Goal: Task Accomplishment & Management: Use online tool/utility

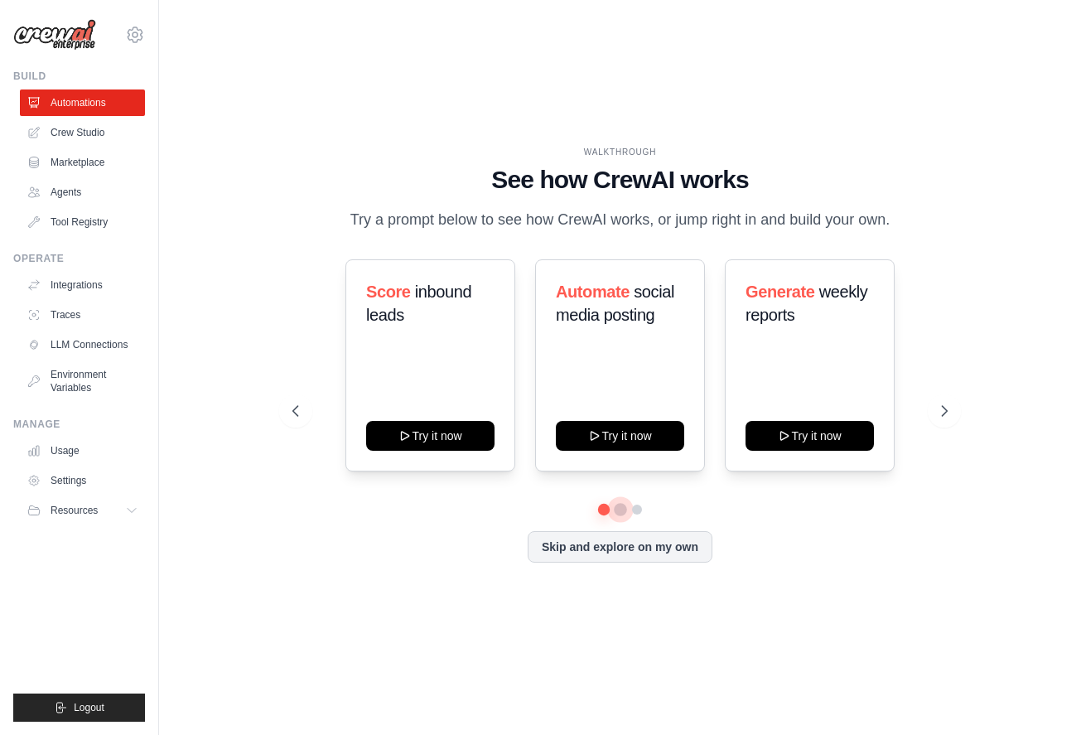
click at [618, 512] on button at bounding box center [620, 509] width 13 height 13
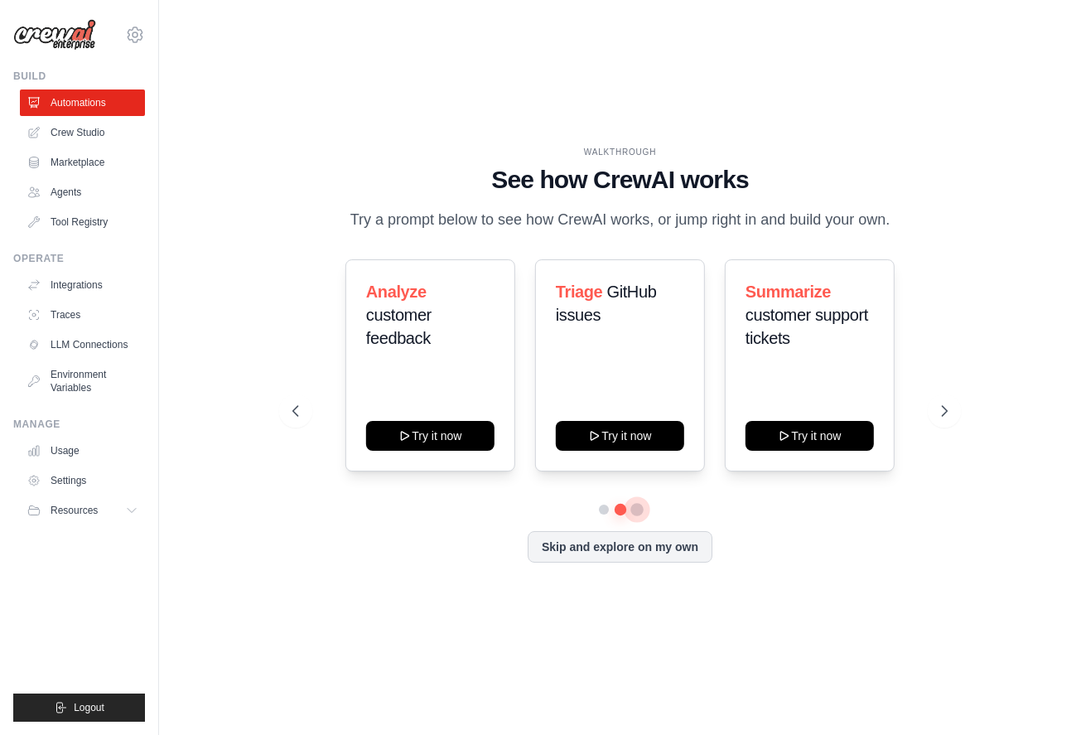
click at [639, 507] on button at bounding box center [636, 509] width 13 height 13
click at [601, 513] on button at bounding box center [603, 509] width 12 height 12
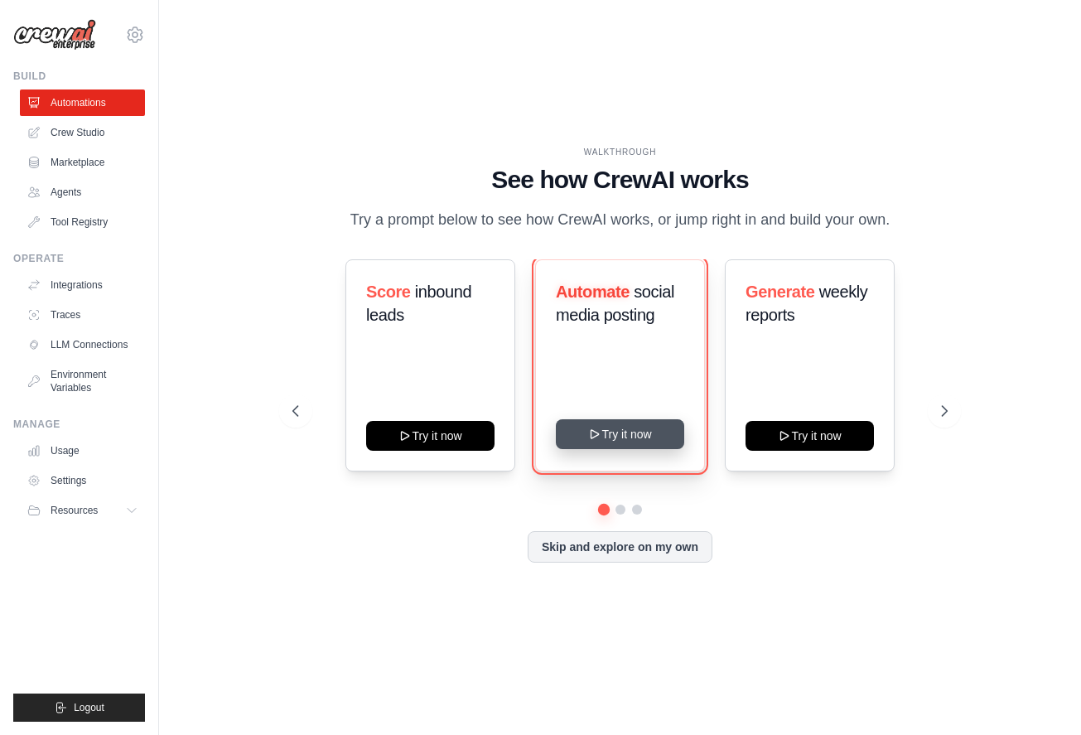
click at [656, 431] on button "Try it now" at bounding box center [620, 434] width 128 height 30
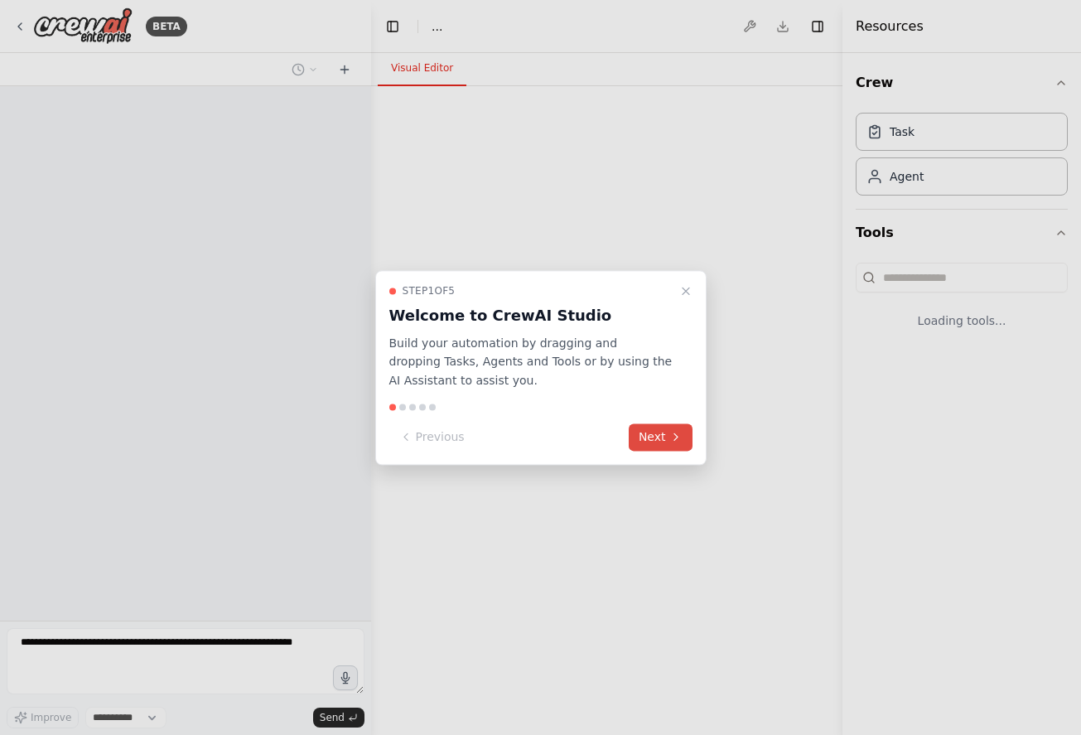
select select "****"
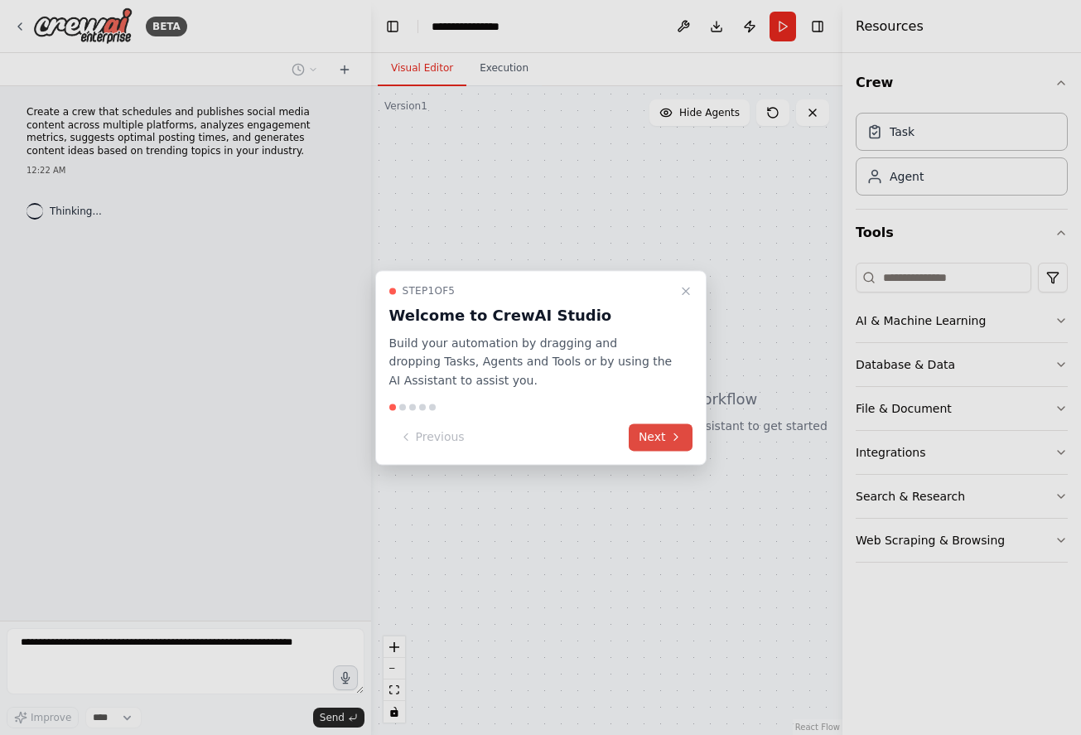
click at [645, 428] on button "Next" at bounding box center [661, 436] width 64 height 27
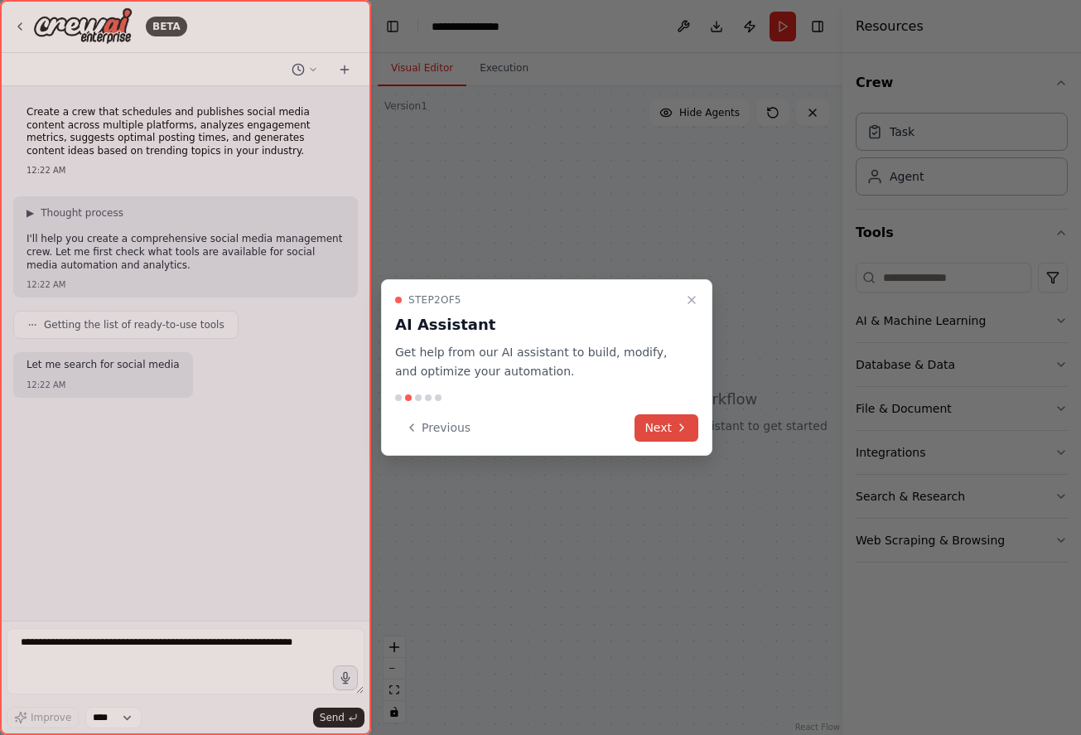
click at [640, 426] on button "Next" at bounding box center [667, 427] width 64 height 27
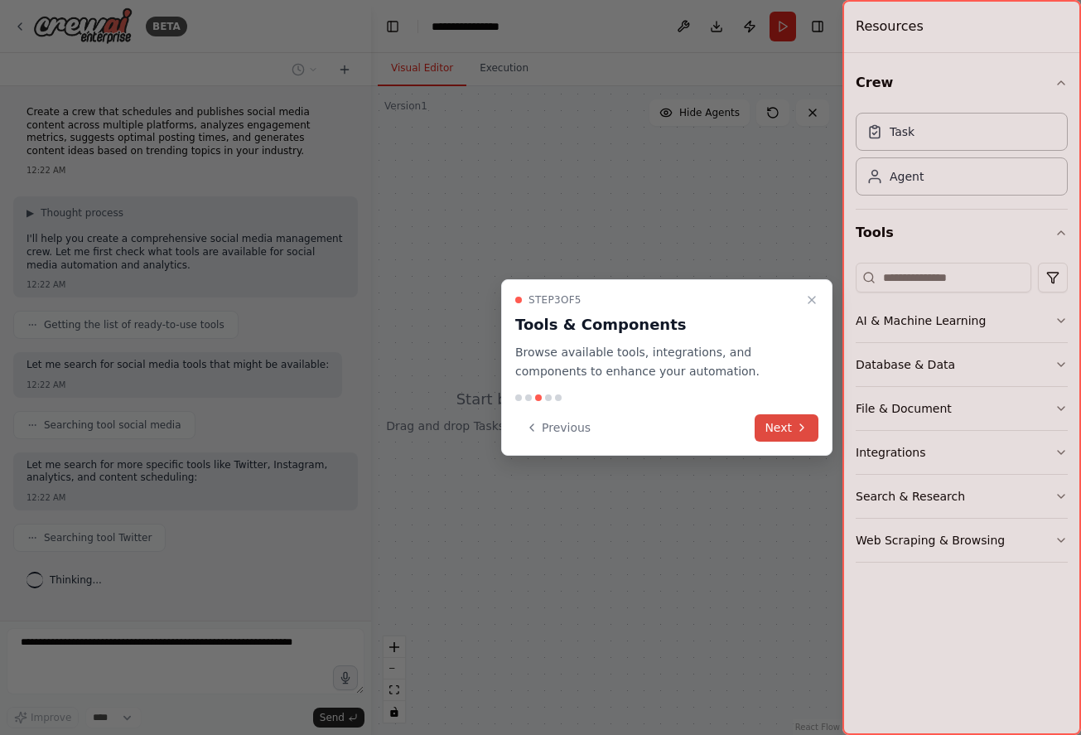
click at [798, 422] on icon at bounding box center [801, 427] width 13 height 13
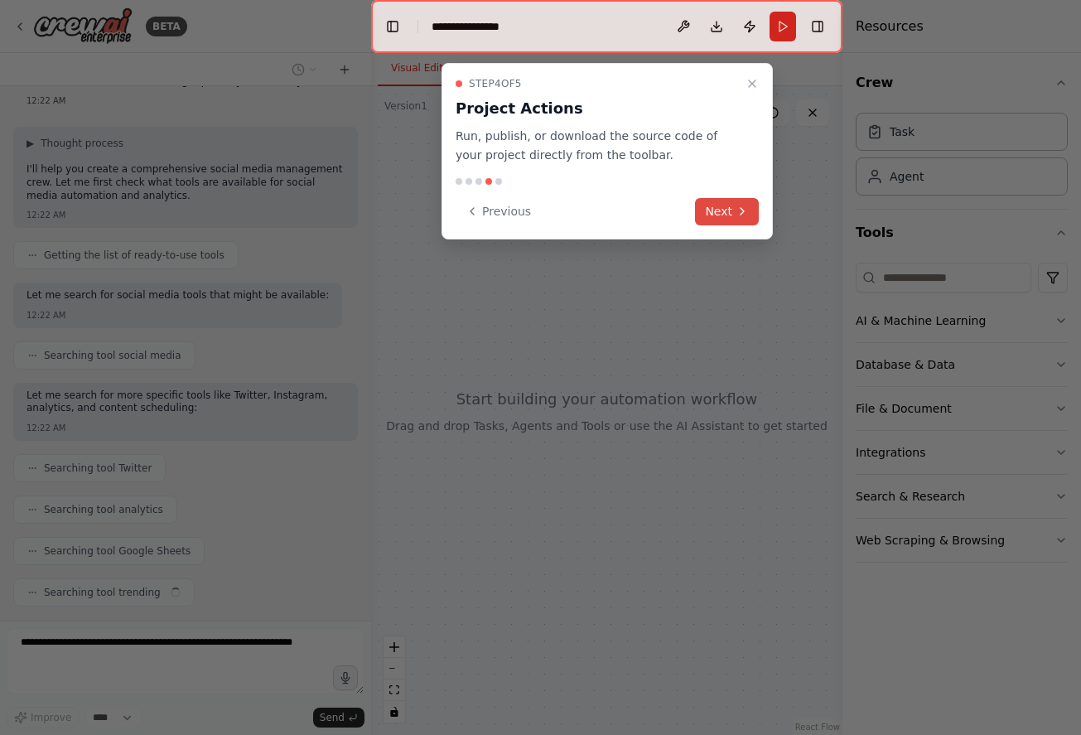
scroll to position [111, 0]
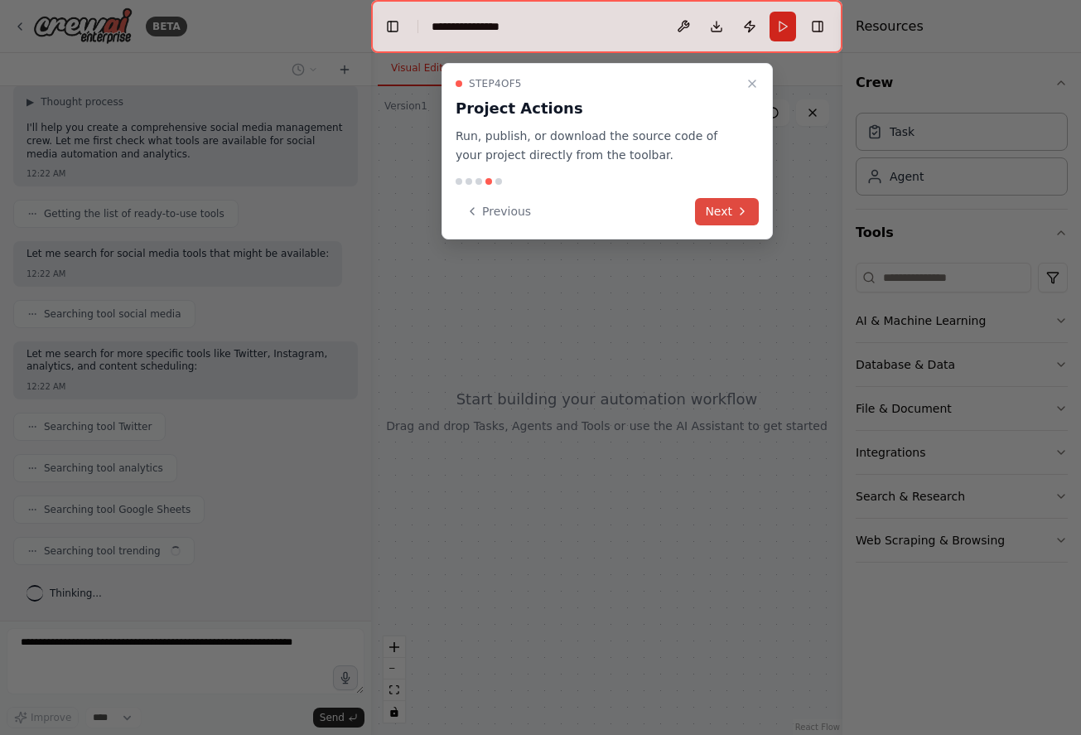
click at [736, 210] on icon at bounding box center [742, 211] width 13 height 13
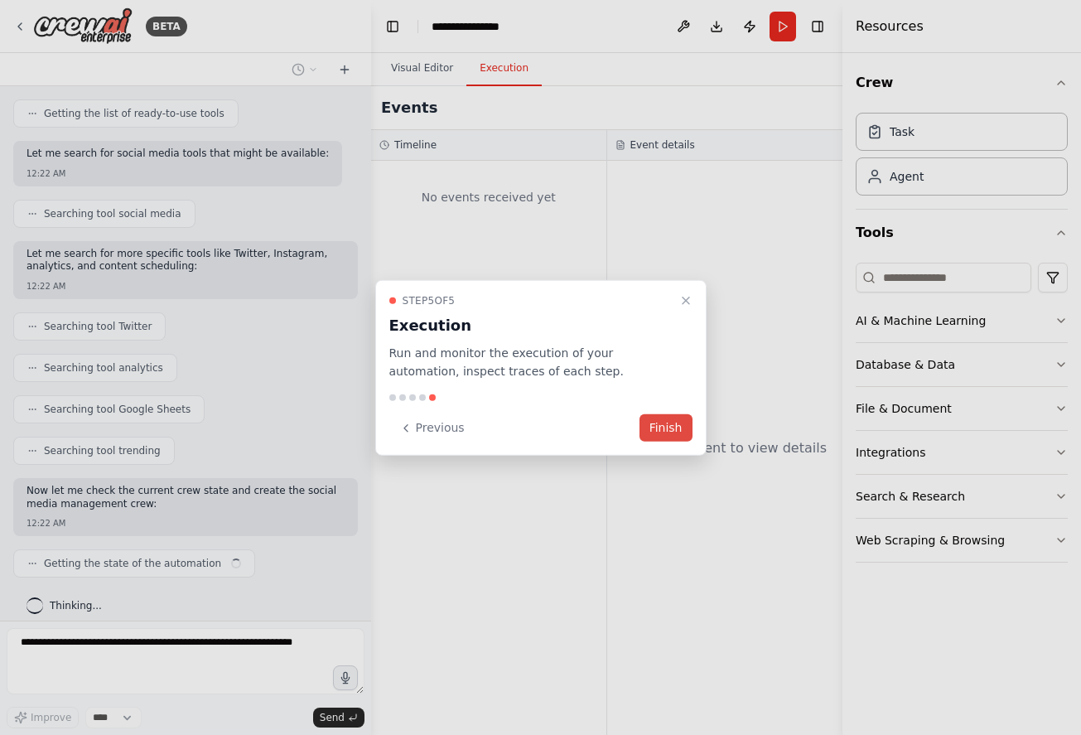
scroll to position [224, 0]
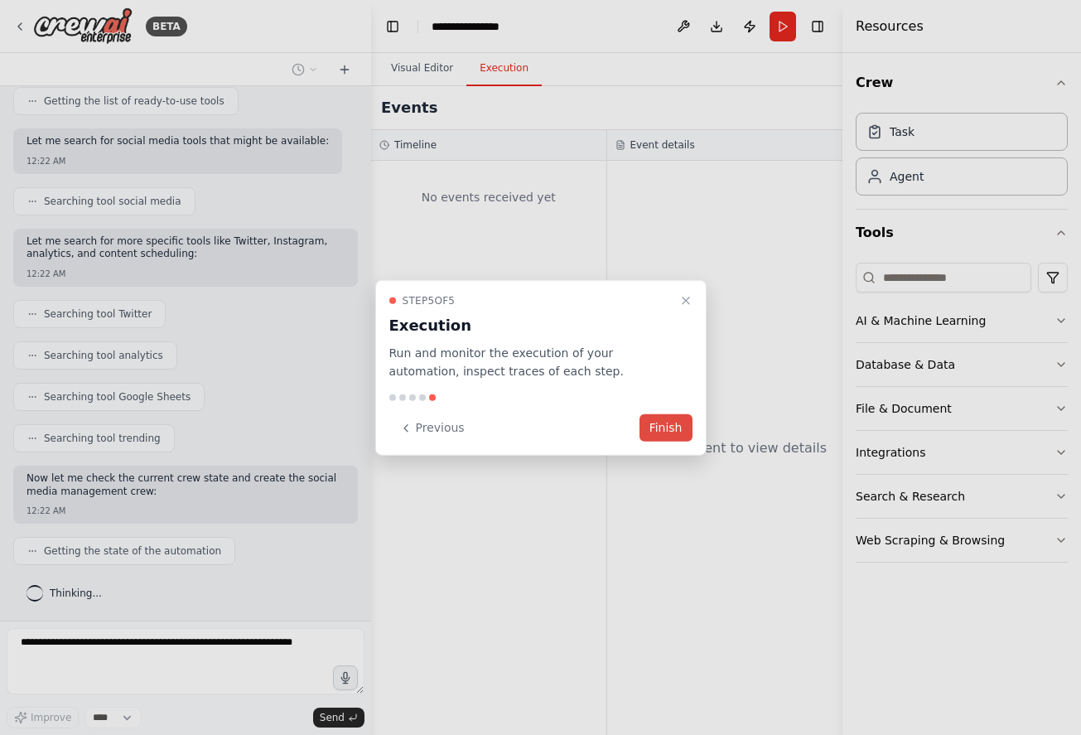
click at [669, 427] on button "Finish" at bounding box center [666, 427] width 53 height 27
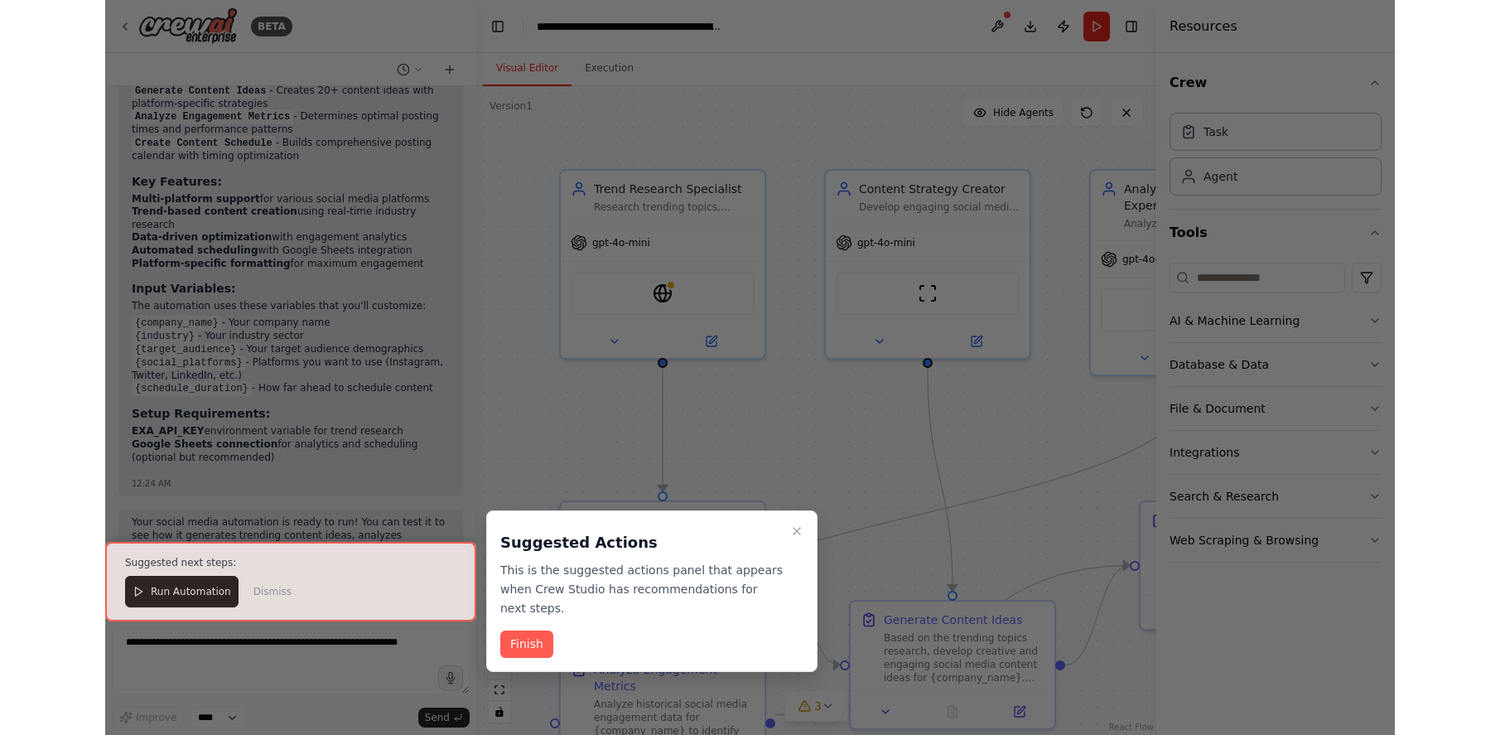
scroll to position [1720, 0]
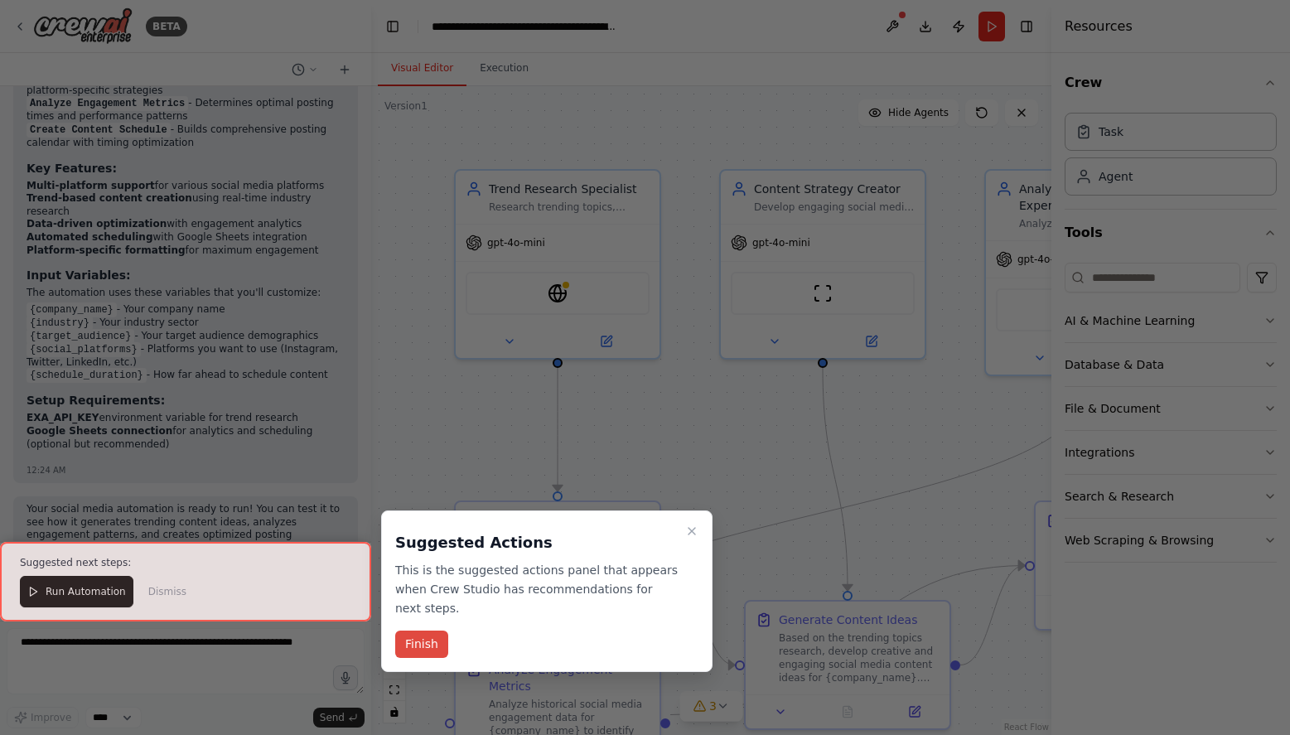
click at [424, 630] on button "Finish" at bounding box center [421, 643] width 53 height 27
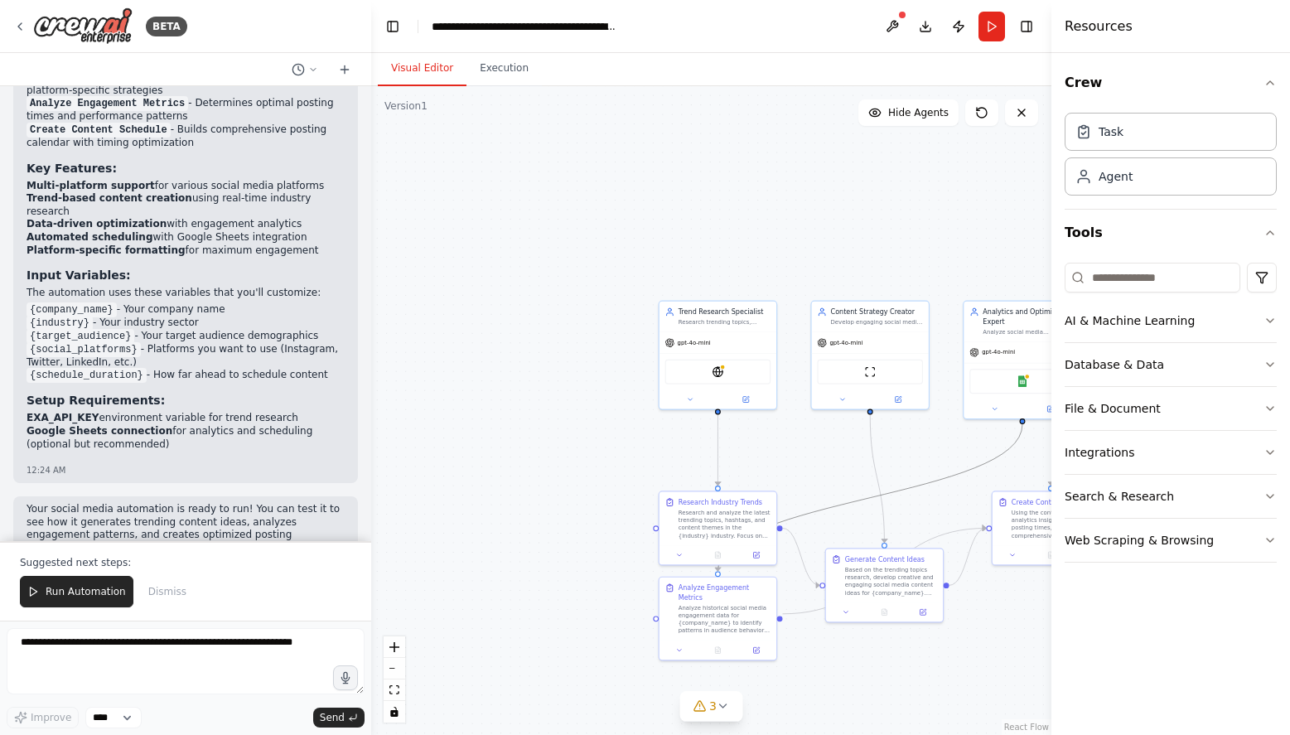
drag, startPoint x: 956, startPoint y: 474, endPoint x: 856, endPoint y: 441, distance: 105.6
drag, startPoint x: 856, startPoint y: 441, endPoint x: 755, endPoint y: 444, distance: 101.1
drag, startPoint x: 755, startPoint y: 444, endPoint x: 812, endPoint y: 471, distance: 63.0
click at [811, 471] on div ".deletable-edge-delete-btn { width: 20px; height: 20px; border: 0px solid #ffff…" at bounding box center [711, 410] width 680 height 649
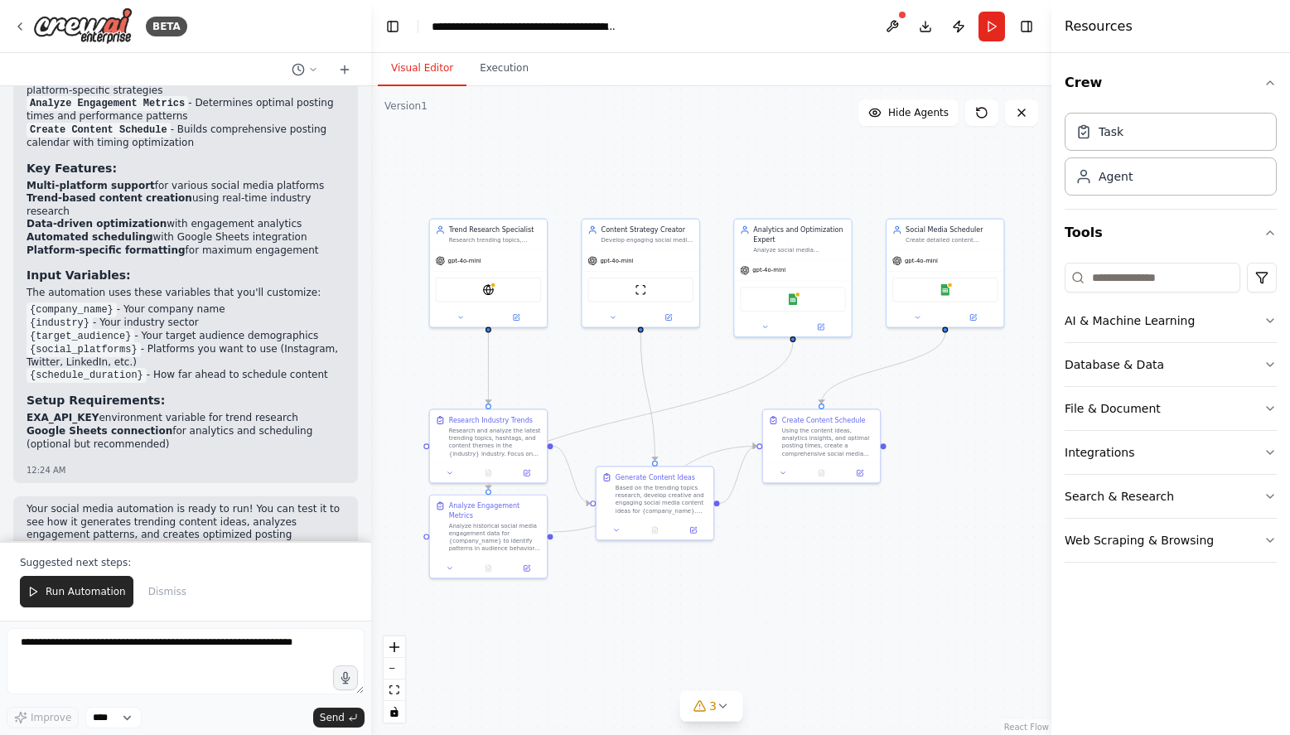
drag, startPoint x: 854, startPoint y: 470, endPoint x: 625, endPoint y: 388, distance: 243.7
click at [625, 388] on div ".deletable-edge-delete-btn { width: 20px; height: 20px; border: 0px solid #ffff…" at bounding box center [711, 410] width 680 height 649
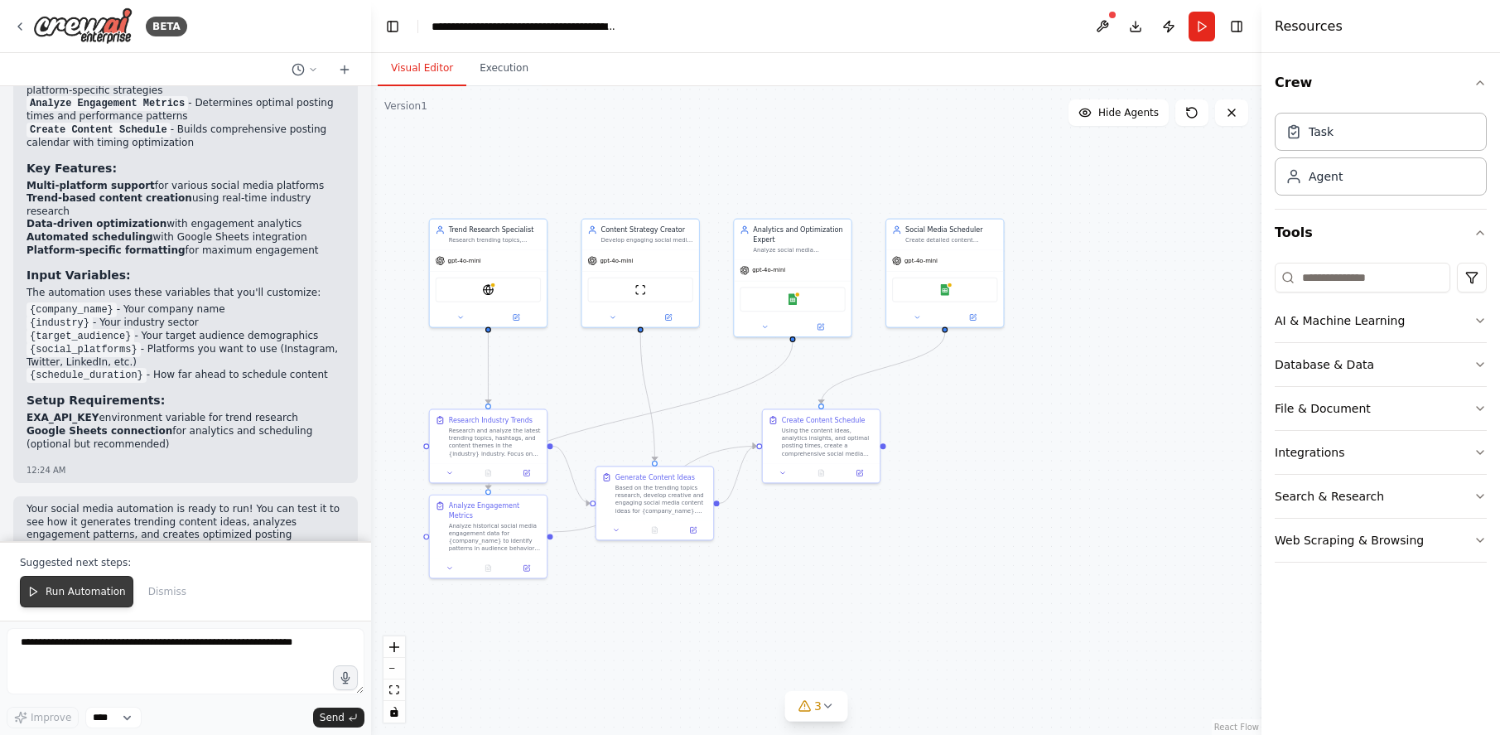
drag, startPoint x: 121, startPoint y: 577, endPoint x: 101, endPoint y: 584, distance: 21.2
click at [120, 576] on div "Suggested next steps: Run Automation Dismiss" at bounding box center [185, 581] width 371 height 80
drag, startPoint x: 99, startPoint y: 592, endPoint x: 101, endPoint y: 577, distance: 14.2
click at [98, 592] on span "Run Automation" at bounding box center [86, 591] width 80 height 13
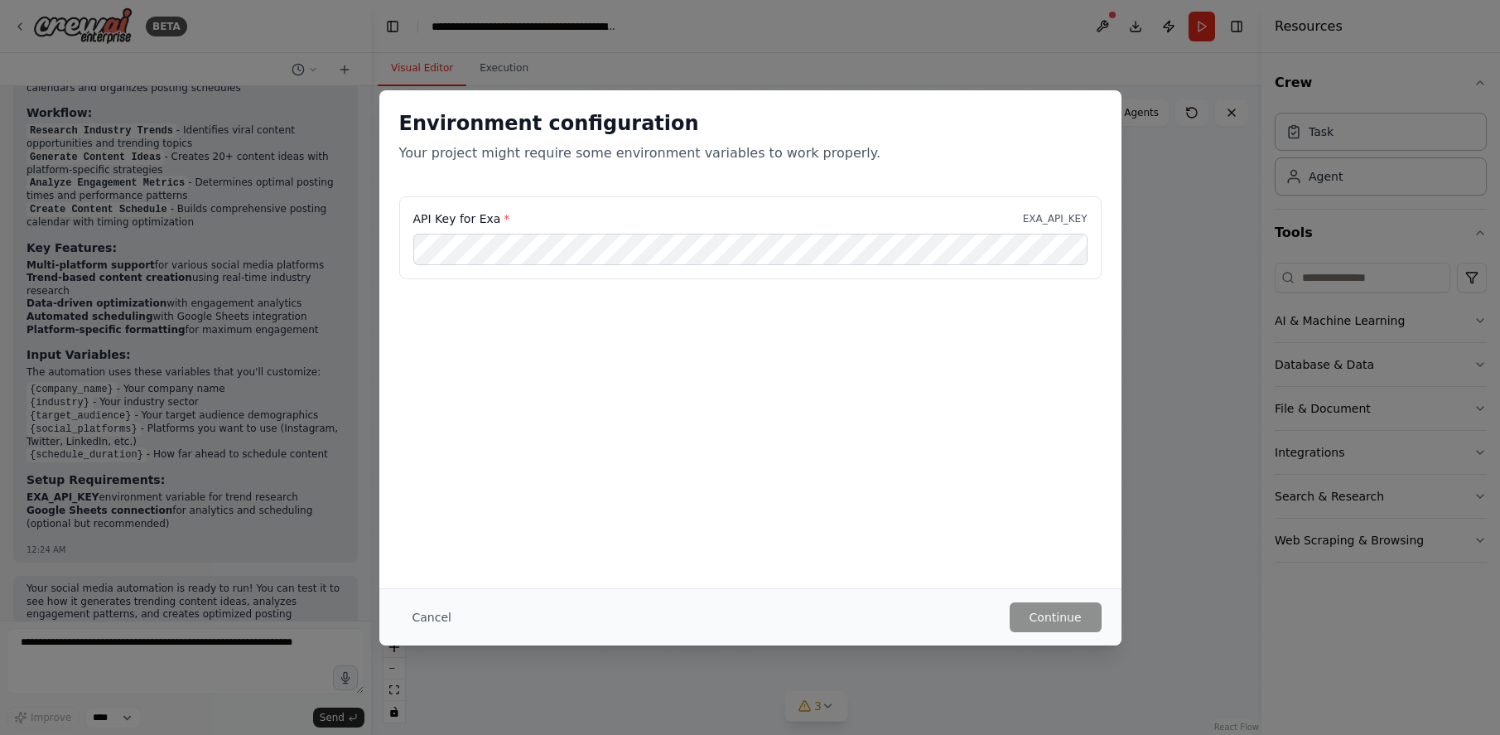
click at [1067, 253] on keeper-lock "Open Keeper Popup" at bounding box center [1068, 249] width 20 height 20
click at [1063, 254] on keeper-lock "Open Keeper Popup" at bounding box center [1068, 249] width 20 height 20
click at [1070, 245] on keeper-lock "Open Keeper Popup" at bounding box center [1068, 249] width 20 height 20
click at [764, 312] on div "API Key for Exa * EXA_API_KEY" at bounding box center [750, 279] width 742 height 166
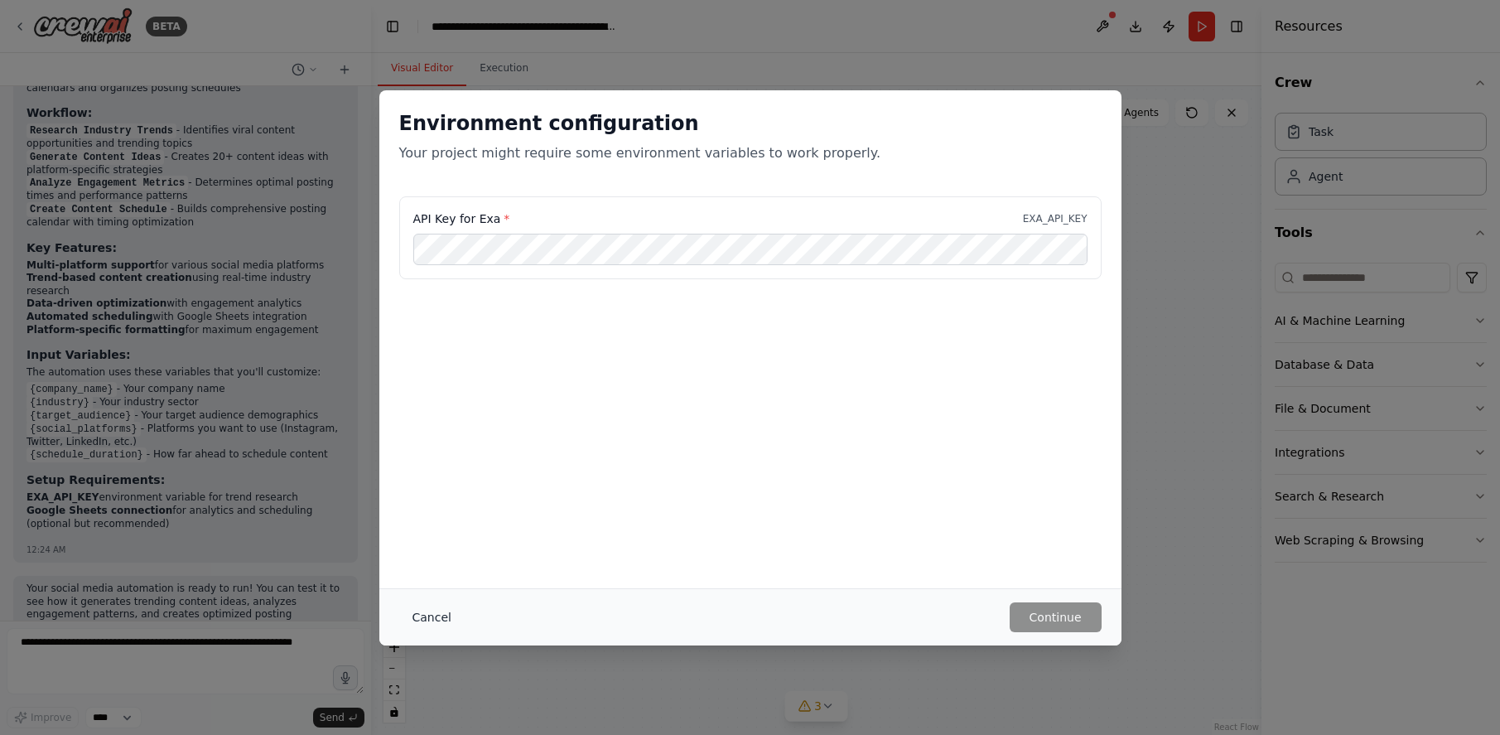
click at [420, 610] on button "Cancel" at bounding box center [431, 617] width 65 height 30
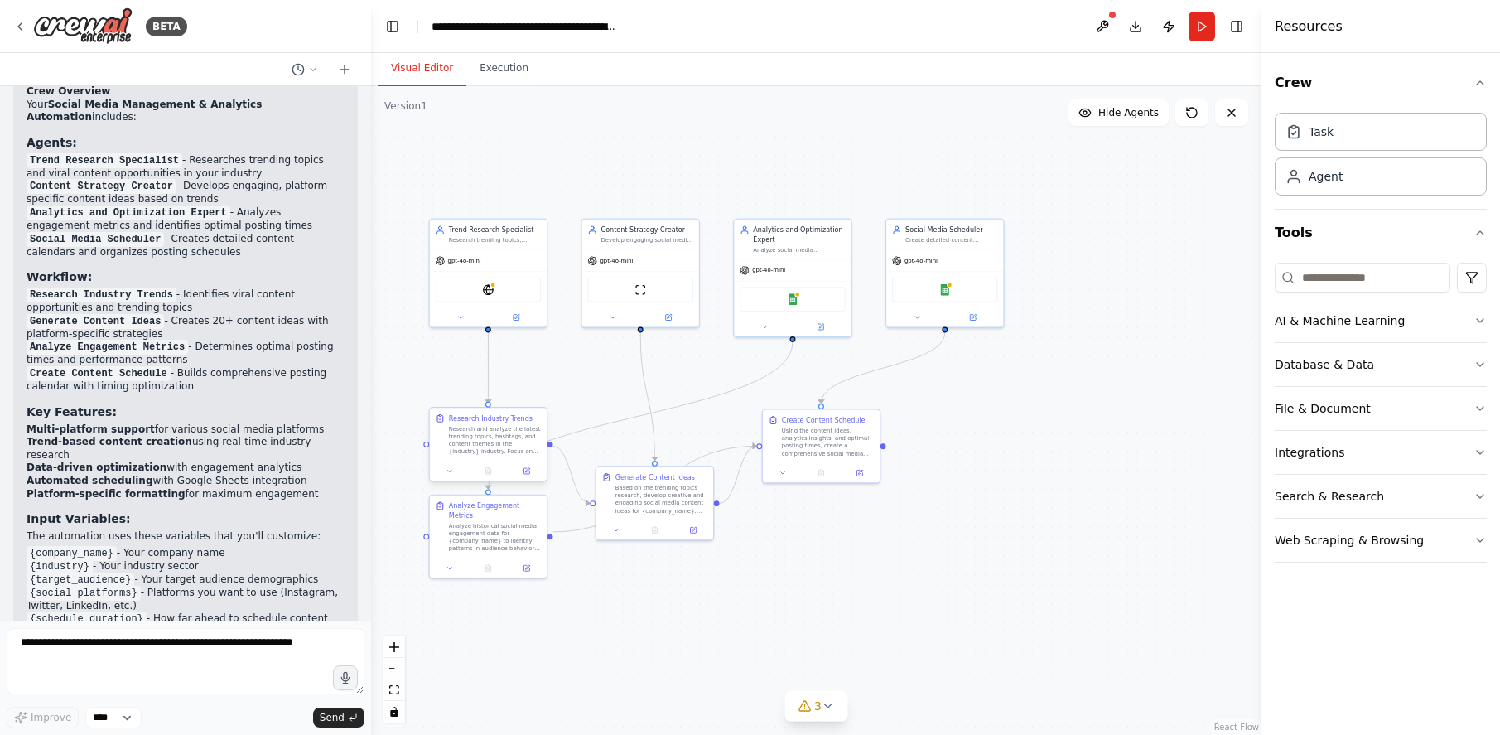
scroll to position [1475, 0]
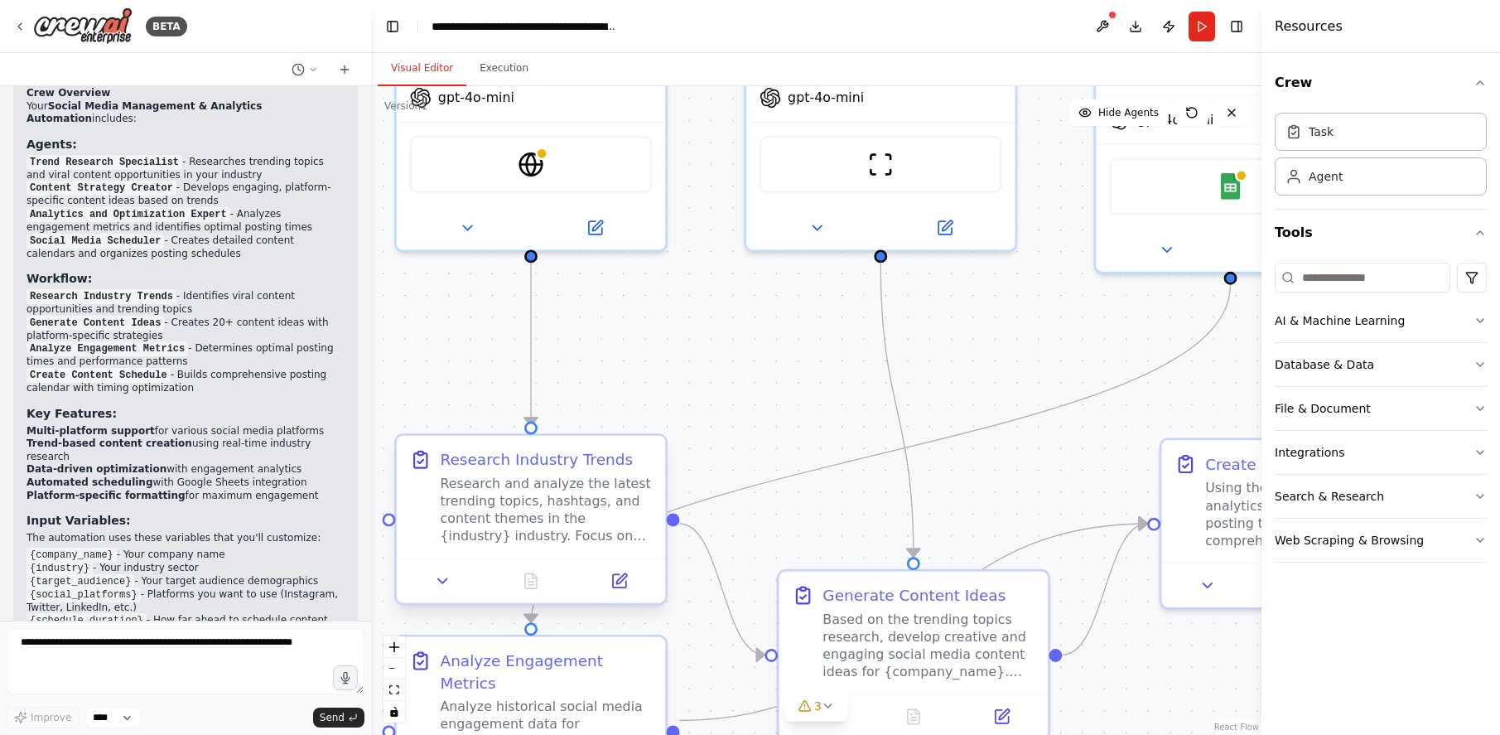
click at [487, 496] on div "Research and analyze the latest trending topics, hashtags, and content themes i…" at bounding box center [546, 510] width 212 height 70
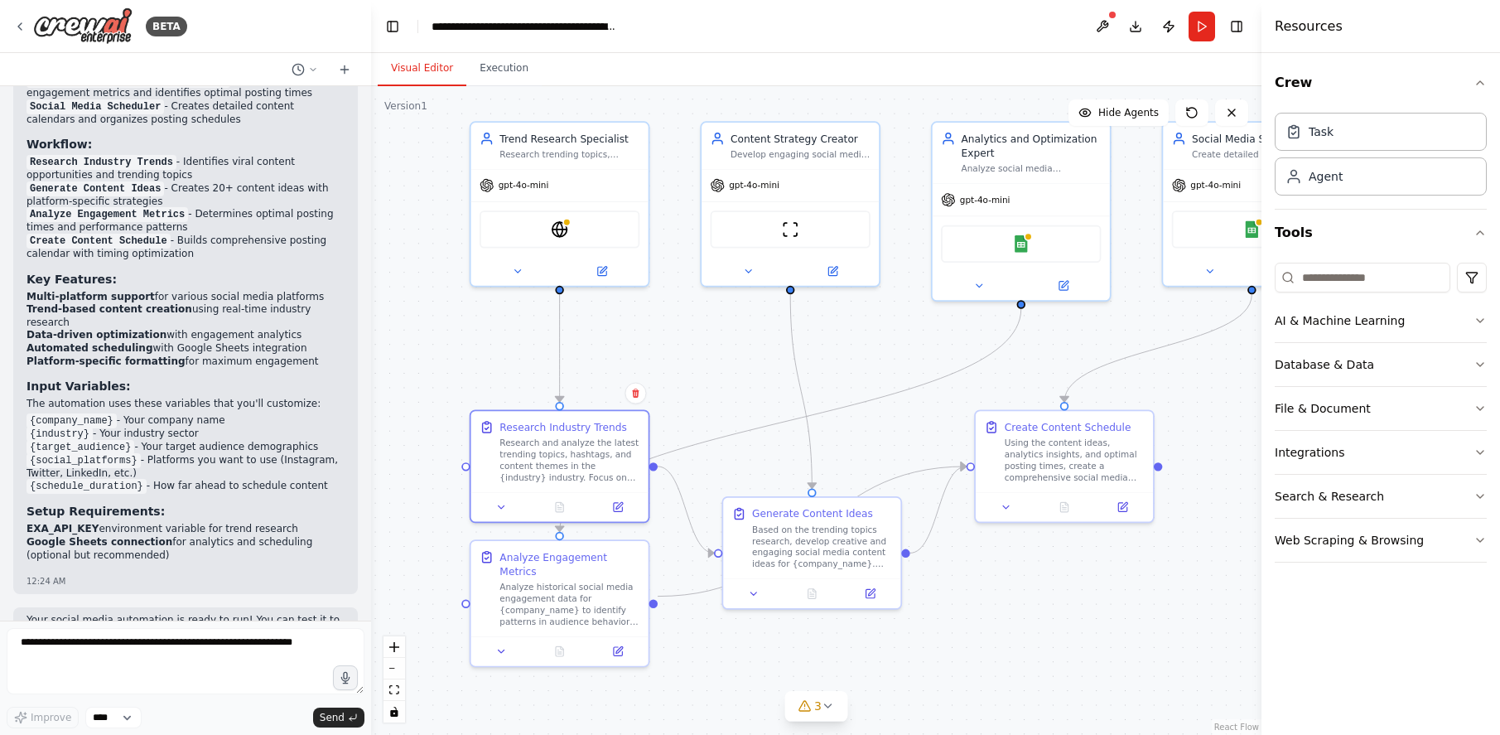
scroll to position [1640, 0]
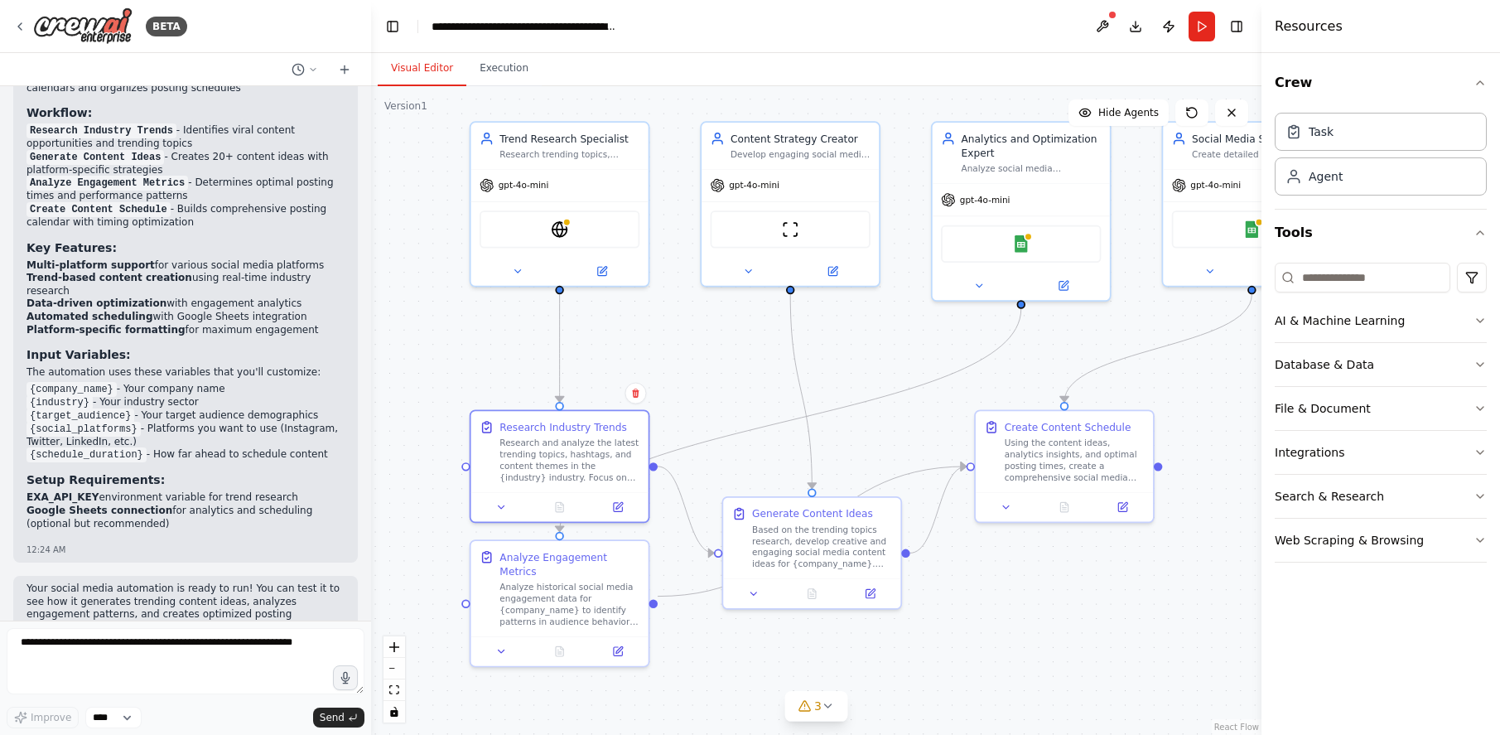
click at [73, 491] on strong "EXA_API_KEY" at bounding box center [63, 497] width 72 height 12
drag, startPoint x: 27, startPoint y: 461, endPoint x: 89, endPoint y: 457, distance: 63.1
click at [89, 491] on li "EXA_API_KEY environment variable for trend research" at bounding box center [186, 497] width 318 height 13
copy li "EXA_API_KEY"
click at [393, 27] on button "Toggle Left Sidebar" at bounding box center [392, 26] width 23 height 23
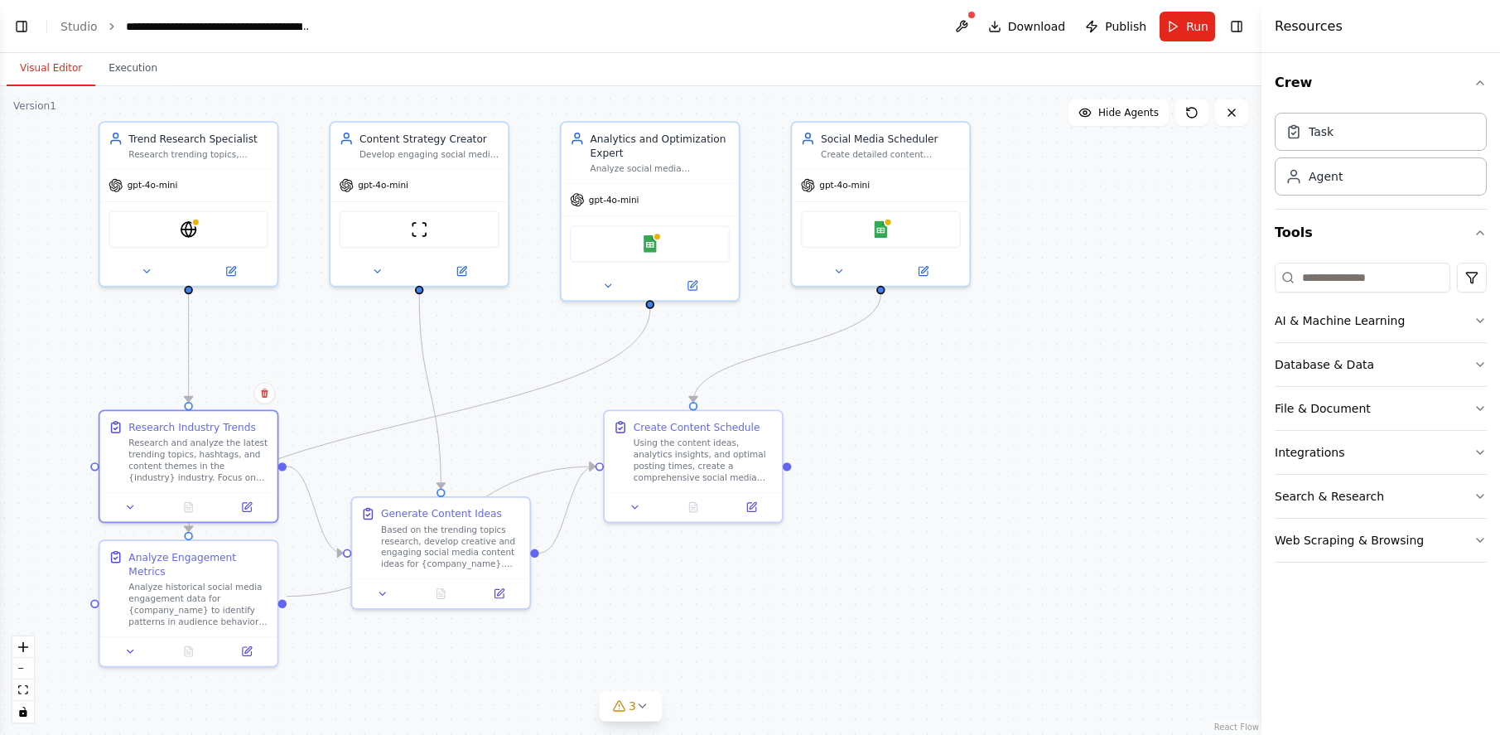
click at [23, 29] on button "Toggle Left Sidebar" at bounding box center [21, 26] width 23 height 23
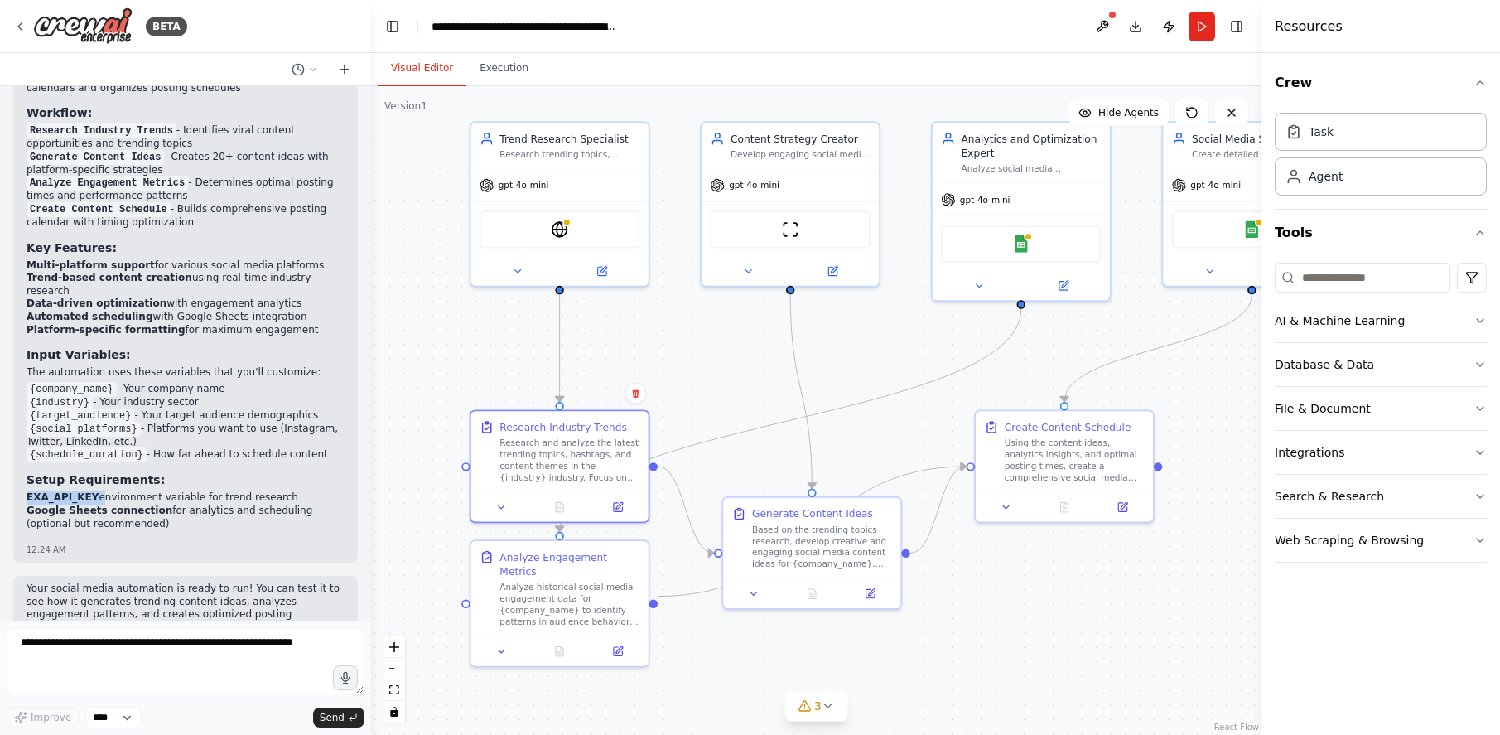
click at [344, 67] on icon at bounding box center [344, 69] width 13 height 13
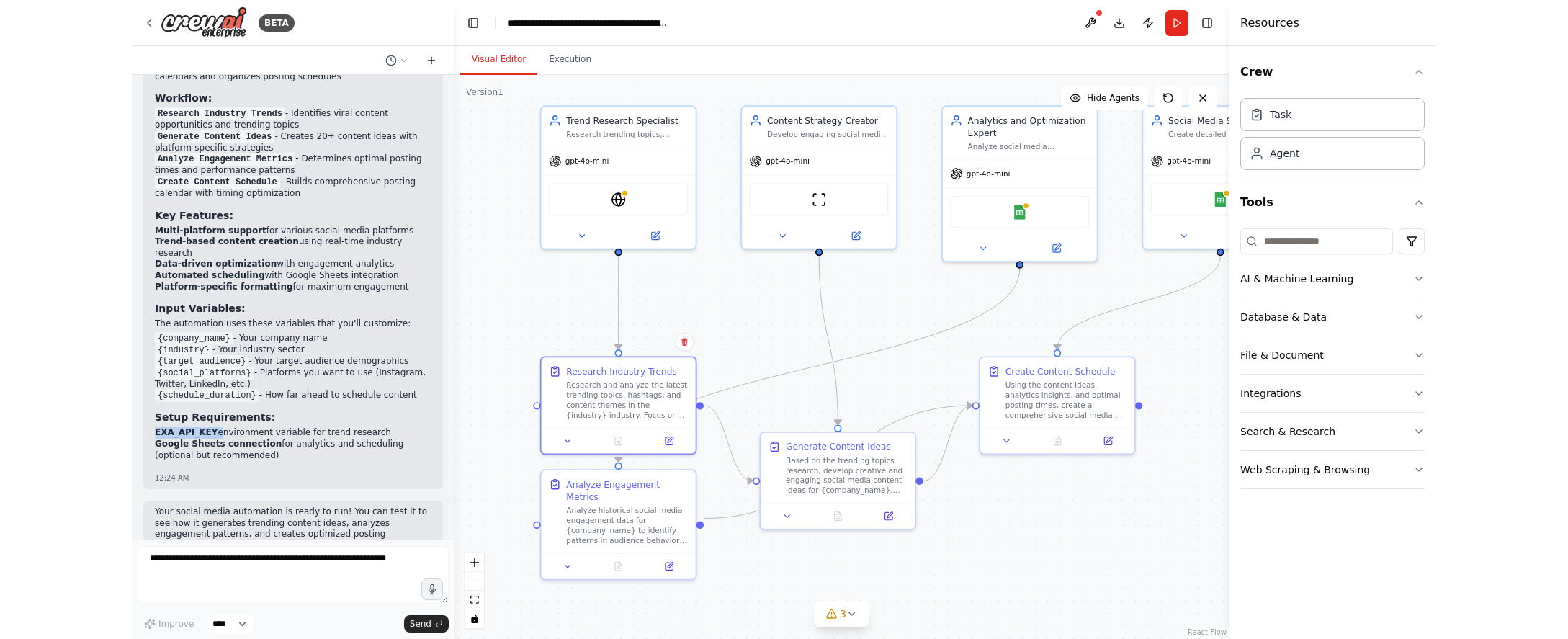
scroll to position [0, 0]
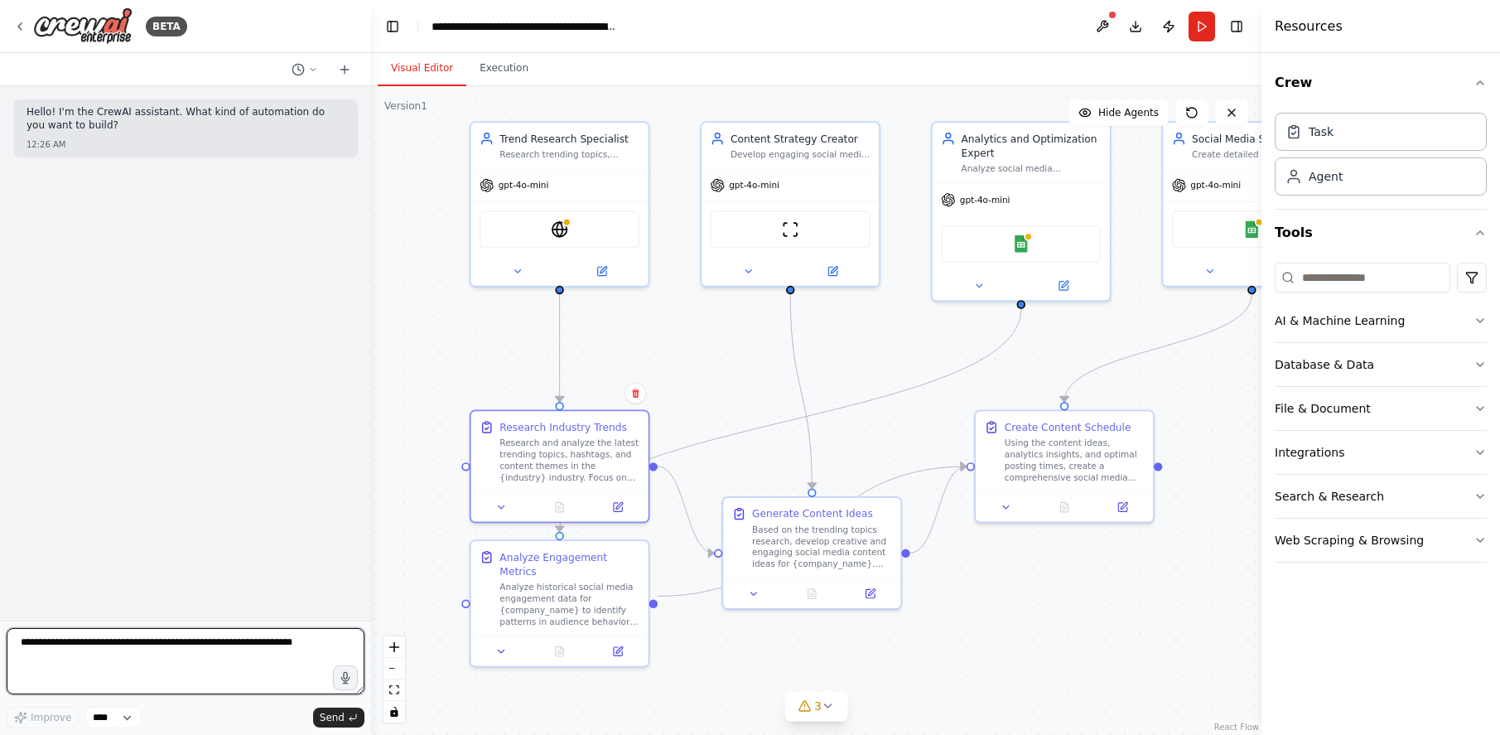
click at [253, 661] on textarea at bounding box center [186, 661] width 358 height 66
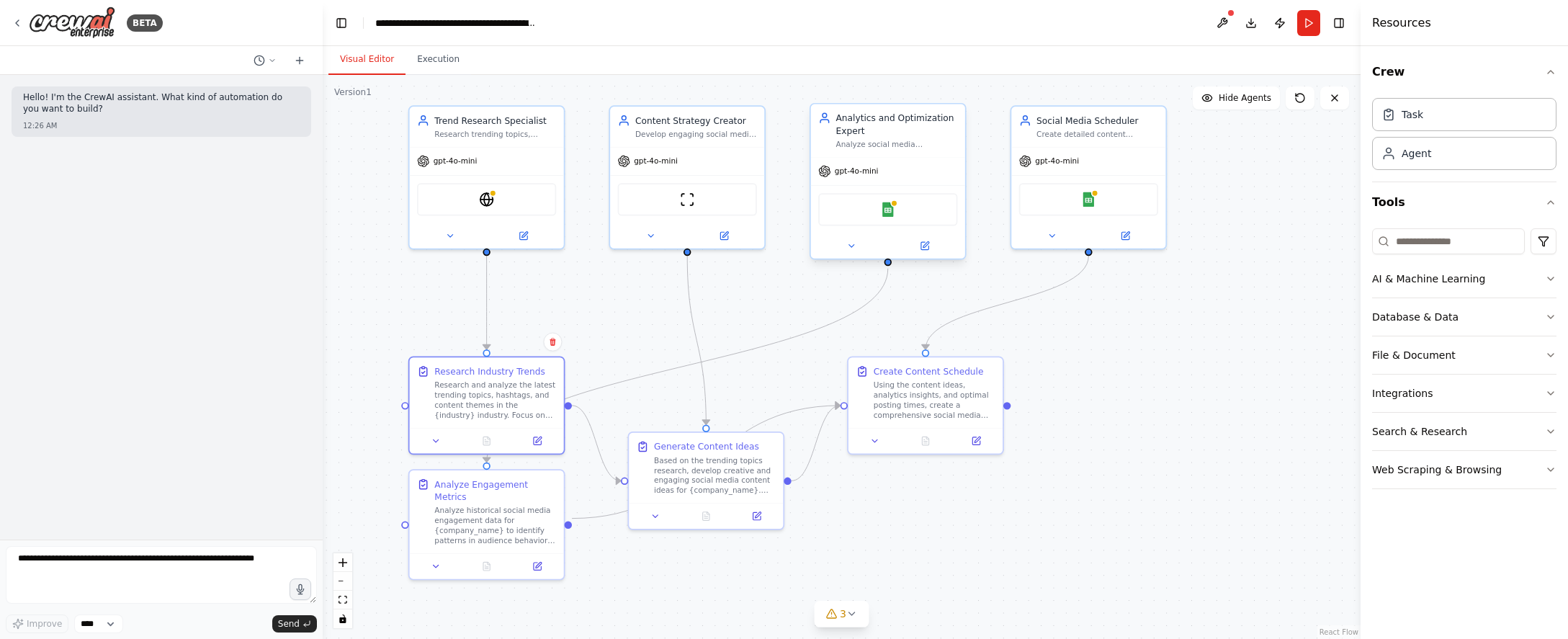
click at [900, 216] on div "Google Sheets" at bounding box center [887, 209] width 139 height 32
click at [880, 211] on img at bounding box center [887, 209] width 15 height 15
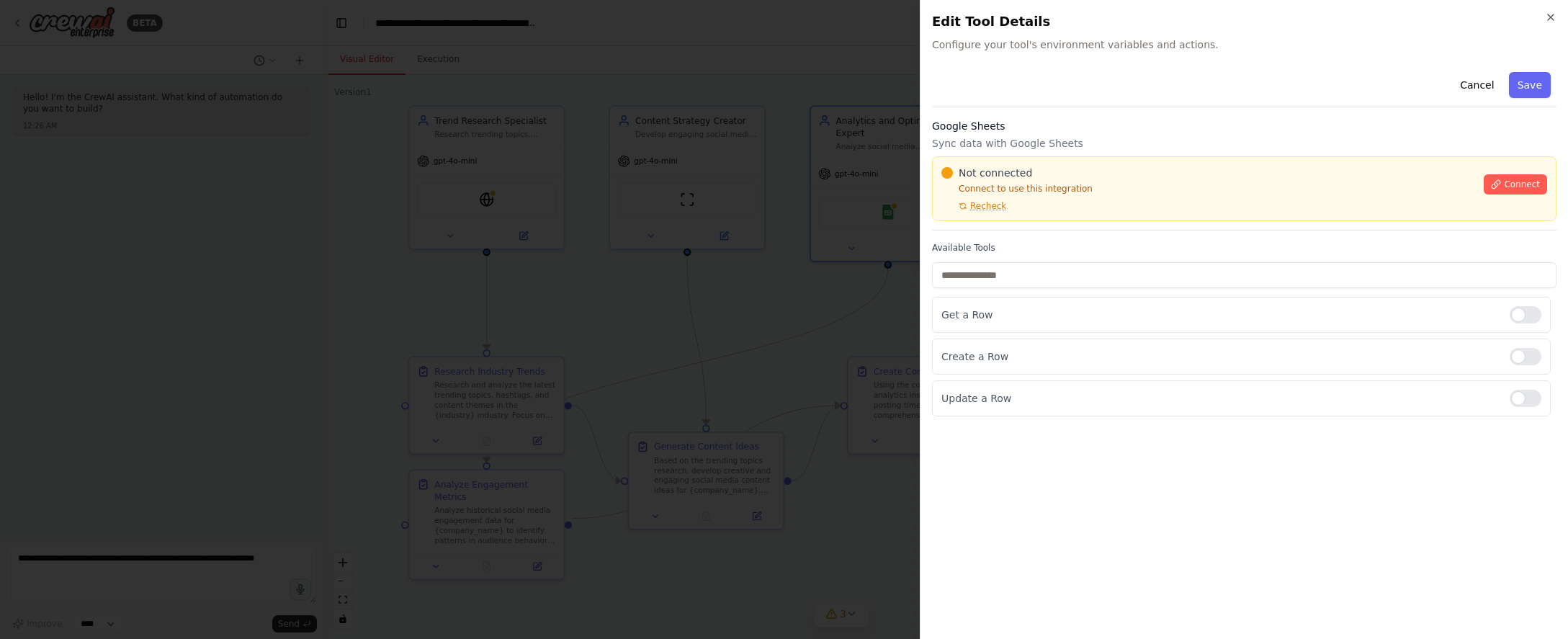
click at [745, 242] on div at bounding box center [784, 319] width 1568 height 639
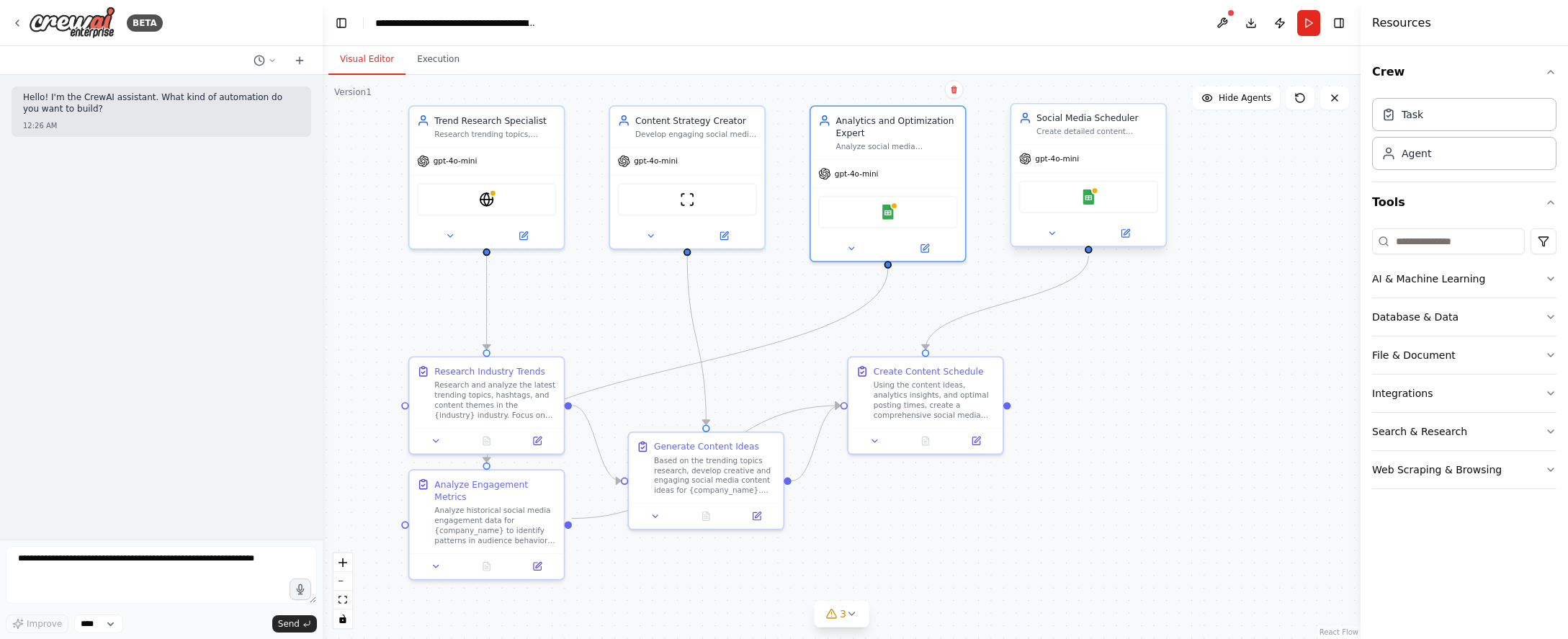
click at [939, 159] on span "gpt-4o-mini" at bounding box center [1057, 158] width 44 height 10
click at [939, 236] on icon at bounding box center [1125, 233] width 7 height 7
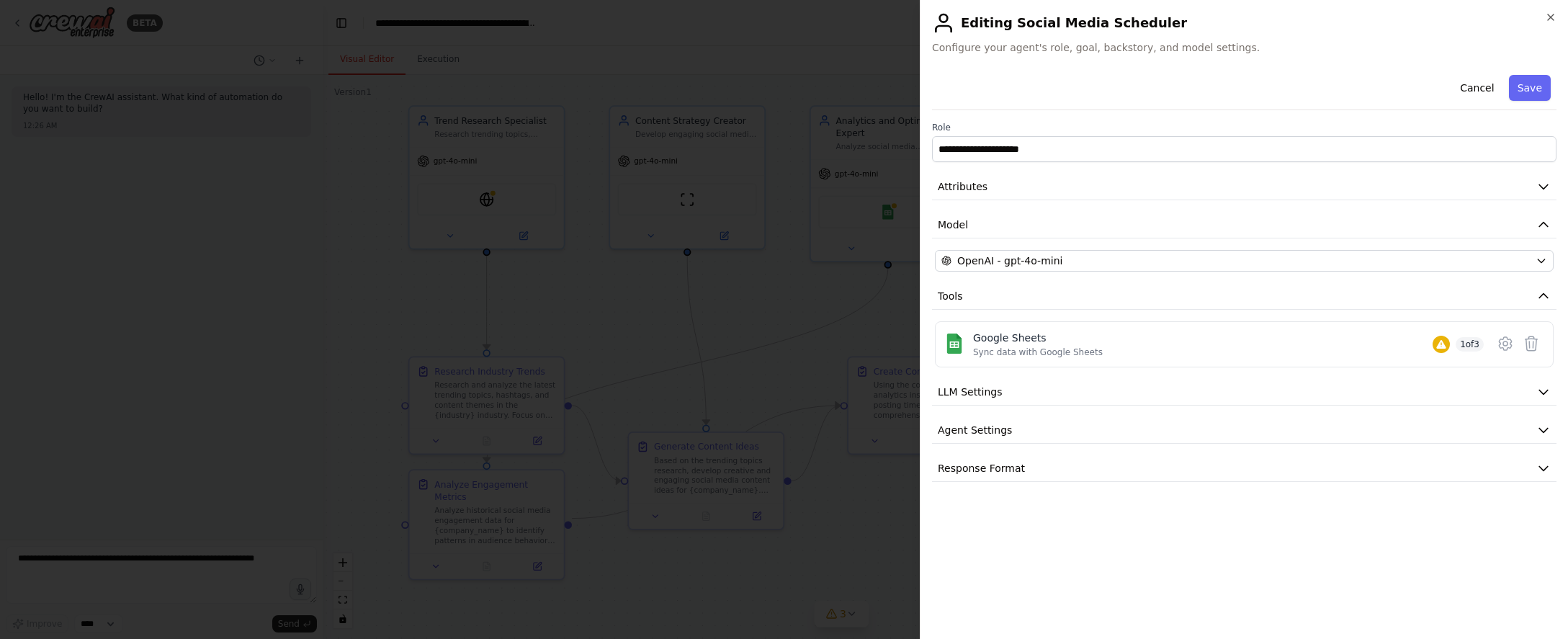
click at [608, 209] on div at bounding box center [784, 319] width 1568 height 639
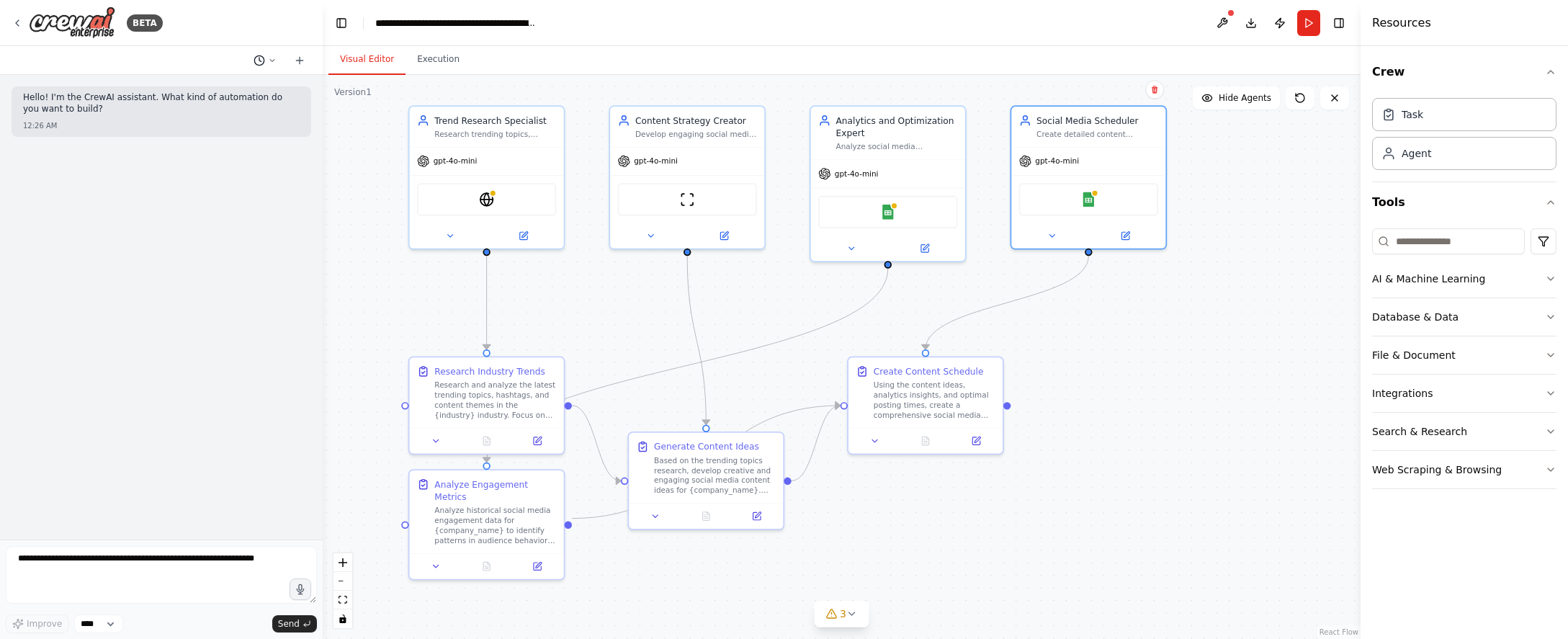
click at [262, 58] on icon at bounding box center [259, 60] width 11 height 11
click at [225, 116] on span "Create a crew that schedules and publishes social media content across multiple…" at bounding box center [203, 112] width 94 height 11
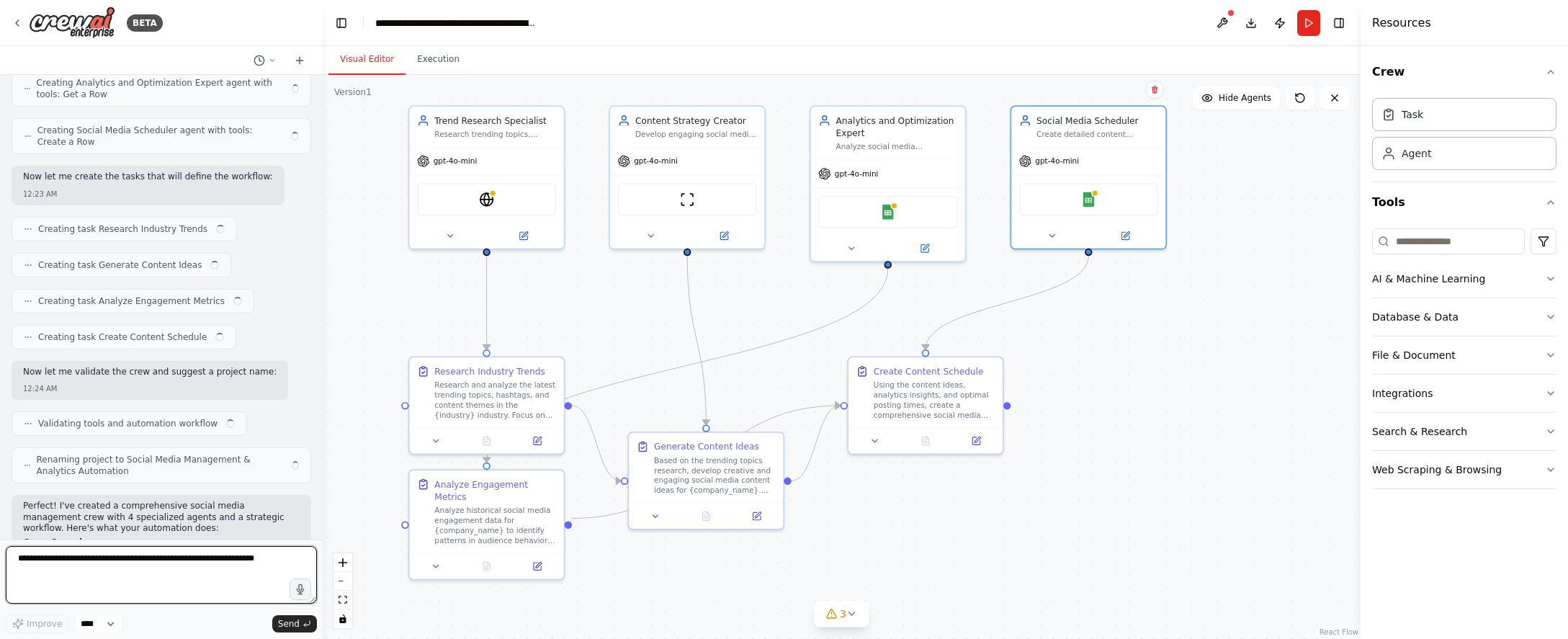
click at [144, 570] on textarea at bounding box center [162, 575] width 311 height 57
click at [239, 552] on textarea "**********" at bounding box center [162, 575] width 311 height 57
type textarea "**********"
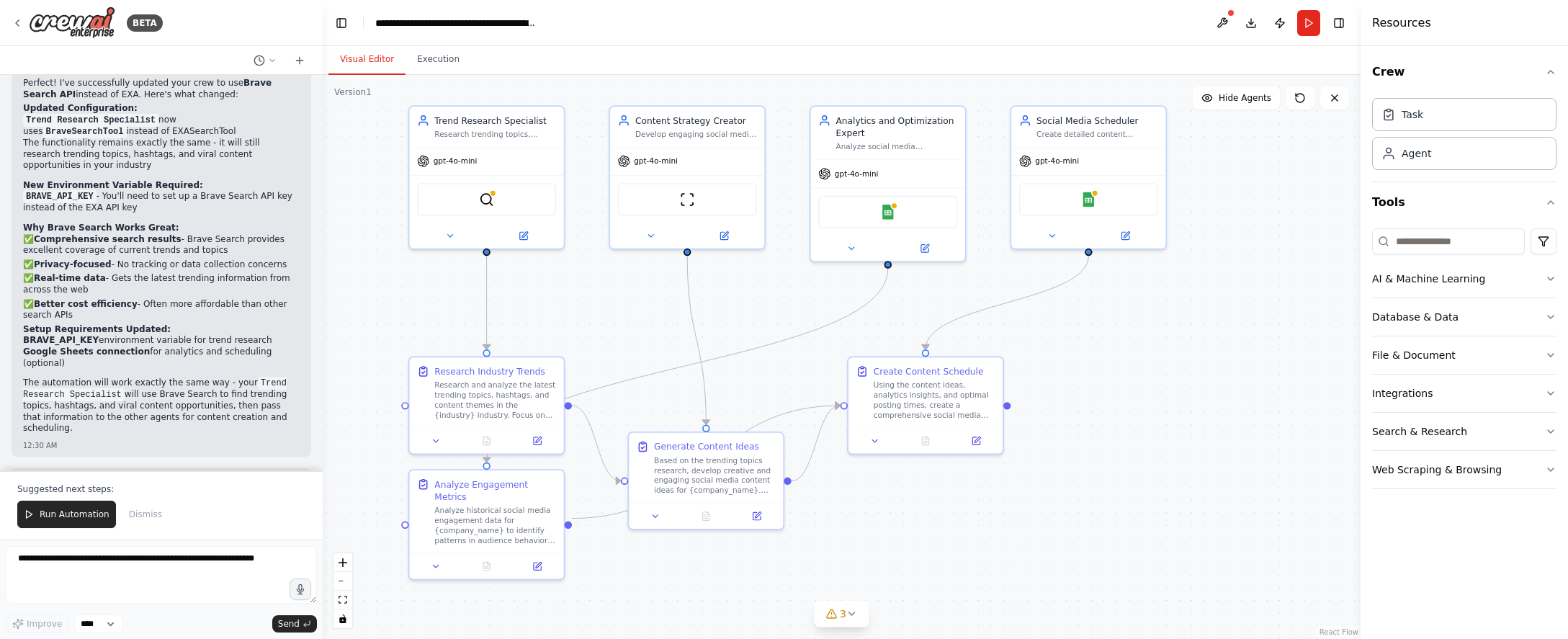
scroll to position [2346, 0]
click at [56, 501] on div "Suggested next steps: Run Automation Dismiss" at bounding box center [161, 505] width 322 height 70
click at [61, 510] on span "Run Automation" at bounding box center [75, 514] width 70 height 11
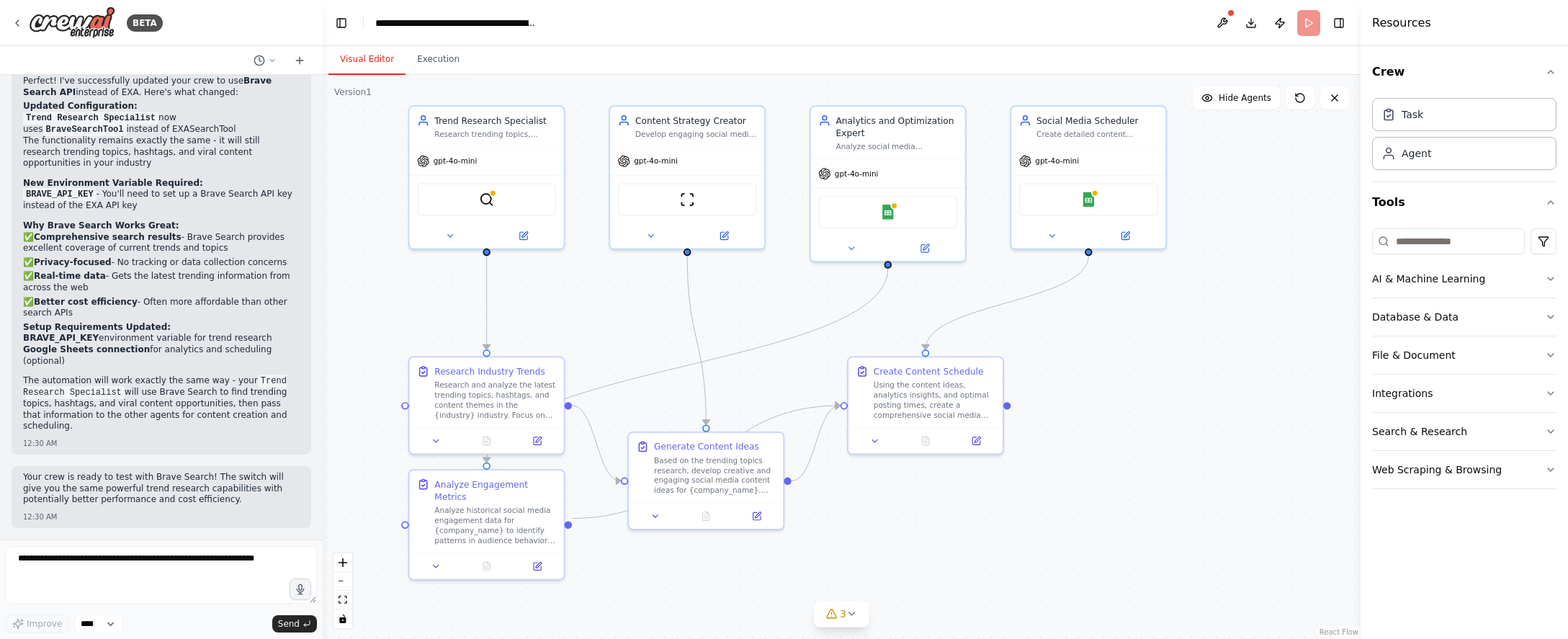
scroll to position [2278, 0]
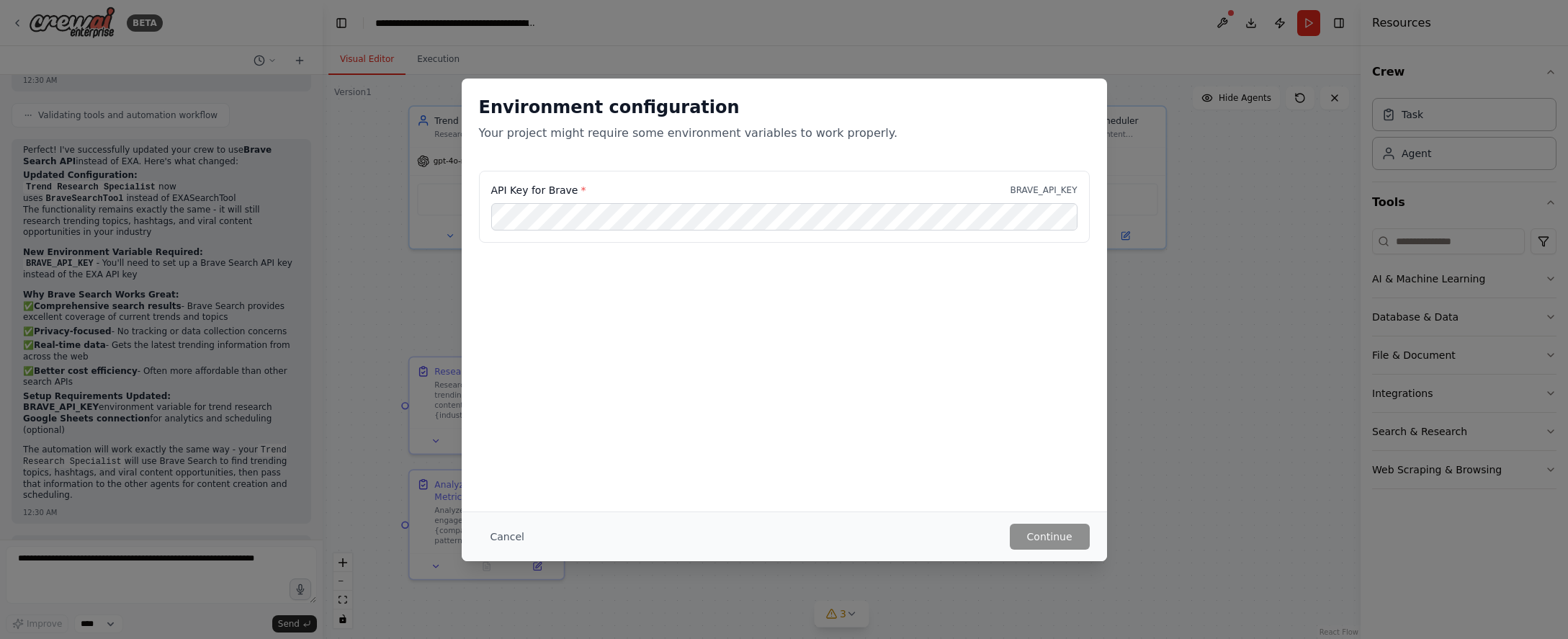
click at [939, 217] on keeper-lock "Open Keeper Popup" at bounding box center [1060, 216] width 17 height 17
click at [781, 281] on div "API Key for Brave * BRAVE_API_KEY" at bounding box center [784, 243] width 645 height 144
click at [939, 537] on button "Continue" at bounding box center [1050, 536] width 80 height 26
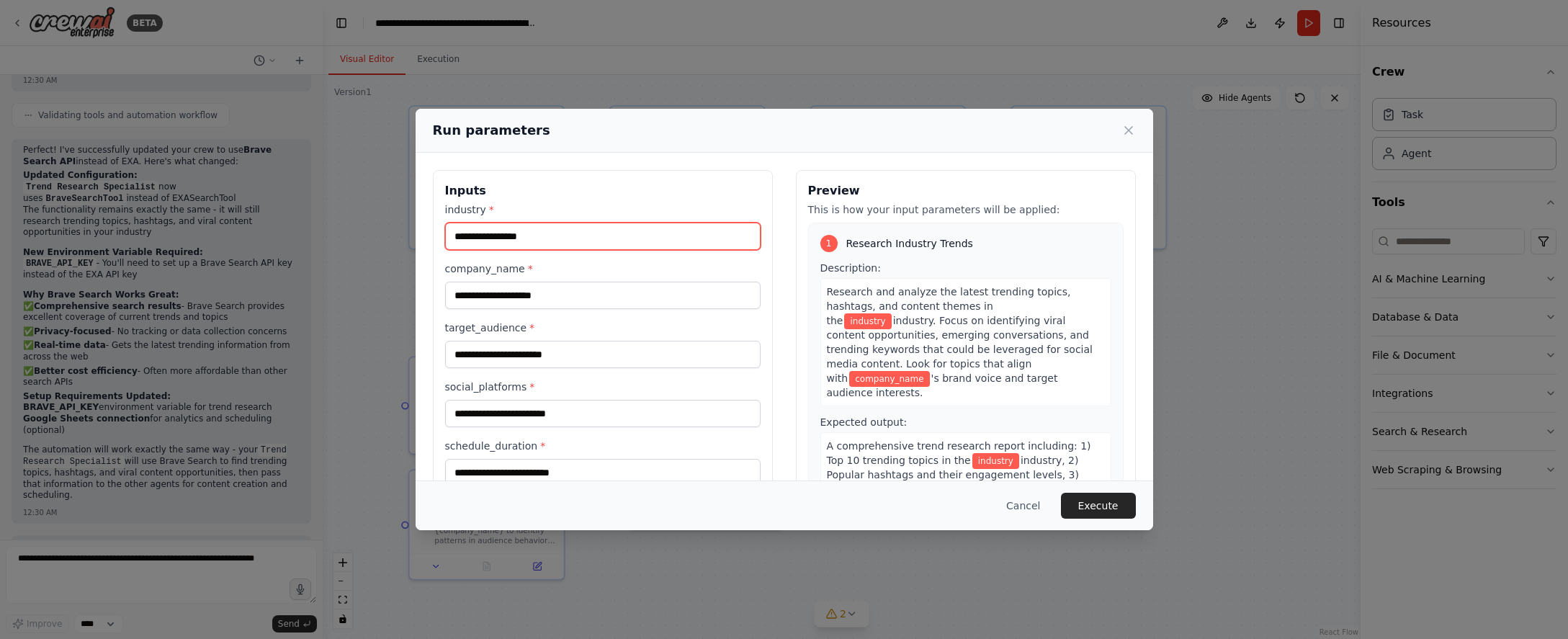
click at [534, 233] on input "industry *" at bounding box center [602, 236] width 316 height 27
click at [569, 234] on input "industry *" at bounding box center [602, 236] width 316 height 27
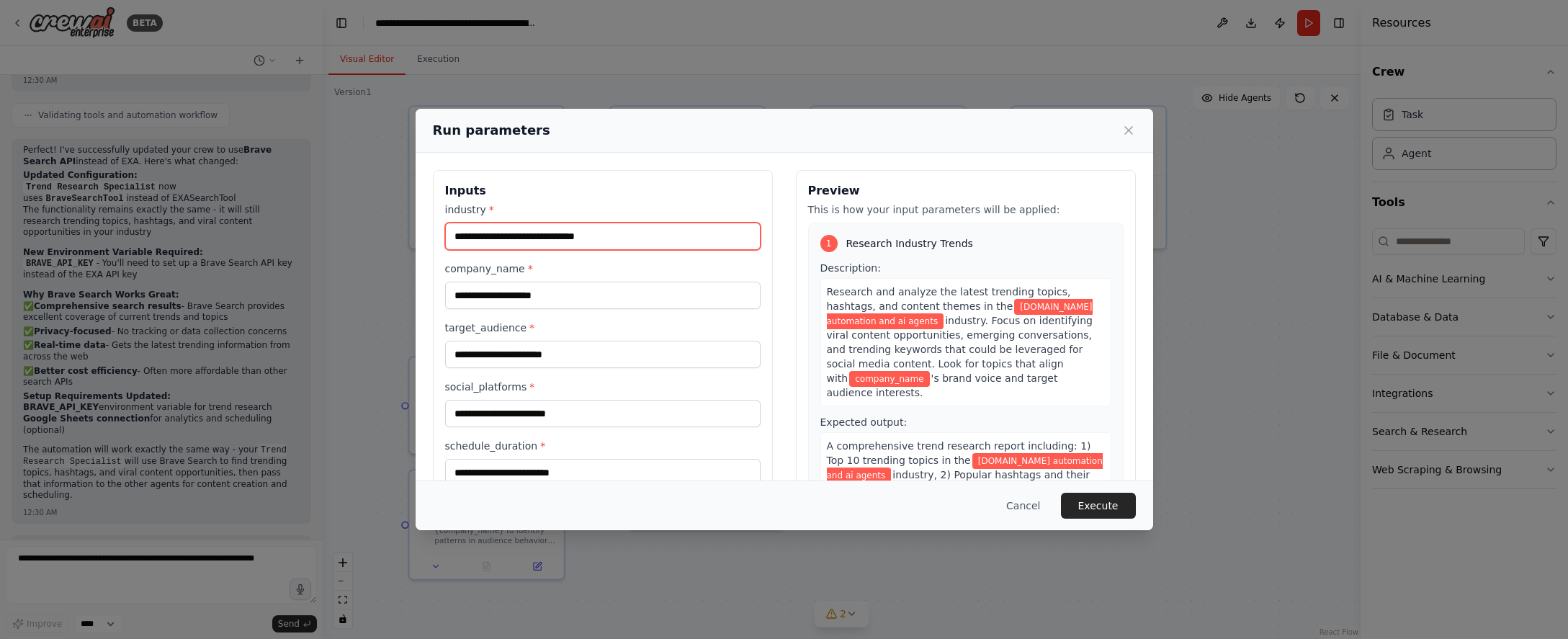
type input "**********"
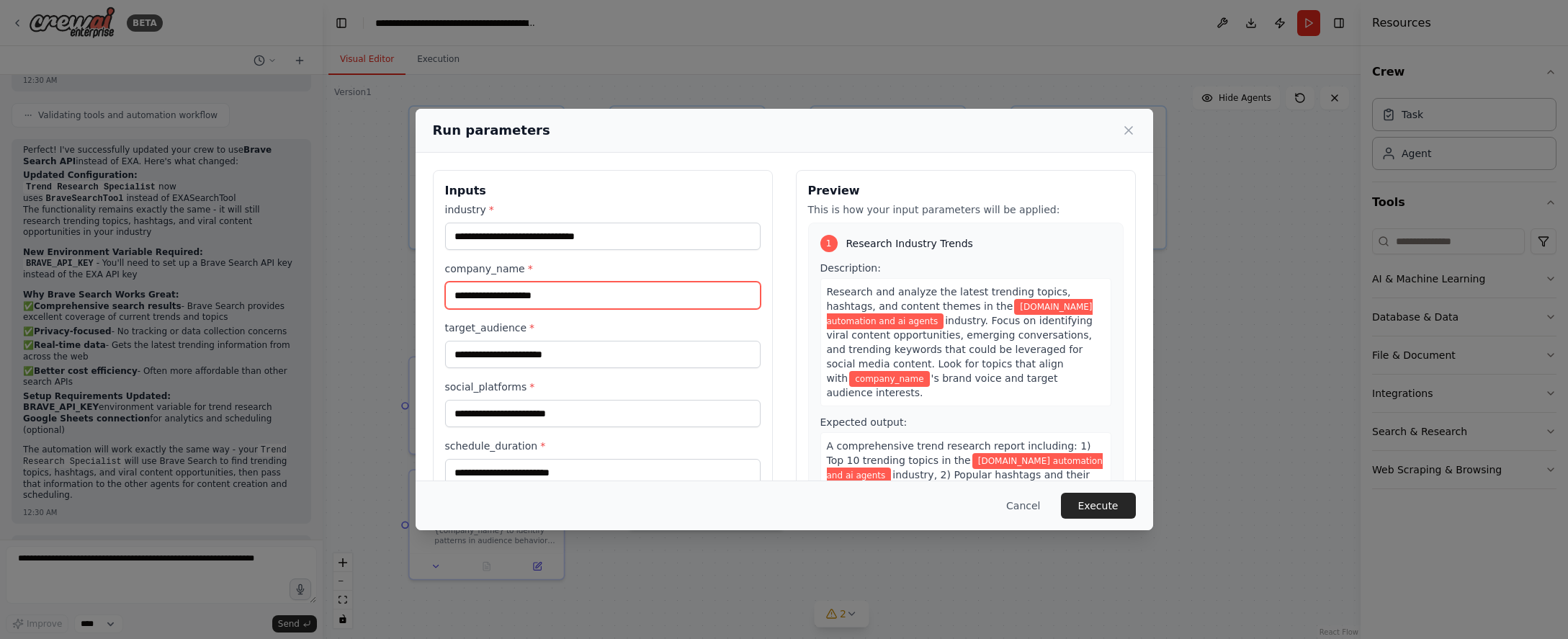
click at [518, 295] on input "company_name *" at bounding box center [602, 295] width 316 height 27
drag, startPoint x: 488, startPoint y: 293, endPoint x: 531, endPoint y: 288, distance: 43.3
click at [536, 290] on input "**********" at bounding box center [602, 295] width 316 height 27
type input "*******"
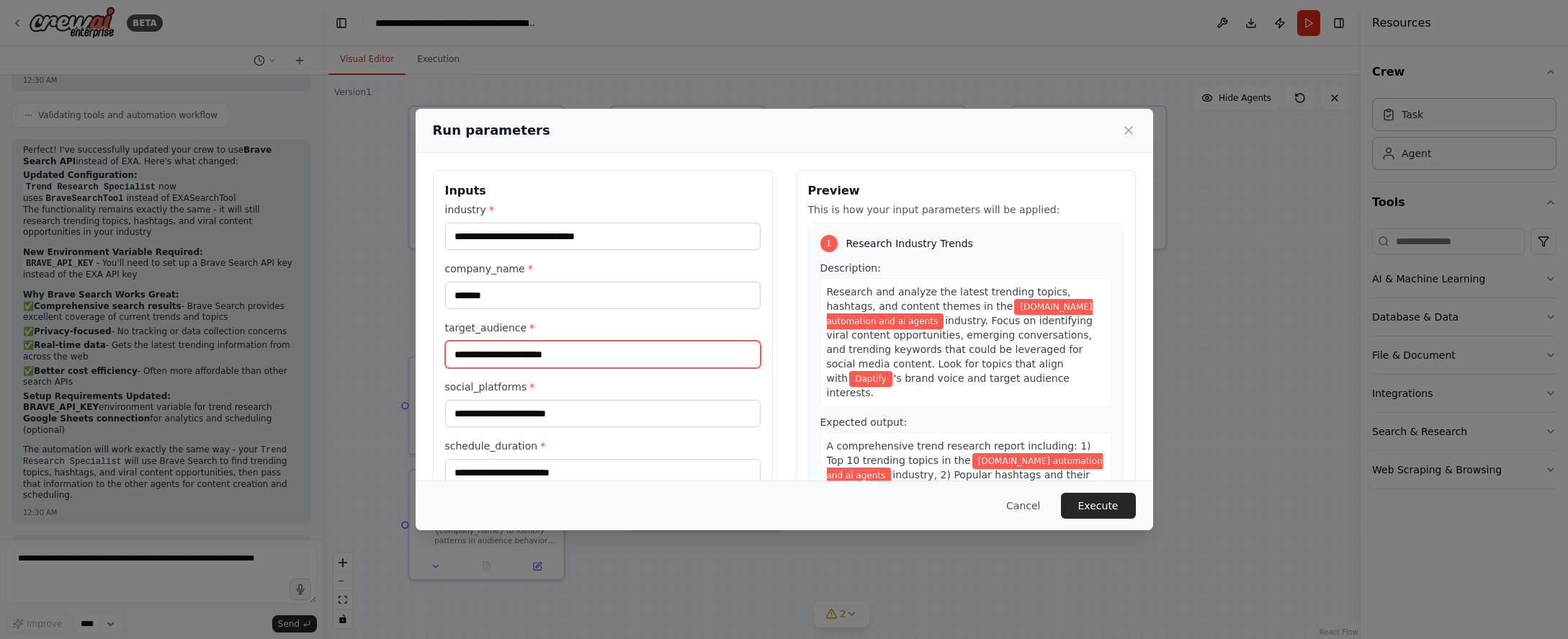
click at [547, 352] on input "target_audience *" at bounding box center [602, 354] width 316 height 27
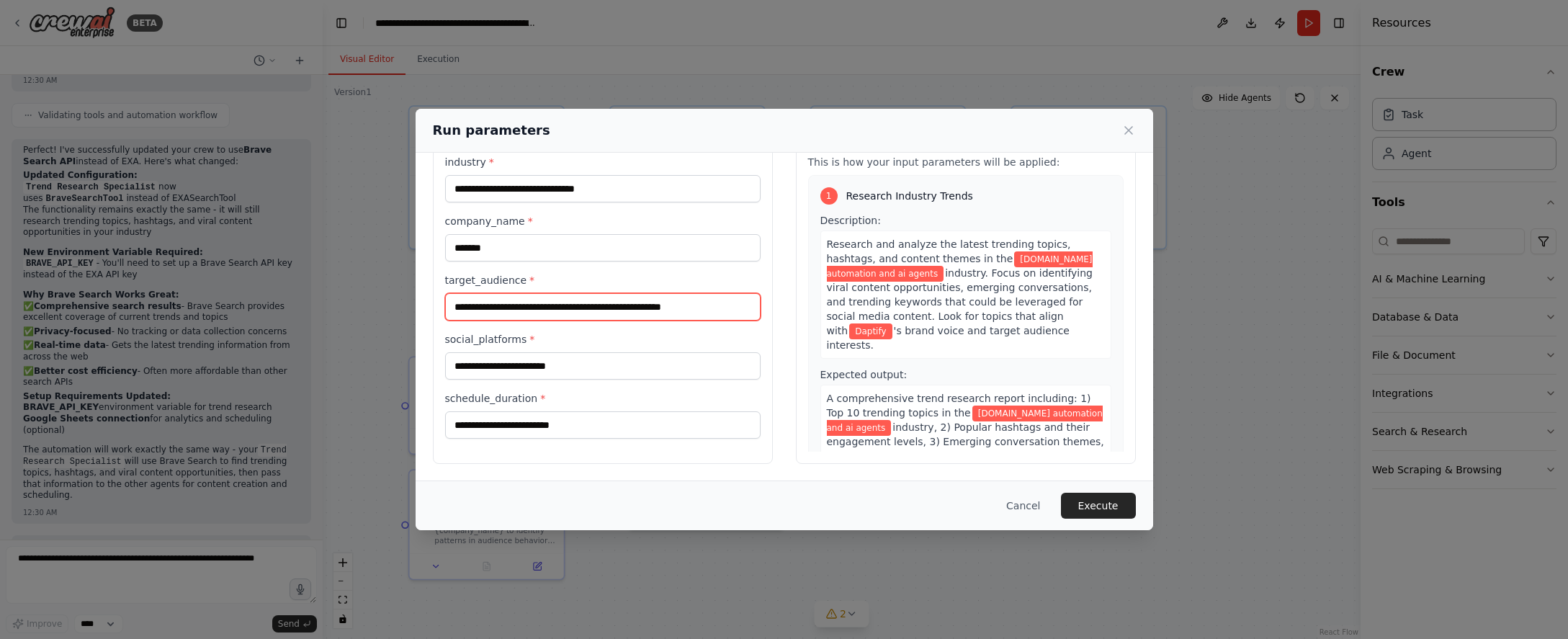
scroll to position [49, 0]
type input "**********"
click at [503, 357] on input "social_platforms *" at bounding box center [602, 364] width 316 height 27
type input "**********"
click at [515, 423] on input "schedule_duration *" at bounding box center [602, 423] width 316 height 27
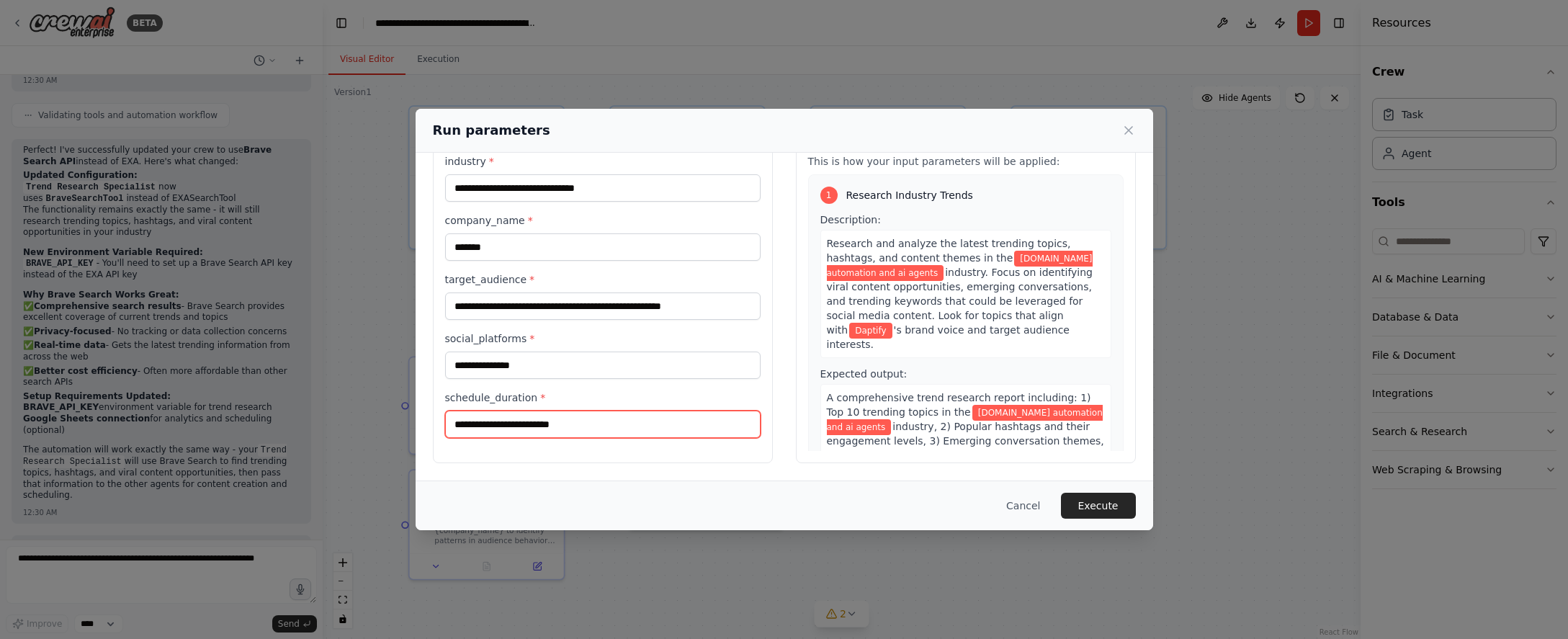
click at [534, 419] on input "schedule_duration *" at bounding box center [602, 423] width 316 height 27
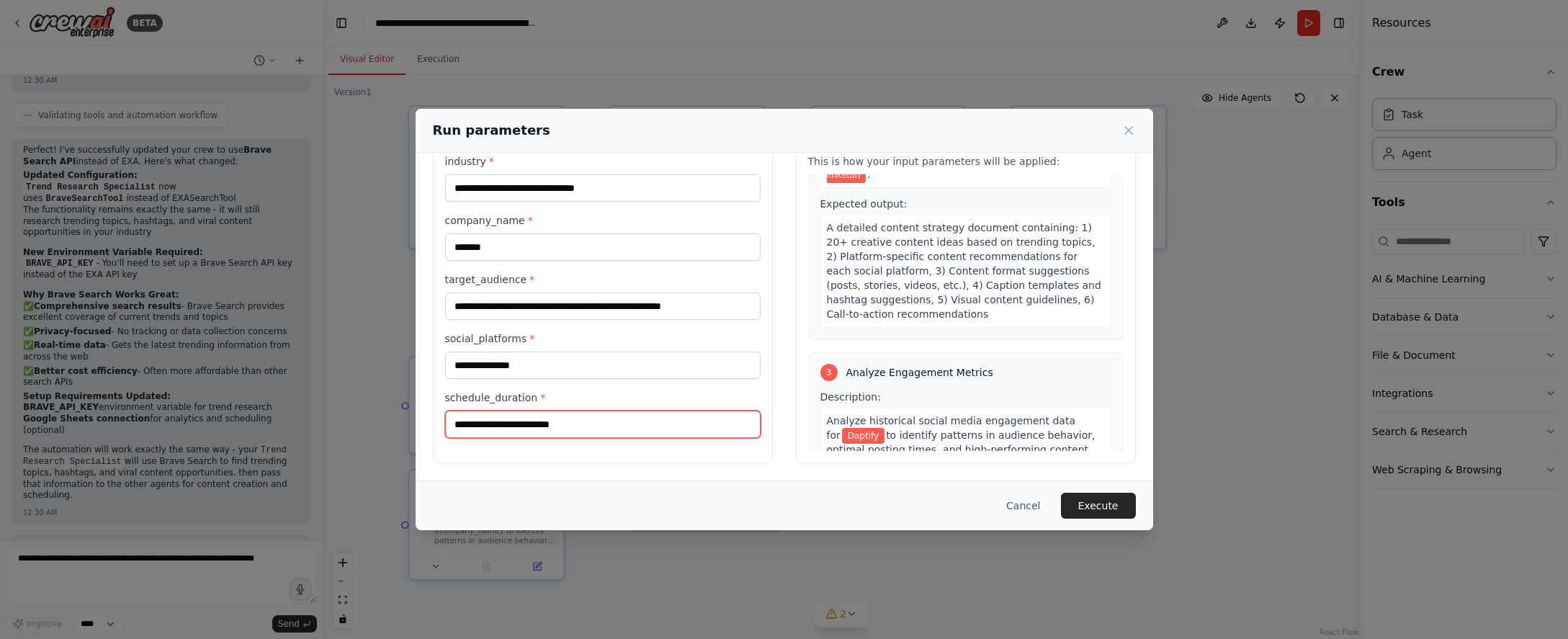
scroll to position [504, 0]
type input "****"
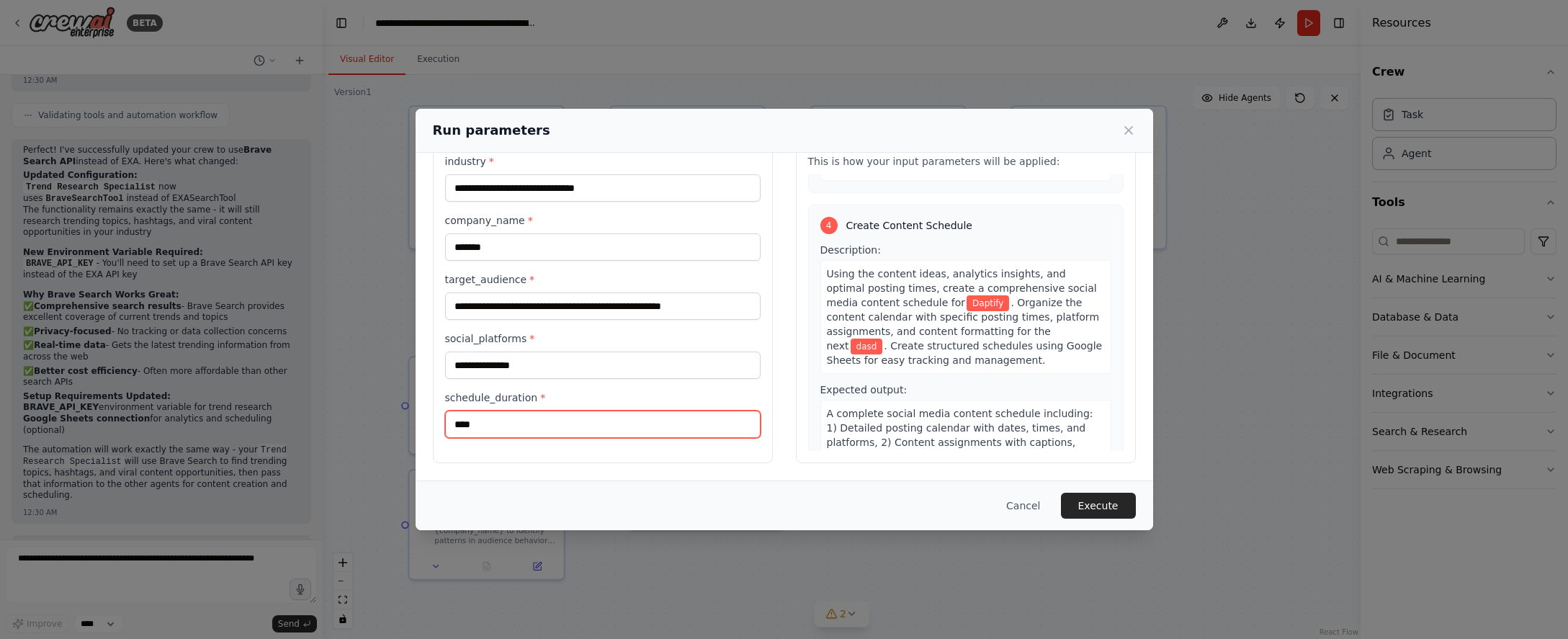
scroll to position [1008, 0]
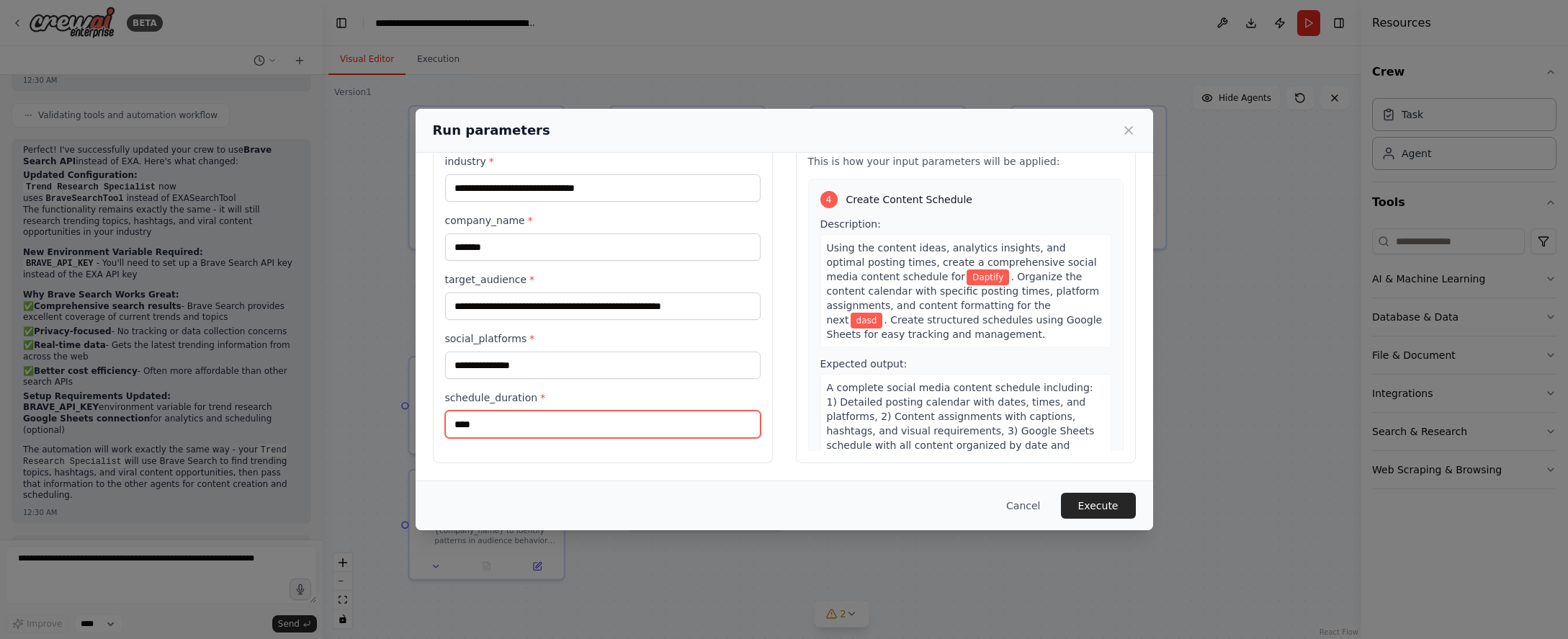
drag, startPoint x: 608, startPoint y: 420, endPoint x: 411, endPoint y: 416, distance: 197.0
click at [411, 416] on div "**********" at bounding box center [784, 319] width 1568 height 639
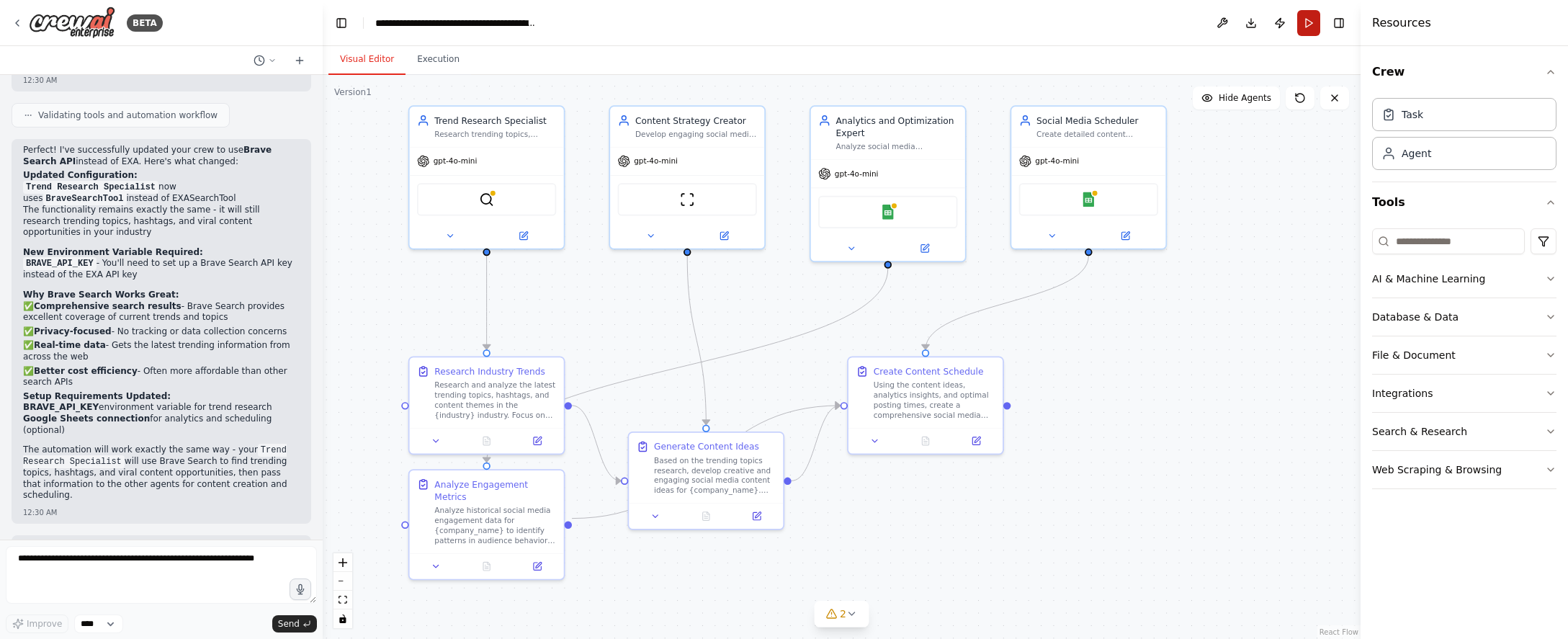
click at [939, 21] on button "Run" at bounding box center [1308, 23] width 23 height 26
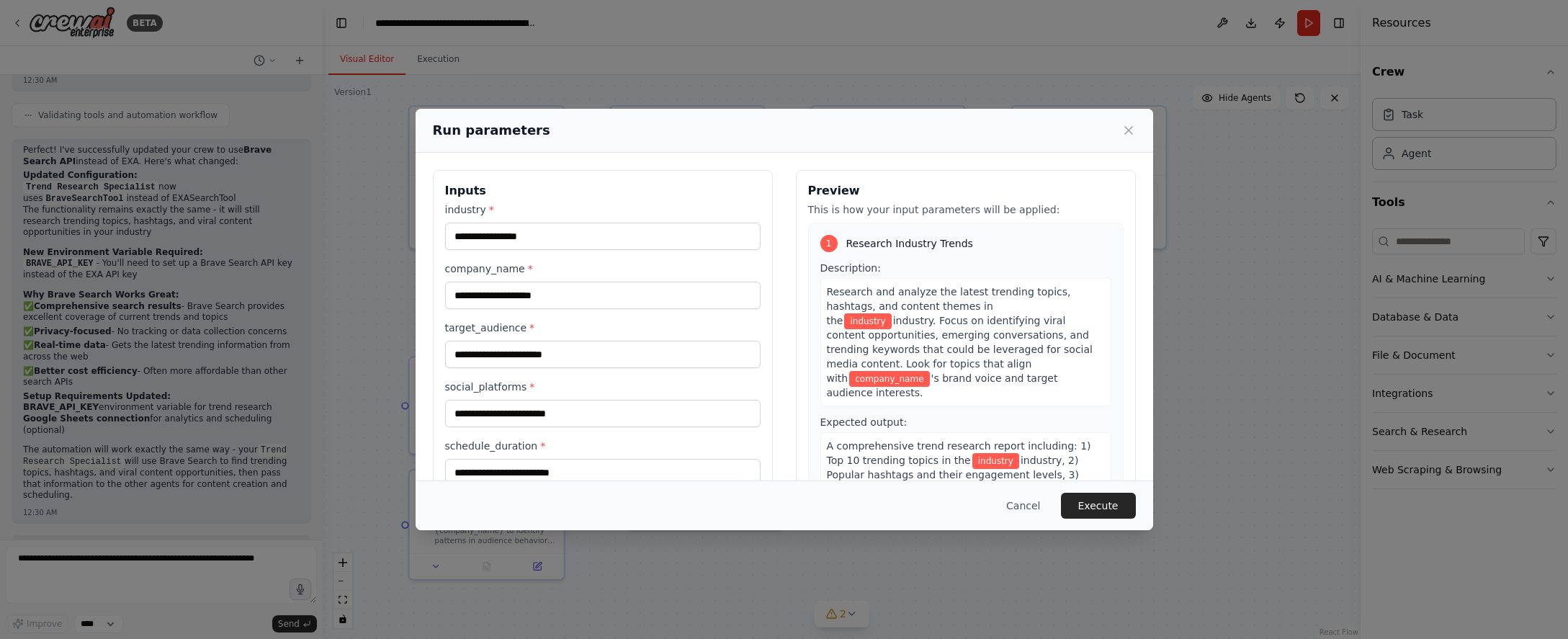
click at [512, 215] on label "industry *" at bounding box center [602, 210] width 316 height 15
click at [512, 223] on input "industry *" at bounding box center [602, 236] width 316 height 27
click at [522, 232] on input "industry *" at bounding box center [602, 236] width 316 height 27
type input "**********"
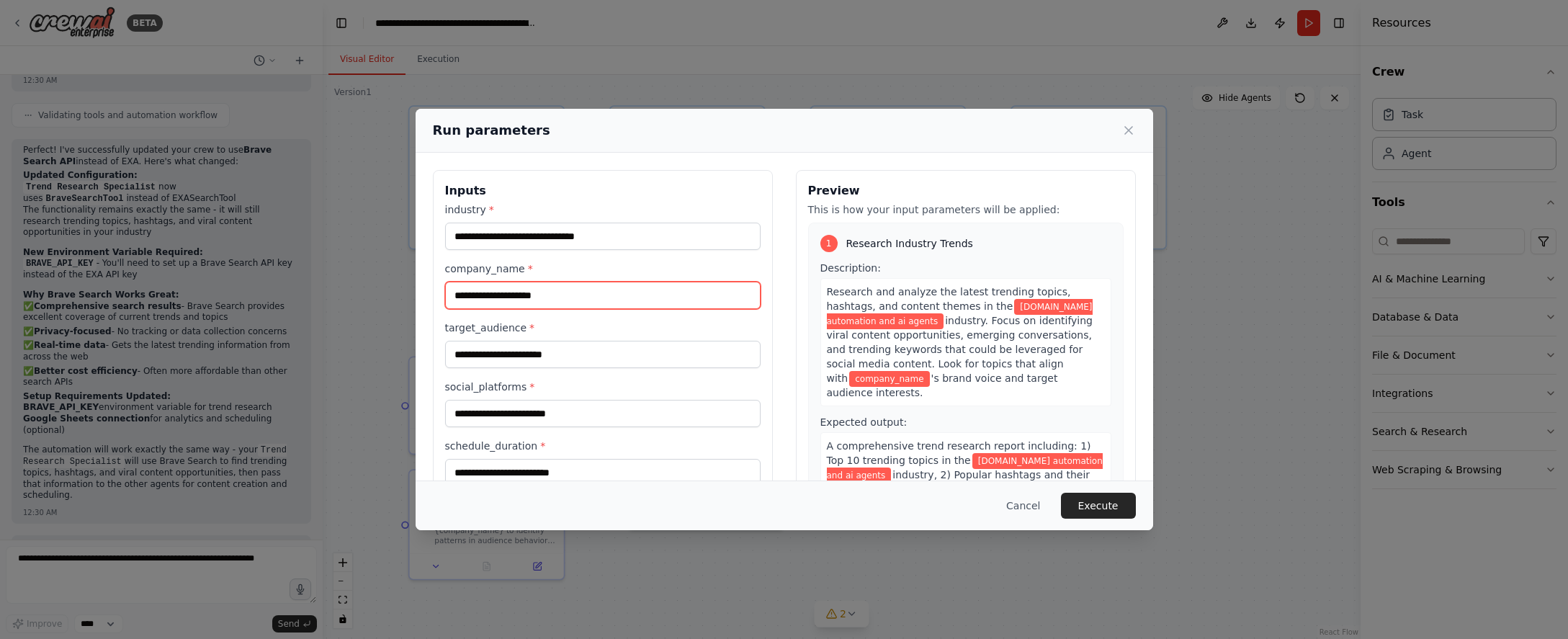
click at [523, 292] on input "company_name *" at bounding box center [602, 295] width 316 height 27
type input "*******"
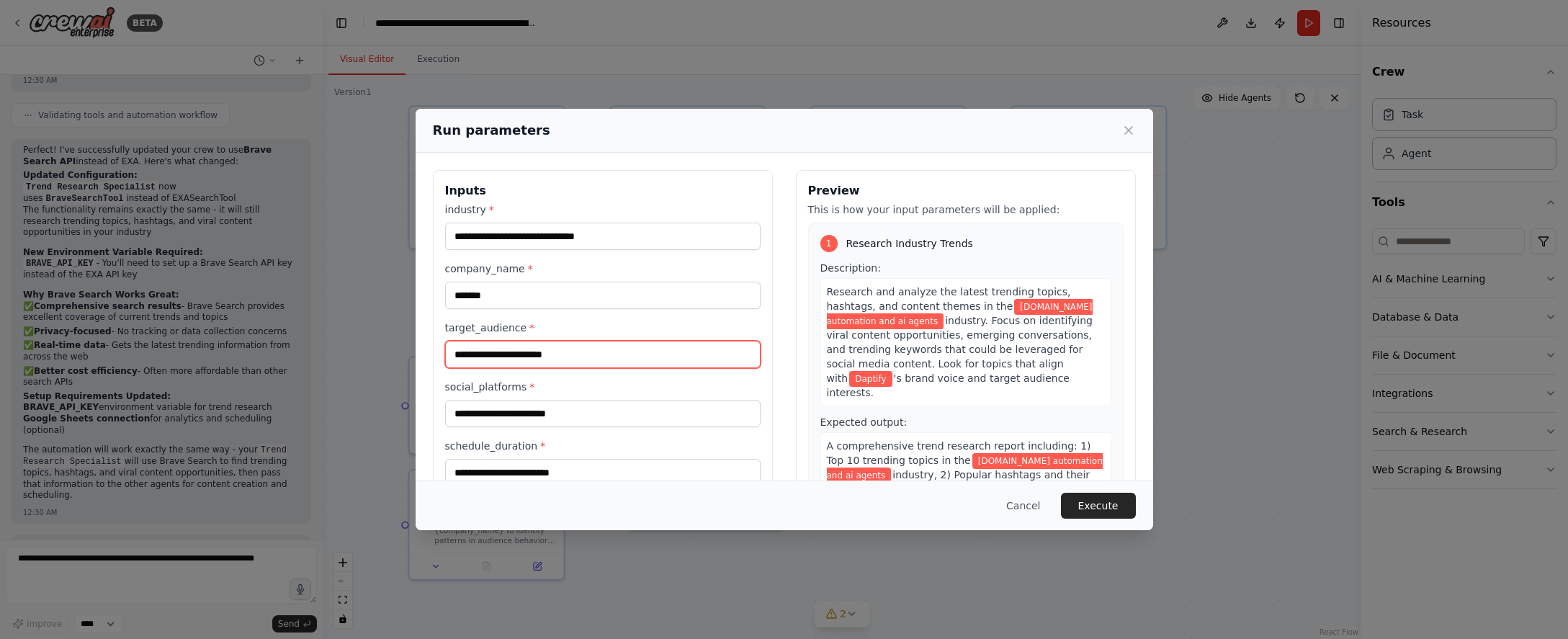
click at [513, 358] on input "target_audience *" at bounding box center [602, 354] width 316 height 27
type input "**********"
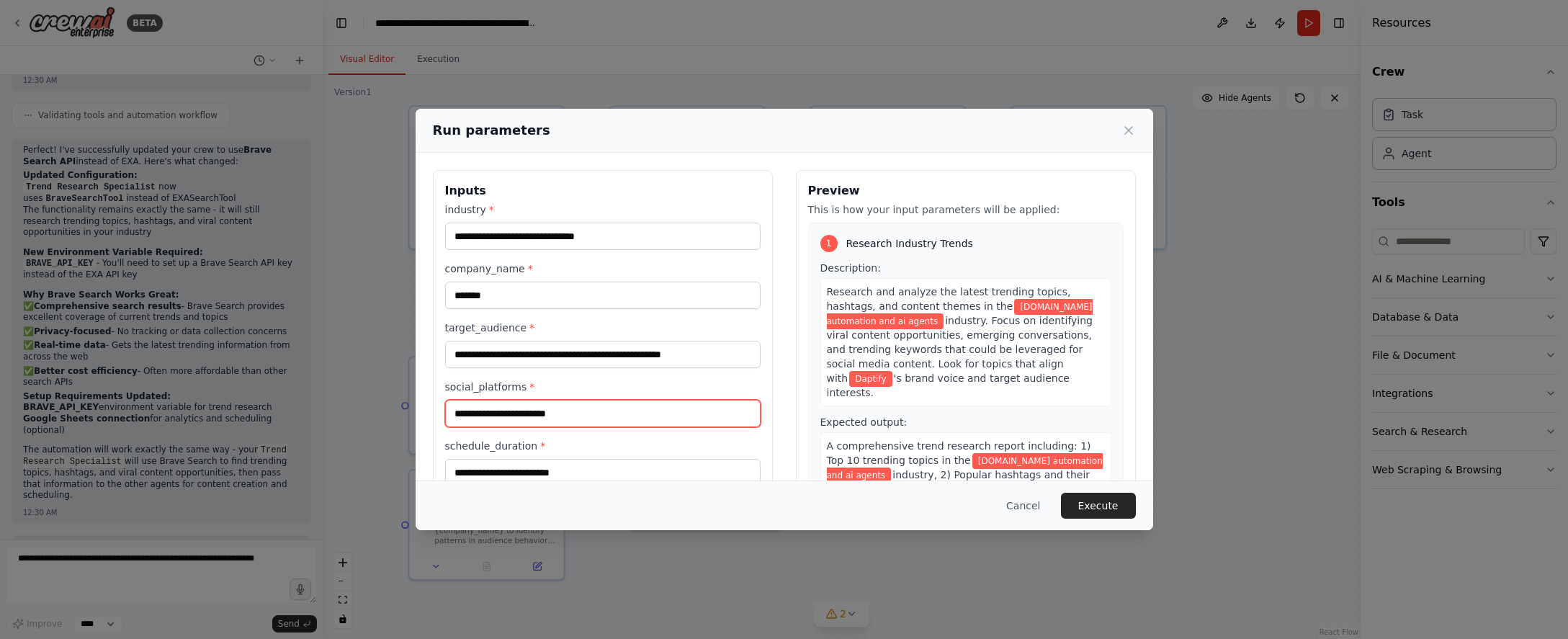
click at [522, 417] on input "social_platforms *" at bounding box center [602, 413] width 316 height 27
type input "**********"
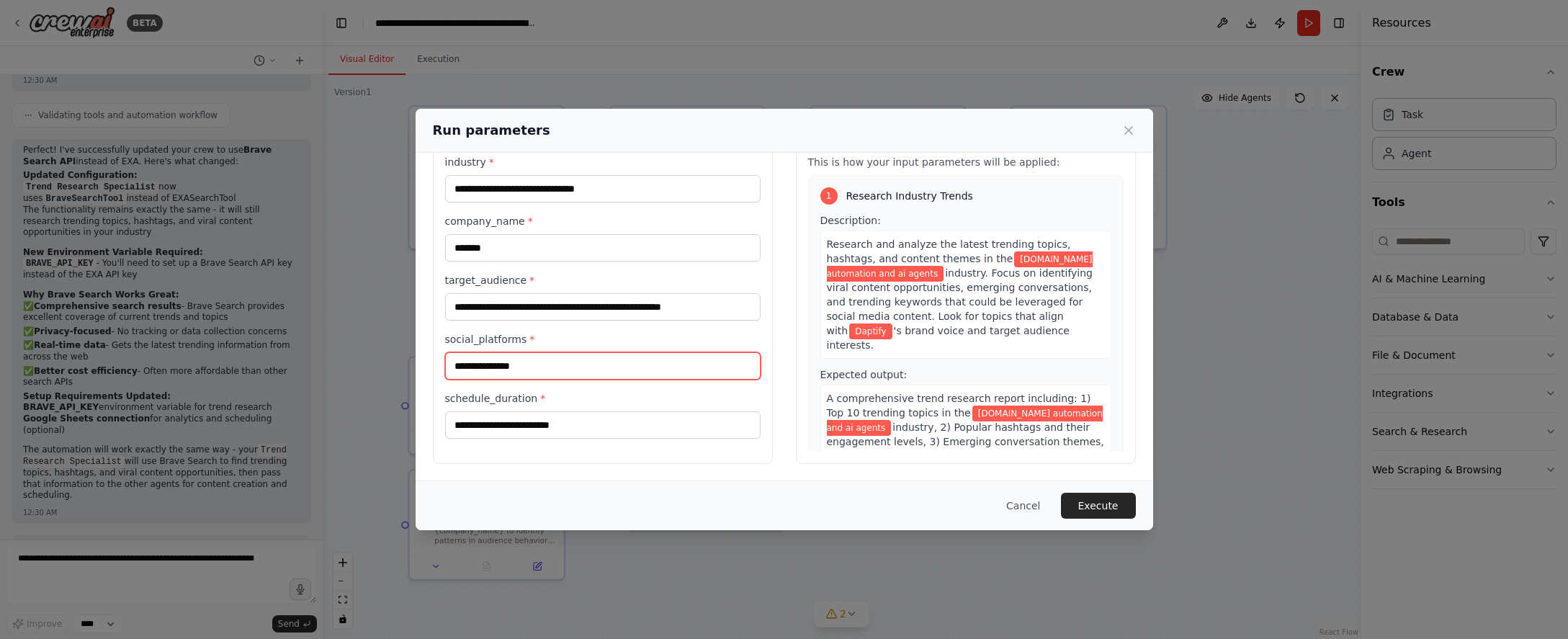
scroll to position [49, 0]
click at [554, 420] on input "schedule_duration *" at bounding box center [602, 423] width 316 height 27
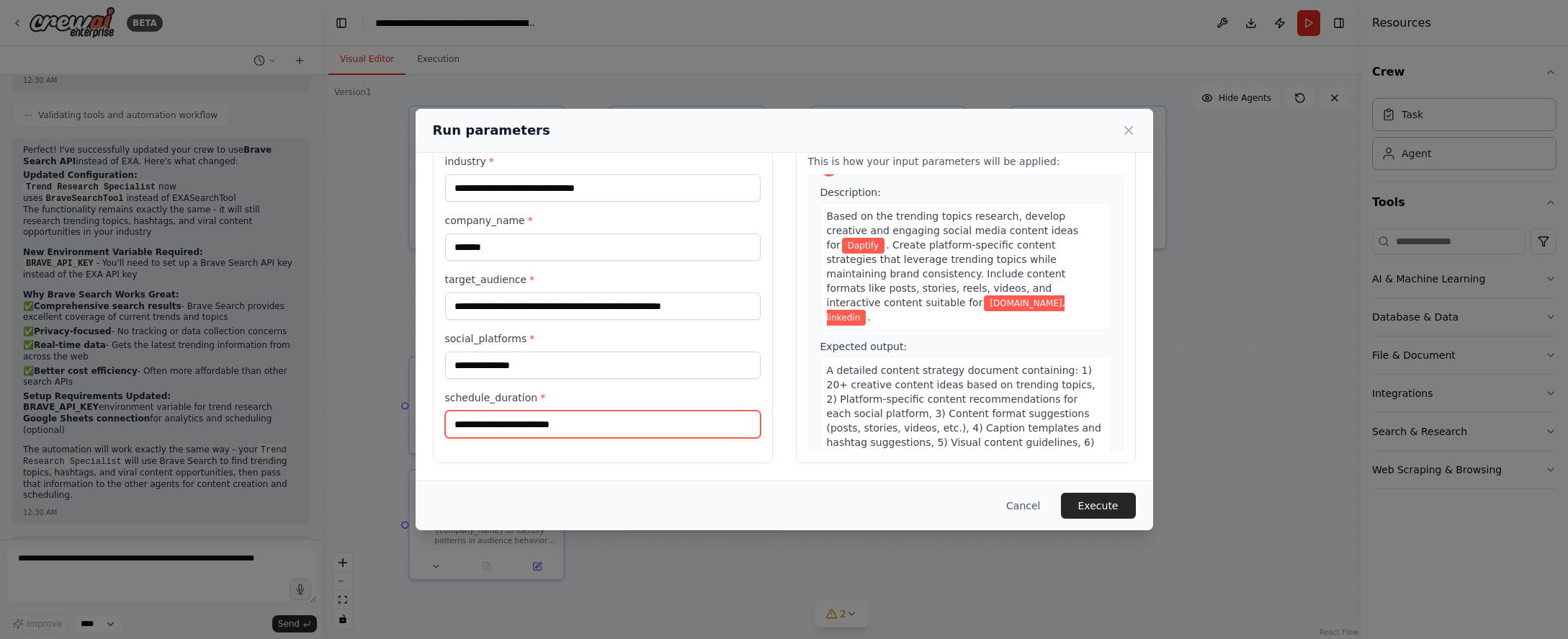
scroll to position [936, 0]
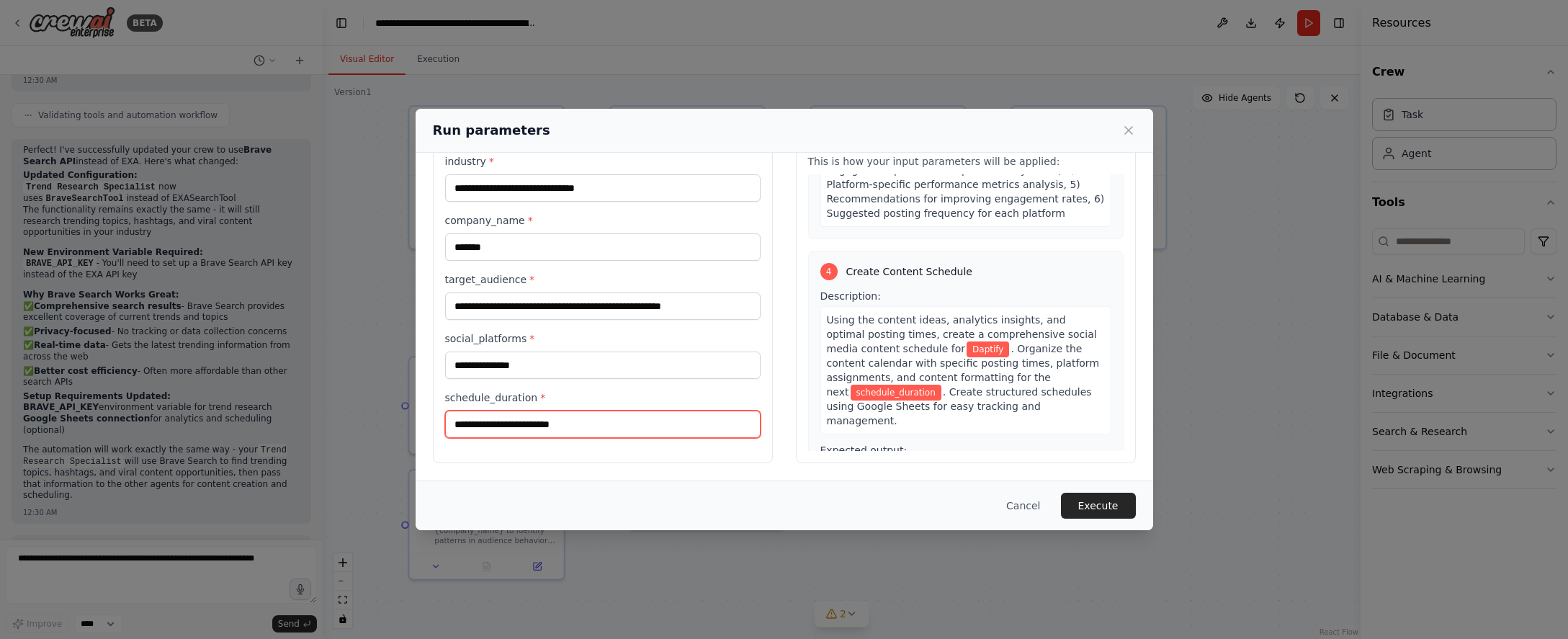
click at [522, 423] on input "schedule_duration *" at bounding box center [602, 423] width 316 height 27
type input "******"
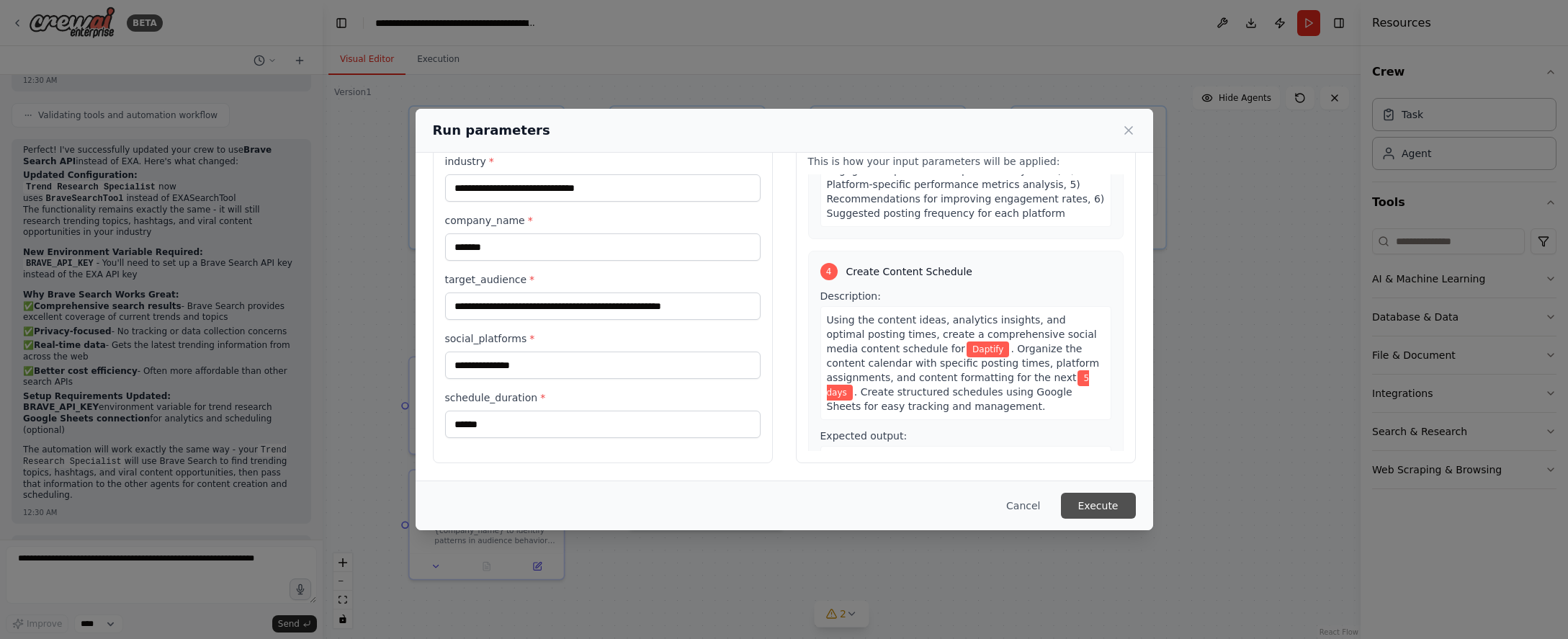
click at [939, 499] on button "Execute" at bounding box center [1098, 506] width 75 height 26
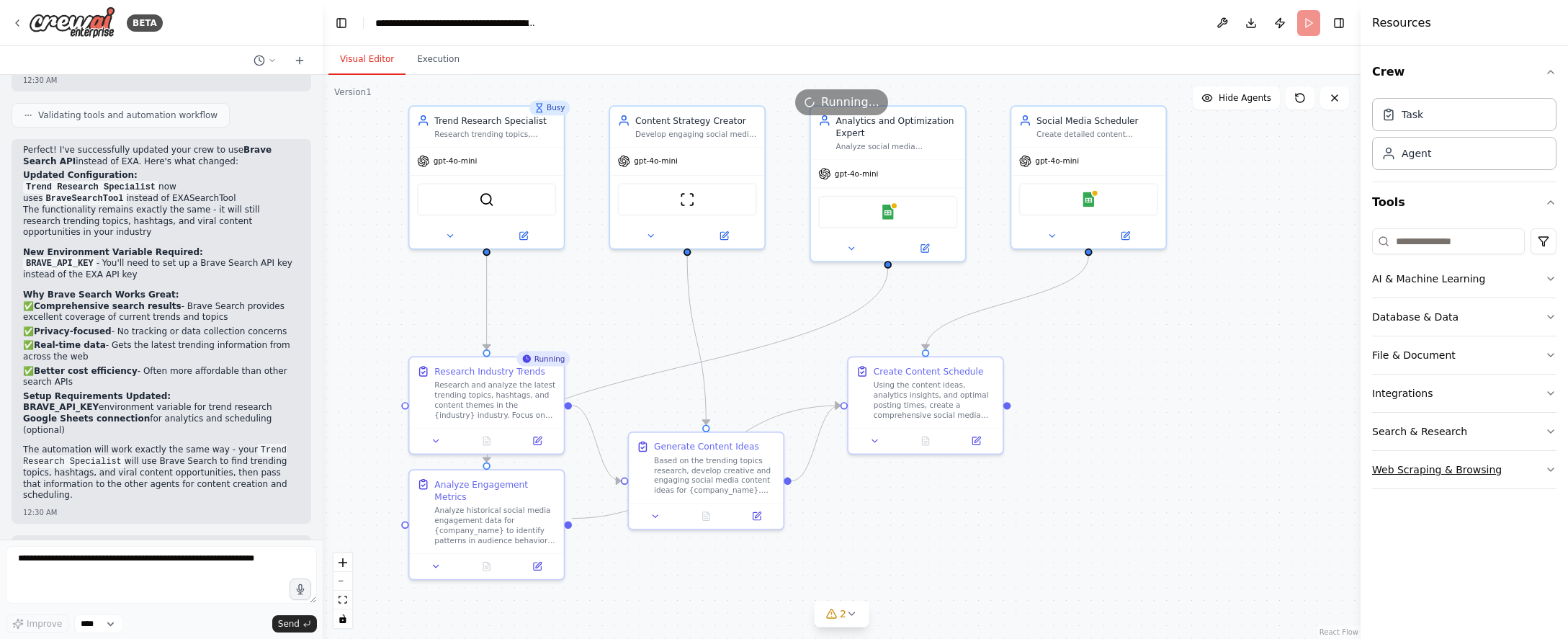
click at [939, 465] on button "Web Scraping & Browsing" at bounding box center [1464, 469] width 184 height 37
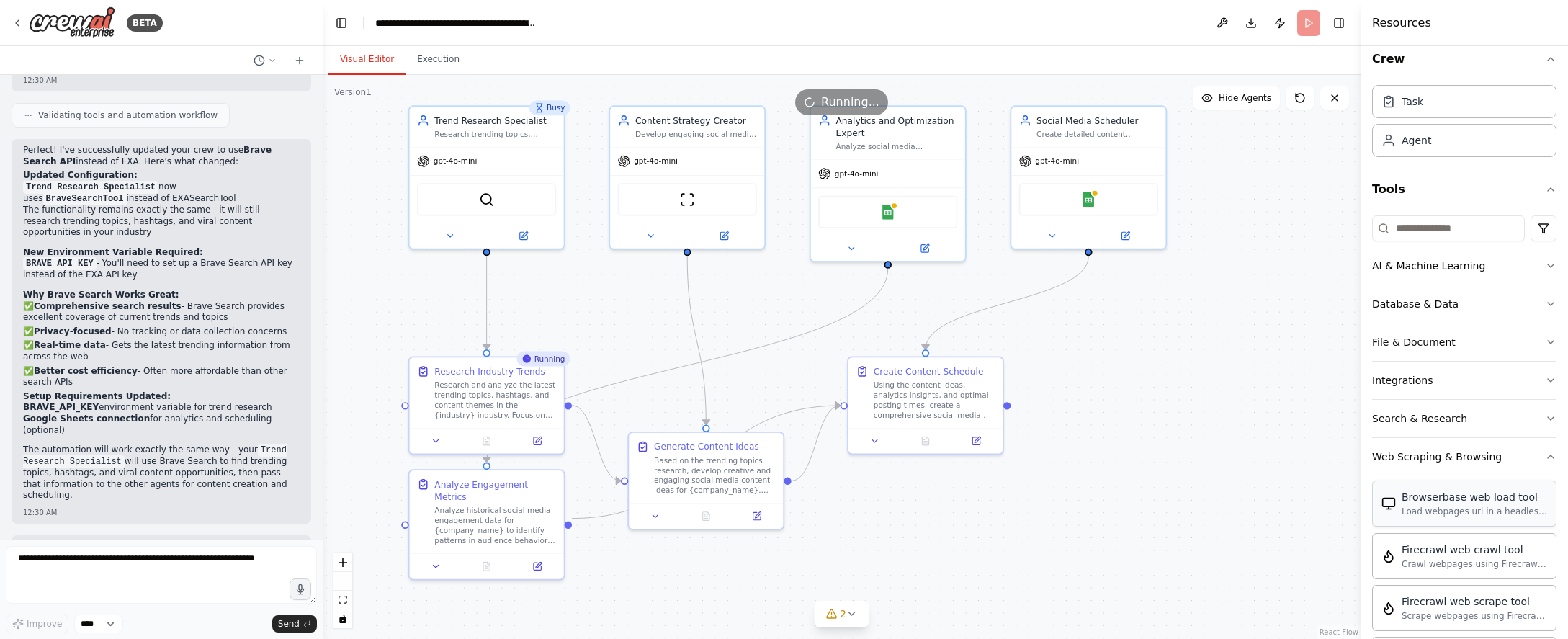
scroll to position [0, 0]
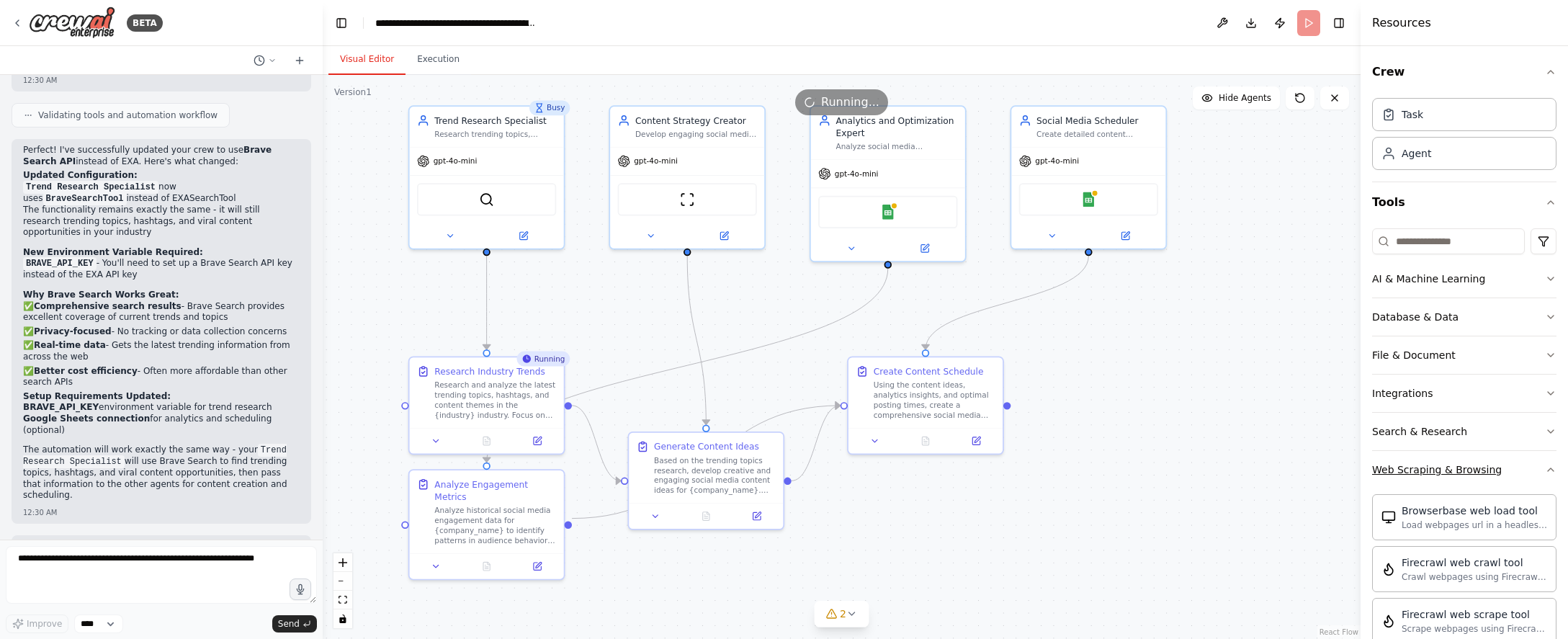
click at [939, 472] on button "Web Scraping & Browsing" at bounding box center [1464, 469] width 184 height 37
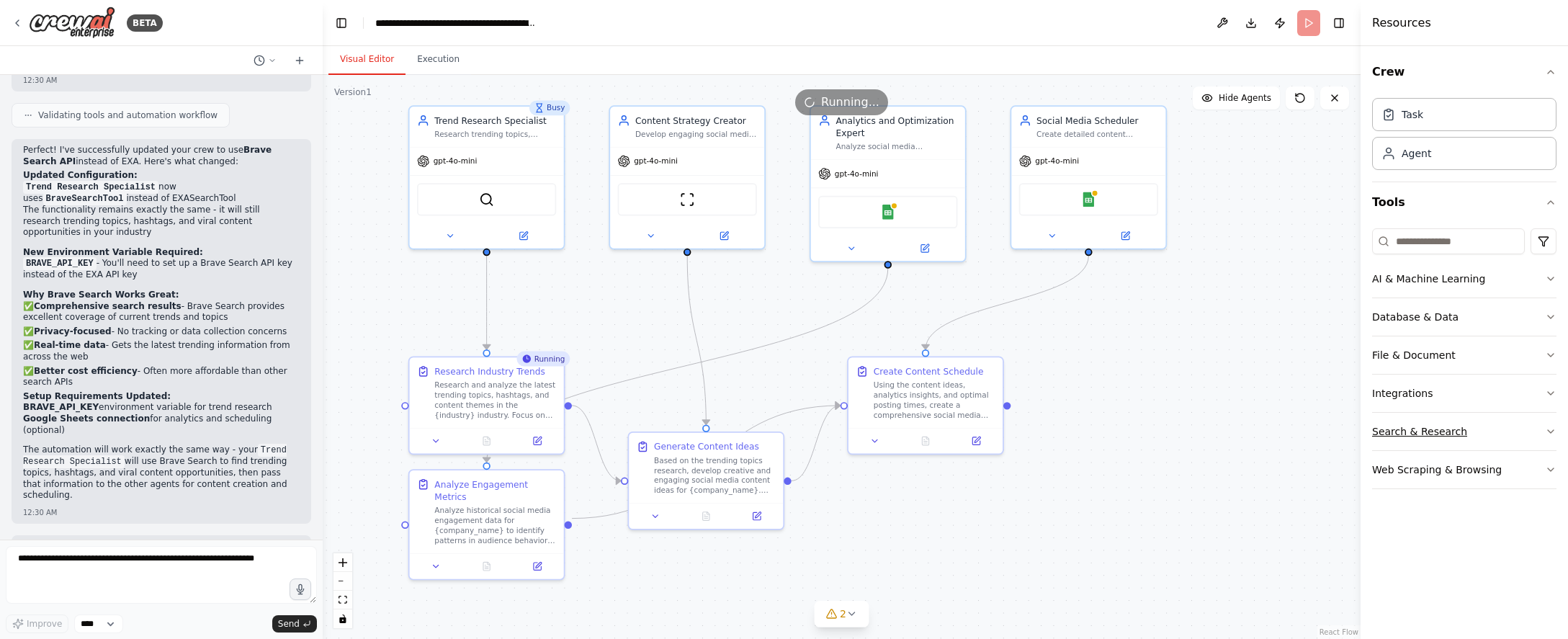
click at [939, 438] on button "Search & Research" at bounding box center [1464, 431] width 184 height 37
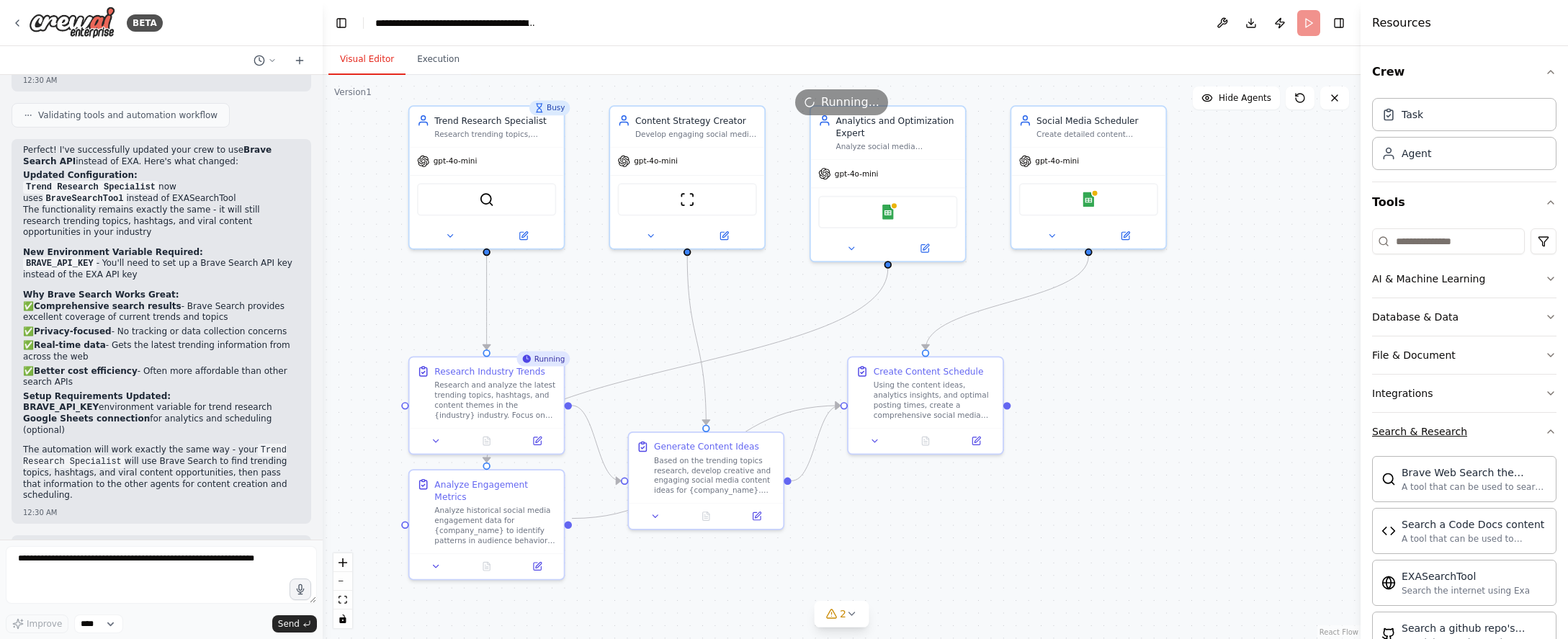
click at [939, 437] on button "Search & Research" at bounding box center [1464, 431] width 184 height 37
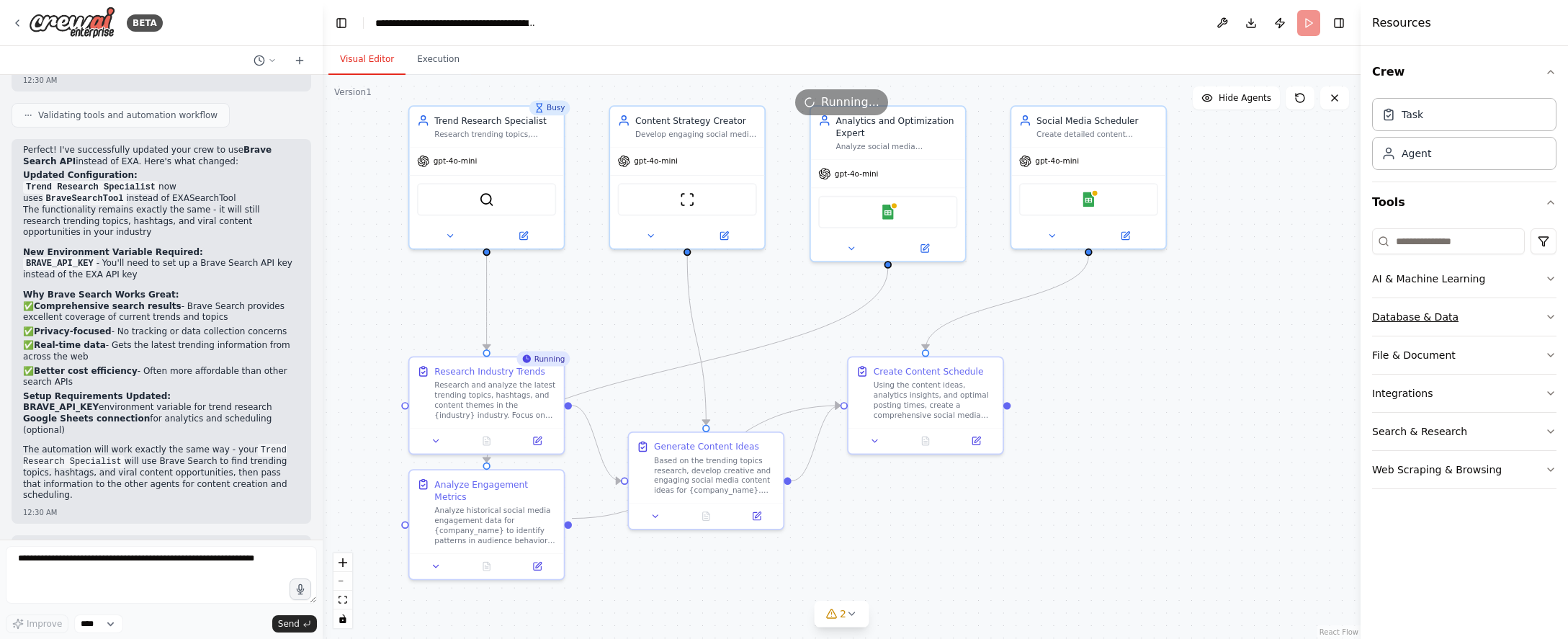
click at [939, 313] on button "Database & Data" at bounding box center [1464, 316] width 184 height 37
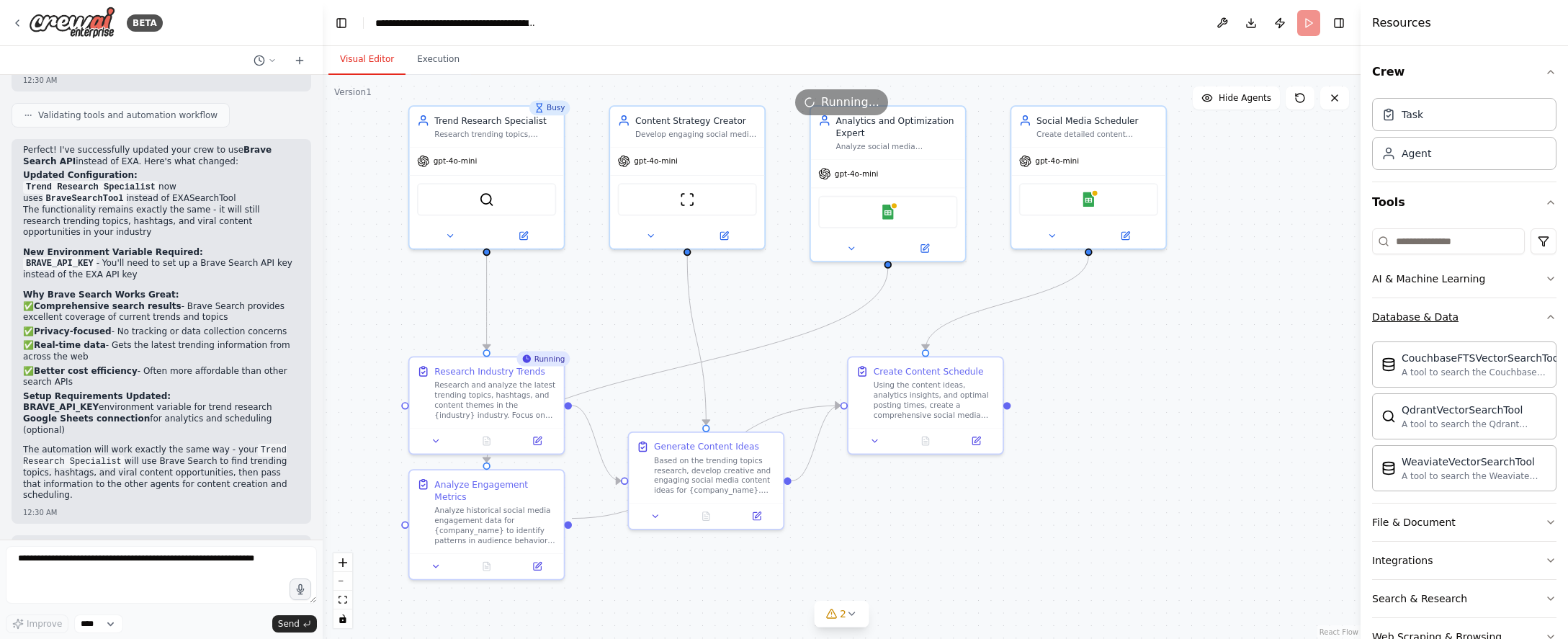
click at [939, 313] on button "Database & Data" at bounding box center [1464, 316] width 184 height 37
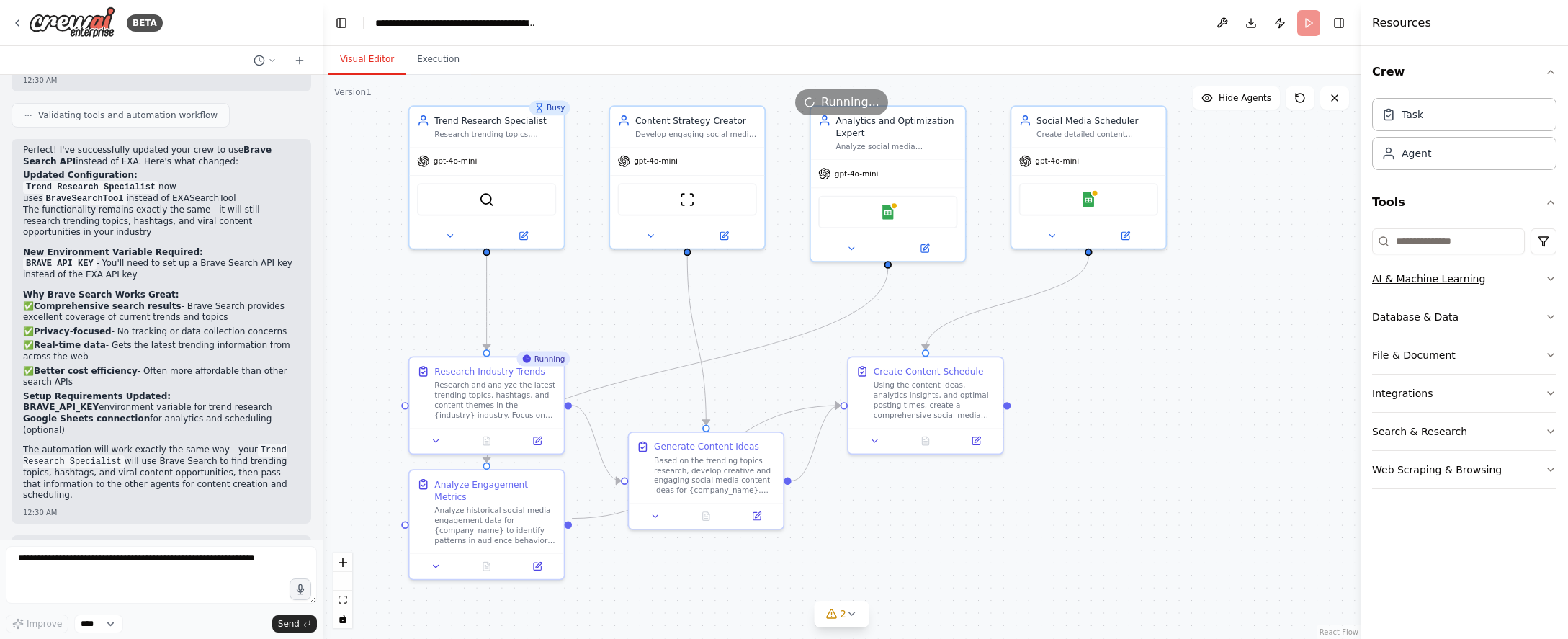
click at [939, 281] on button "AI & Machine Learning" at bounding box center [1464, 278] width 184 height 37
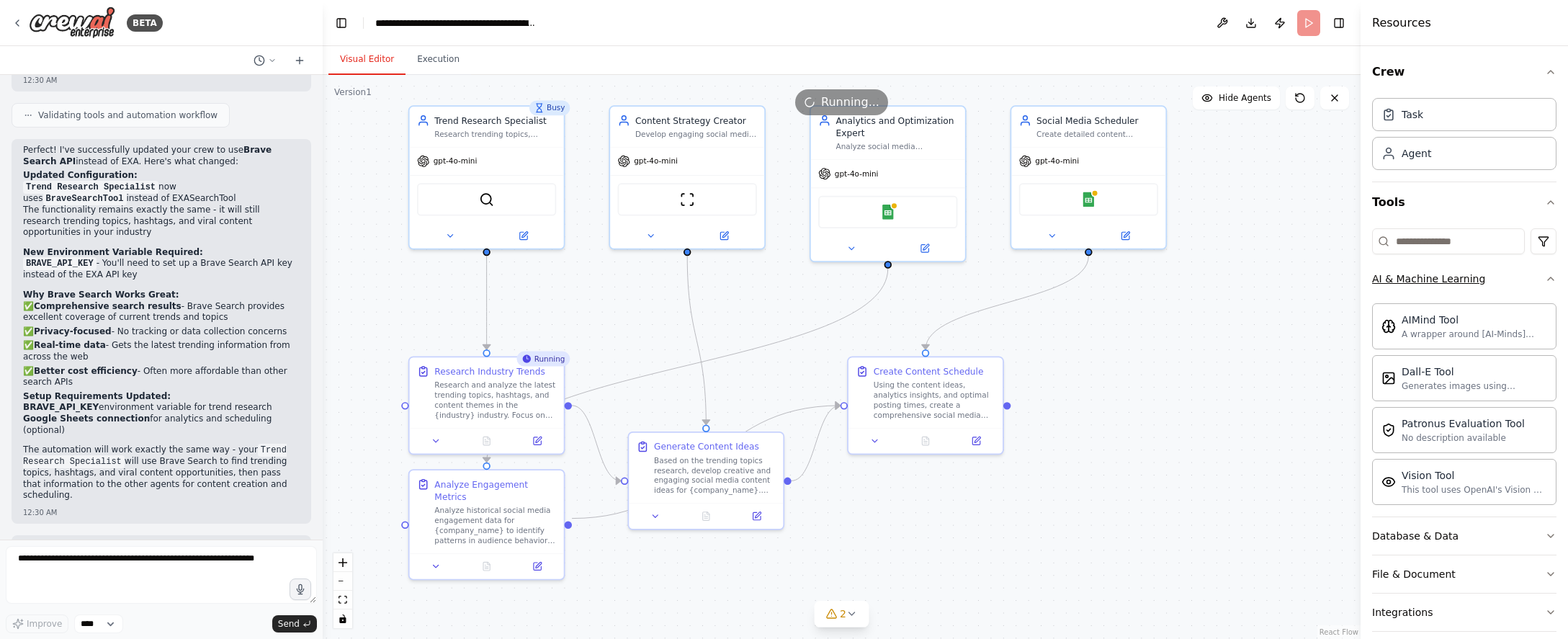
click at [939, 281] on button "AI & Machine Learning" at bounding box center [1464, 278] width 184 height 37
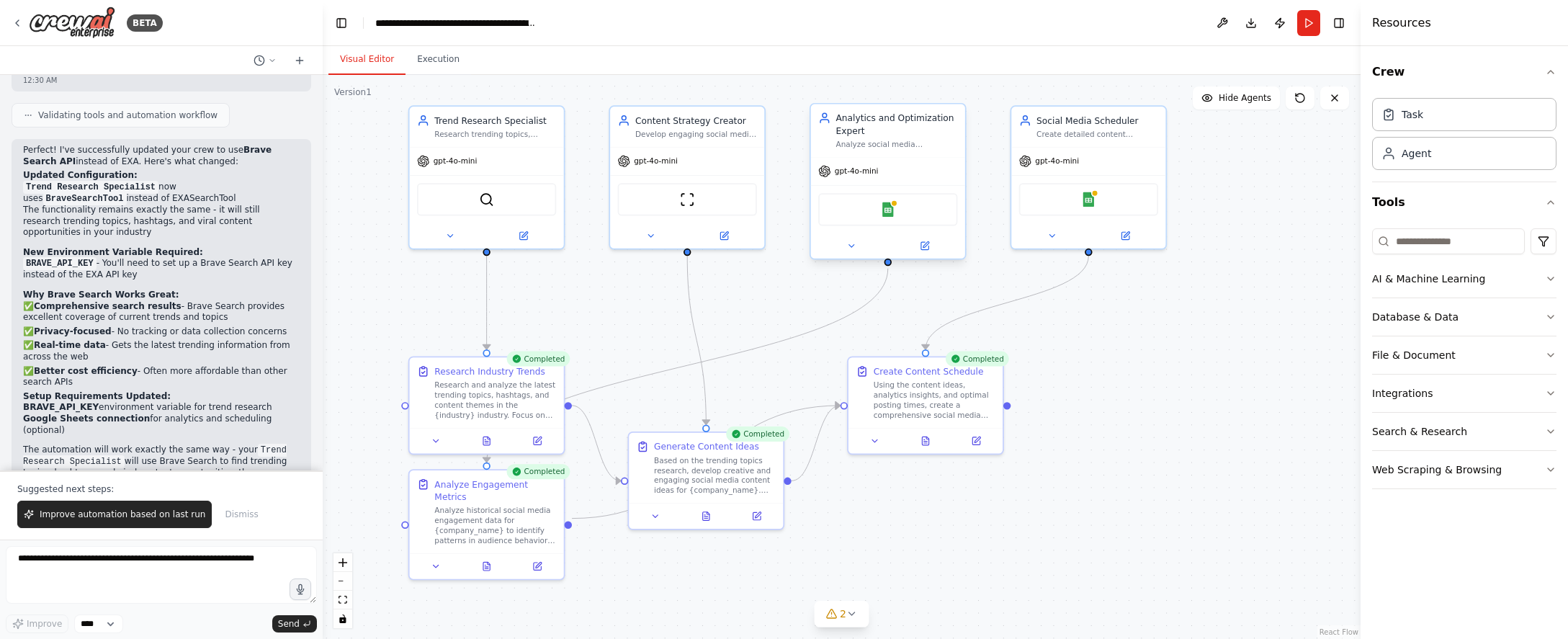
scroll to position [2346, 0]
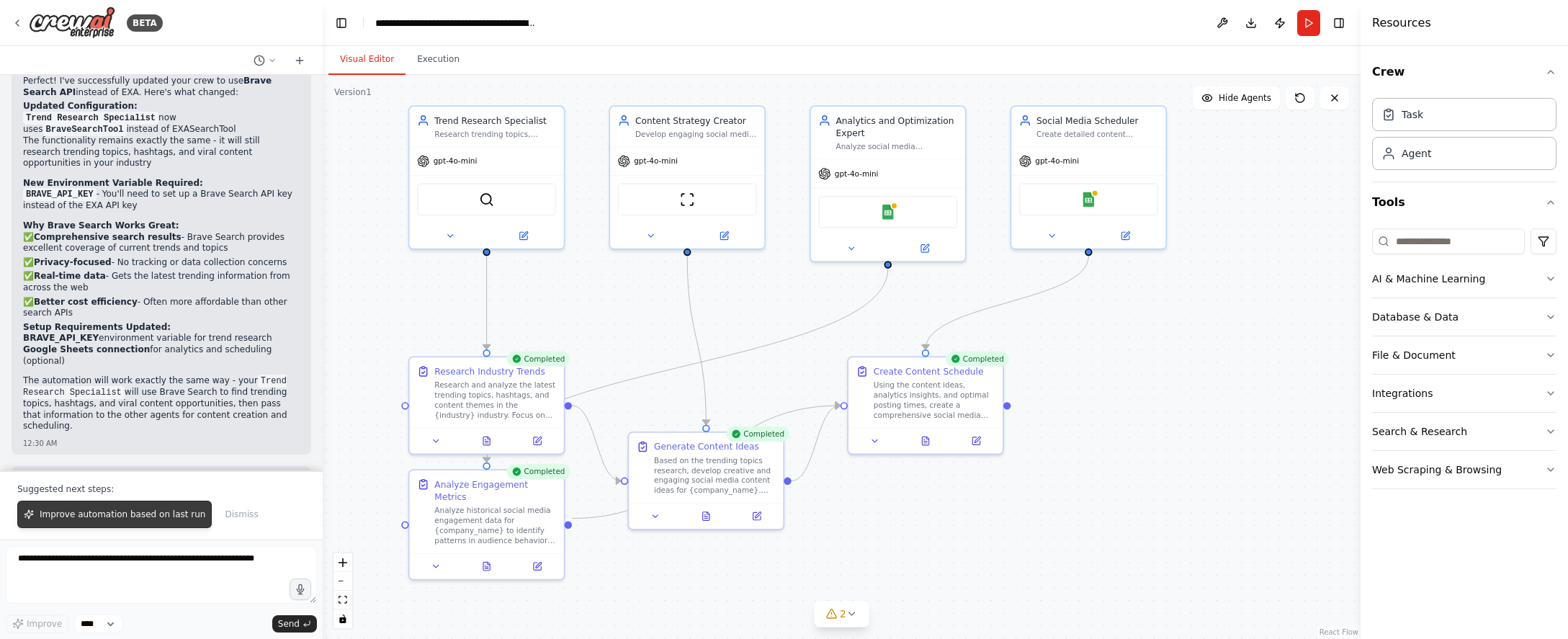
click at [149, 511] on span "Improve automation based on last run" at bounding box center [123, 514] width 166 height 11
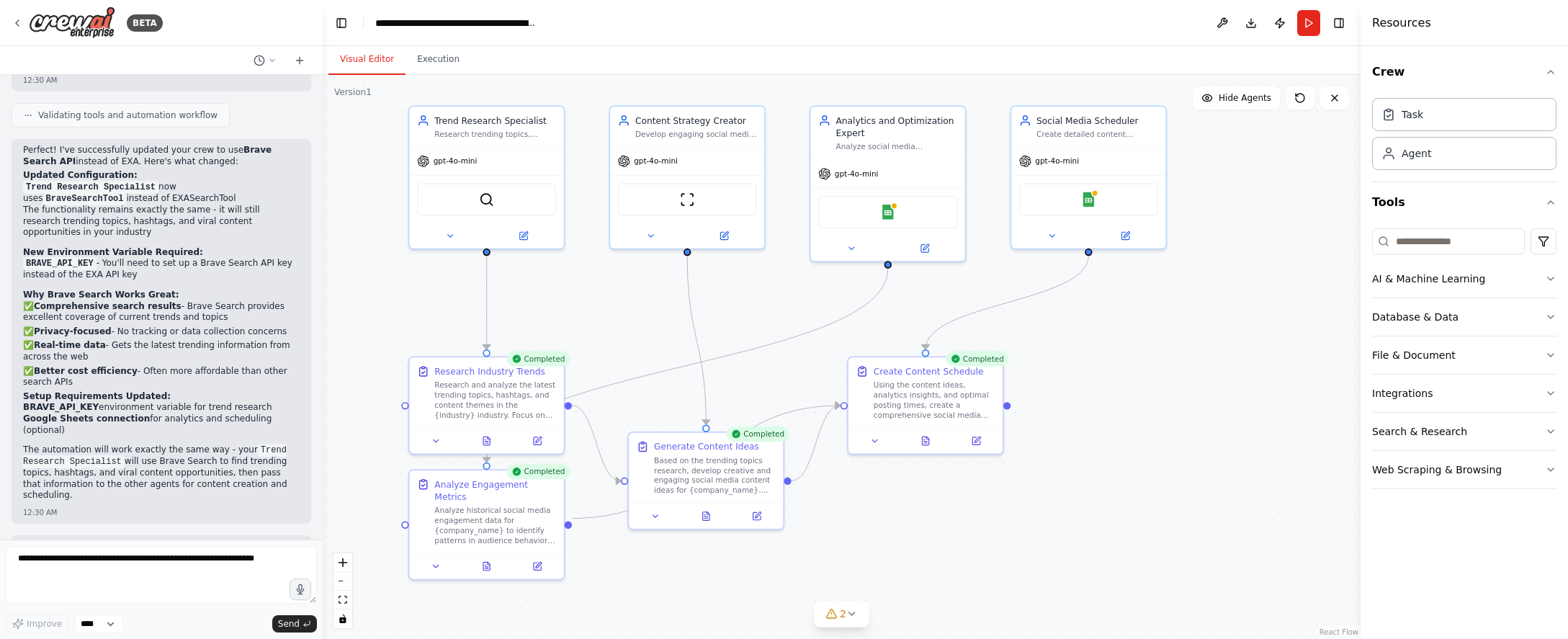
scroll to position [2315, 0]
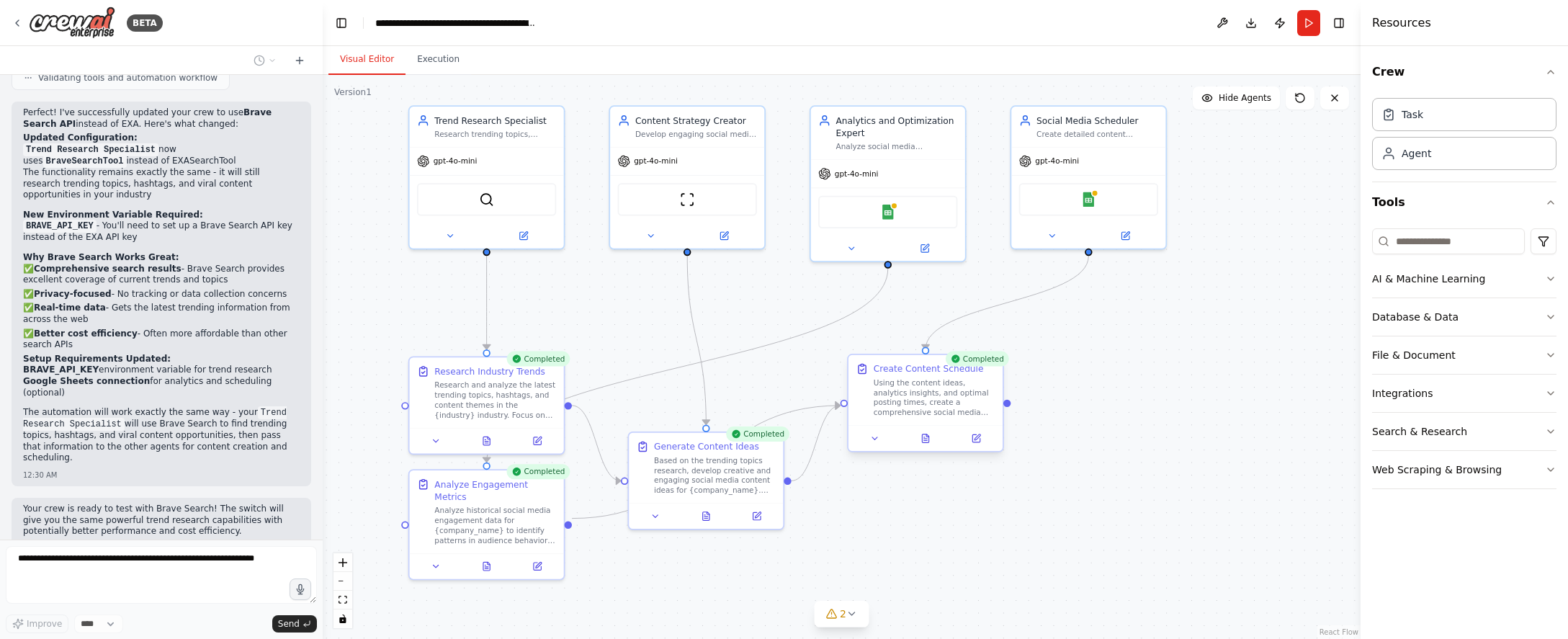
click at [939, 399] on div "Using the content ideas, analytics insights, and optimal posting times, create …" at bounding box center [934, 397] width 122 height 40
click at [846, 616] on icon at bounding box center [851, 613] width 11 height 11
click at [723, 447] on div "Generate Content Ideas" at bounding box center [706, 444] width 105 height 12
click at [747, 472] on div "Based on the trending topics research, develop creative and engaging social med…" at bounding box center [721, 473] width 122 height 40
click at [939, 531] on icon at bounding box center [1007, 529] width 11 height 11
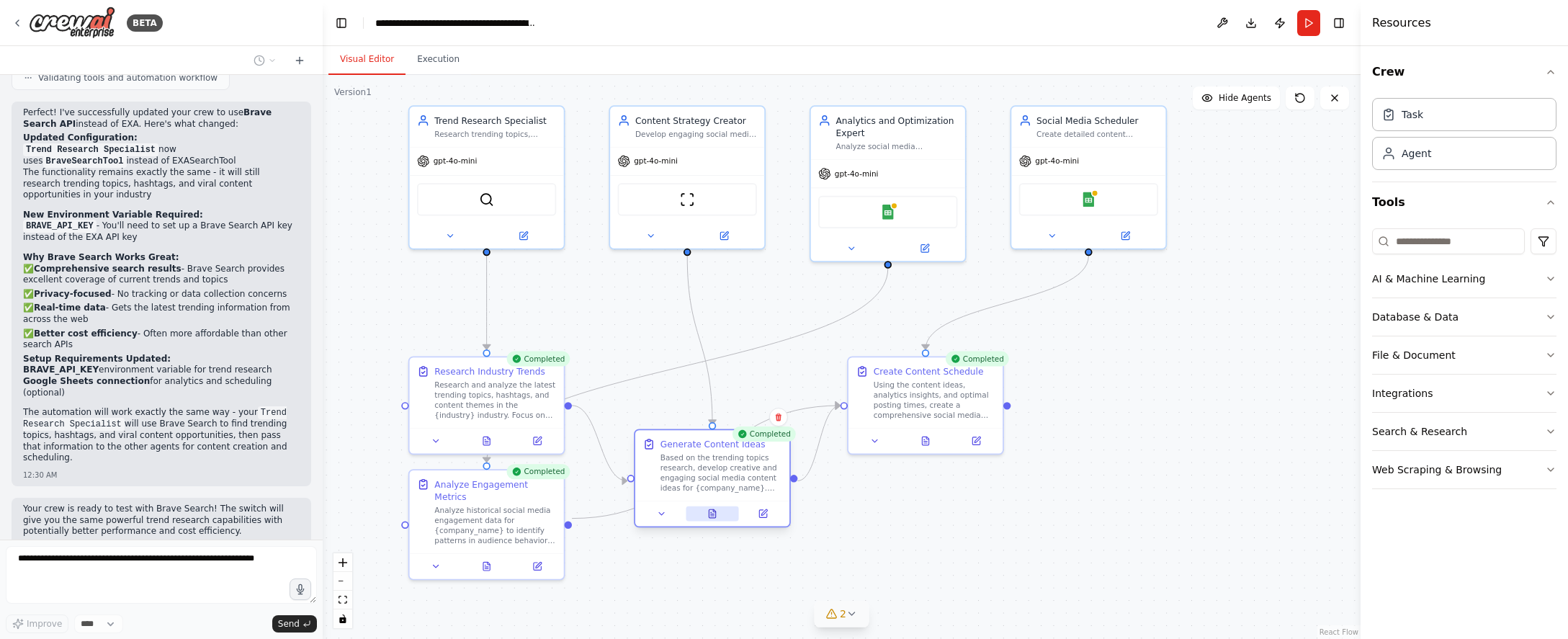
click at [715, 516] on icon at bounding box center [711, 514] width 6 height 9
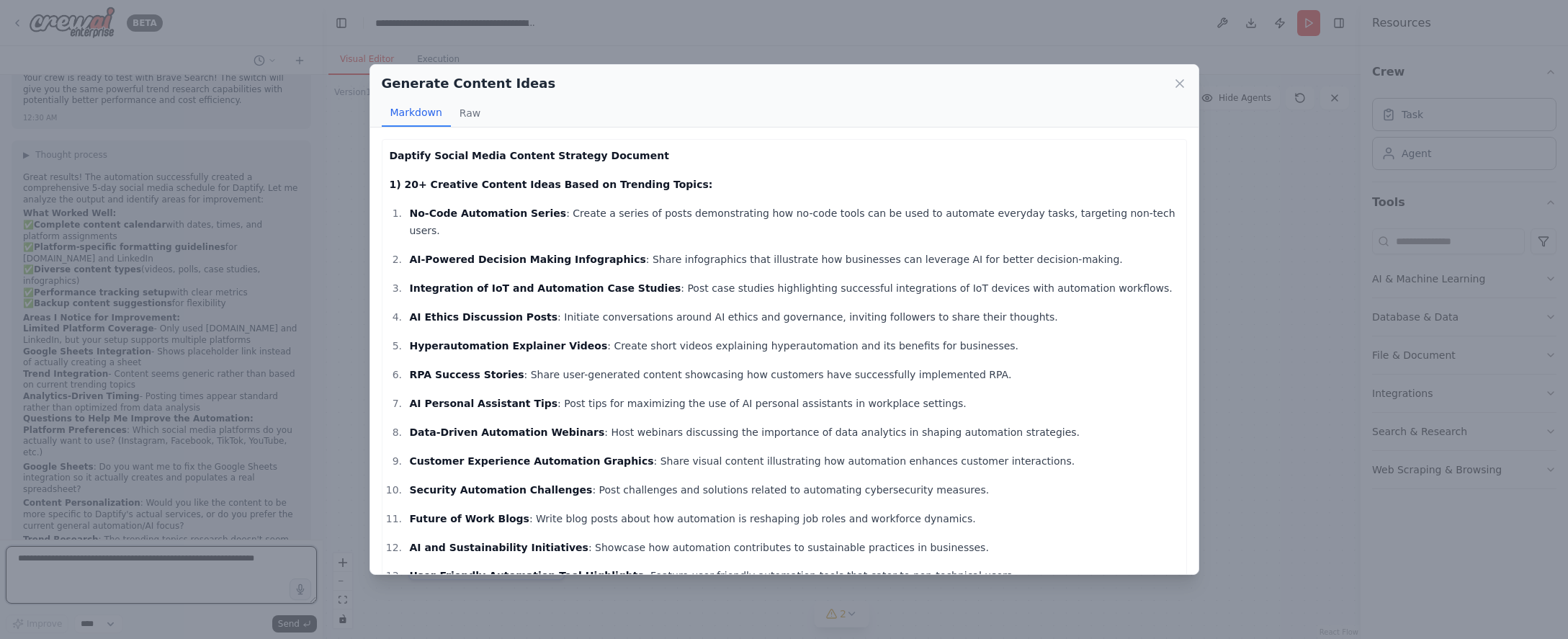
scroll to position [2771, 0]
click at [939, 83] on icon at bounding box center [1179, 83] width 15 height 15
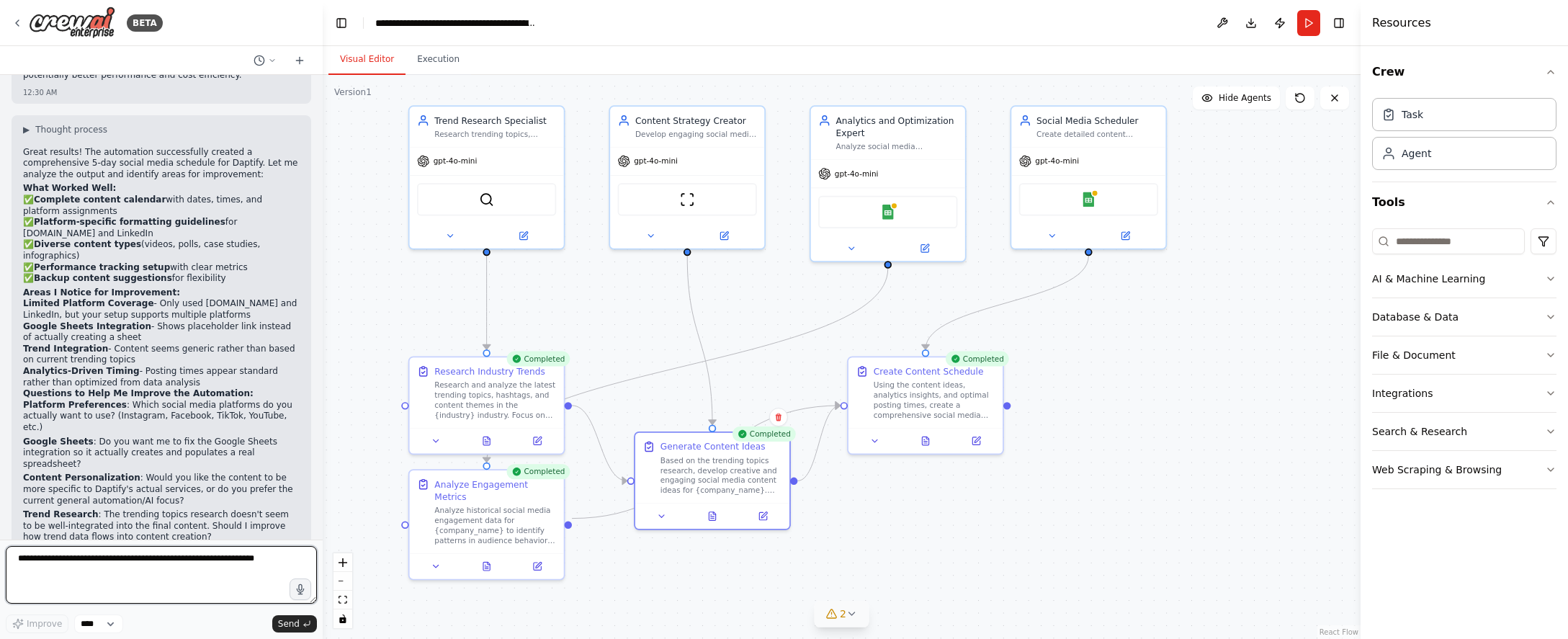
click at [163, 564] on textarea at bounding box center [162, 575] width 311 height 57
type textarea "**********"
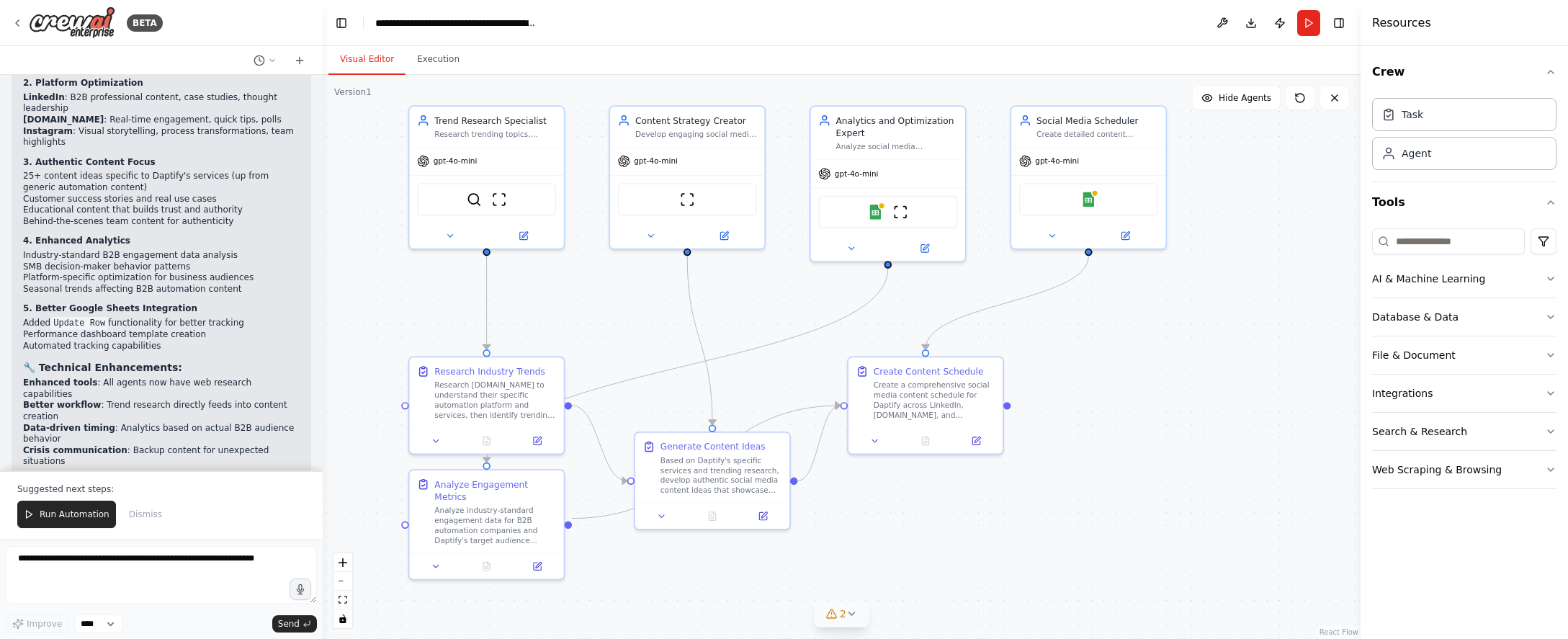
scroll to position [4509, 0]
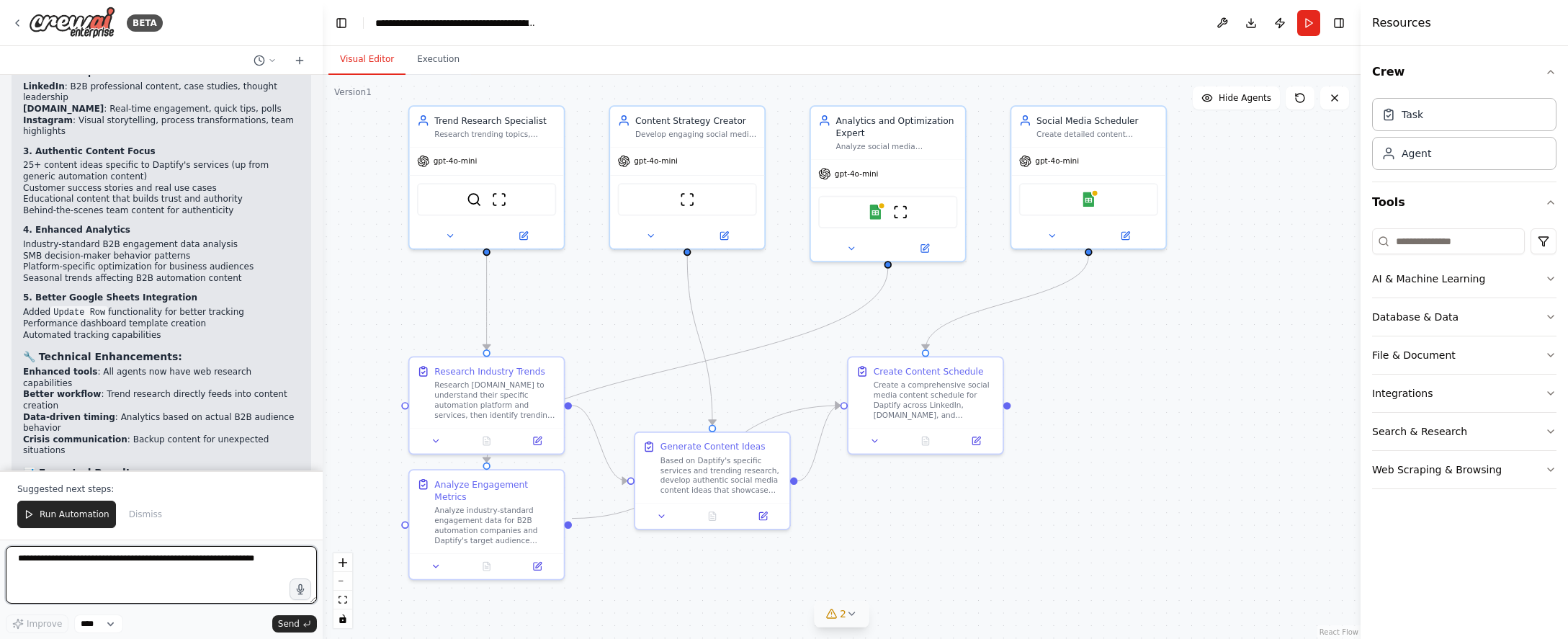
click at [186, 559] on textarea at bounding box center [162, 575] width 311 height 57
drag, startPoint x: 33, startPoint y: 558, endPoint x: 10, endPoint y: 556, distance: 23.1
click at [10, 556] on textarea "**********" at bounding box center [162, 575] width 311 height 57
drag, startPoint x: 118, startPoint y: 558, endPoint x: 165, endPoint y: 561, distance: 47.1
click at [165, 561] on textarea "**********" at bounding box center [162, 575] width 311 height 57
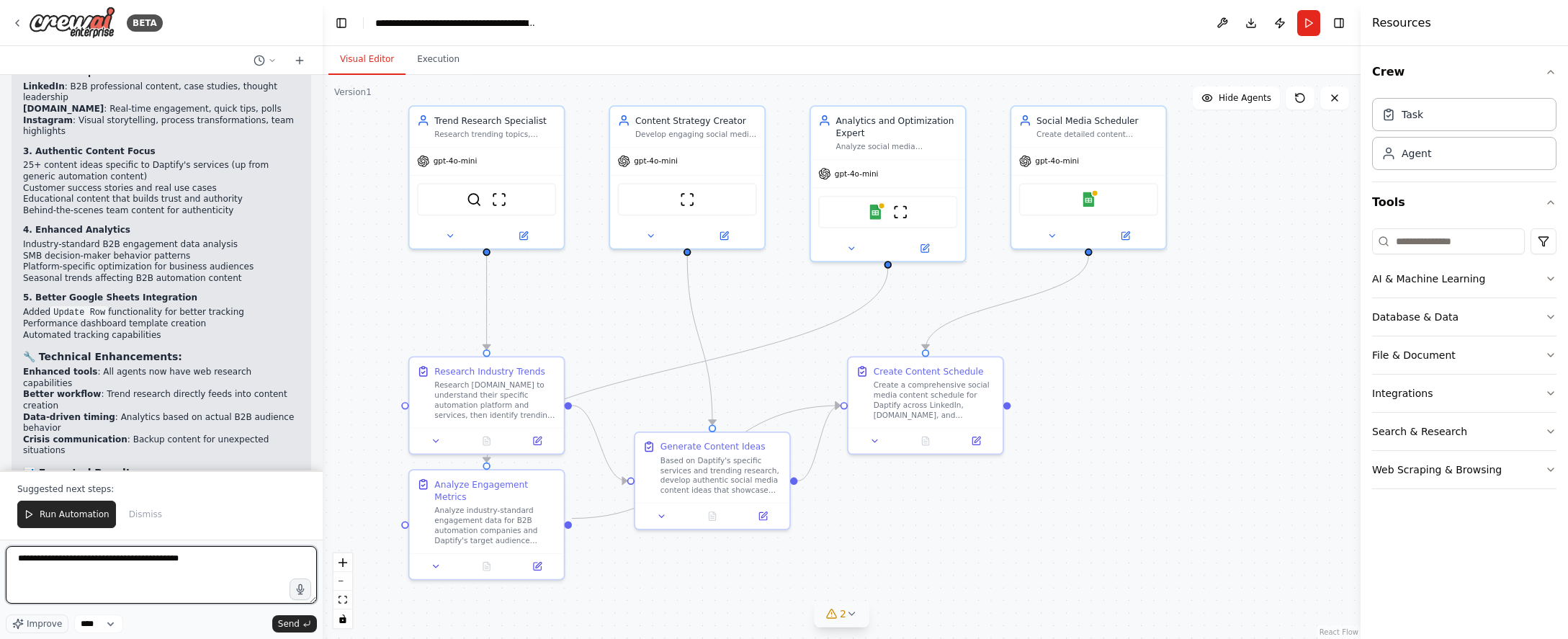
click at [157, 561] on textarea "**********" at bounding box center [162, 575] width 311 height 57
type textarea "**********"
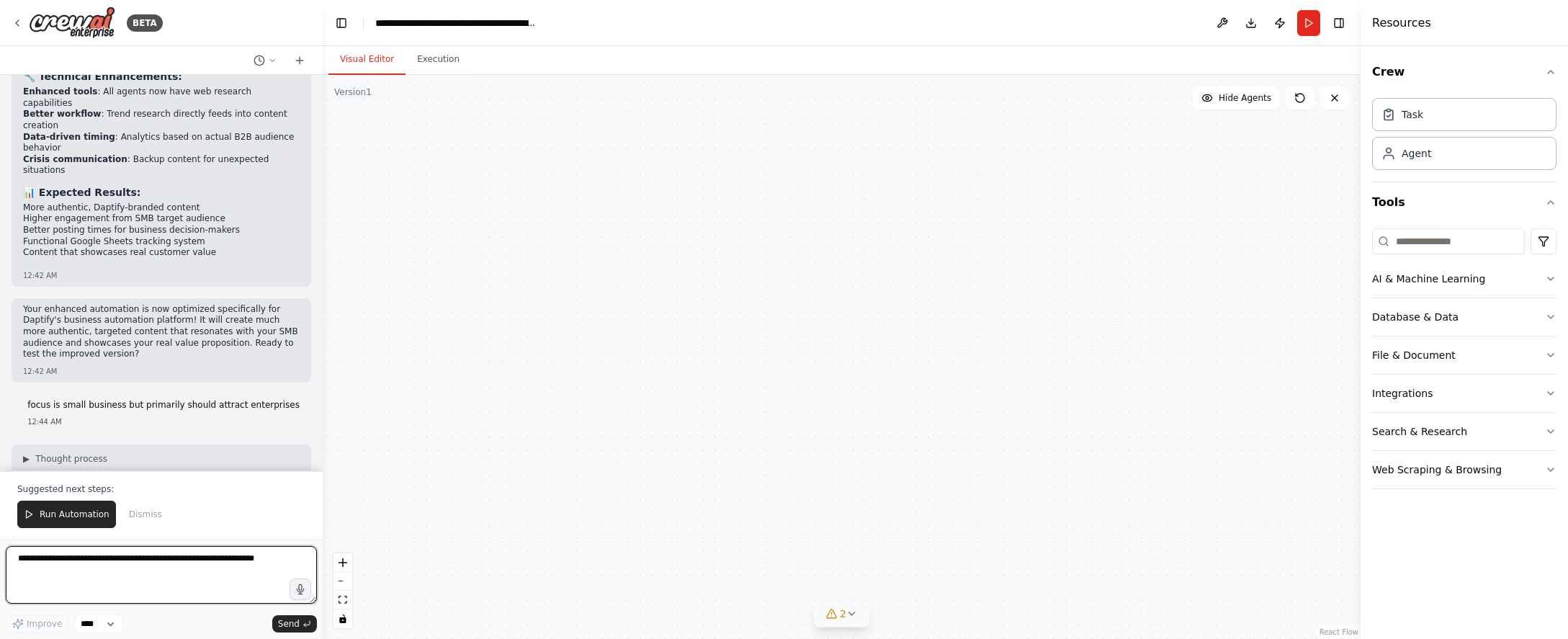
scroll to position [5599, 0]
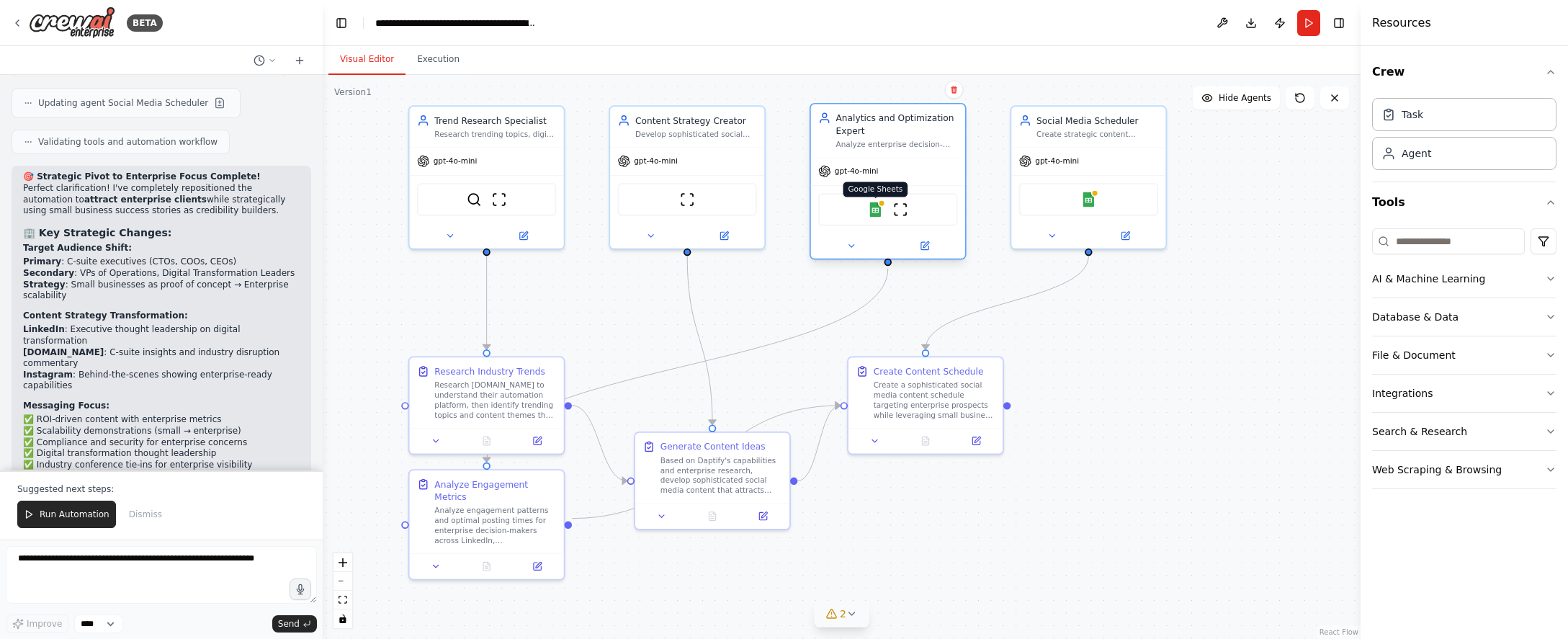
click at [870, 213] on img at bounding box center [874, 209] width 15 height 15
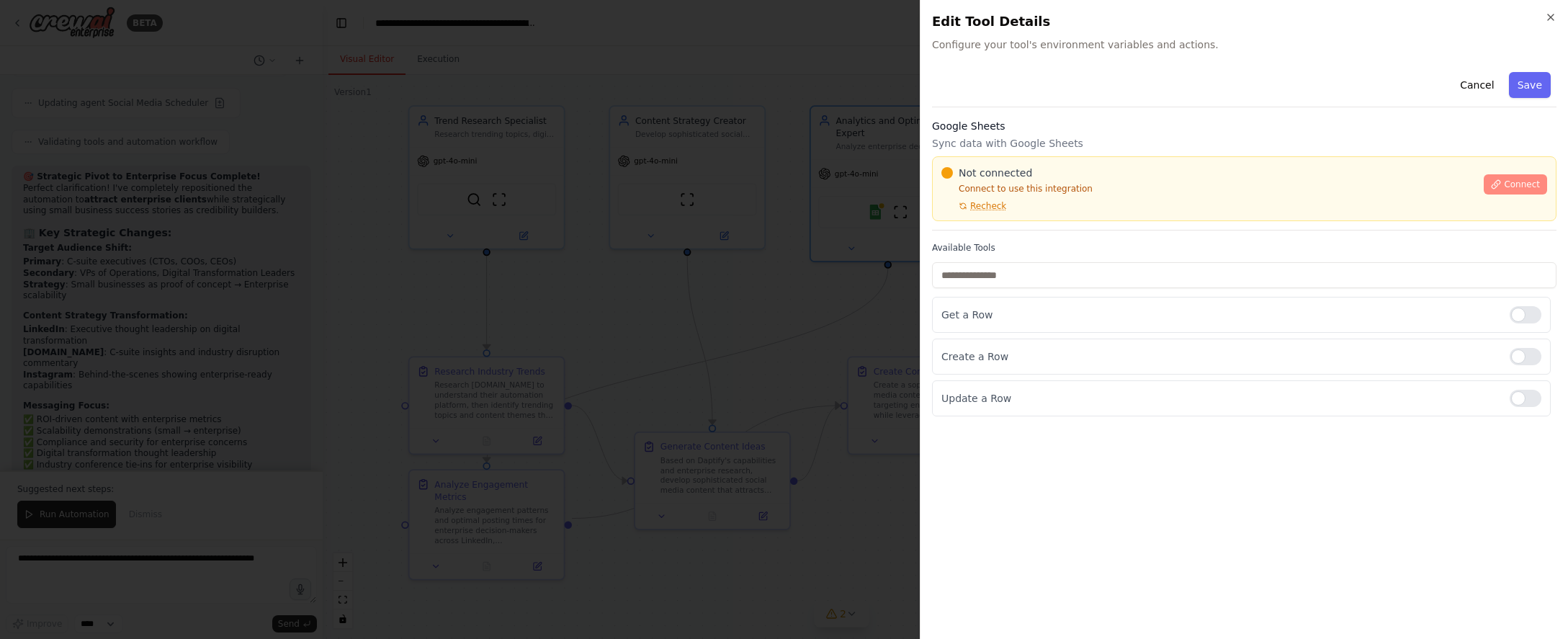
click at [939, 182] on button "Connect" at bounding box center [1515, 183] width 63 height 20
click at [939, 177] on button "Connect" at bounding box center [1515, 183] width 63 height 20
click at [939, 184] on button "Connect" at bounding box center [1515, 183] width 63 height 20
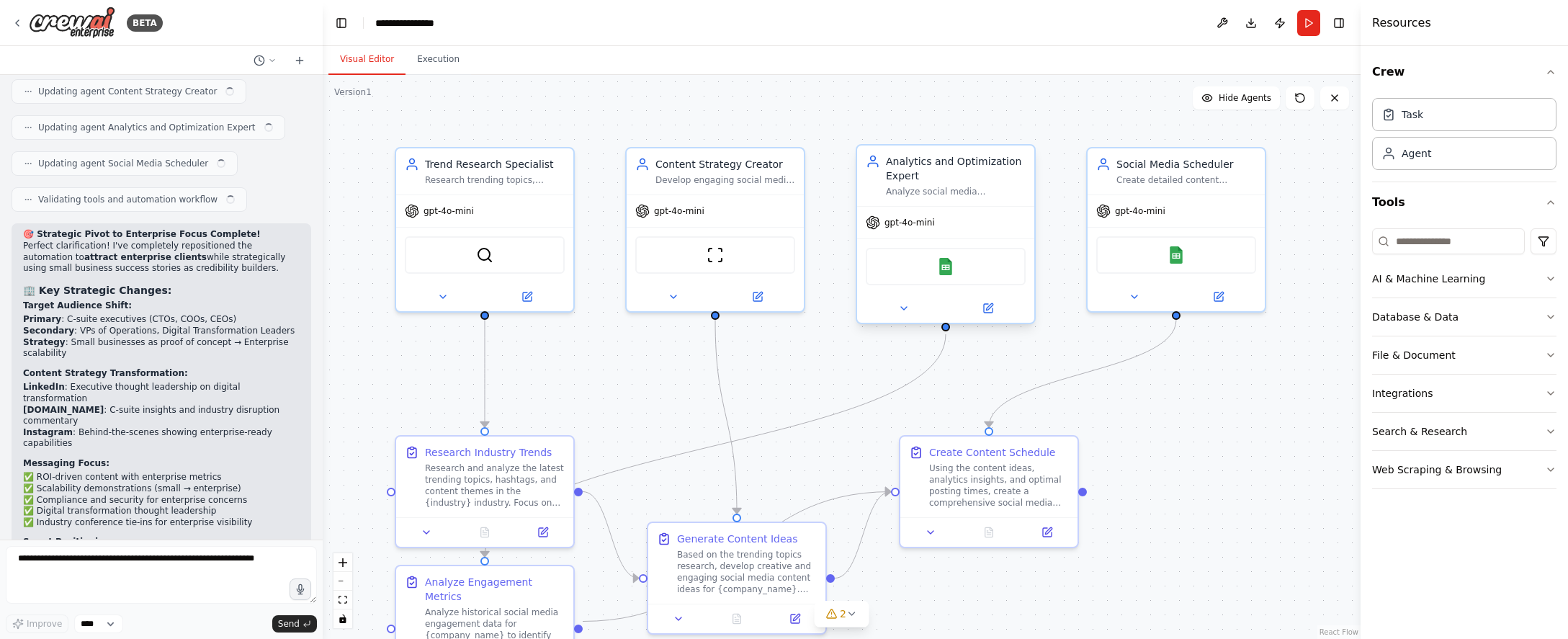
click at [938, 275] on div "Google Sheets" at bounding box center [946, 266] width 160 height 37
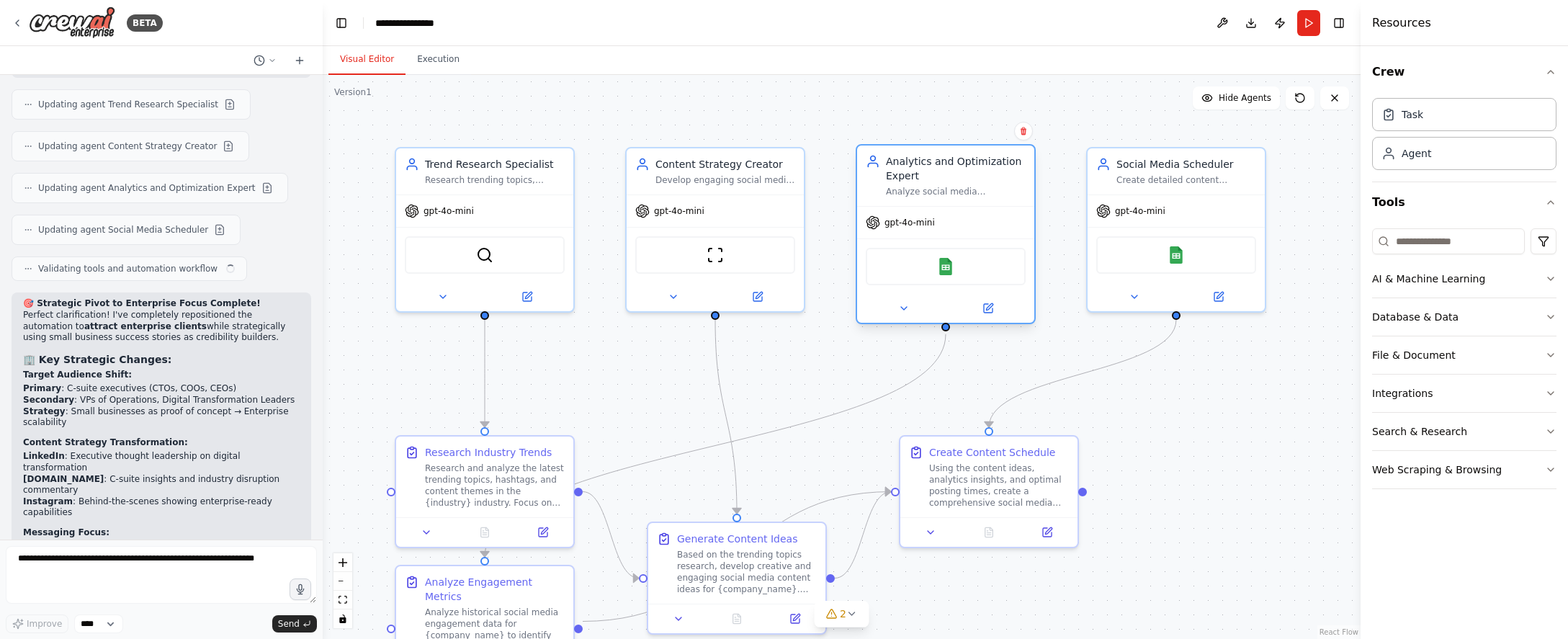
scroll to position [5530, 0]
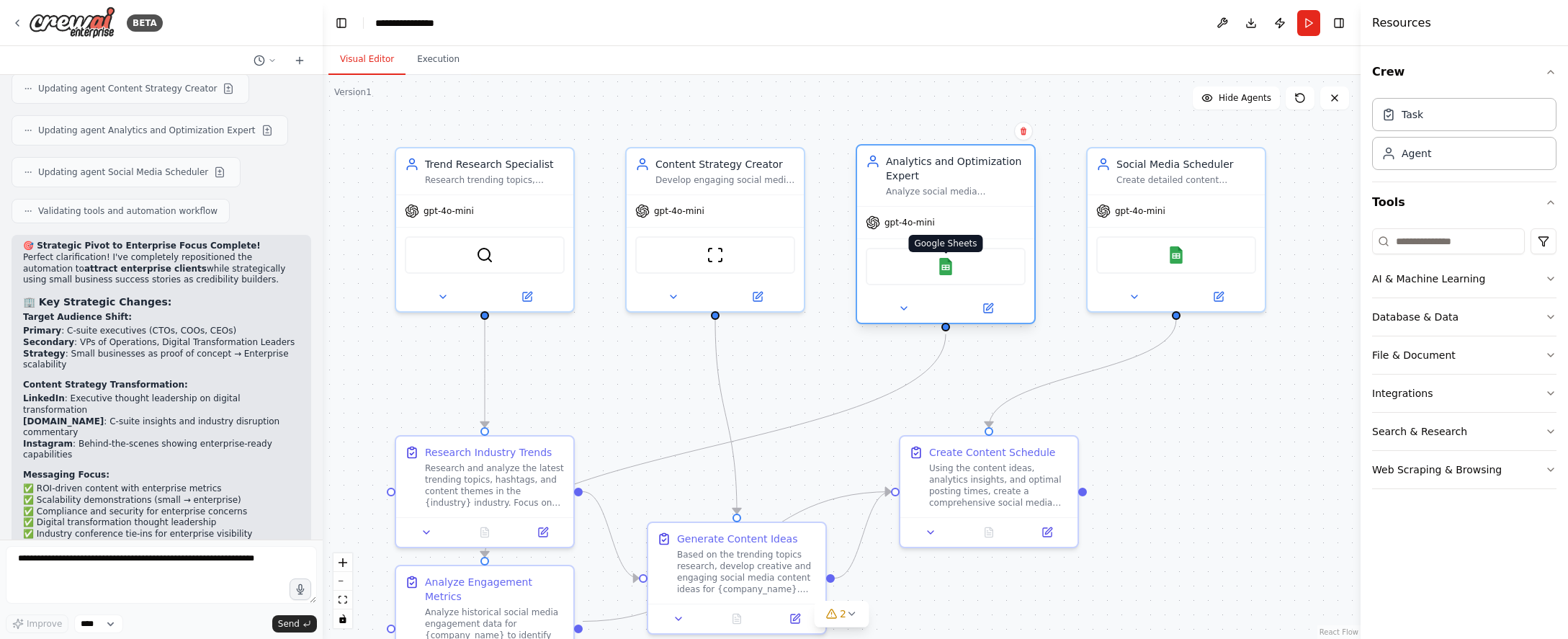
click at [948, 271] on img at bounding box center [946, 267] width 17 height 17
click at [943, 261] on img at bounding box center [946, 267] width 17 height 17
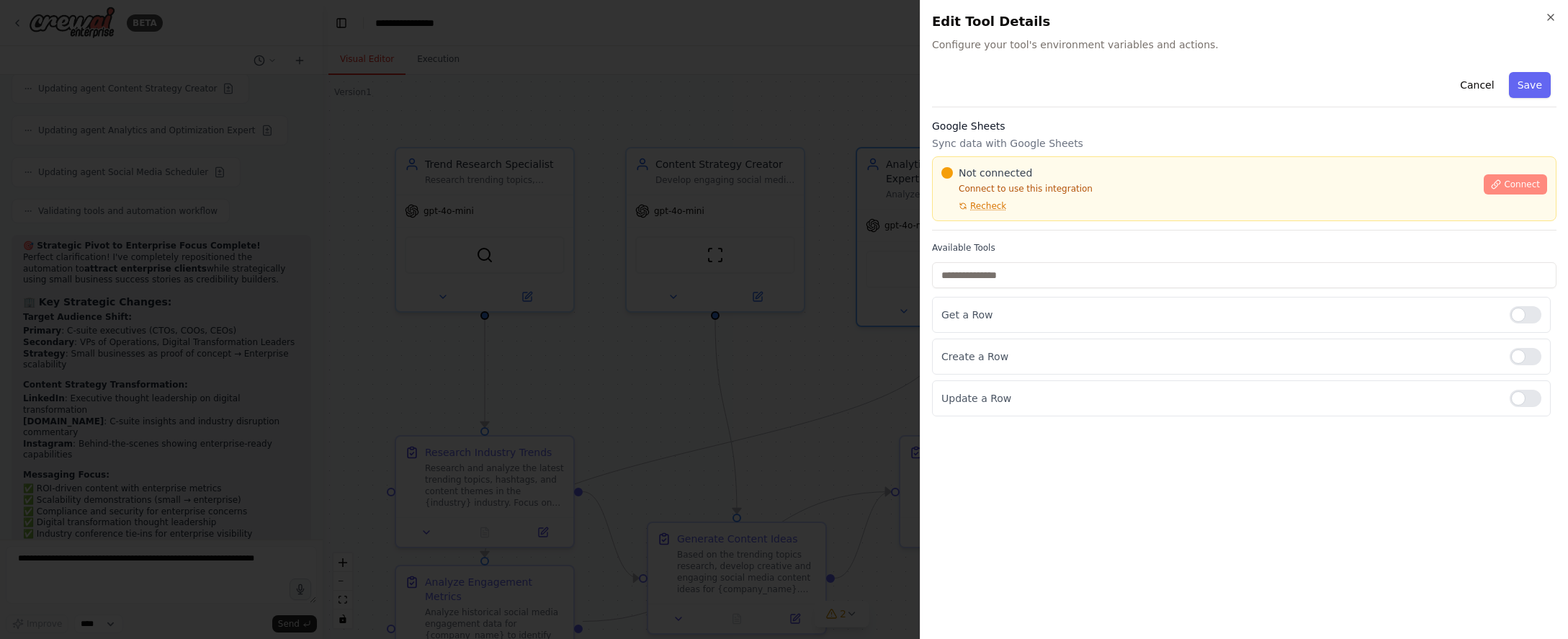
click at [1510, 183] on span "Connect" at bounding box center [1521, 183] width 36 height 11
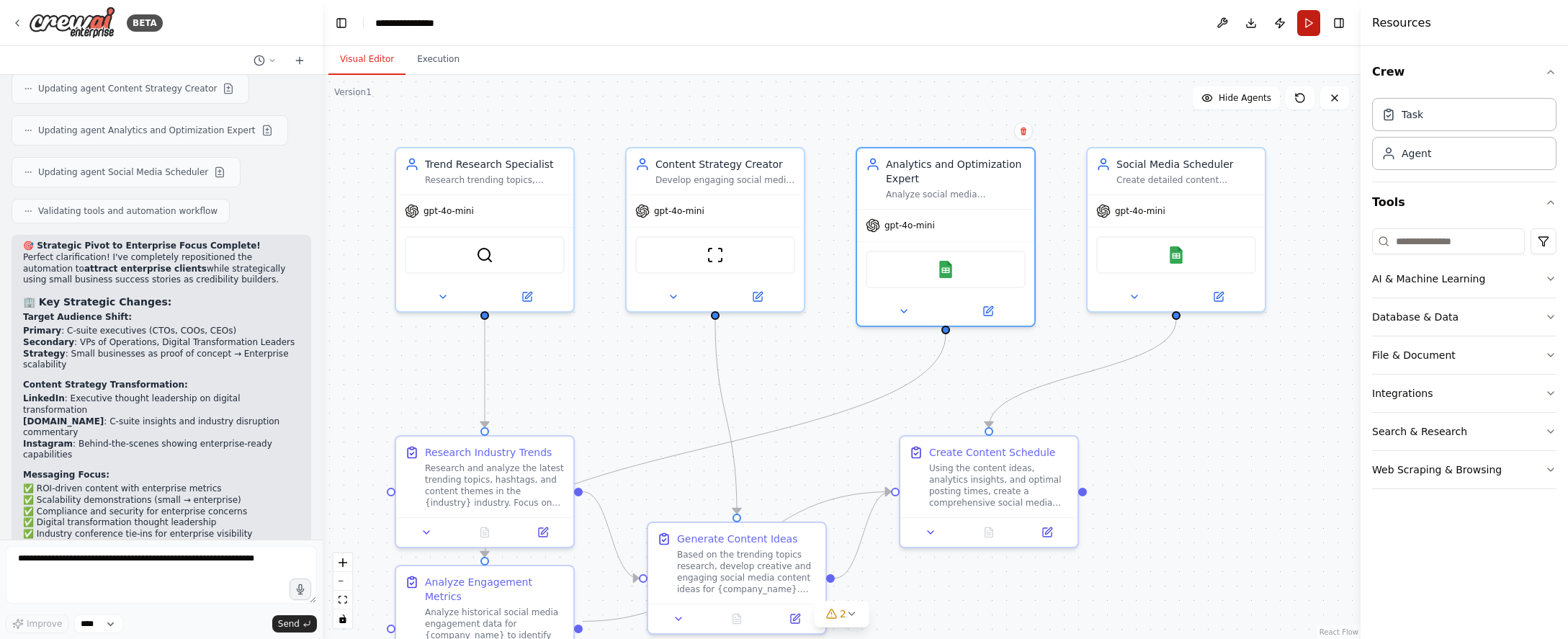
click at [1298, 23] on button "Run" at bounding box center [1308, 23] width 23 height 26
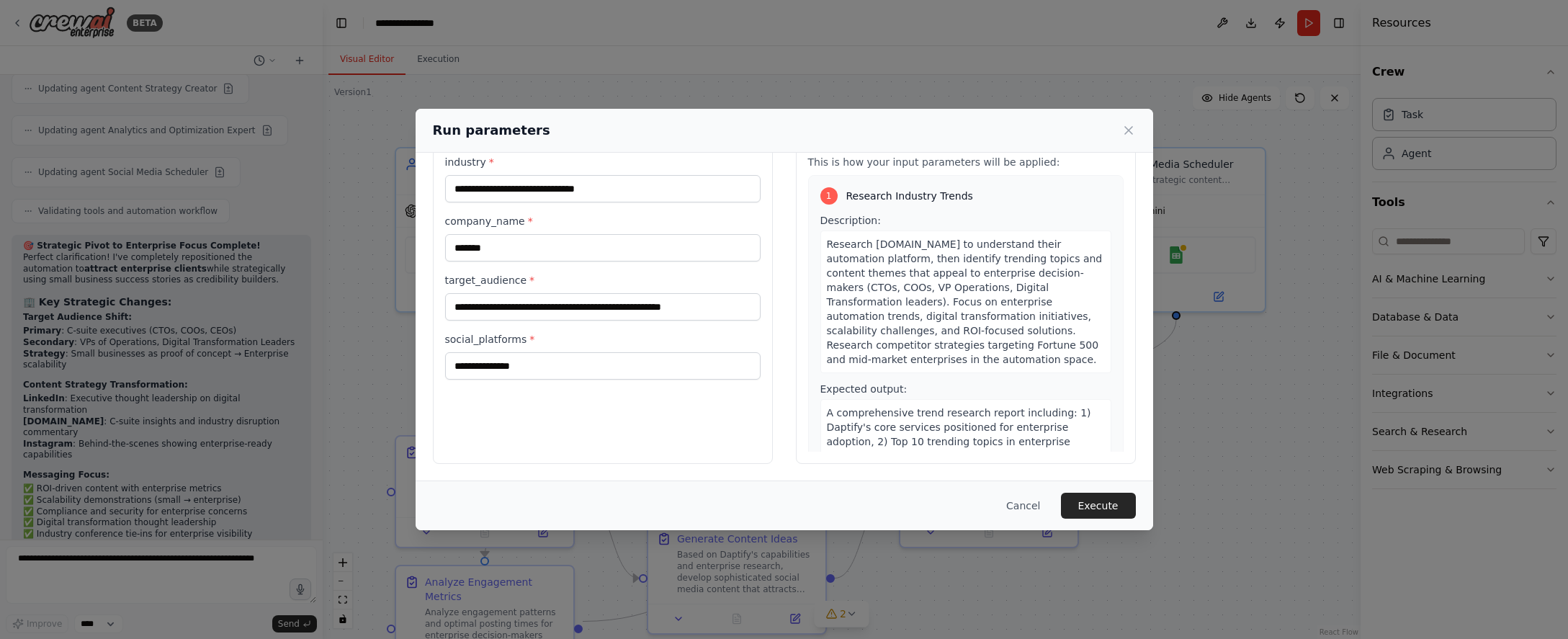
scroll to position [49, 0]
click at [1122, 506] on button "Execute" at bounding box center [1098, 506] width 75 height 26
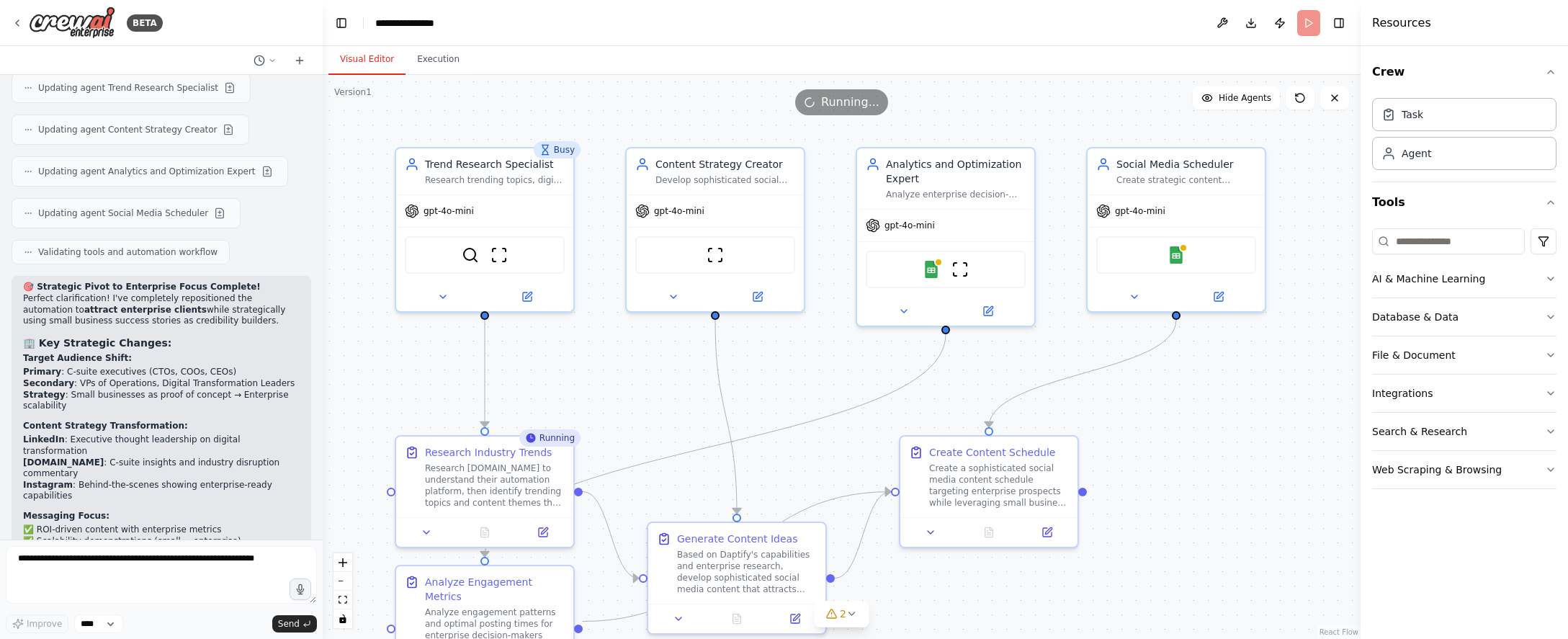
scroll to position [5530, 0]
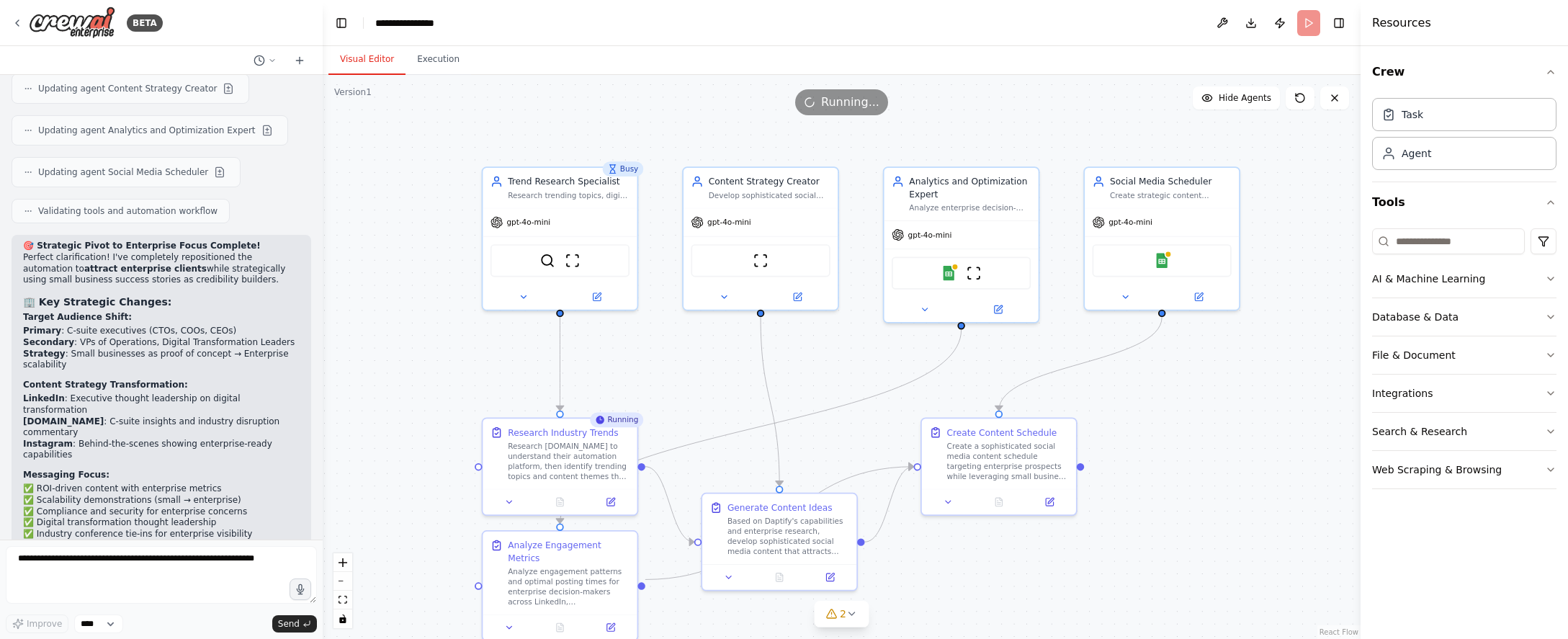
drag, startPoint x: 1092, startPoint y: 375, endPoint x: 1079, endPoint y: 314, distance: 62.4
drag, startPoint x: 1079, startPoint y: 314, endPoint x: 1153, endPoint y: 420, distance: 129.3
click at [1153, 420] on div ".deletable-edge-delete-btn { width: 20px; height: 20px; border: 0px solid #ffff…" at bounding box center [841, 356] width 1038 height 564
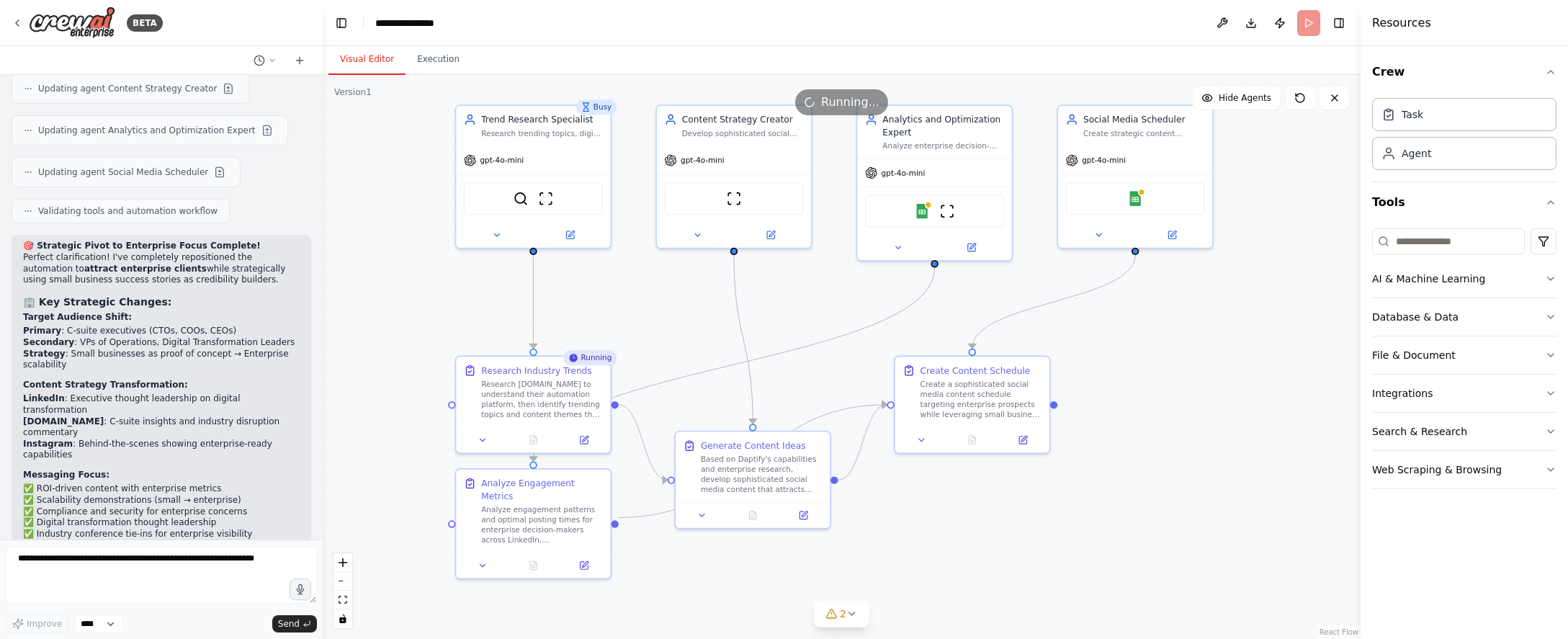
drag, startPoint x: 1199, startPoint y: 459, endPoint x: 1173, endPoint y: 396, distance: 68.2
click at [1173, 396] on div ".deletable-edge-delete-btn { width: 20px; height: 20px; border: 0px solid #ffff…" at bounding box center [841, 356] width 1038 height 564
click at [538, 439] on button at bounding box center [533, 437] width 53 height 15
click at [535, 439] on icon at bounding box center [533, 439] width 3 height 0
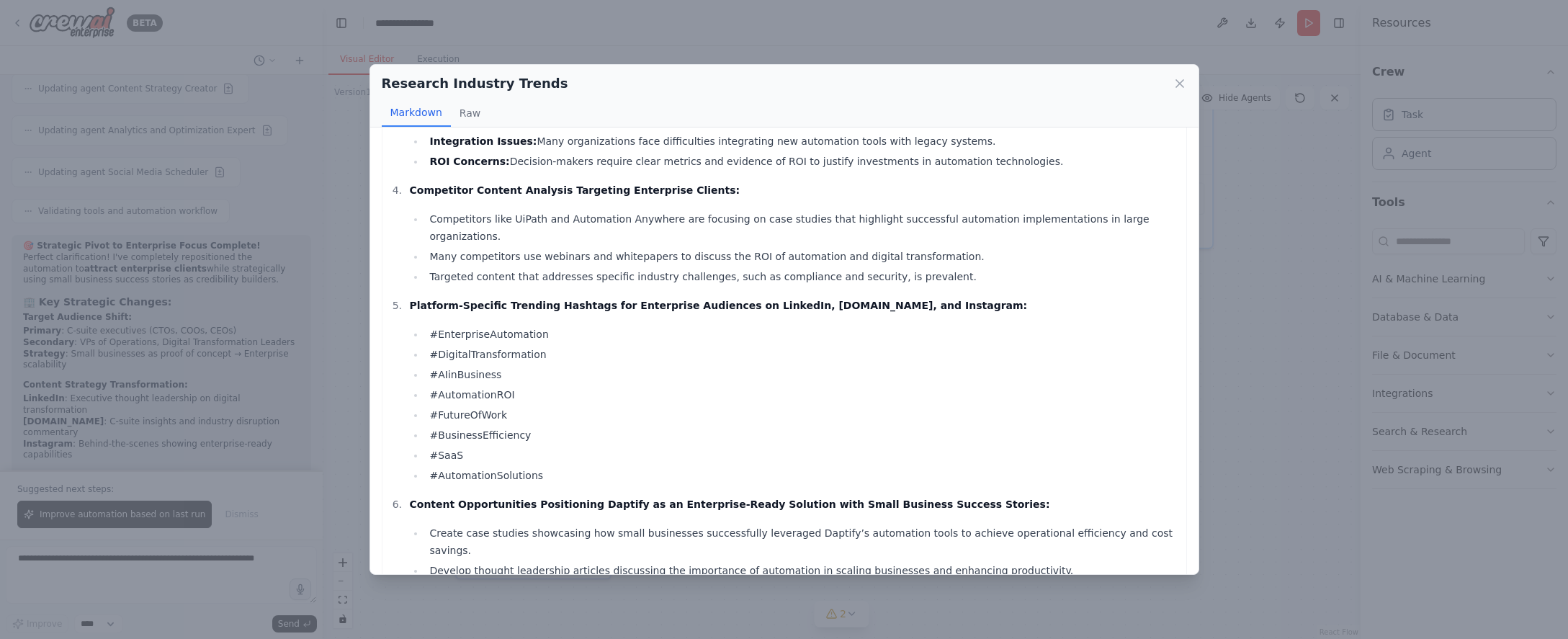
scroll to position [562, 0]
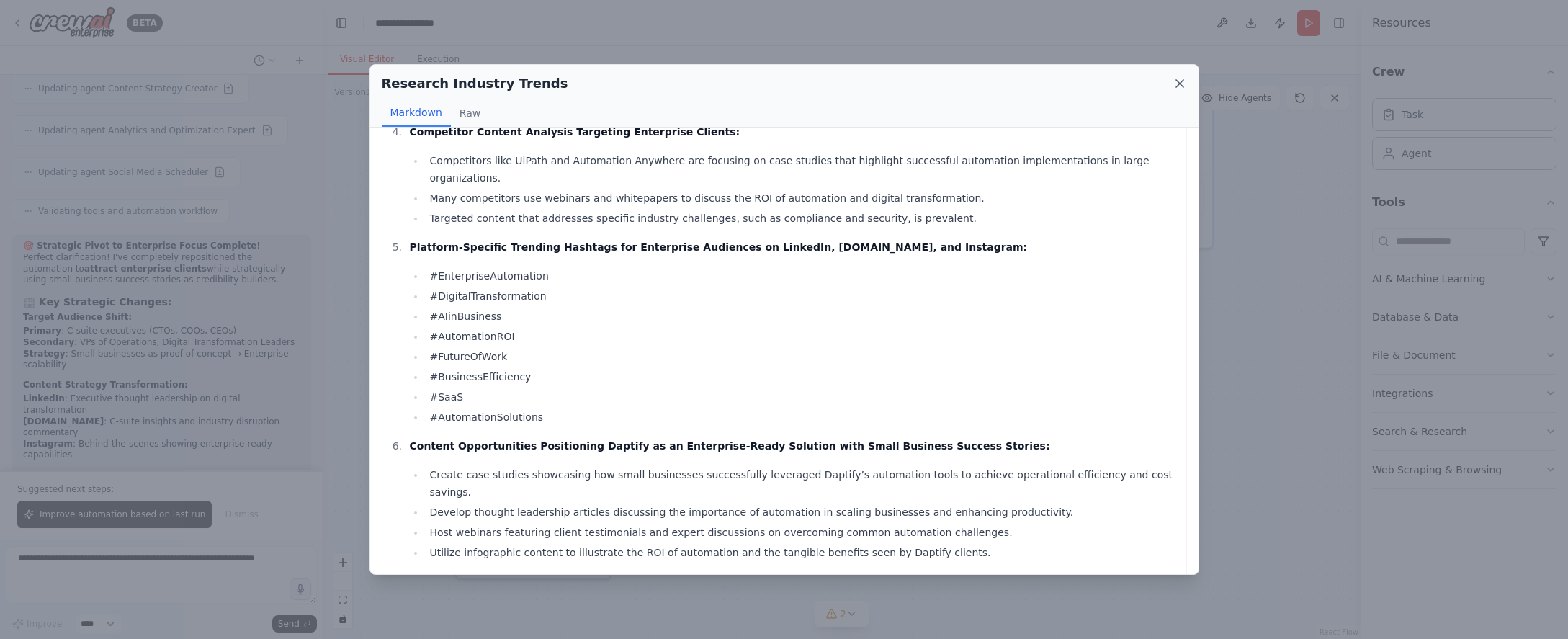
click at [1182, 84] on icon at bounding box center [1179, 83] width 15 height 15
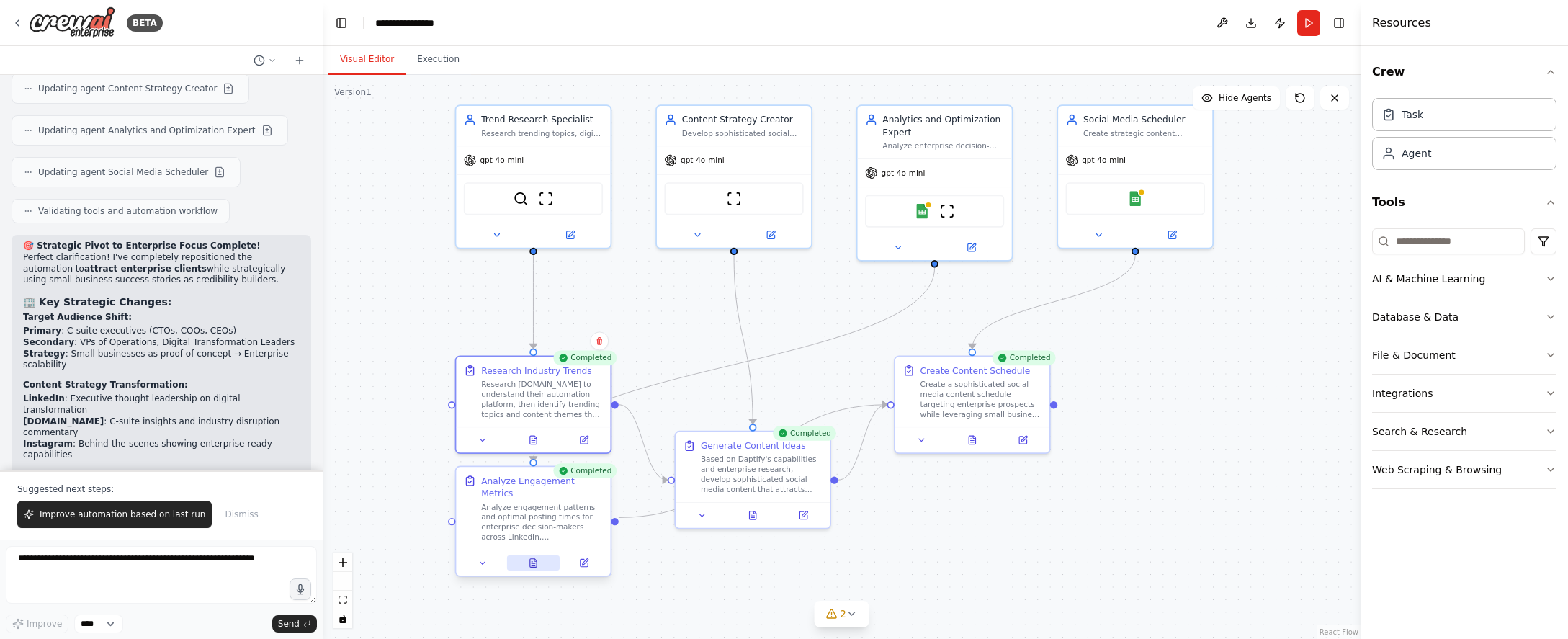
click at [535, 559] on icon at bounding box center [533, 563] width 6 height 9
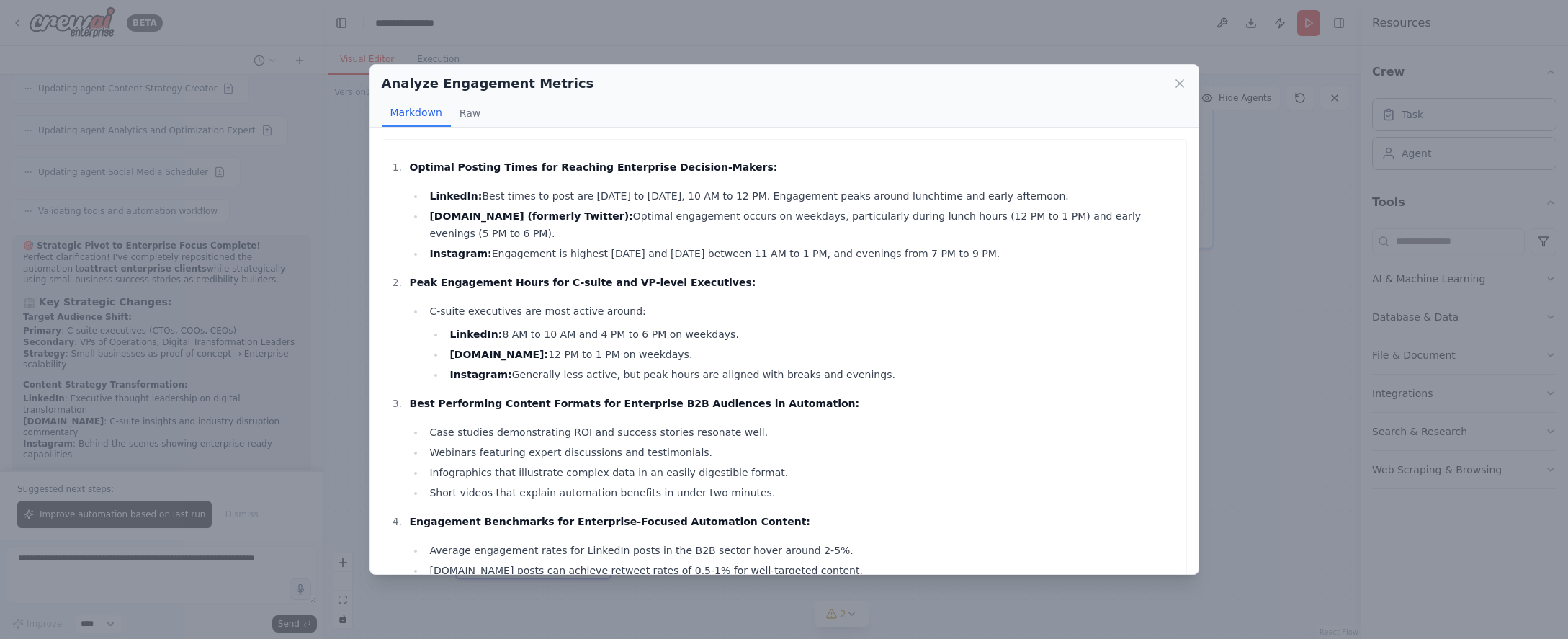
drag, startPoint x: 903, startPoint y: 355, endPoint x: 767, endPoint y: 311, distance: 142.9
click at [767, 325] on li "LinkedIn: 8 AM to 10 AM and 4 PM to 6 PM on weekdays." at bounding box center [811, 334] width 733 height 17
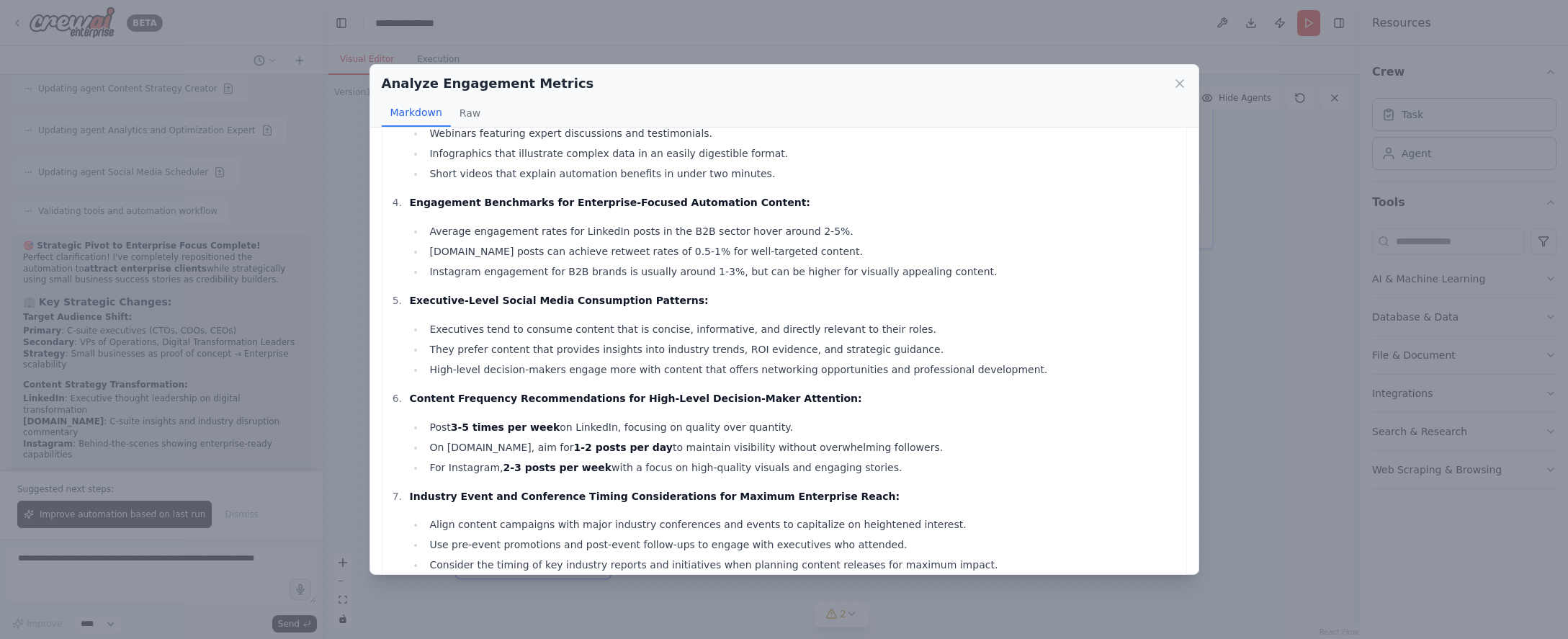
scroll to position [326, 0]
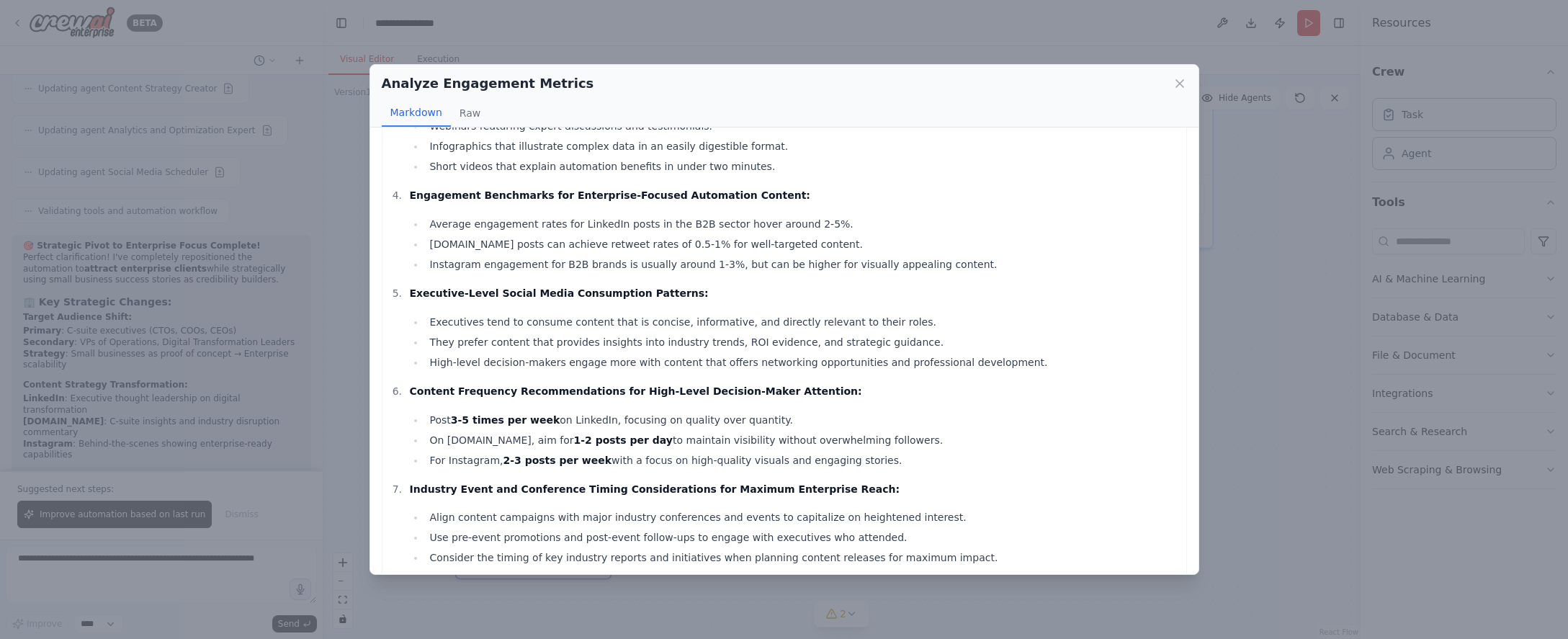
click at [989, 413] on ul "Post 3-5 times per week on LinkedIn, focusing on quality over quantity. On X.co…" at bounding box center [794, 440] width 769 height 57
drag, startPoint x: 989, startPoint y: 412, endPoint x: 1052, endPoint y: 481, distance: 93.4
click at [1052, 481] on li "Industry Event and Conference Timing Considerations for Maximum Enterprise Reac…" at bounding box center [792, 523] width 774 height 86
drag, startPoint x: 1053, startPoint y: 469, endPoint x: 871, endPoint y: 489, distance: 183.1
click at [871, 489] on li "Industry Event and Conference Timing Considerations for Maximum Enterprise Reac…" at bounding box center [792, 523] width 774 height 86
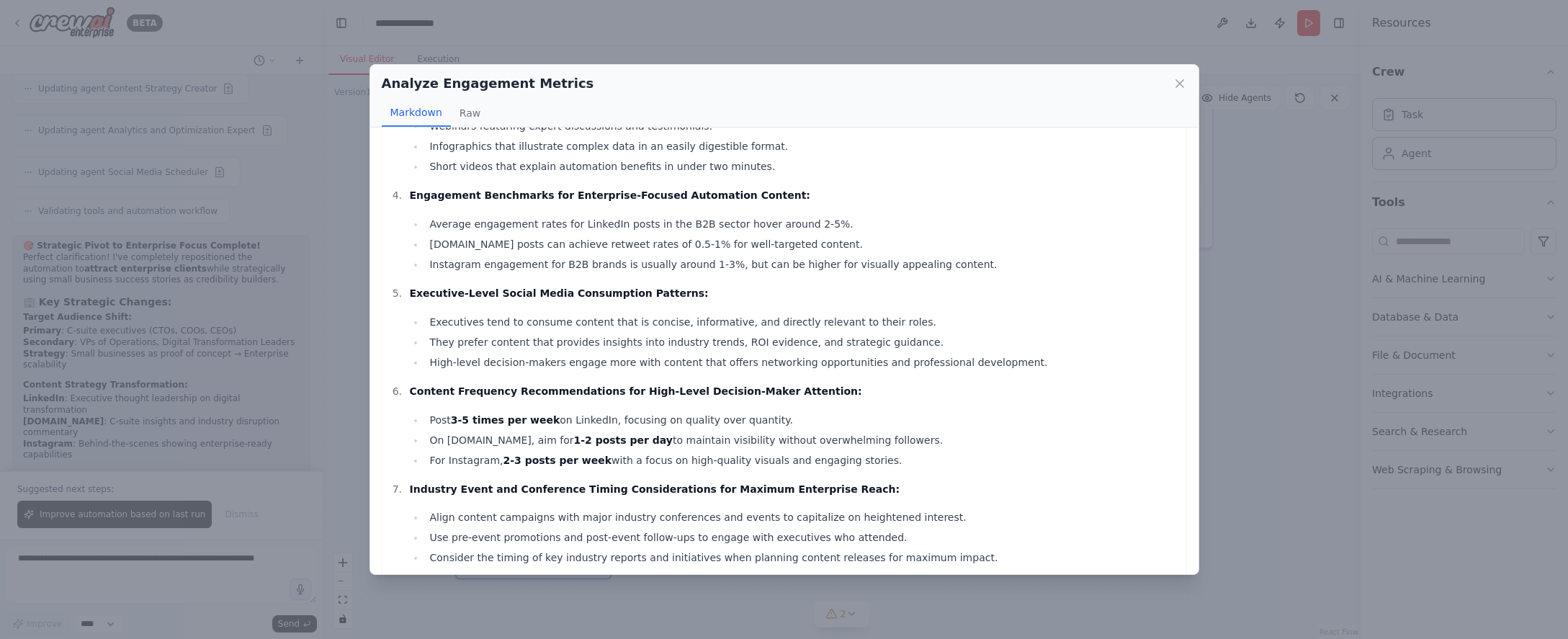
click at [1256, 439] on div "Analyze Engagement Metrics Markdown Raw Optimal Posting Times for Reaching Ente…" at bounding box center [784, 319] width 1568 height 639
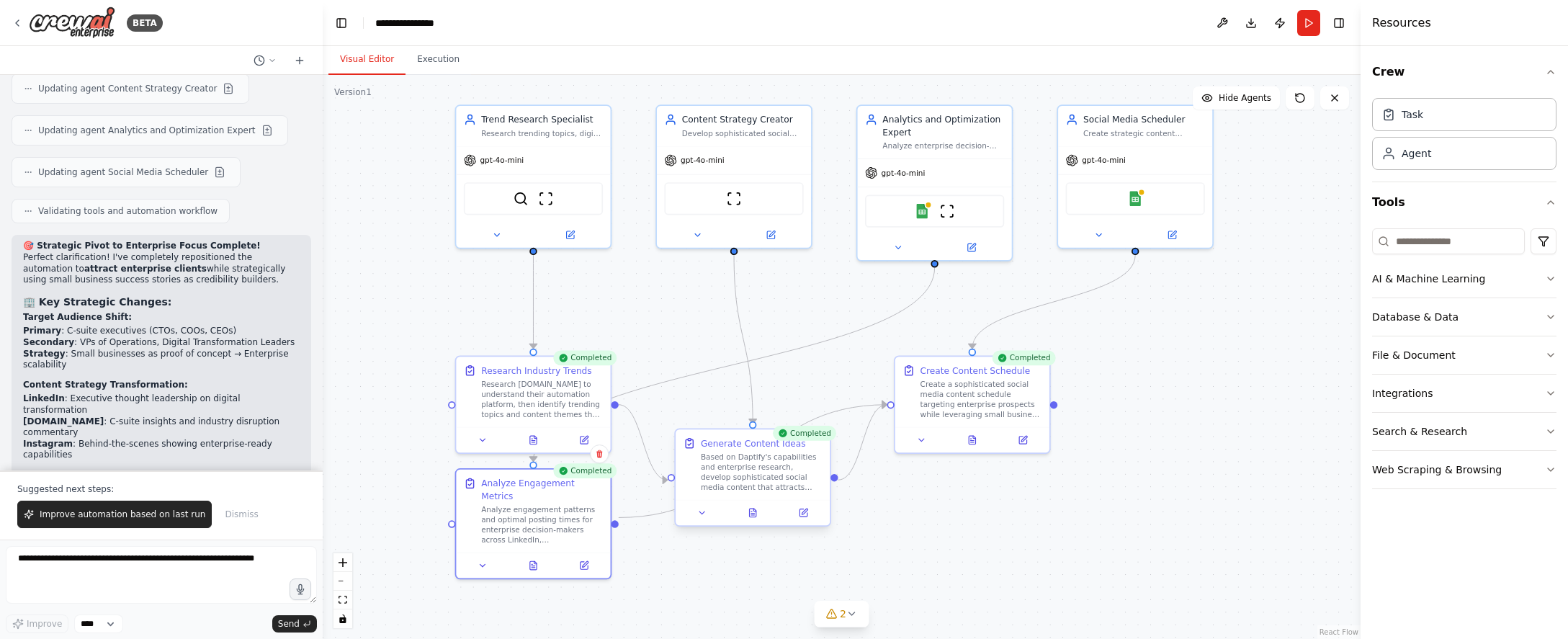
click at [747, 523] on div at bounding box center [752, 513] width 154 height 26
click at [755, 524] on div at bounding box center [752, 513] width 154 height 26
click at [762, 528] on div "Completed Generate Content Ideas Based on Daptify's capabilities and enterprise…" at bounding box center [759, 479] width 157 height 98
click at [763, 522] on div at bounding box center [759, 513] width 154 height 26
click at [757, 522] on div at bounding box center [759, 513] width 154 height 26
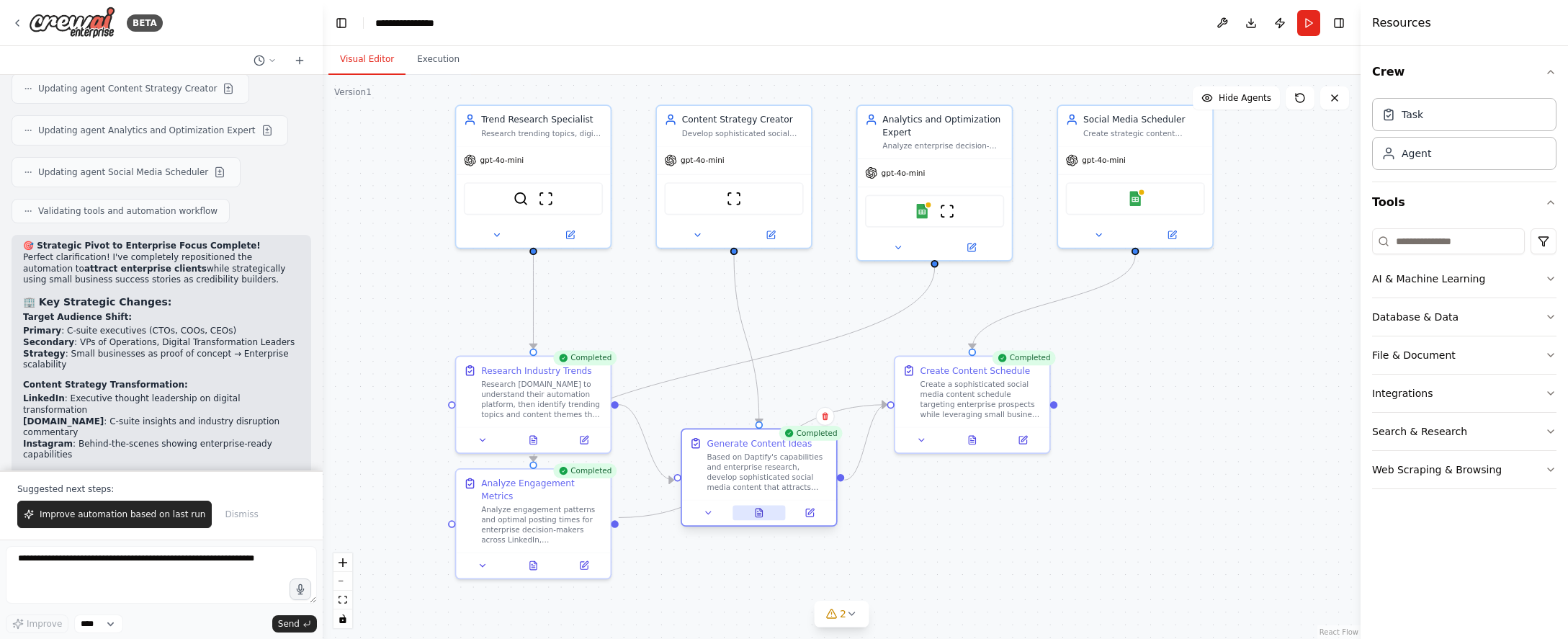
click at [761, 515] on icon at bounding box center [759, 513] width 10 height 10
click at [761, 512] on icon at bounding box center [758, 513] width 6 height 9
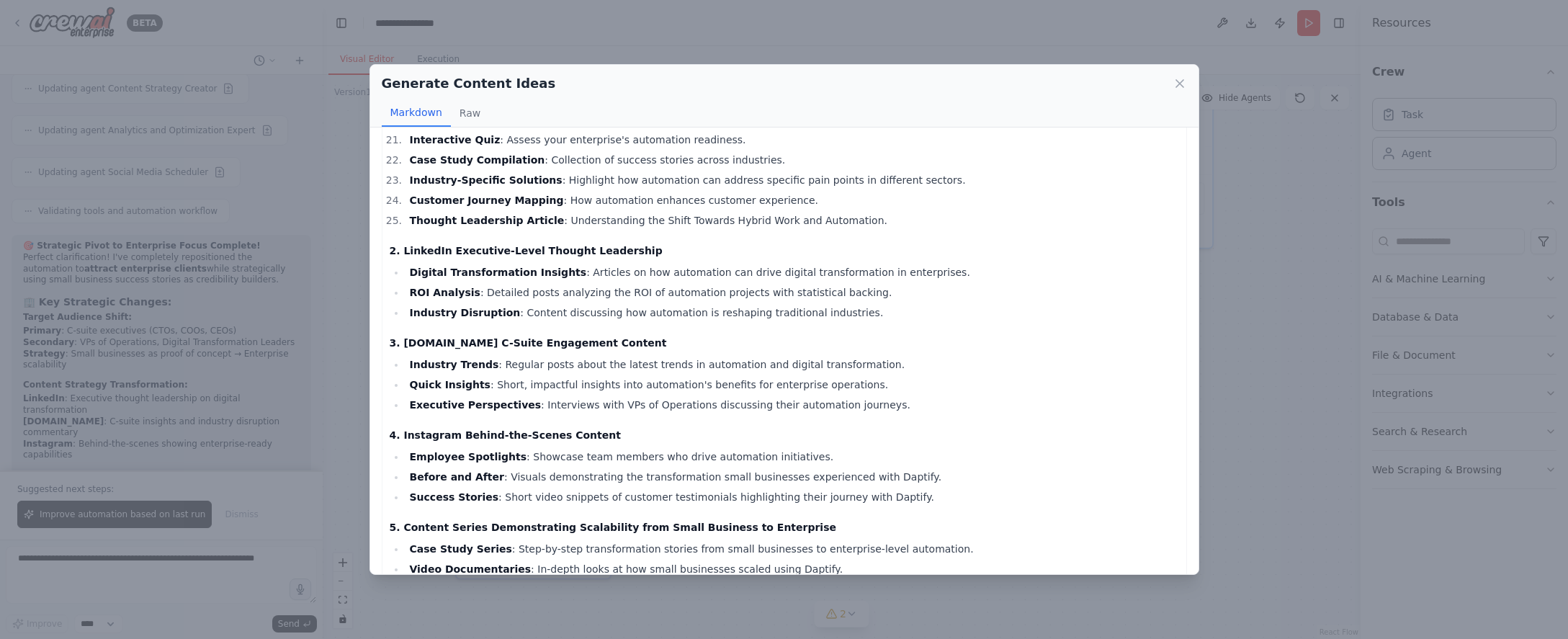
scroll to position [504, 0]
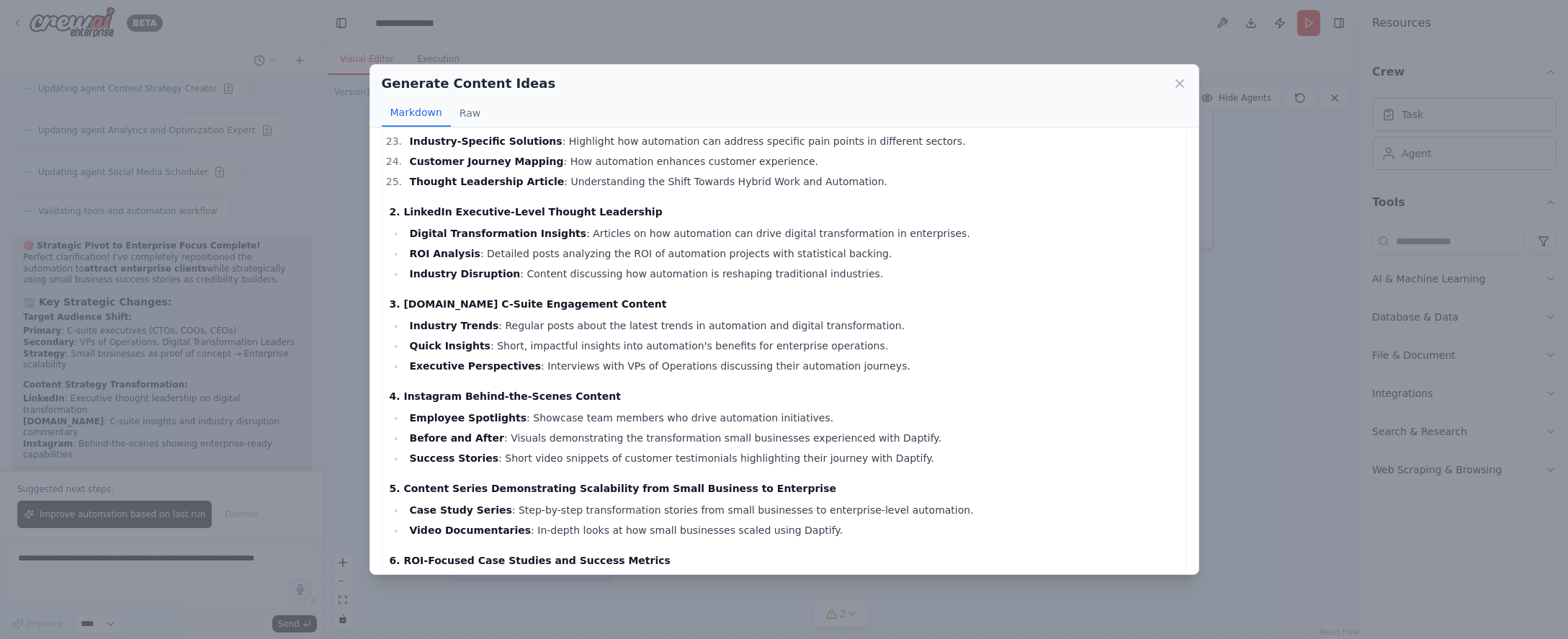
drag, startPoint x: 851, startPoint y: 336, endPoint x: 825, endPoint y: 432, distance: 99.5
click at [825, 432] on li "Before and After : Visuals demonstrating the transformation small businesses ex…" at bounding box center [792, 438] width 774 height 17
drag, startPoint x: 825, startPoint y: 391, endPoint x: 985, endPoint y: 453, distance: 171.6
click at [985, 453] on li "Success Stories : Short video snippets of customer testimonials highlighting th…" at bounding box center [792, 458] width 774 height 17
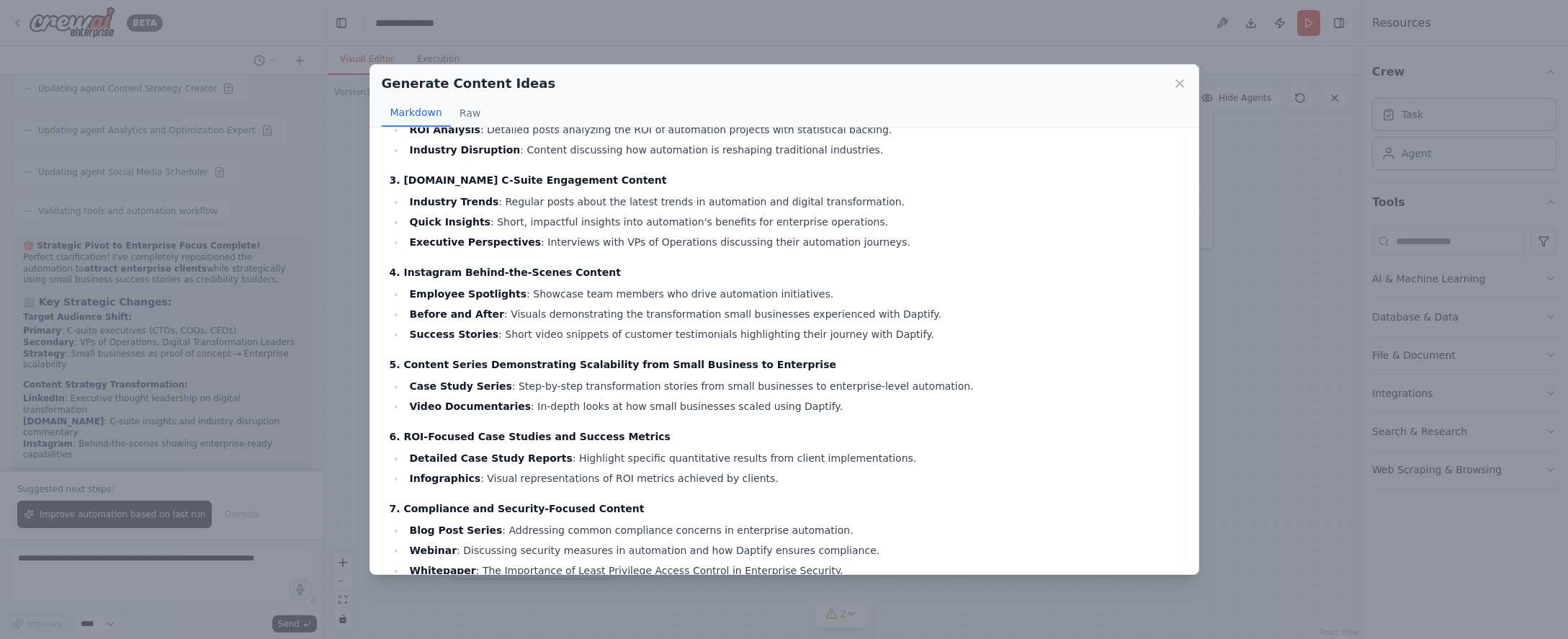
scroll to position [649, 0]
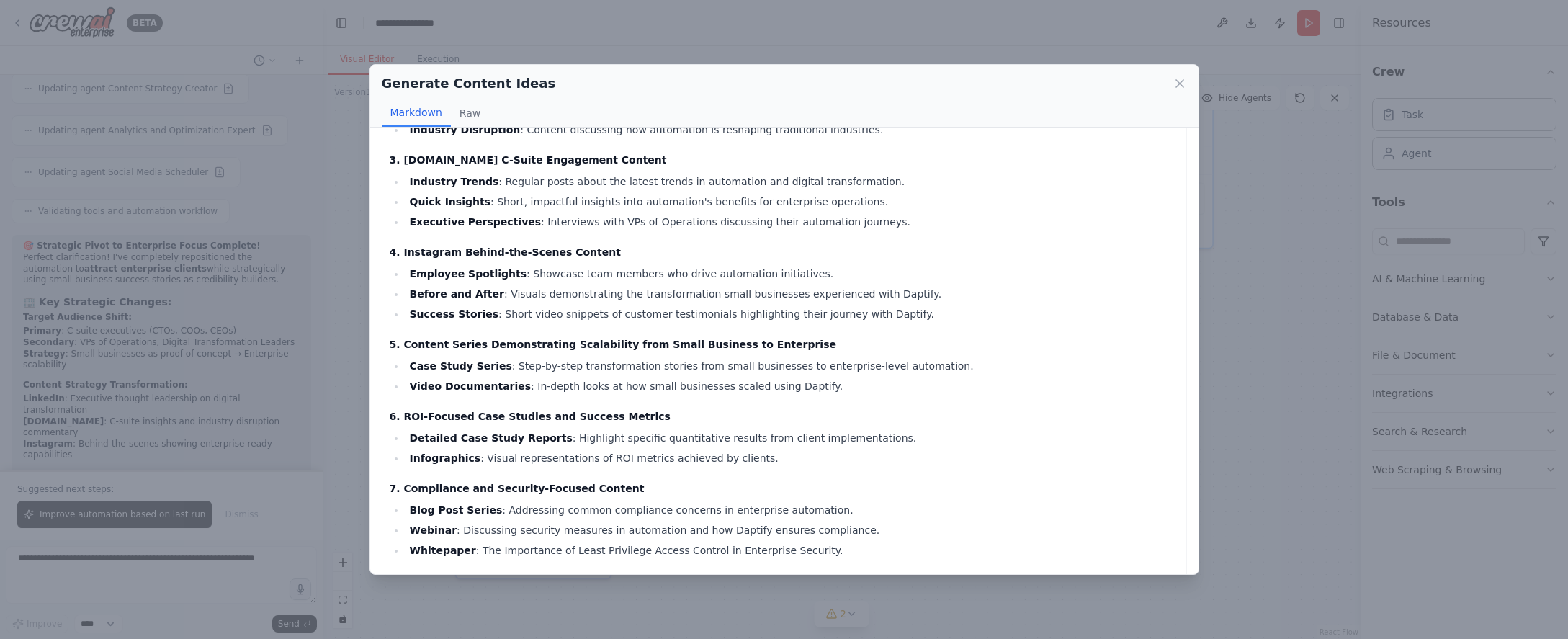
drag, startPoint x: 966, startPoint y: 433, endPoint x: 887, endPoint y: 435, distance: 79.0
click at [887, 435] on li "Detailed Case Study Reports : Highlight specific quantitative results from clie…" at bounding box center [792, 438] width 774 height 17
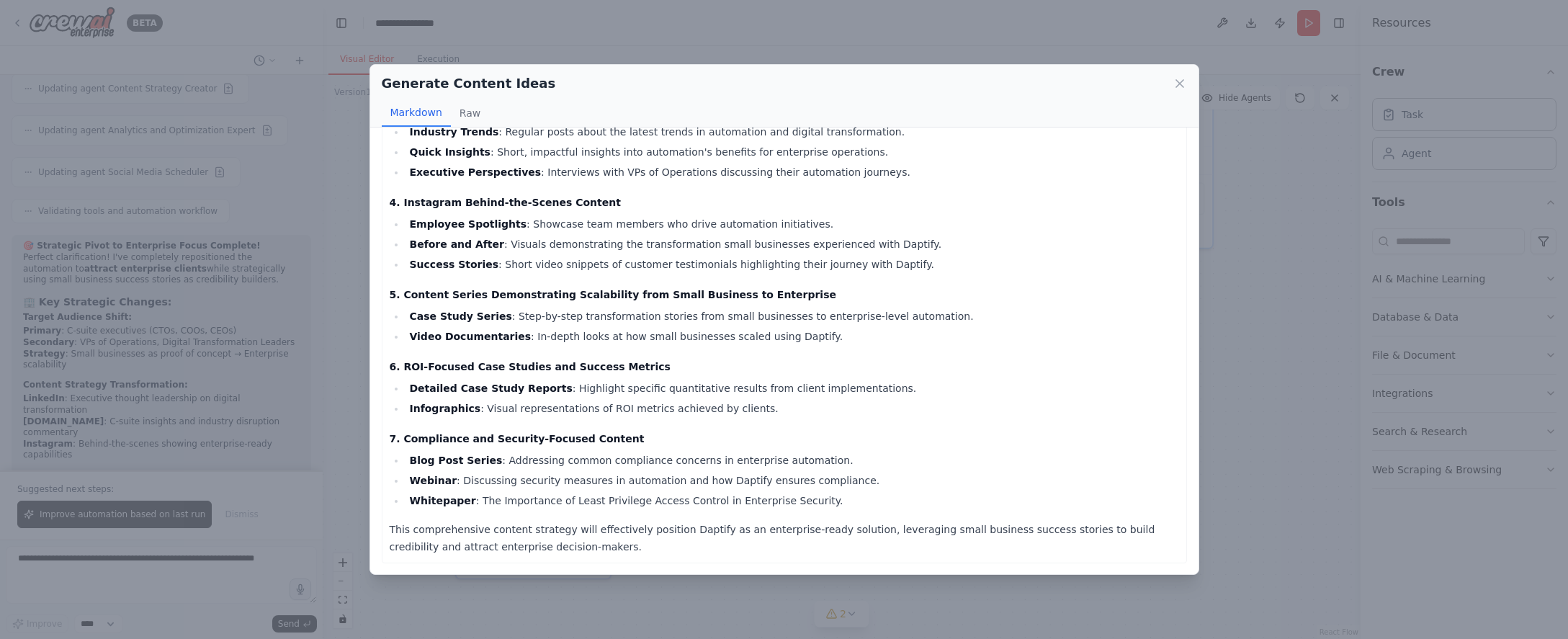
click at [1183, 406] on div "Enterprise-Focused Content Strategy for Daptify 1. Content Ideas Targeting Ente…" at bounding box center [784, 351] width 828 height 447
click at [1231, 405] on div "Generate Content Ideas Markdown Raw Enterprise-Focused Content Strategy for Dap…" at bounding box center [784, 319] width 1568 height 639
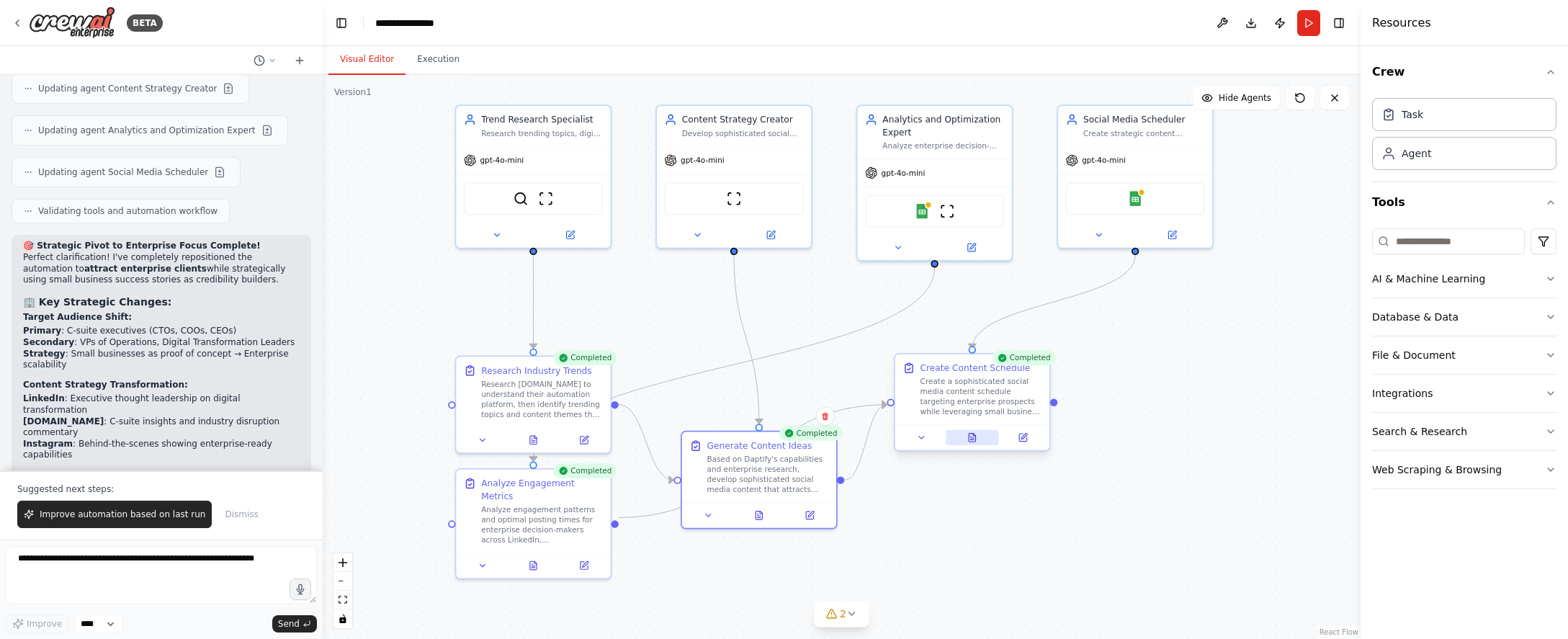
click at [977, 436] on button at bounding box center [972, 437] width 53 height 15
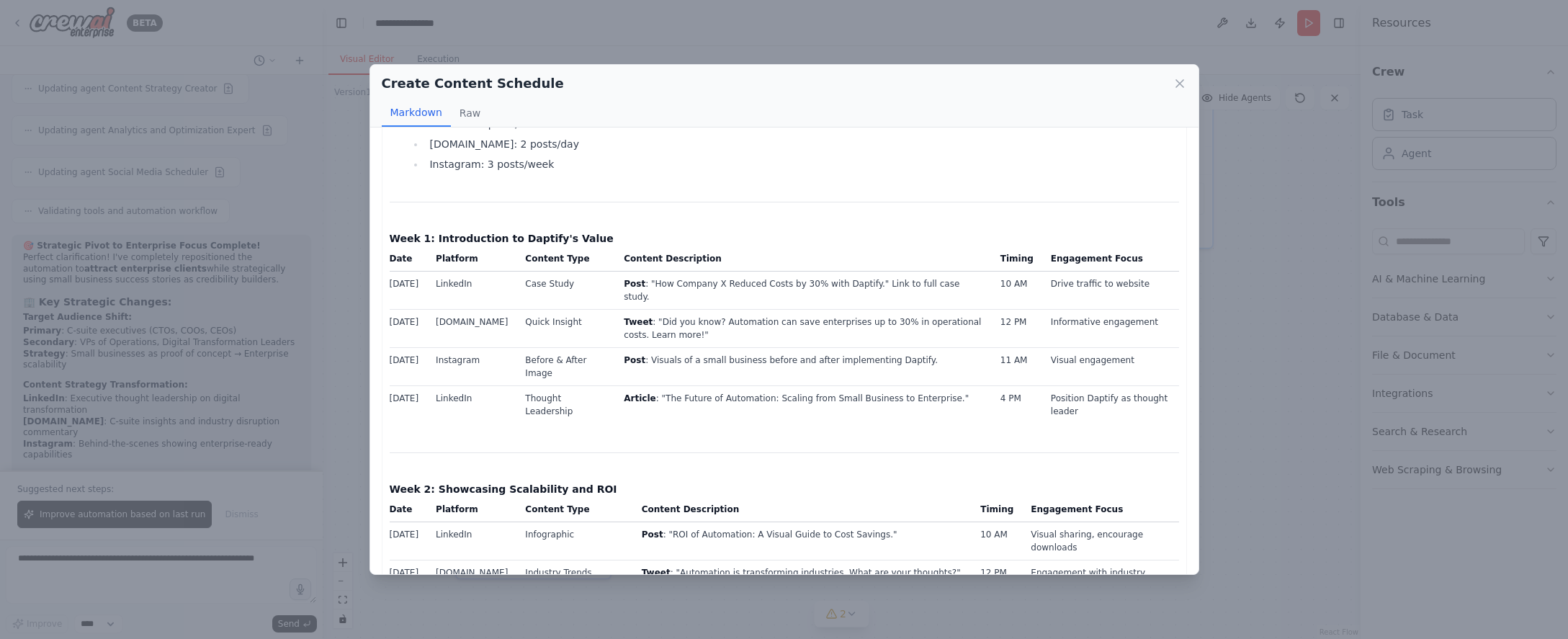
scroll to position [144, 0]
drag, startPoint x: 955, startPoint y: 301, endPoint x: 940, endPoint y: 439, distance: 138.8
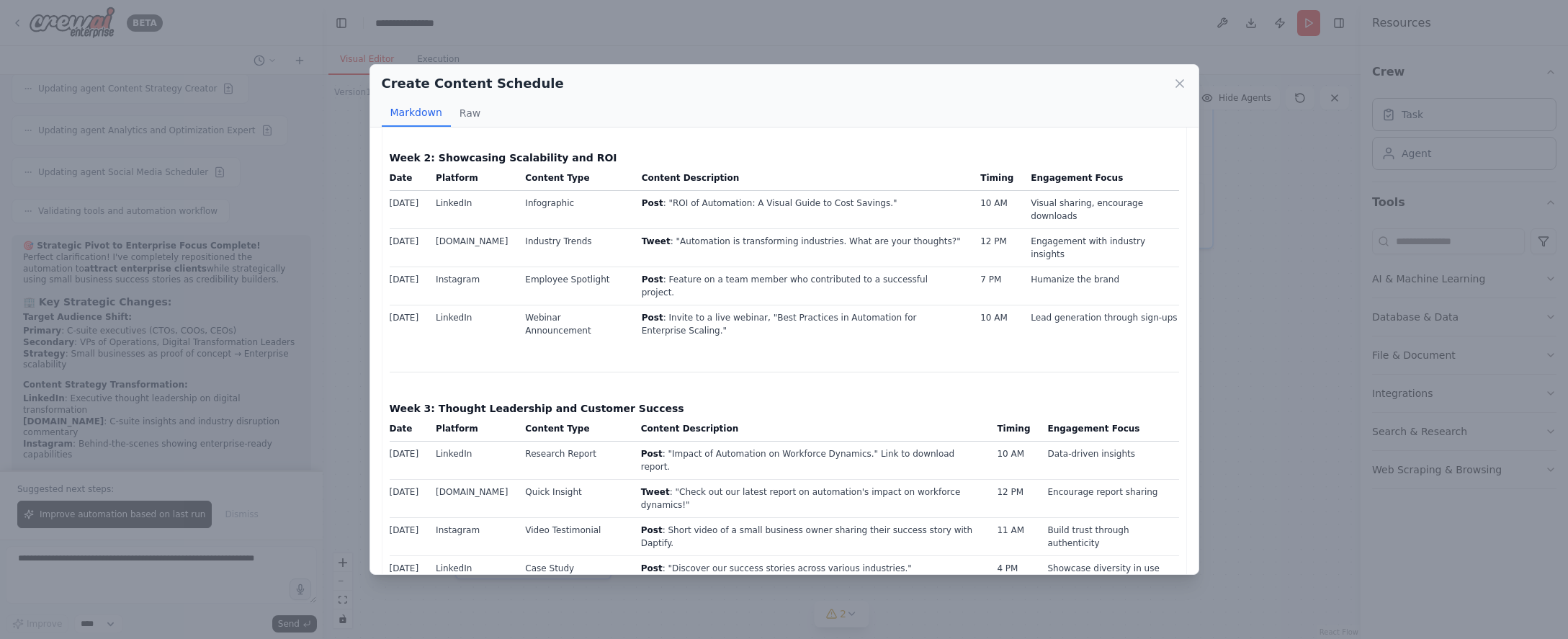
scroll to position [504, 0]
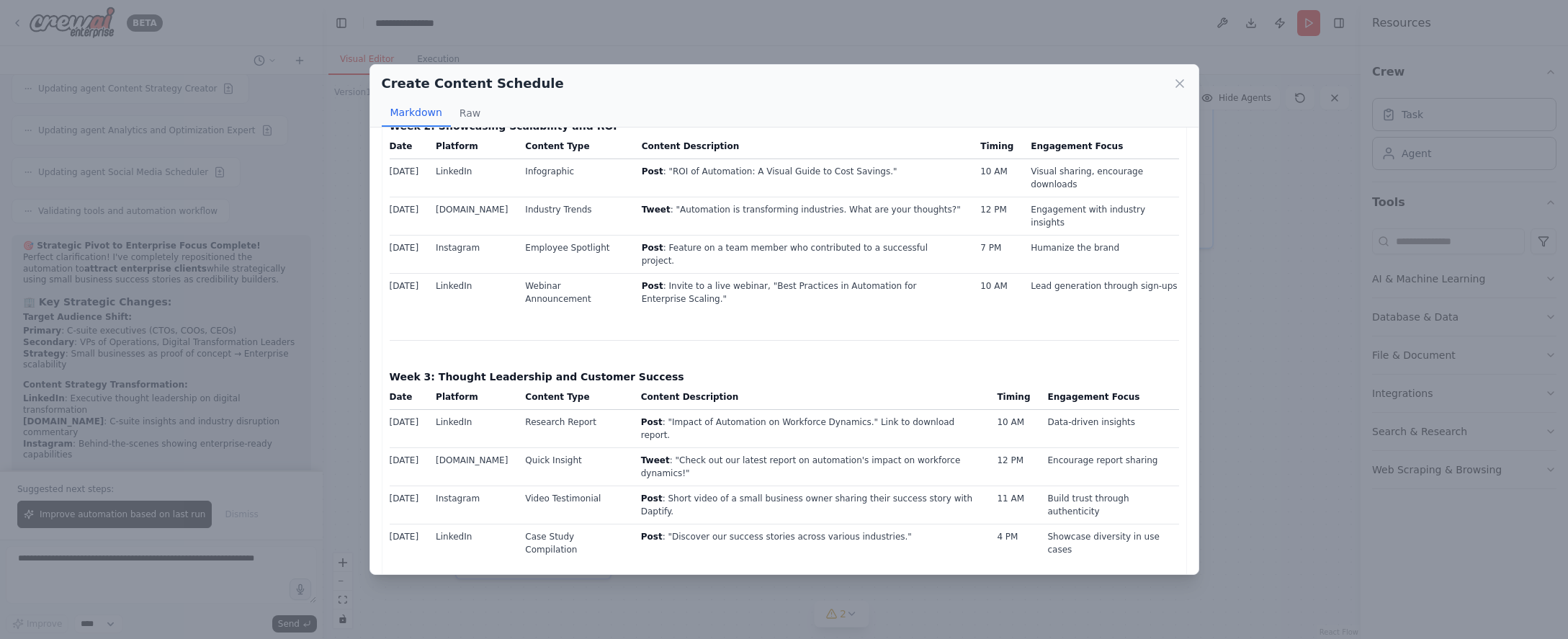
drag, startPoint x: 898, startPoint y: 221, endPoint x: 685, endPoint y: 244, distance: 214.2
click at [685, 273] on td "Post : Invite to a live webinar, "Best Practices in Automation for Enterprise S…" at bounding box center [802, 292] width 339 height 38
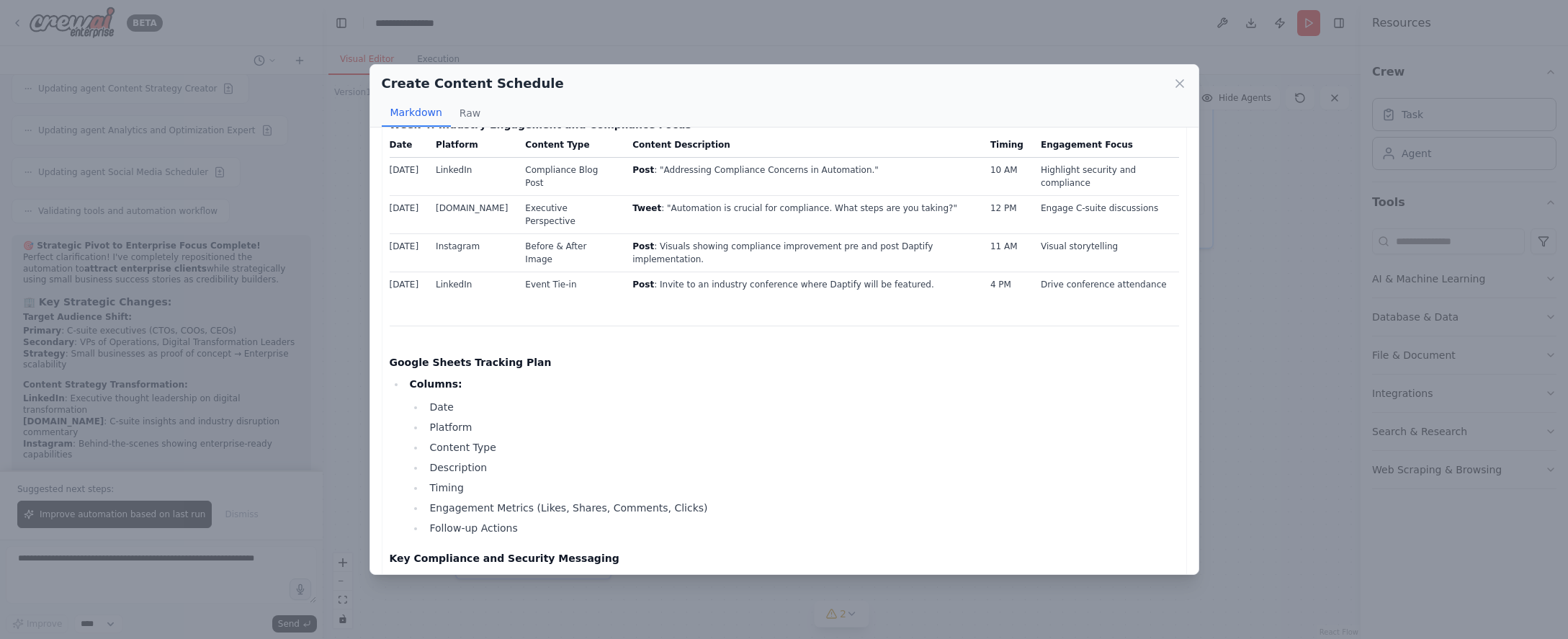
scroll to position [1030, 0]
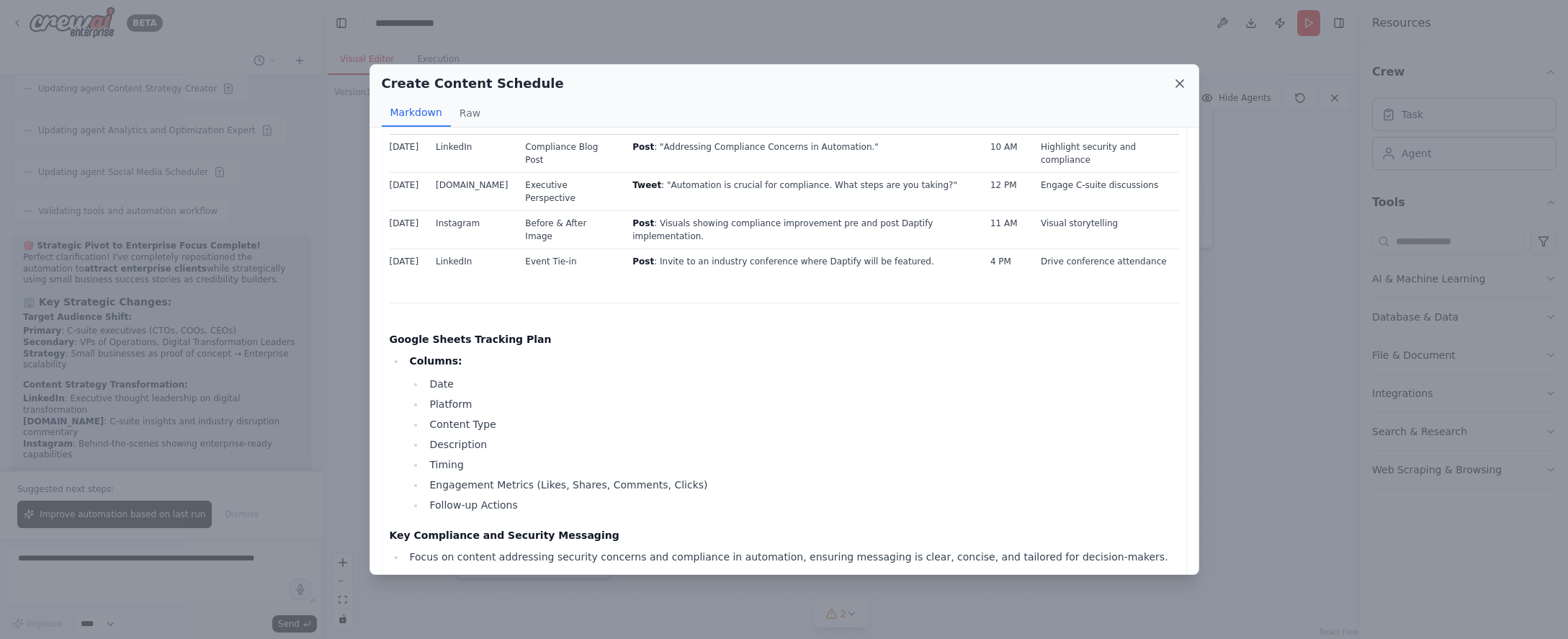
click at [1185, 78] on icon at bounding box center [1179, 83] width 15 height 15
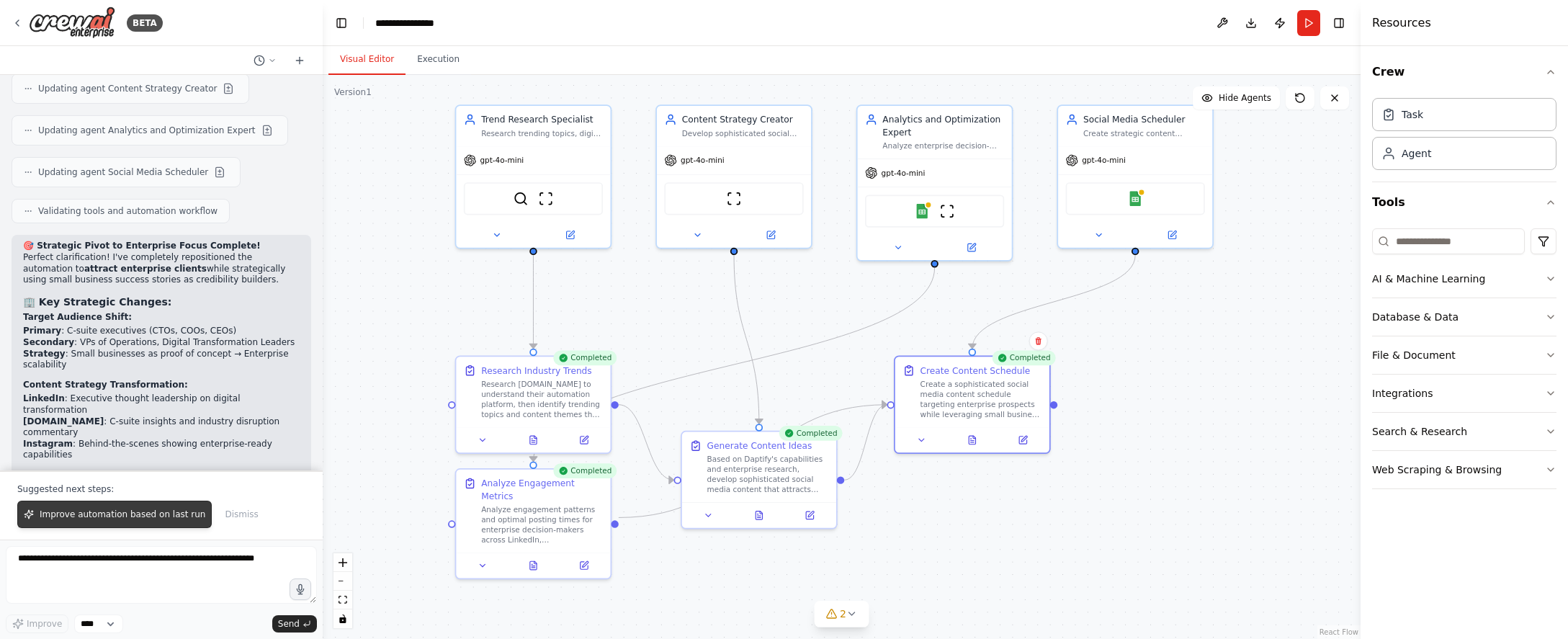
click at [170, 509] on button "Improve automation based on last run" at bounding box center [115, 514] width 195 height 27
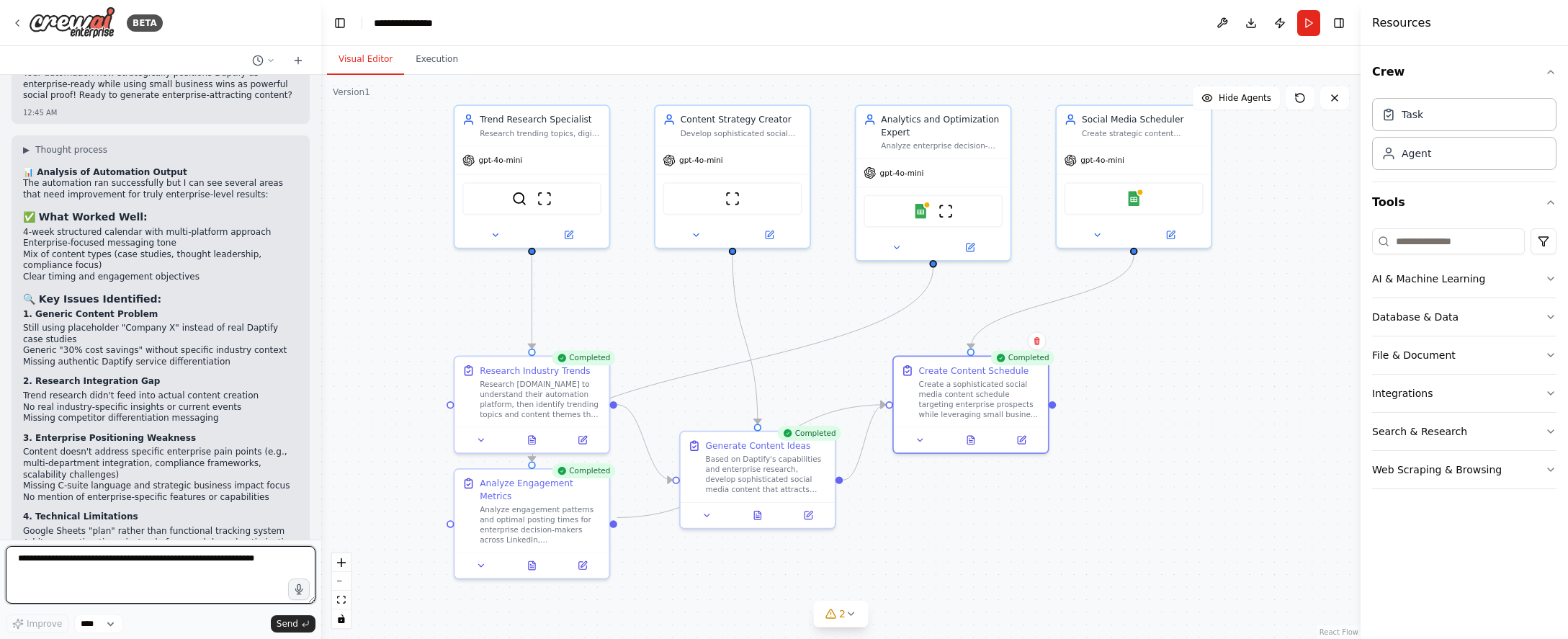
scroll to position [6149, 0]
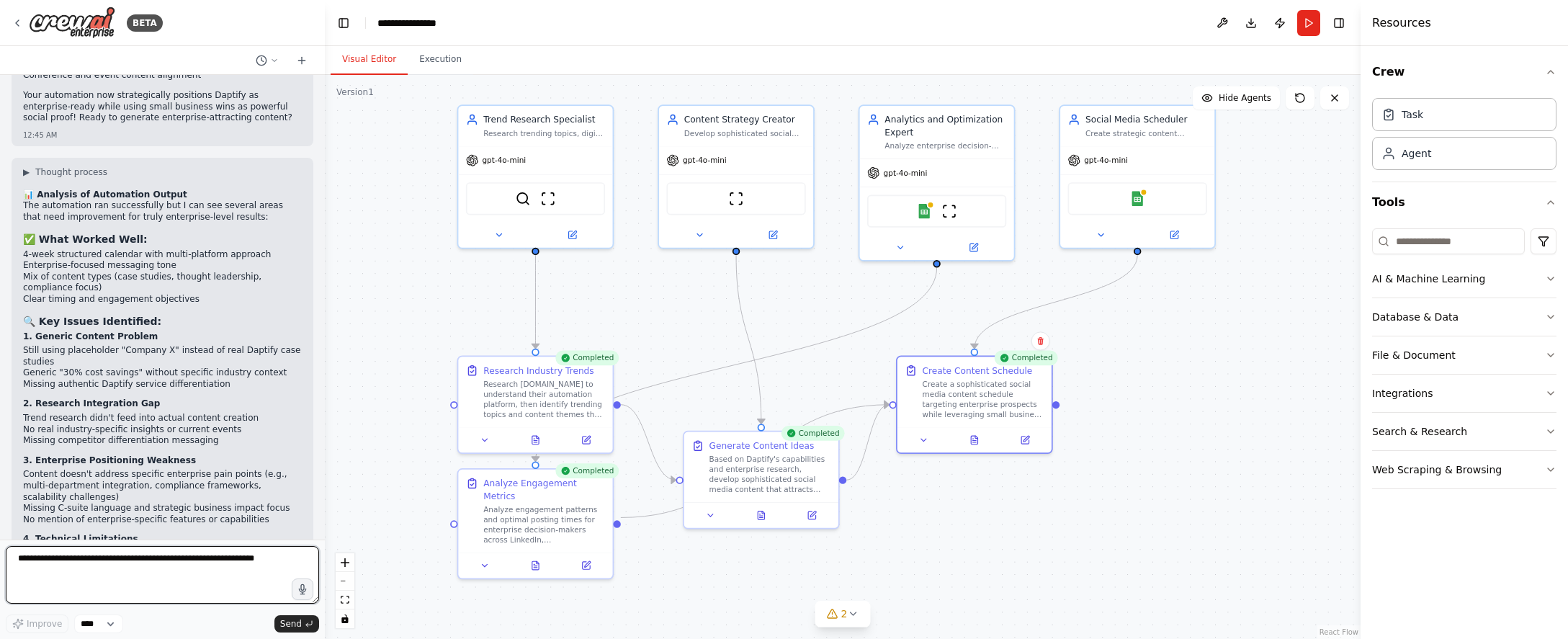
drag, startPoint x: 321, startPoint y: 523, endPoint x: 325, endPoint y: 476, distance: 47.2
click at [325, 476] on div "BETA Create a crew that schedules and publishes social media content across mul…" at bounding box center [784, 319] width 1568 height 639
drag, startPoint x: 224, startPoint y: 464, endPoint x: 45, endPoint y: 475, distance: 179.3
copy strong "address these gaps,"
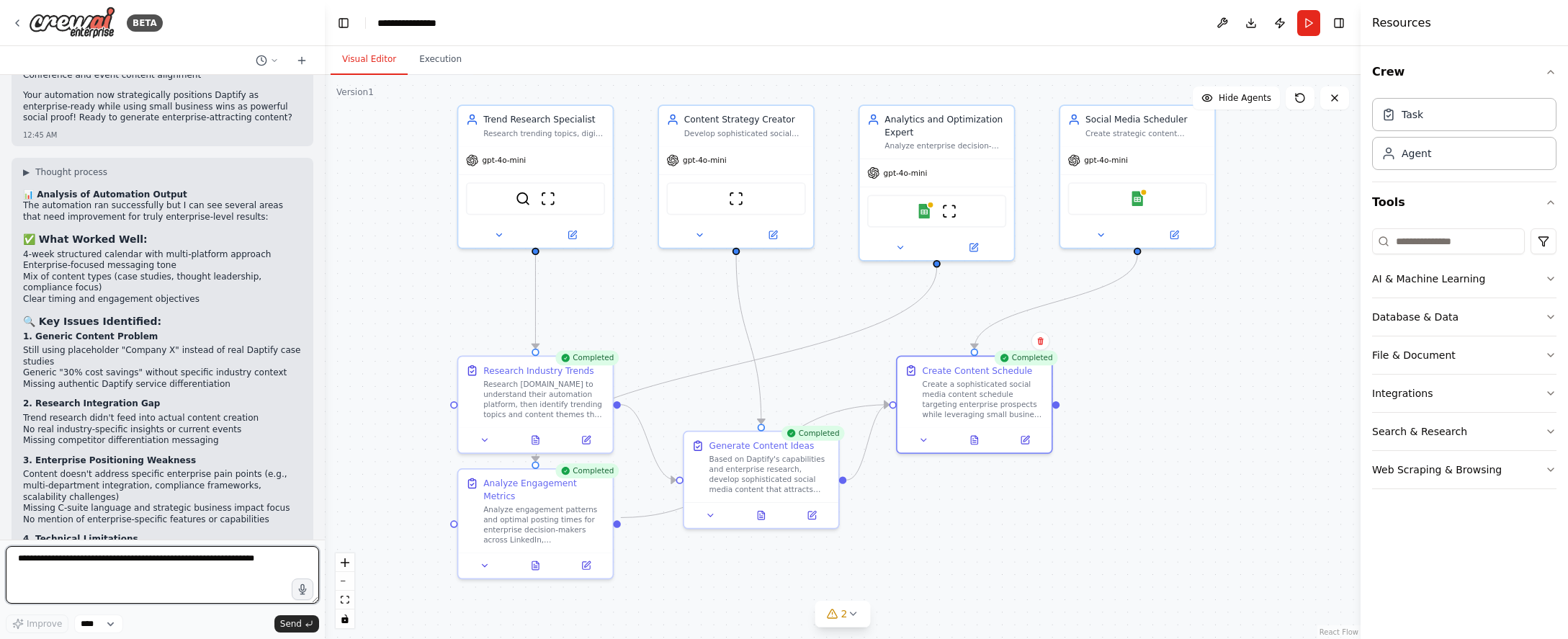
click at [128, 569] on textarea at bounding box center [163, 575] width 313 height 57
paste textarea "**********"
type textarea "**********"
click at [285, 622] on span "Send" at bounding box center [290, 623] width 22 height 11
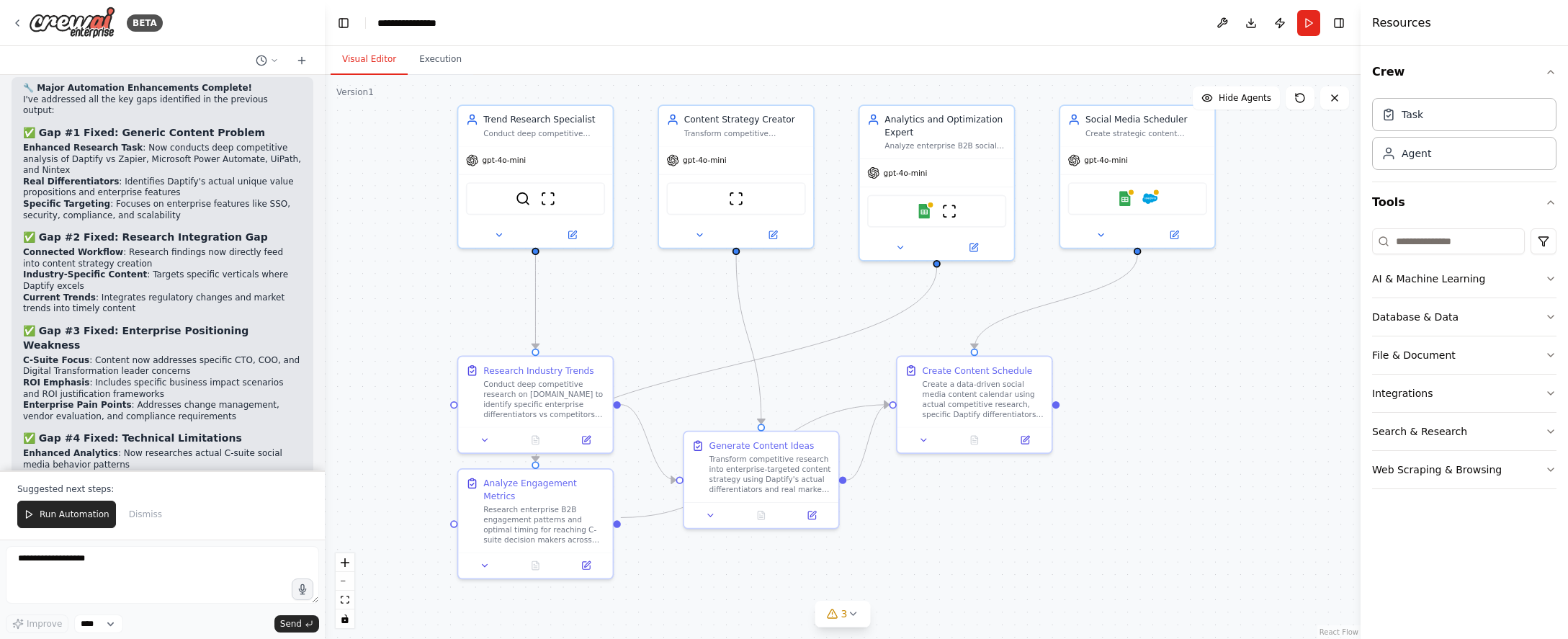
scroll to position [7568, 0]
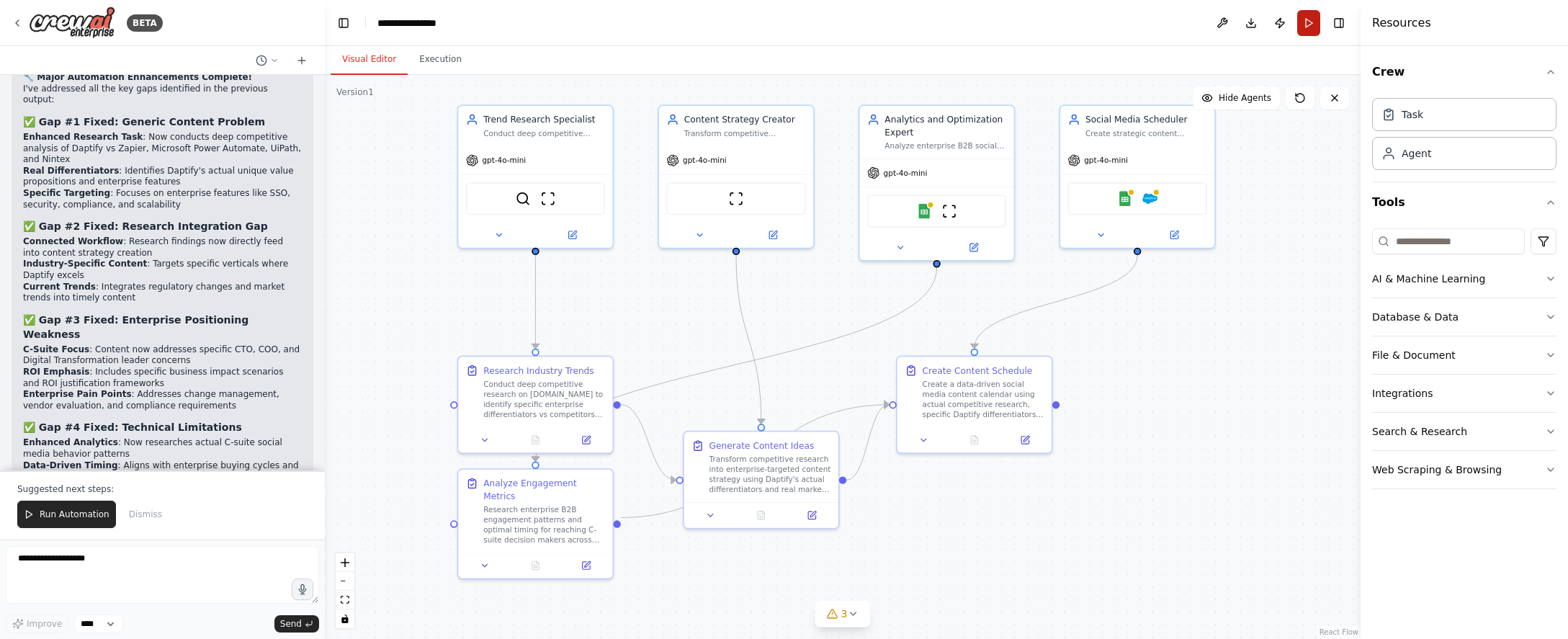
click at [1307, 20] on button "Run" at bounding box center [1308, 23] width 23 height 26
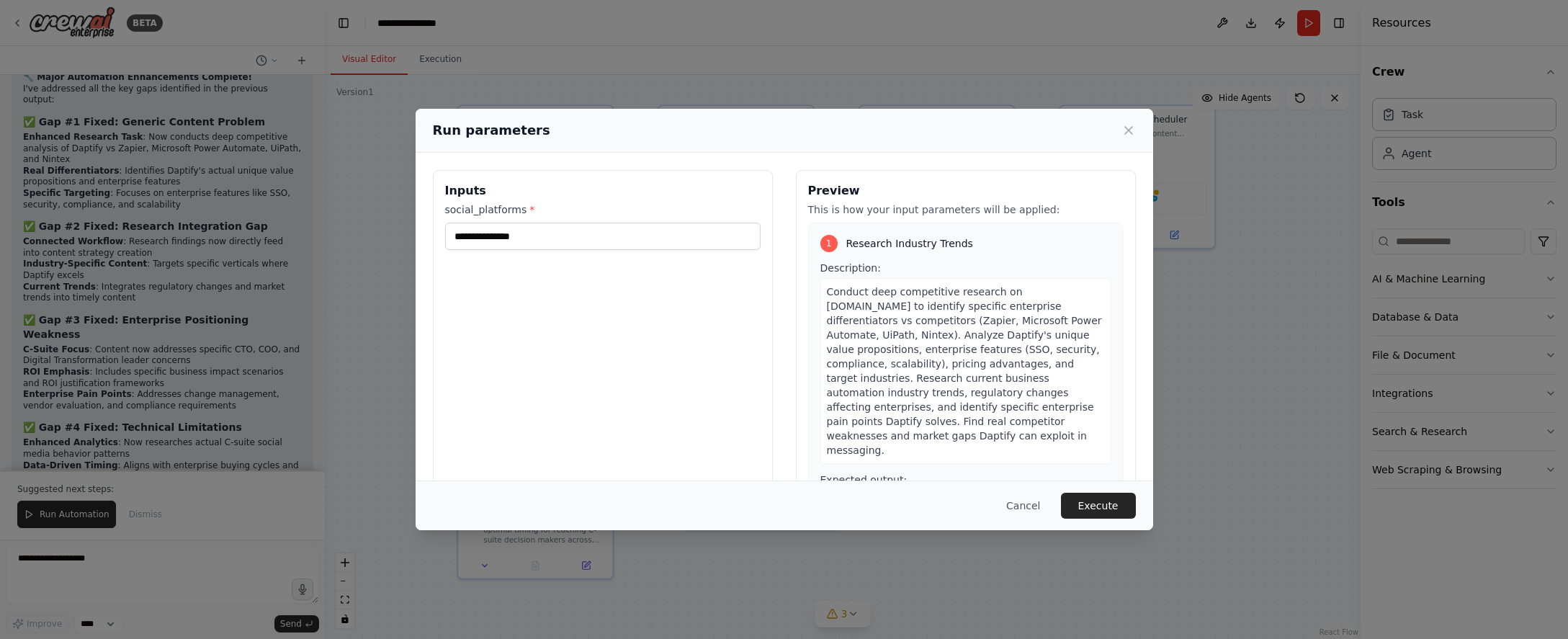
click at [1095, 503] on button "Execute" at bounding box center [1098, 506] width 75 height 26
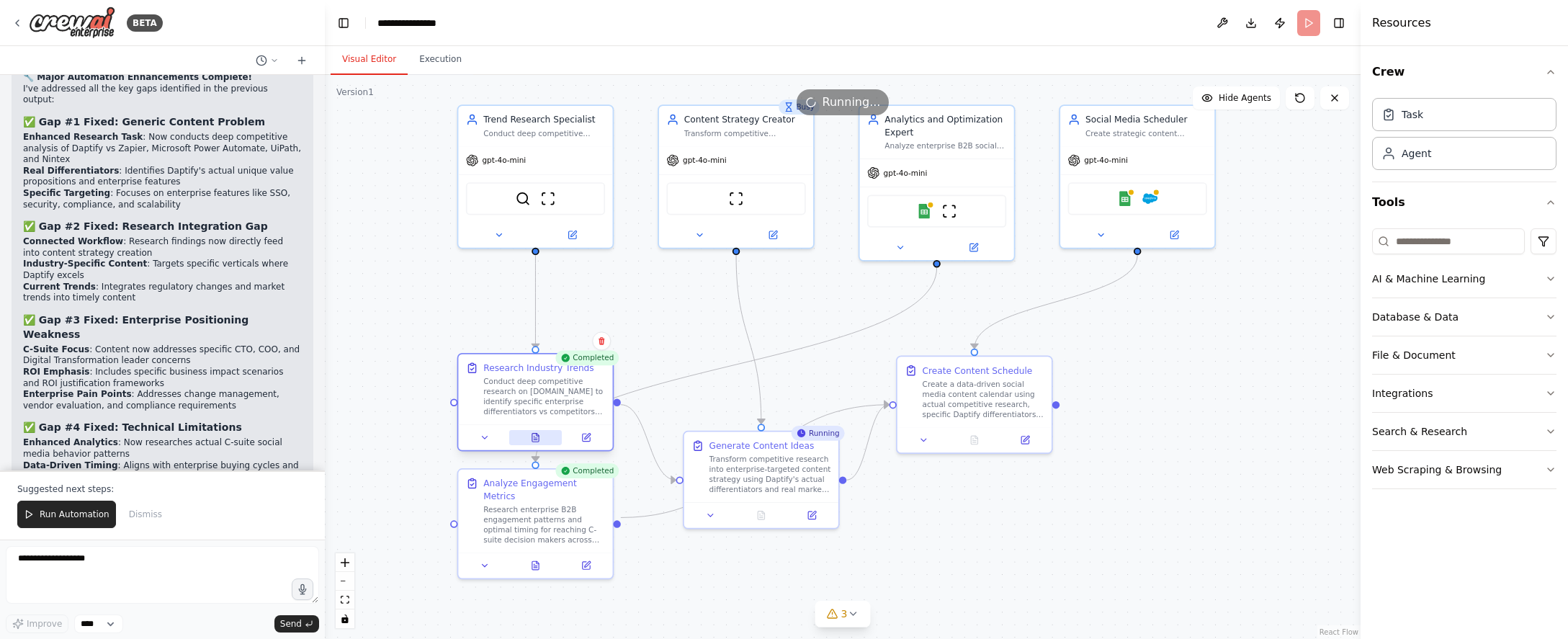
click at [534, 435] on icon at bounding box center [535, 438] width 6 height 9
click at [531, 435] on icon at bounding box center [536, 437] width 10 height 10
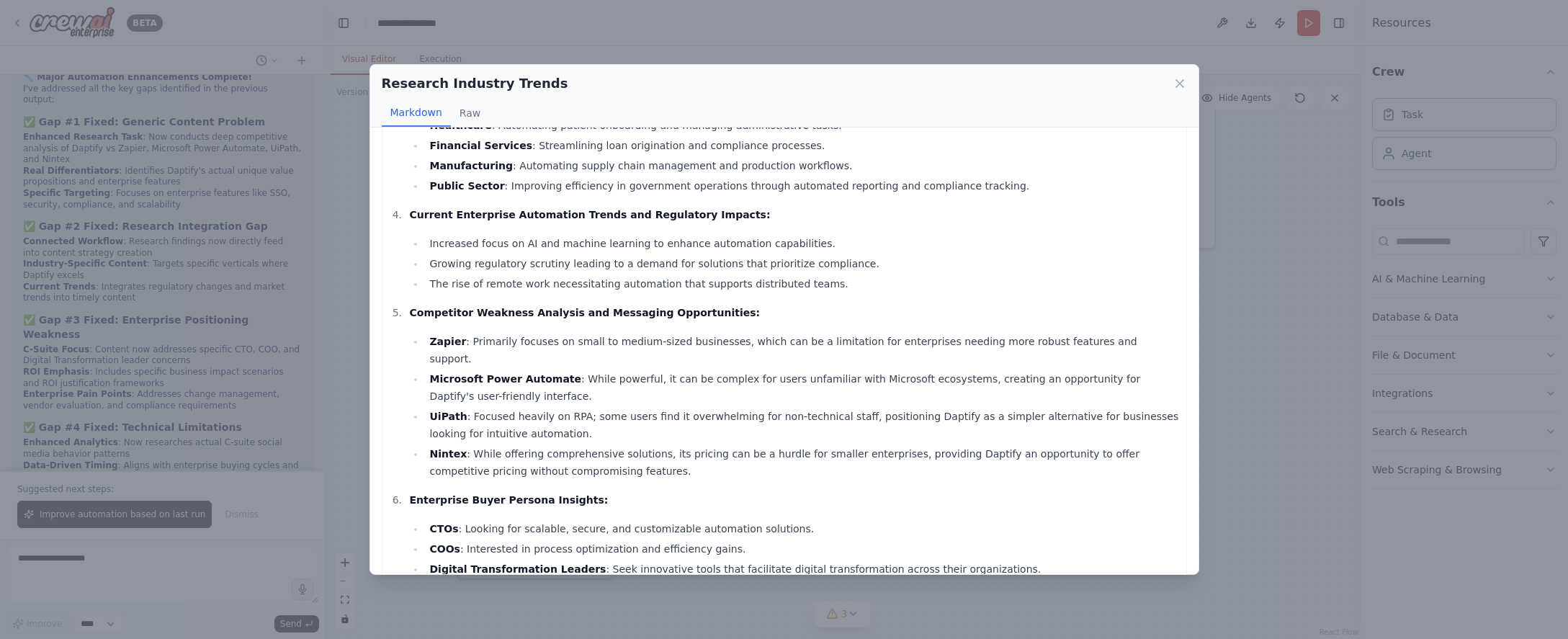
scroll to position [360, 0]
drag, startPoint x: 688, startPoint y: 386, endPoint x: 641, endPoint y: 380, distance: 47.4
click at [641, 380] on li "Microsoft Power Automate : While powerful, it can be complex for users unfamili…" at bounding box center [801, 386] width 754 height 35
drag, startPoint x: 641, startPoint y: 369, endPoint x: 573, endPoint y: 371, distance: 68.0
click at [573, 371] on li "Microsoft Power Automate : While powerful, it can be complex for users unfamili…" at bounding box center [801, 386] width 754 height 35
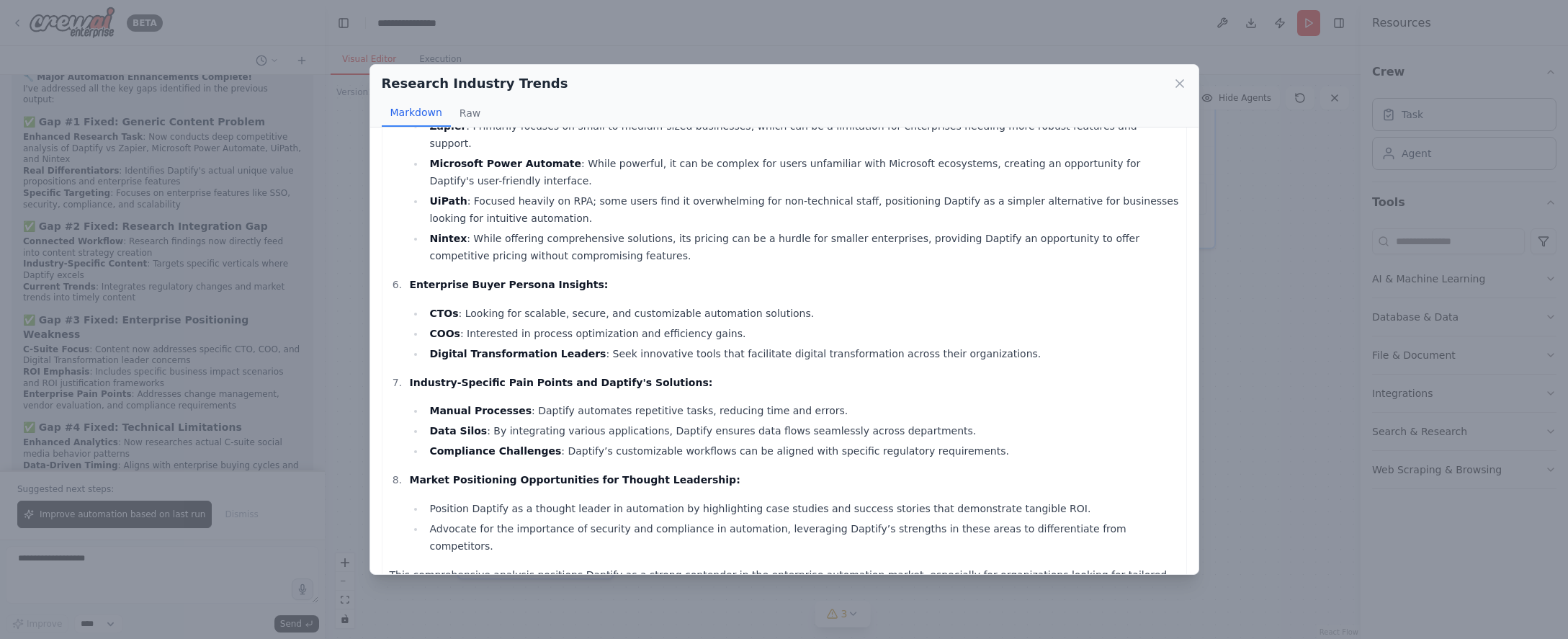
scroll to position [586, 0]
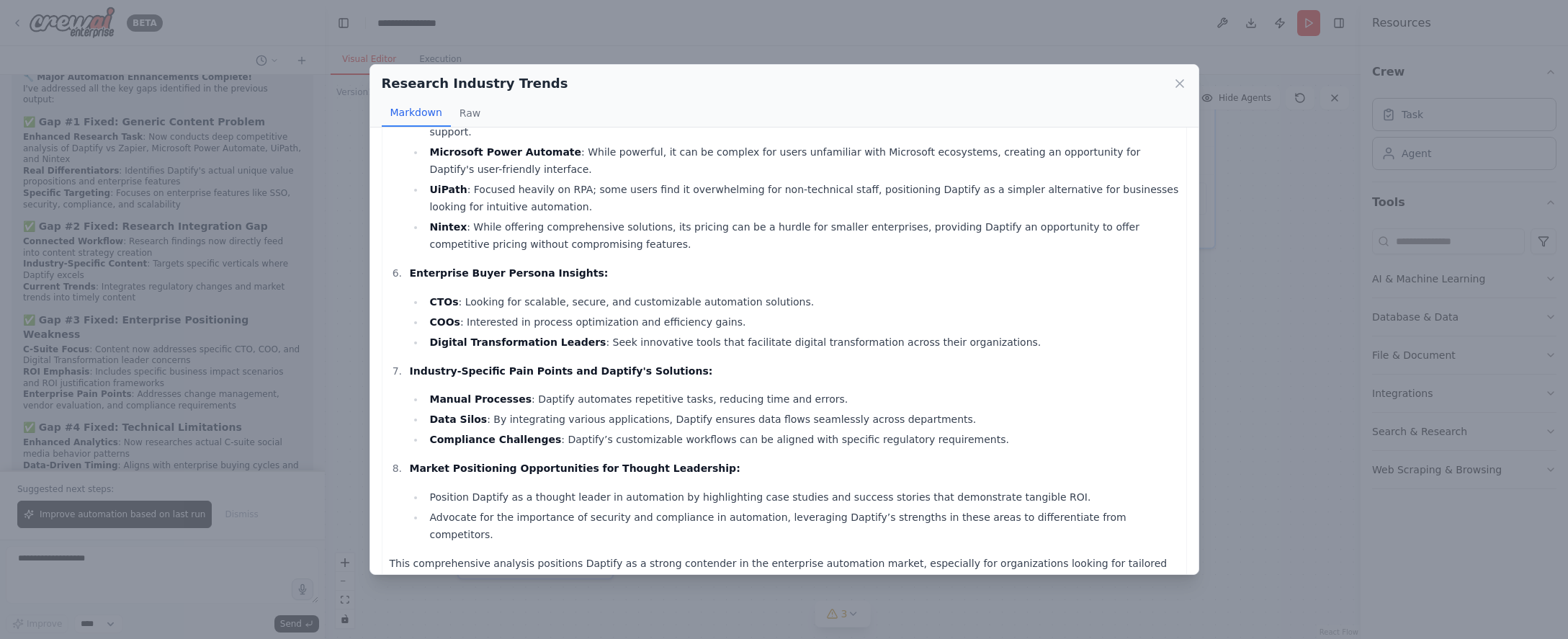
drag, startPoint x: 573, startPoint y: 371, endPoint x: 377, endPoint y: 363, distance: 196.2
drag, startPoint x: 377, startPoint y: 363, endPoint x: 1286, endPoint y: 227, distance: 919.1
click at [1286, 227] on div "Research Industry Trends Markdown Raw Daptify's Specific Differentiators and Un…" at bounding box center [784, 319] width 1568 height 639
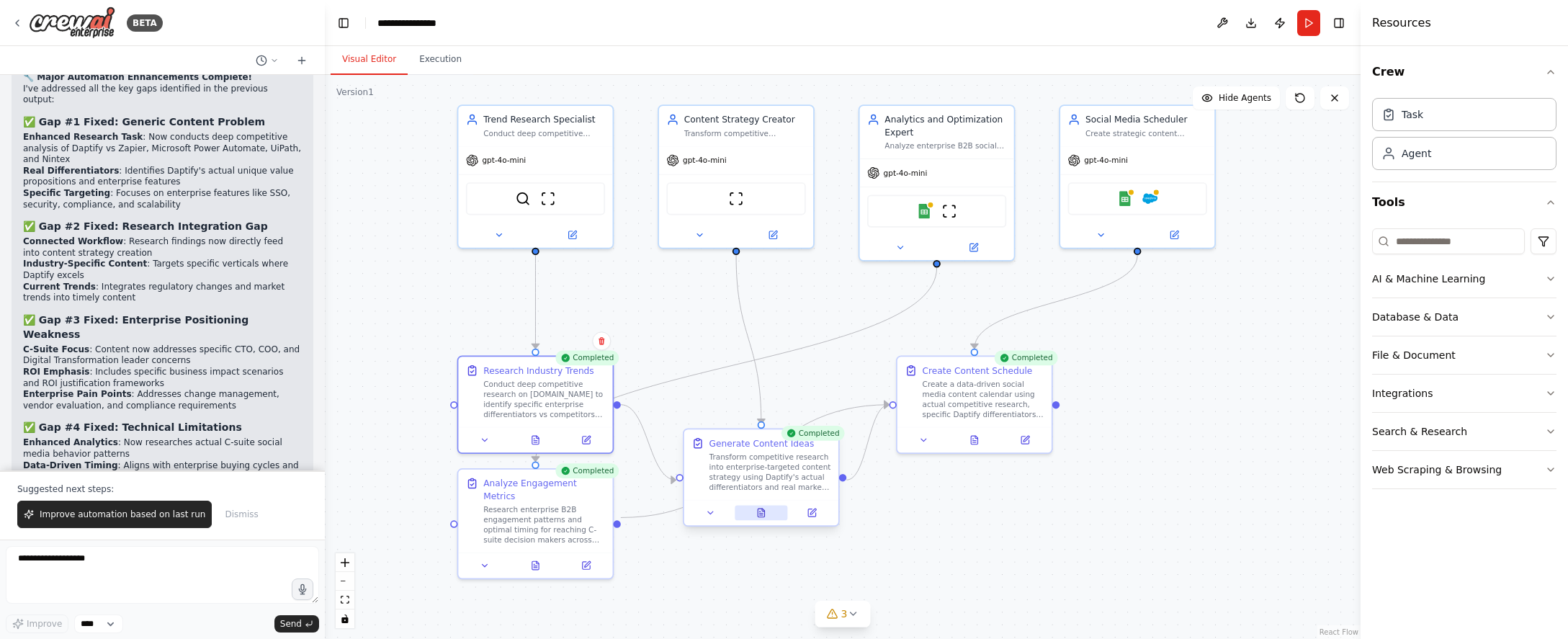
click at [767, 509] on button at bounding box center [761, 512] width 53 height 15
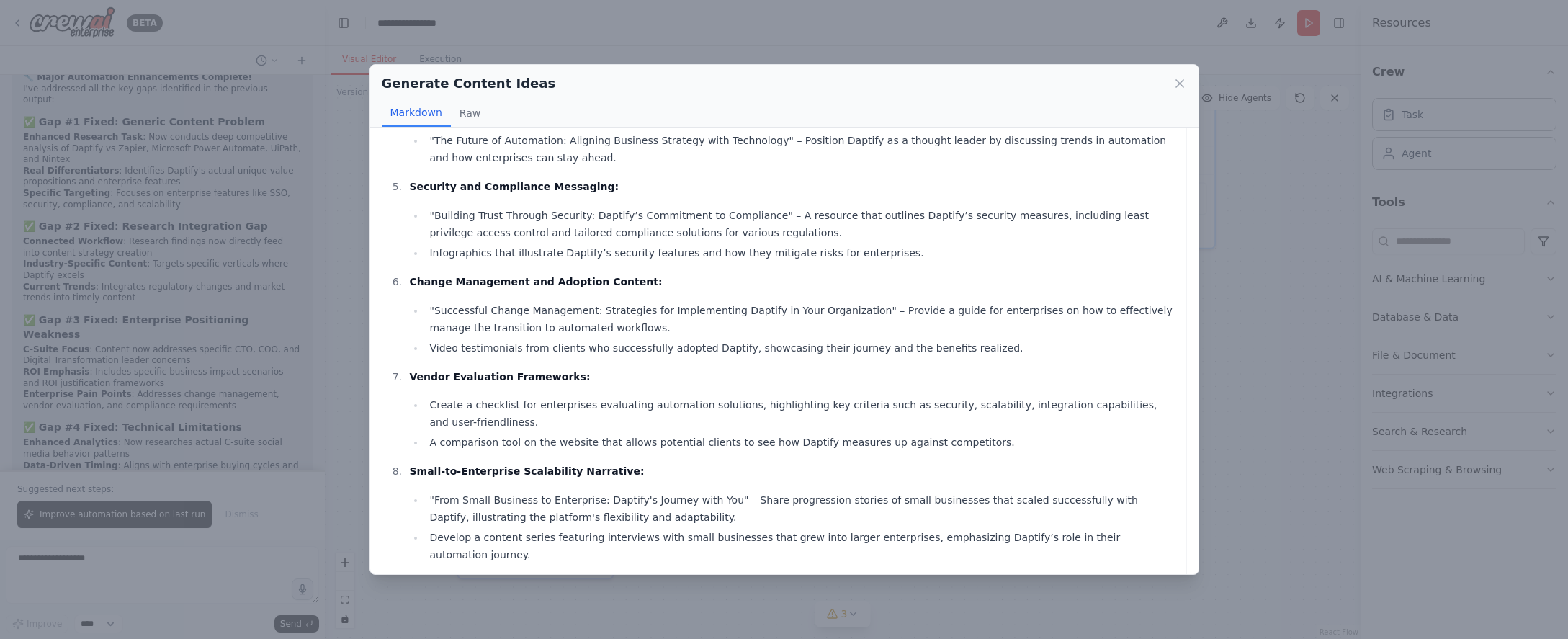
scroll to position [525, 0]
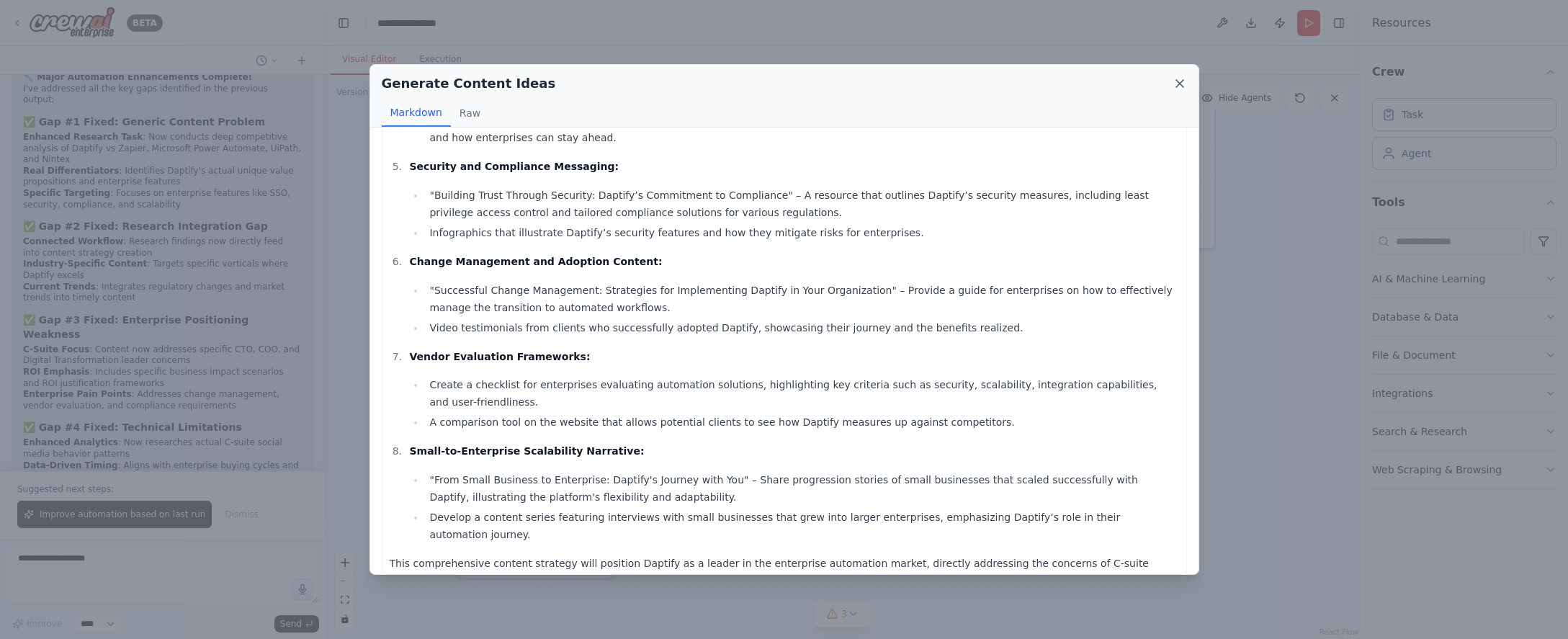
click at [1186, 77] on icon at bounding box center [1179, 83] width 15 height 15
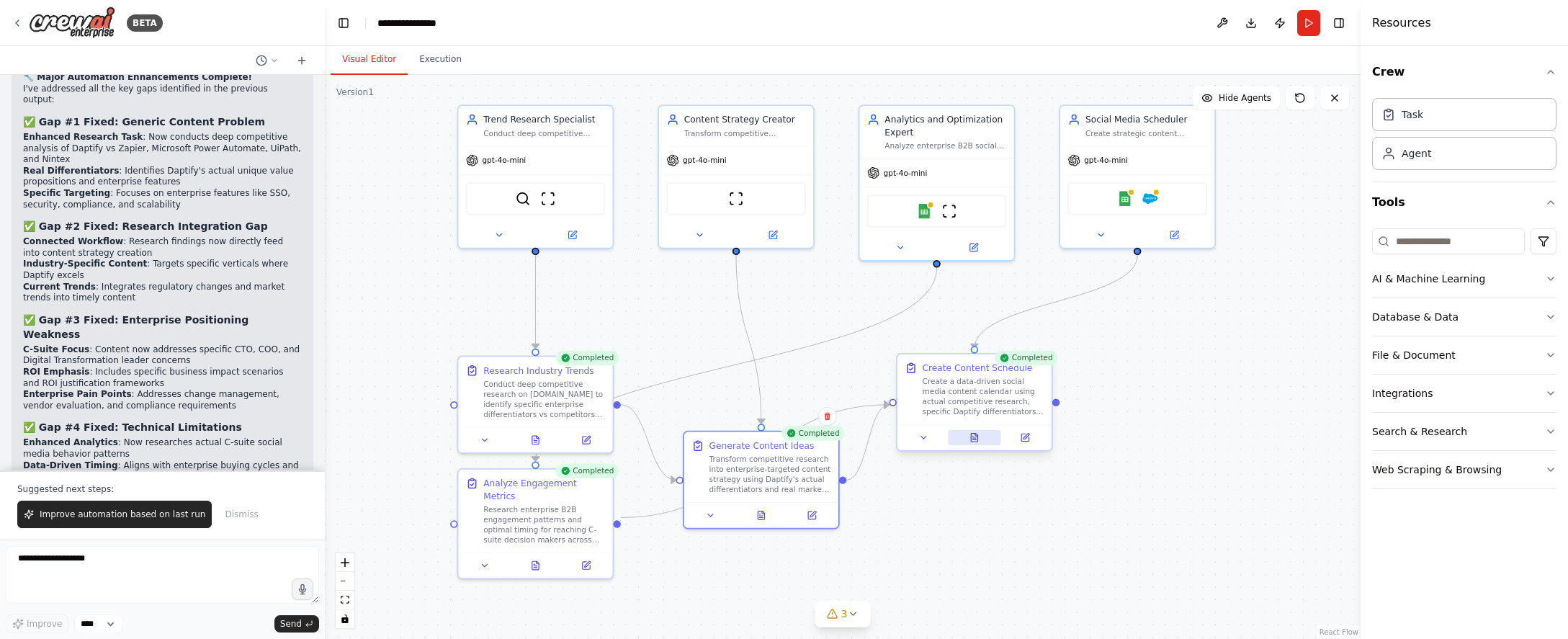
click at [976, 439] on icon at bounding box center [973, 438] width 6 height 9
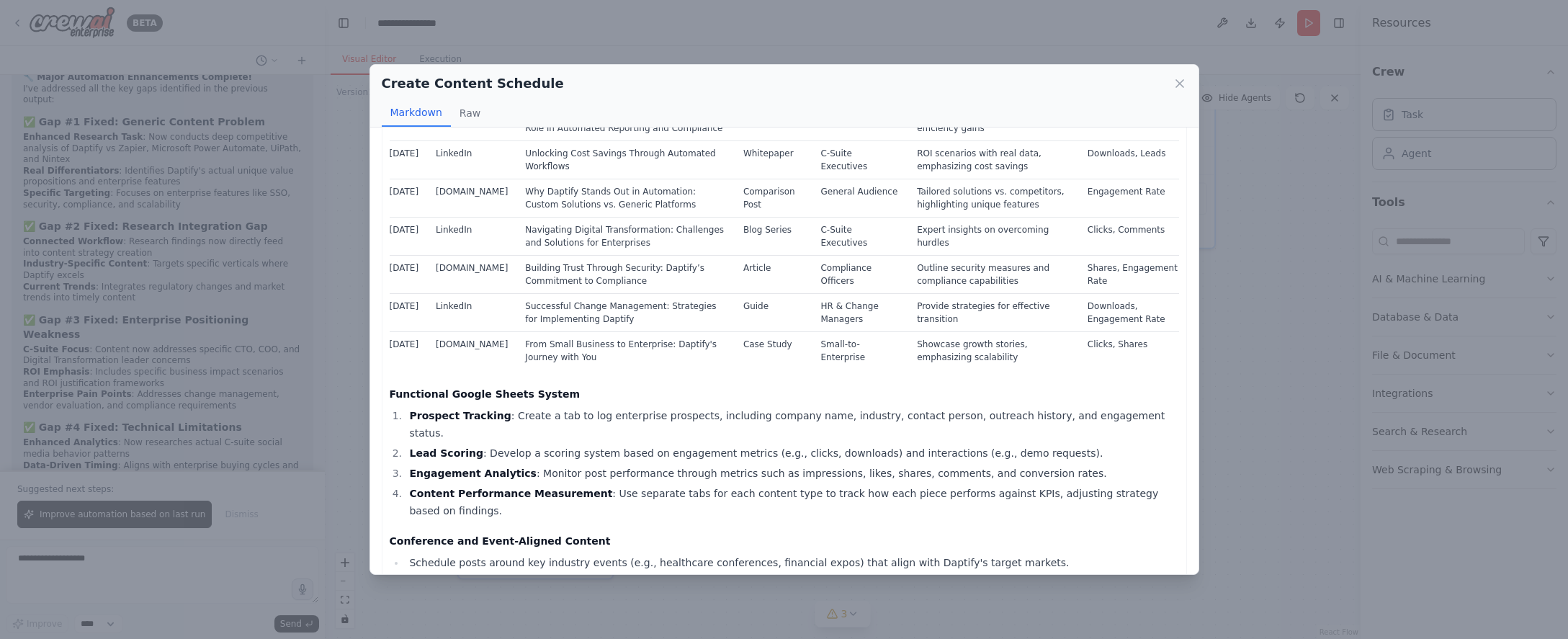
scroll to position [288, 0]
drag, startPoint x: 938, startPoint y: 214, endPoint x: 787, endPoint y: 393, distance: 234.2
click at [787, 405] on li "Prospect Tracking : Create a tab to log enterprise prospects, including company…" at bounding box center [792, 423] width 774 height 35
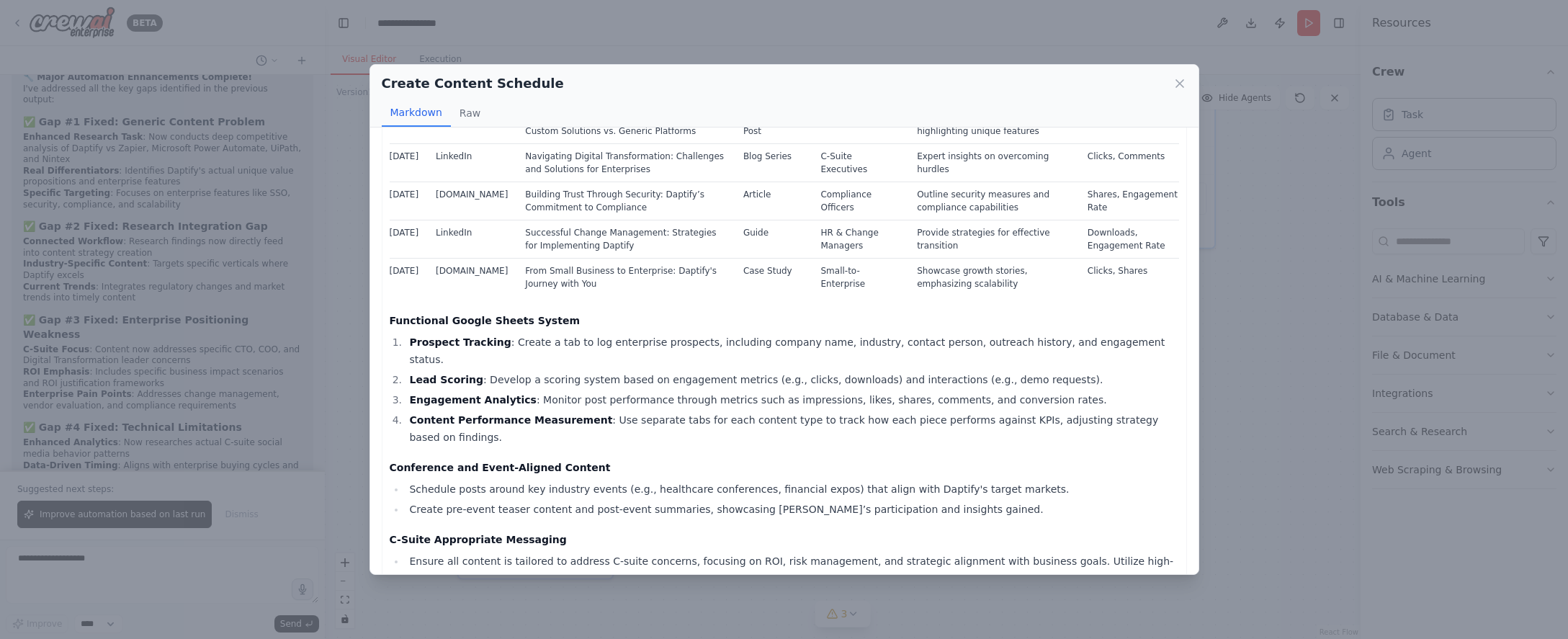
drag, startPoint x: 804, startPoint y: 371, endPoint x: 641, endPoint y: 443, distance: 178.2
click at [641, 481] on li "Schedule posts around key industry events (e.g., healthcare conferences, financ…" at bounding box center [792, 489] width 774 height 17
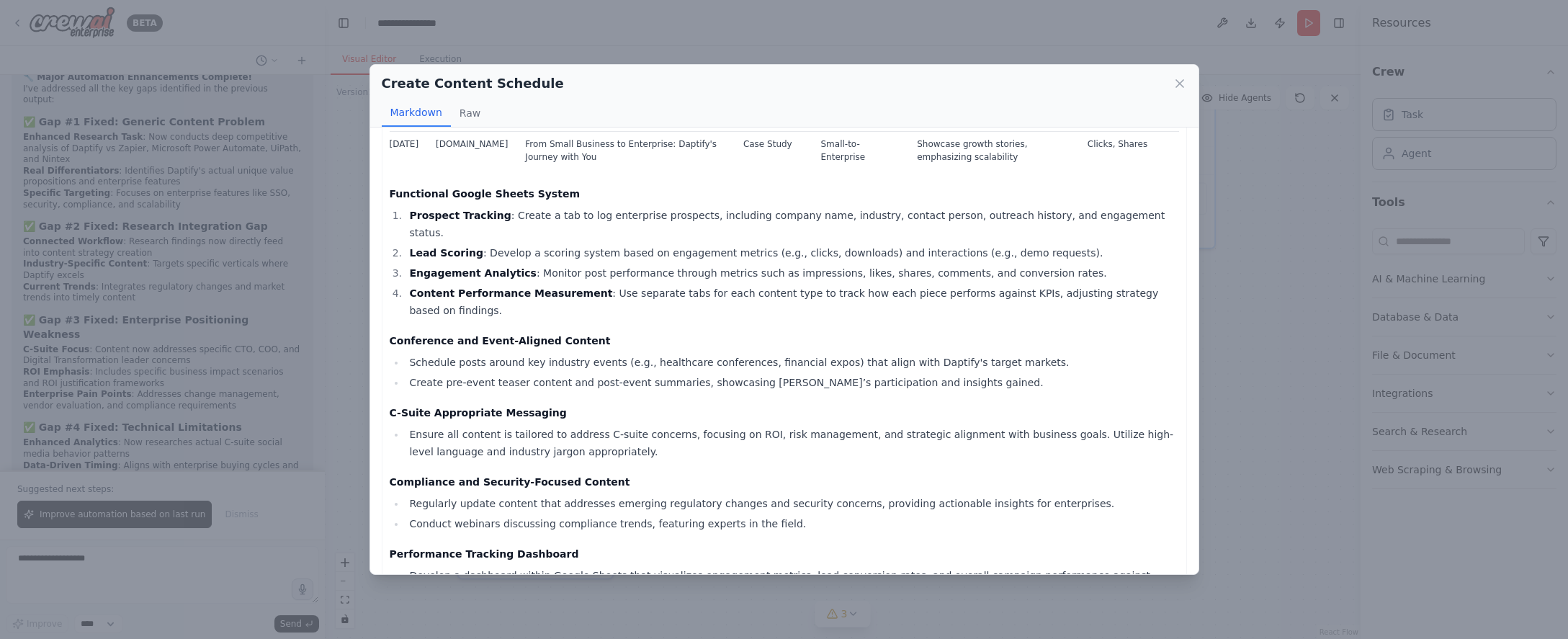
scroll to position [504, 0]
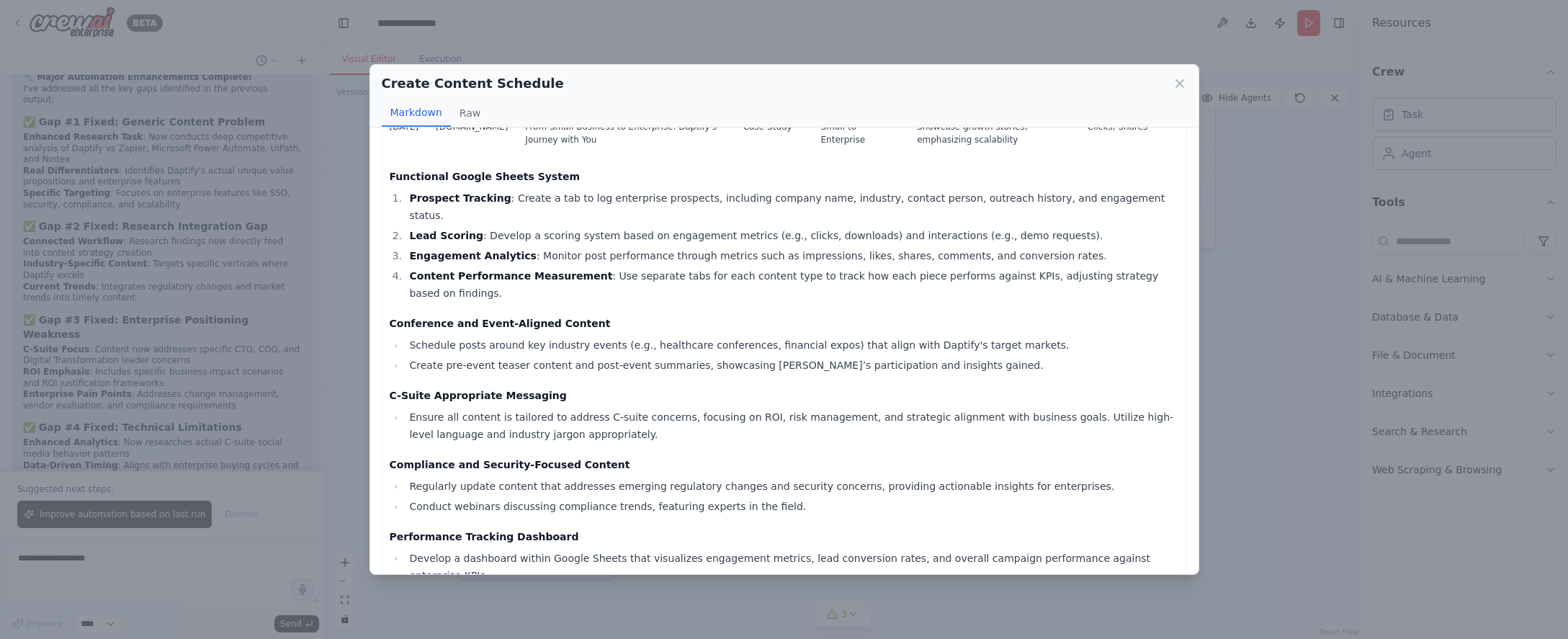
drag, startPoint x: 700, startPoint y: 364, endPoint x: 555, endPoint y: 466, distance: 177.3
click at [555, 497] on li "Conduct webinars discussing compliance trends, featuring experts in the field." at bounding box center [792, 506] width 774 height 17
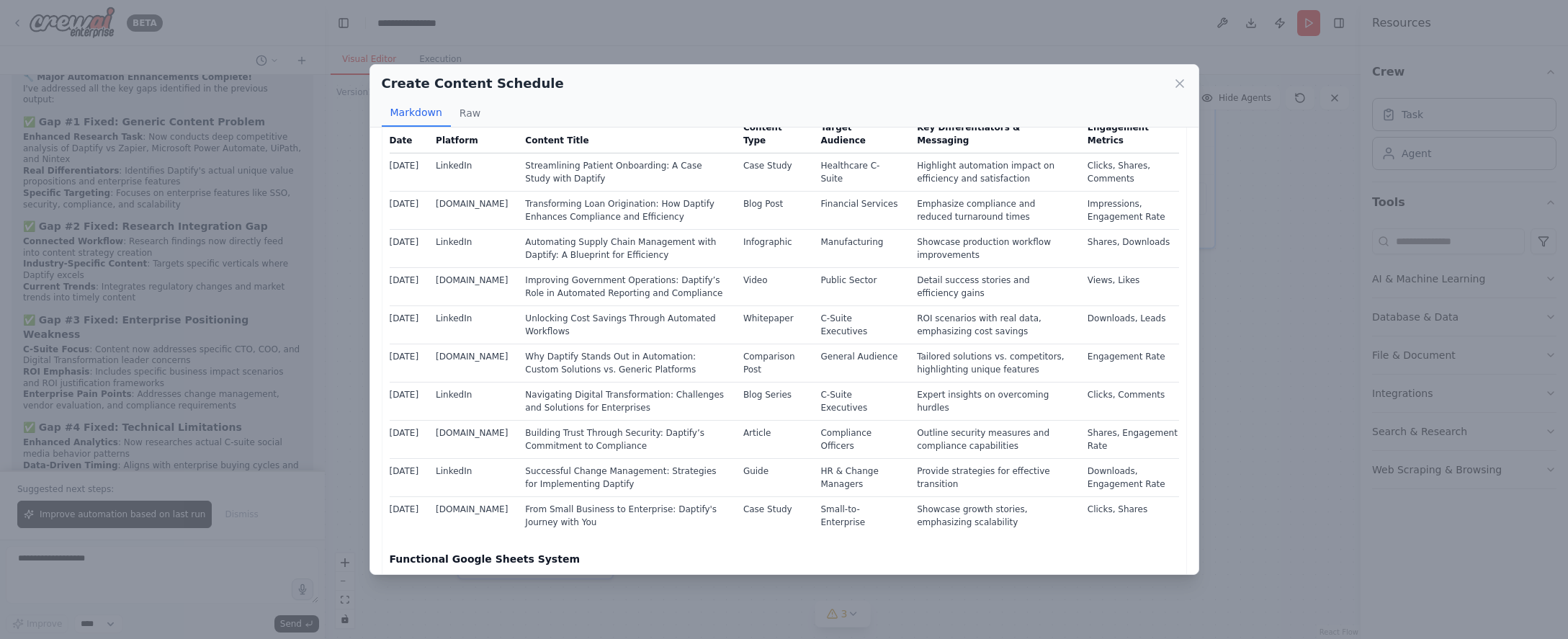
scroll to position [120, 0]
click at [1177, 83] on icon at bounding box center [1179, 83] width 15 height 15
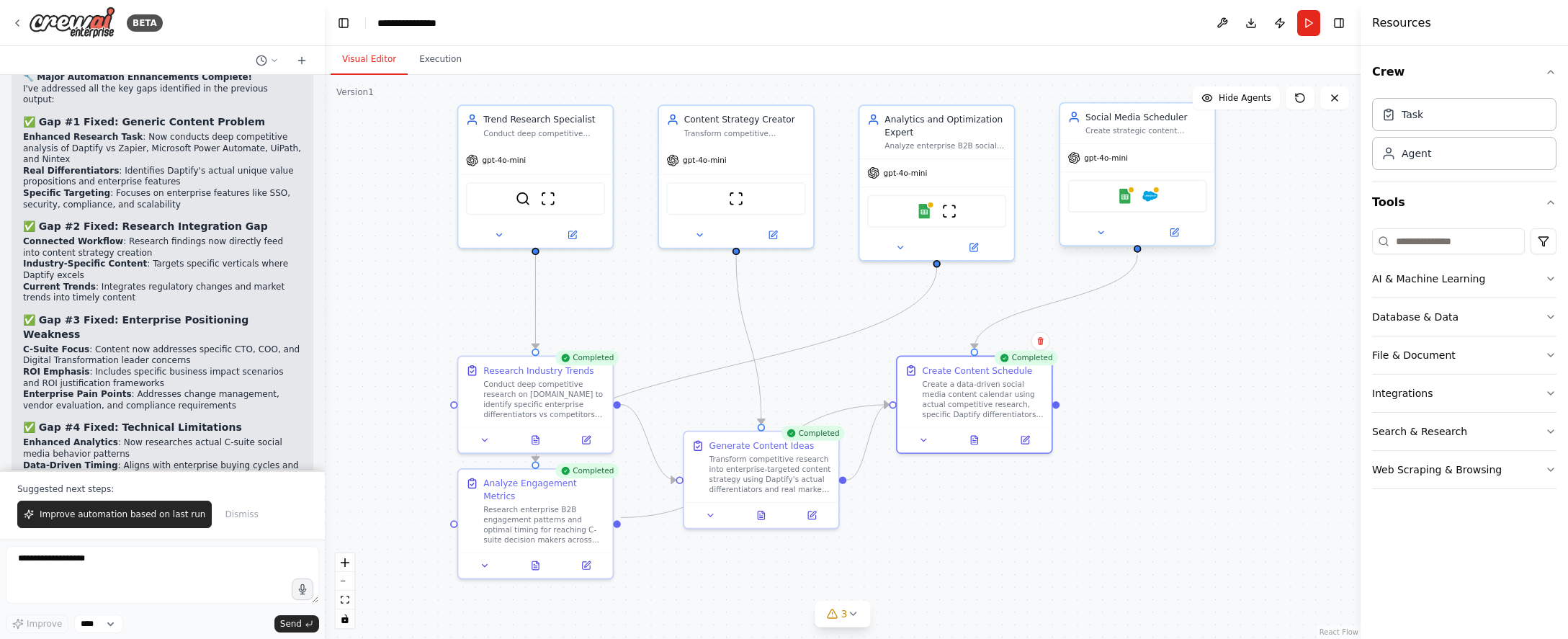
click at [1165, 128] on div "Create strategic content schedules targeting enterprise prospects across {socia…" at bounding box center [1146, 131] width 122 height 10
click at [1104, 228] on icon at bounding box center [1100, 233] width 10 height 10
click at [1103, 223] on icon at bounding box center [1100, 220] width 10 height 10
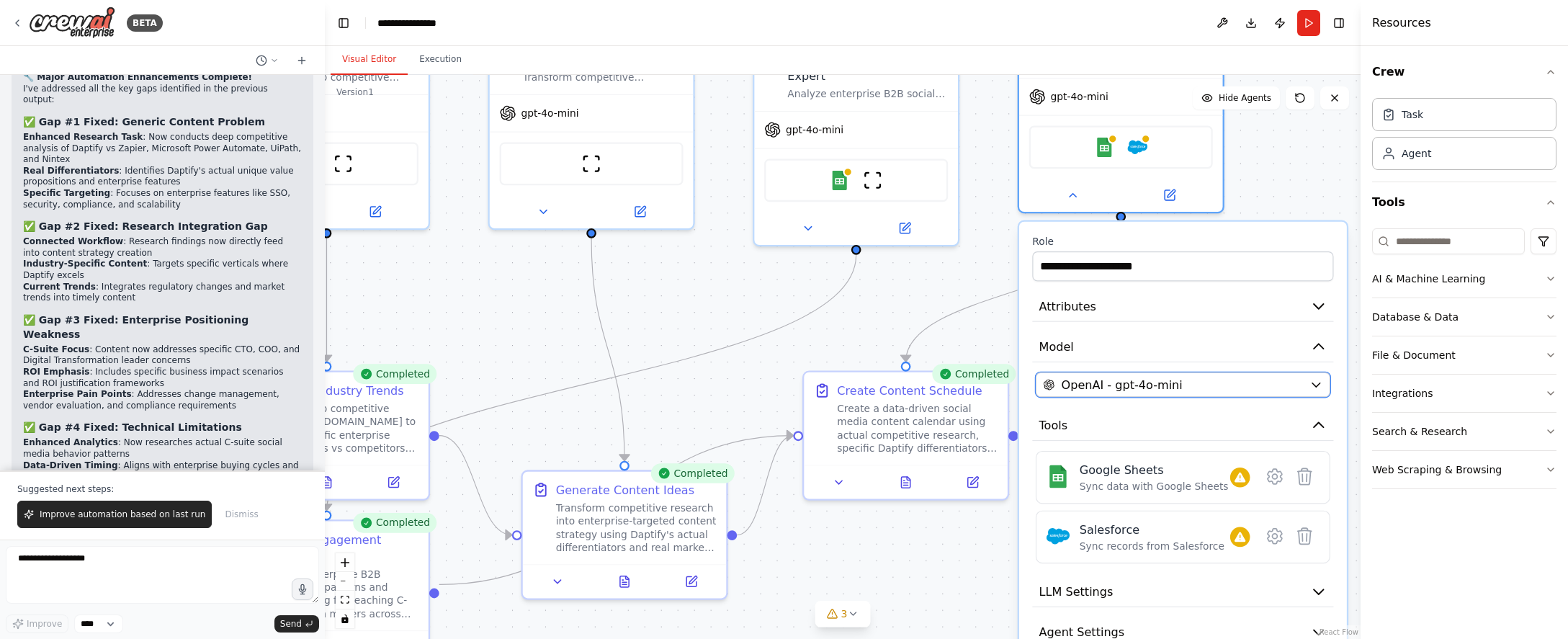
drag, startPoint x: 1203, startPoint y: 389, endPoint x: 927, endPoint y: 289, distance: 293.6
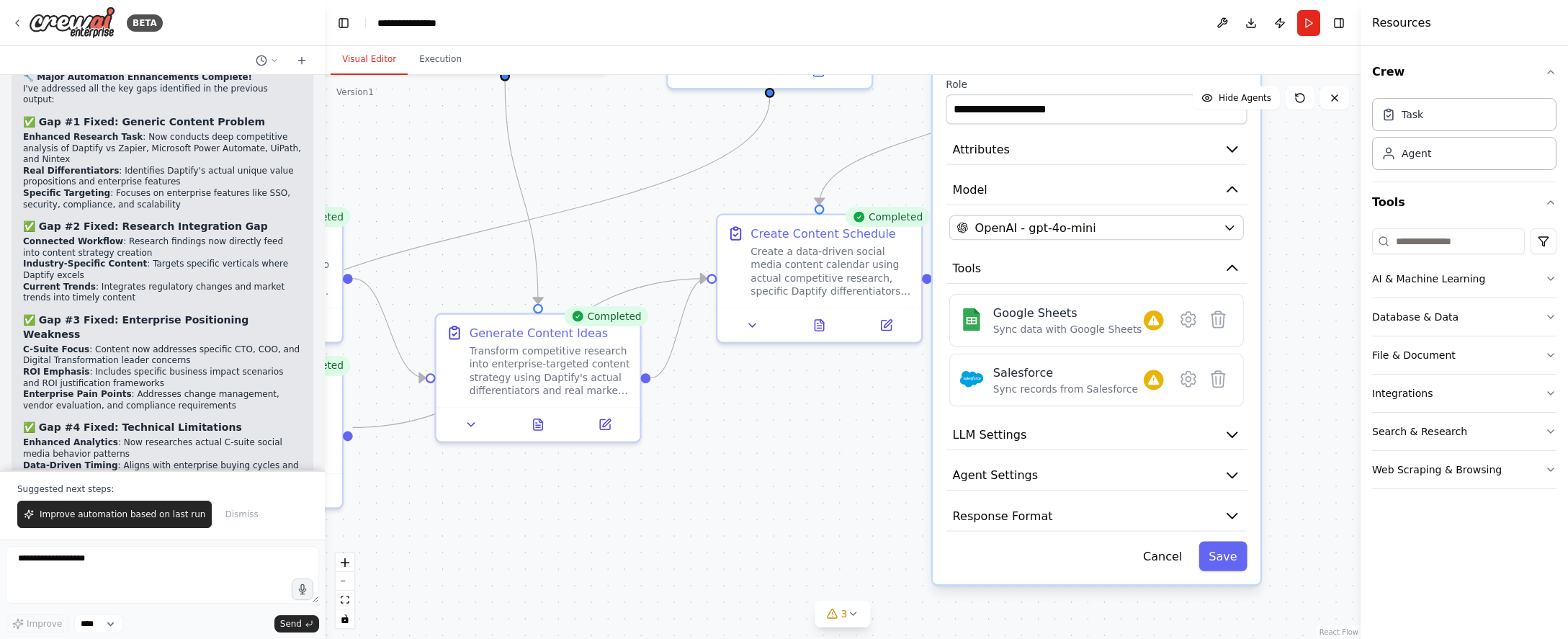
drag, startPoint x: 927, startPoint y: 289, endPoint x: 825, endPoint y: 139, distance: 181.4
click at [825, 139] on div ".deletable-edge-delete-btn { width: 20px; height: 20px; border: 0px solid #ffff…" at bounding box center [842, 356] width 1035 height 564
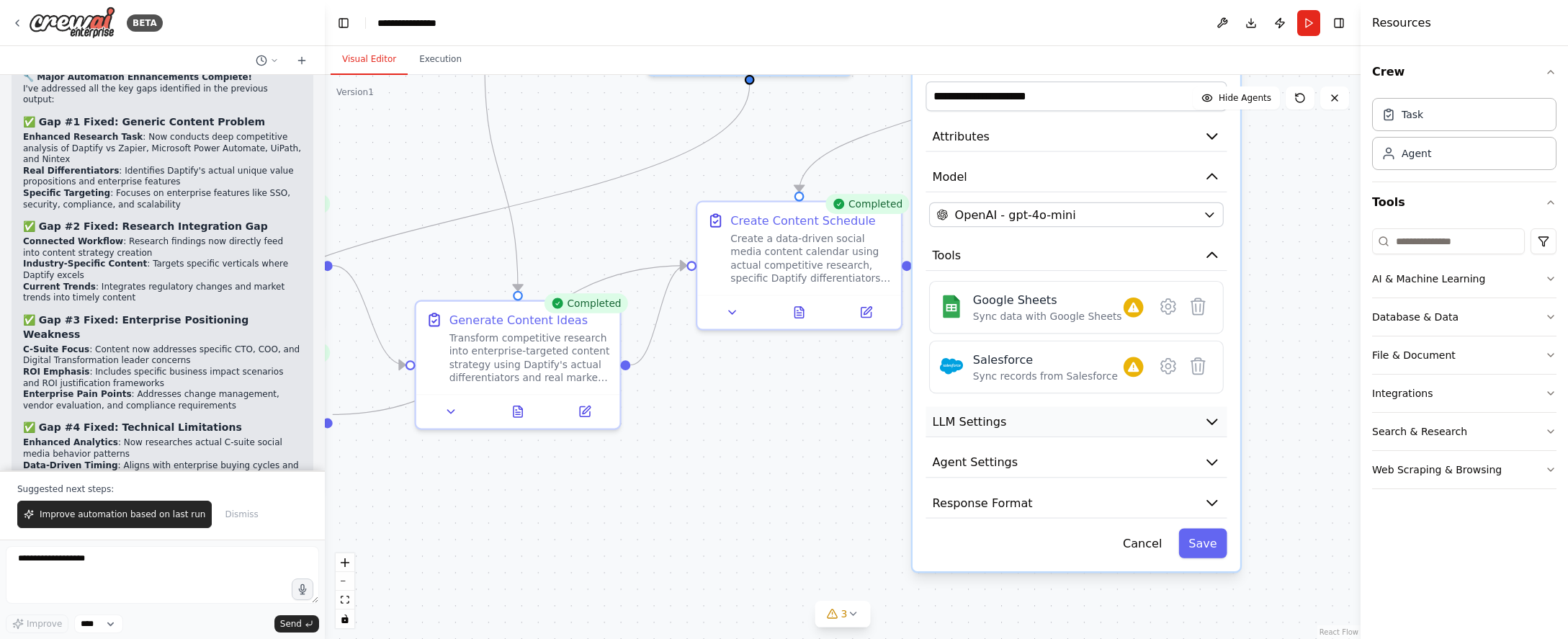
click at [1179, 435] on button "LLM Settings" at bounding box center [1076, 423] width 301 height 31
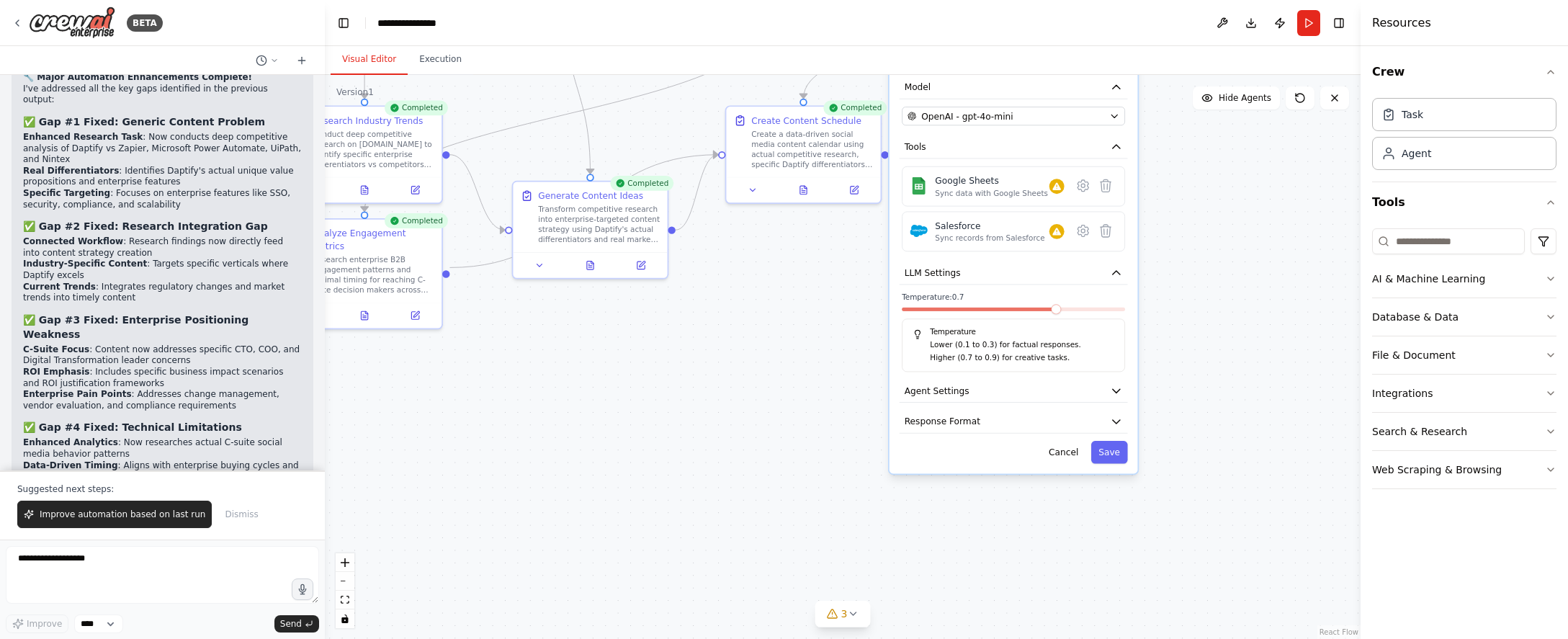
drag, startPoint x: 1273, startPoint y: 501, endPoint x: 1183, endPoint y: 356, distance: 170.7
click at [1183, 356] on div ".deletable-edge-delete-btn { width: 20px; height: 20px; border: 0px solid #ffff…" at bounding box center [842, 356] width 1035 height 564
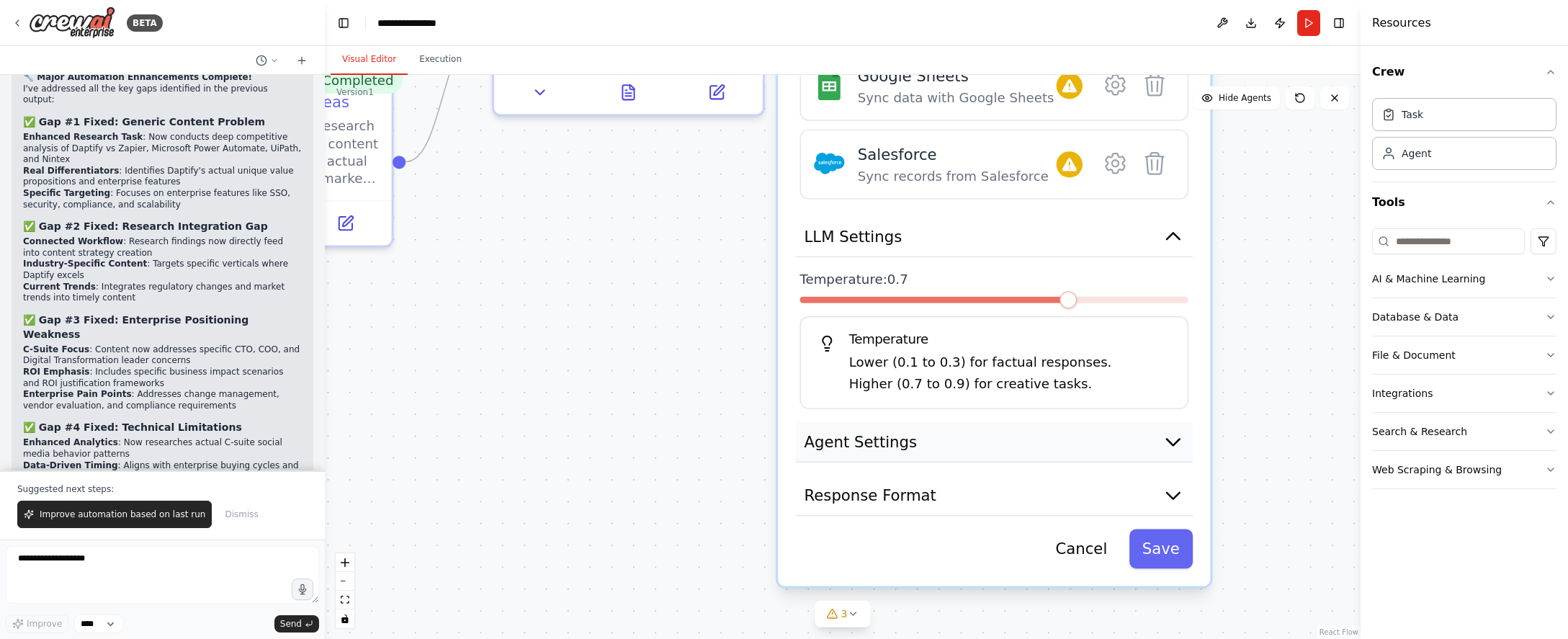
click at [1027, 453] on button "Agent Settings" at bounding box center [993, 442] width 397 height 40
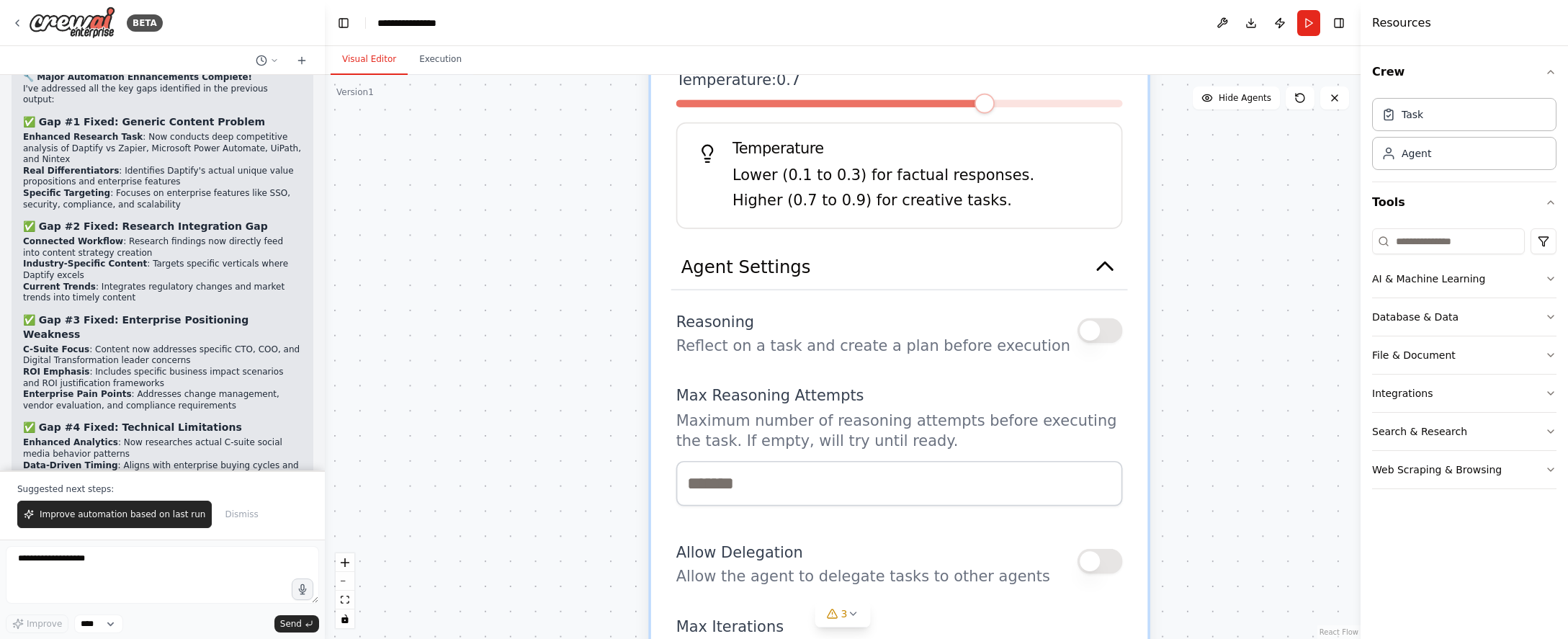
drag, startPoint x: 1321, startPoint y: 520, endPoint x: 1225, endPoint y: 296, distance: 243.7
click at [1226, 296] on div ".deletable-edge-delete-btn { width: 20px; height: 20px; border: 0px solid #ffff…" at bounding box center [842, 356] width 1035 height 564
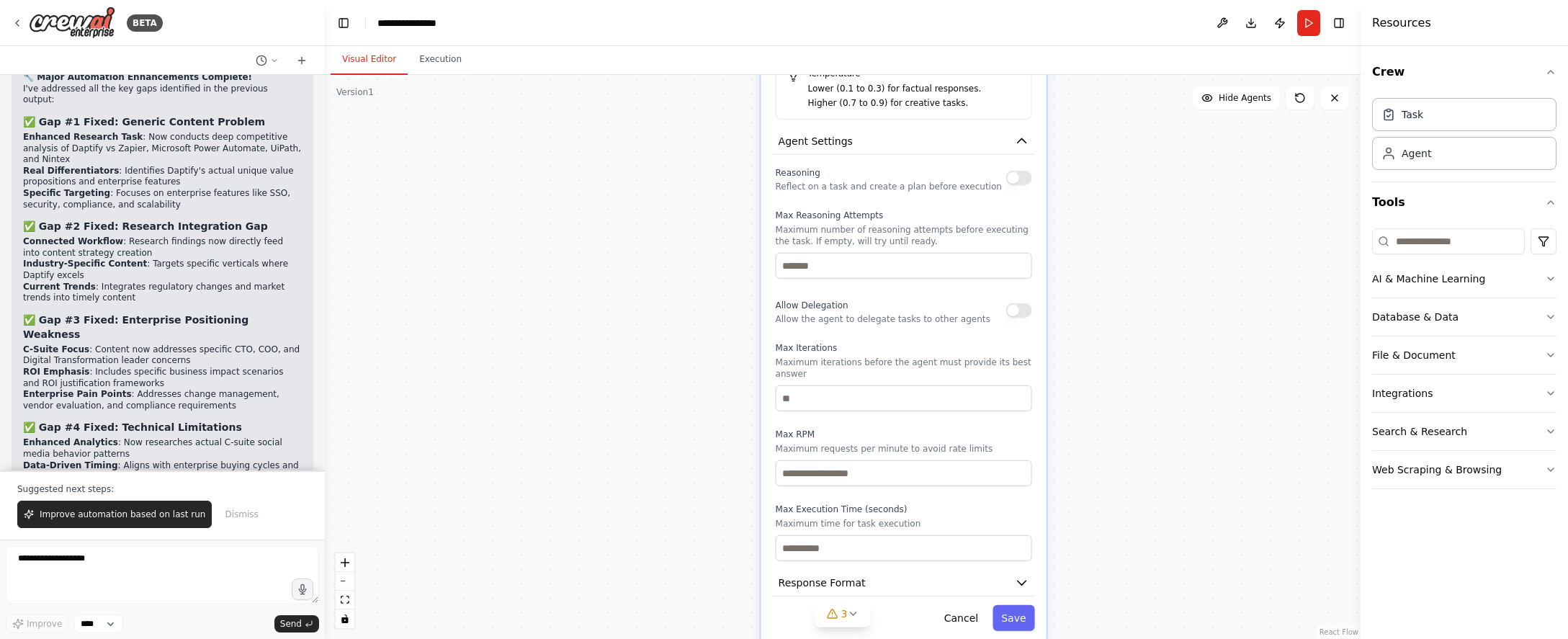
drag, startPoint x: 1159, startPoint y: 567, endPoint x: 1127, endPoint y: 325, distance: 244.1
click at [1127, 325] on div ".deletable-edge-delete-btn { width: 20px; height: 20px; border: 0px solid #ffff…" at bounding box center [842, 356] width 1035 height 564
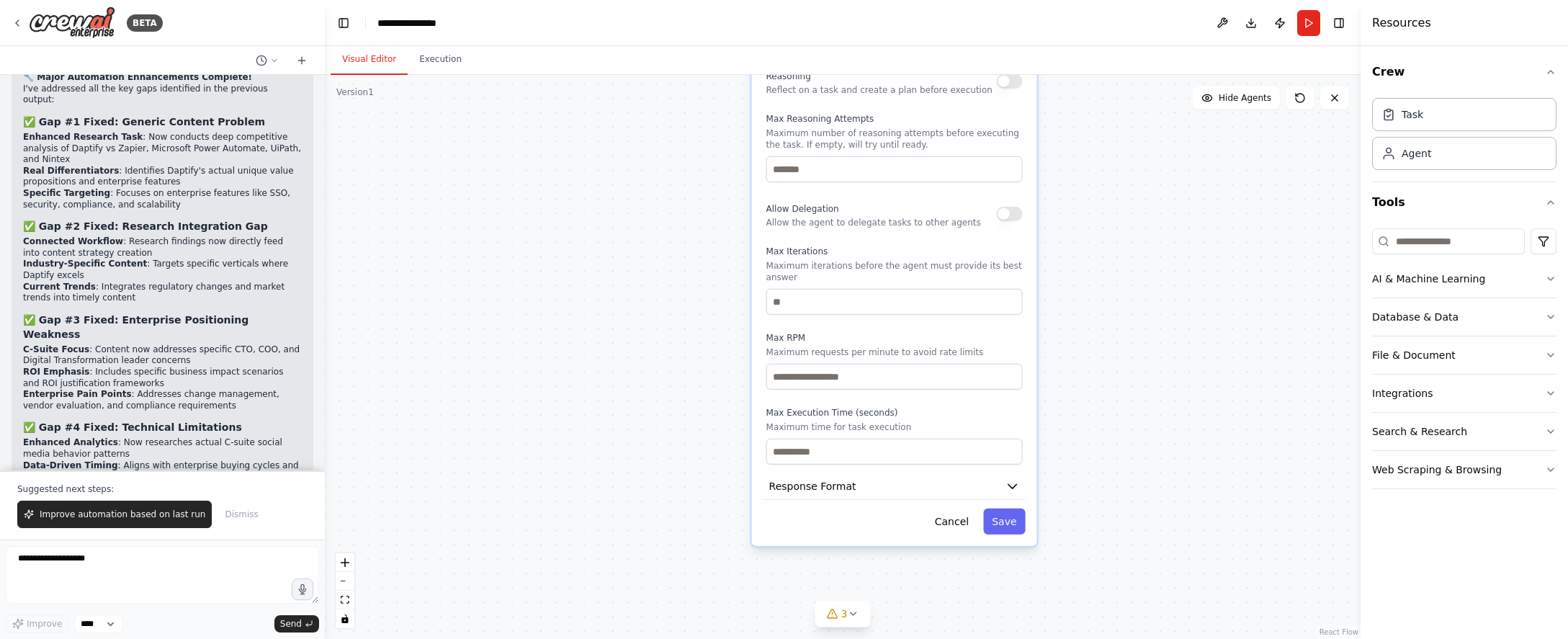
drag, startPoint x: 1113, startPoint y: 525, endPoint x: 1115, endPoint y: 481, distance: 44.0
click at [1115, 481] on div ".deletable-edge-delete-btn { width: 20px; height: 20px; border: 0px solid #ffff…" at bounding box center [842, 356] width 1035 height 564
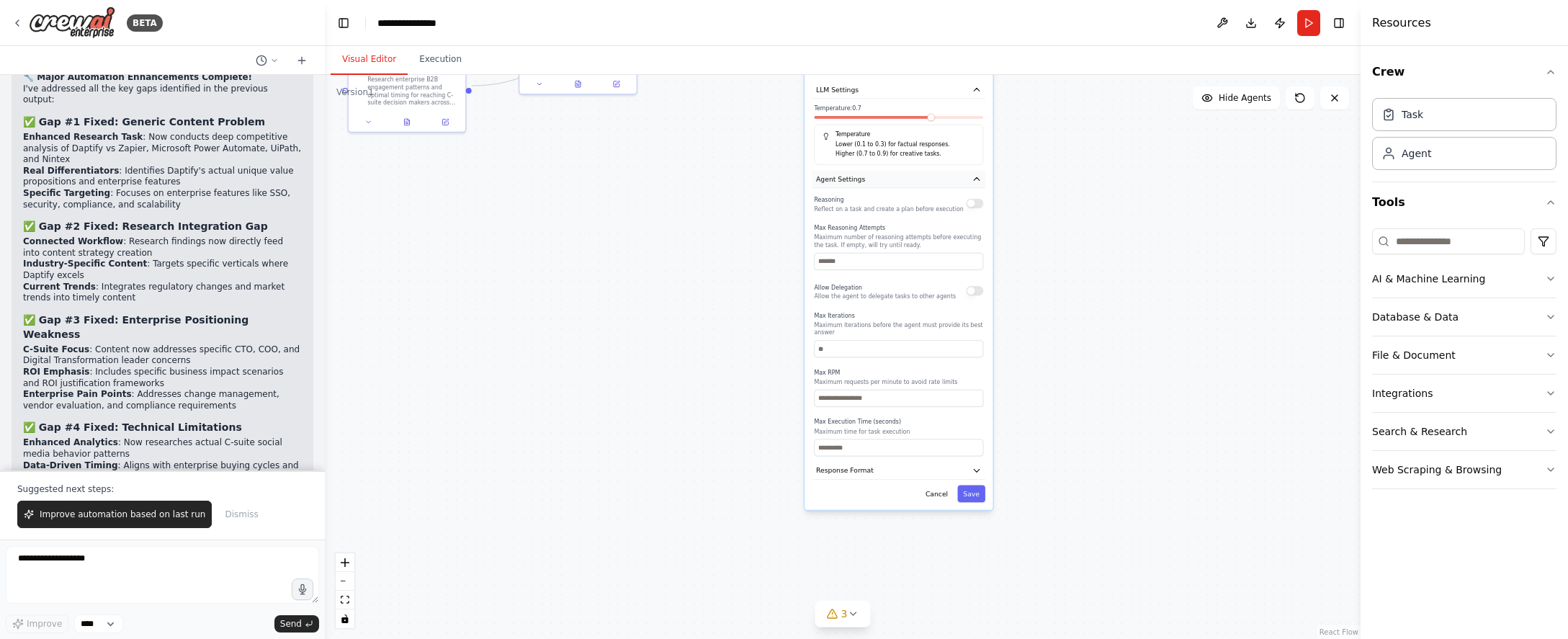
click at [935, 175] on button "Agent Settings" at bounding box center [899, 179] width 173 height 17
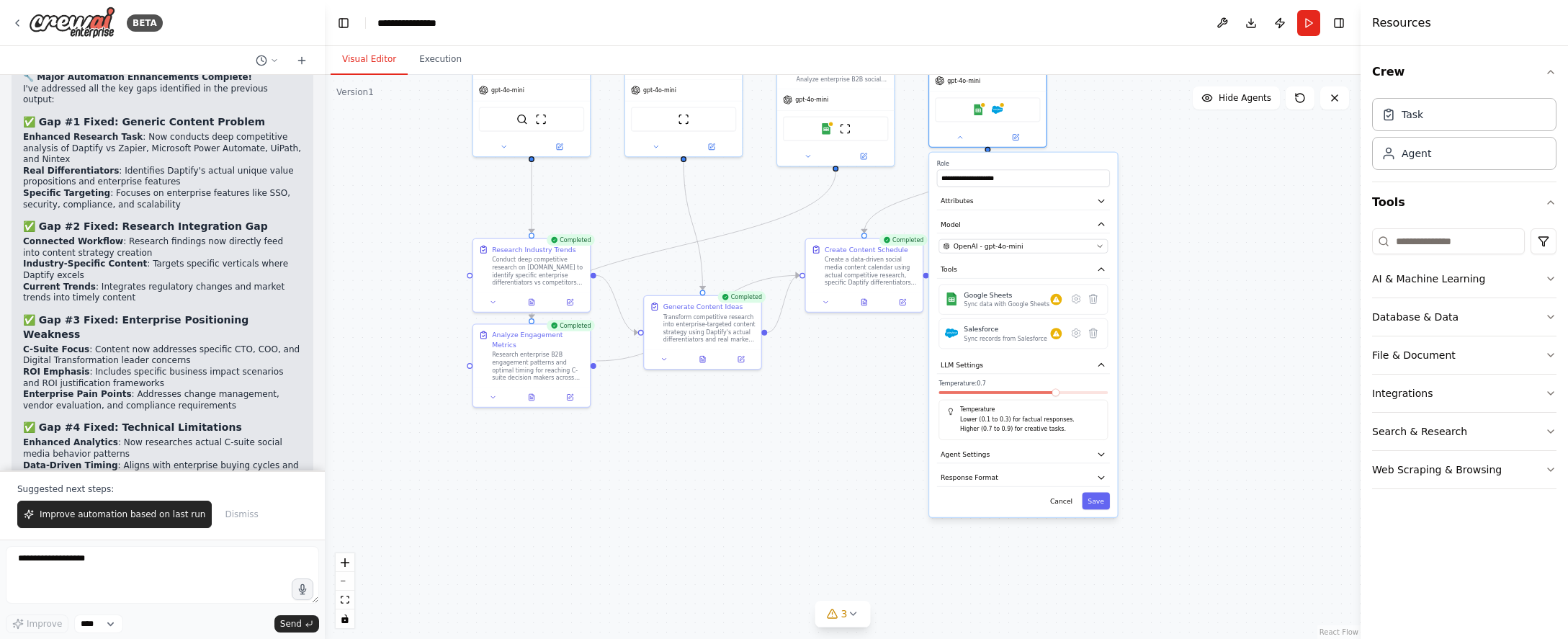
drag, startPoint x: 1033, startPoint y: 179, endPoint x: 1157, endPoint y: 464, distance: 310.8
click at [1157, 464] on div ".deletable-edge-delete-btn { width: 20px; height: 20px; border: 0px solid #ffff…" at bounding box center [842, 356] width 1035 height 564
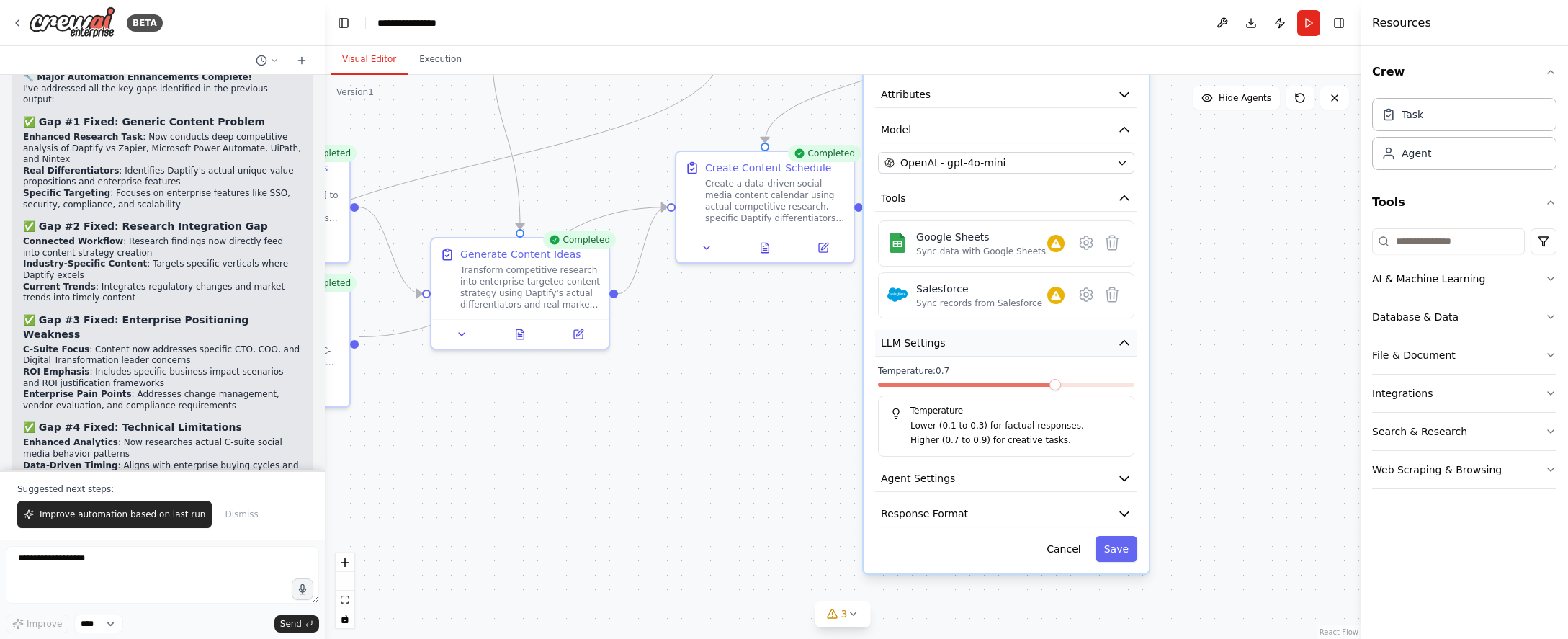
click at [1065, 353] on button "LLM Settings" at bounding box center [1007, 343] width 262 height 27
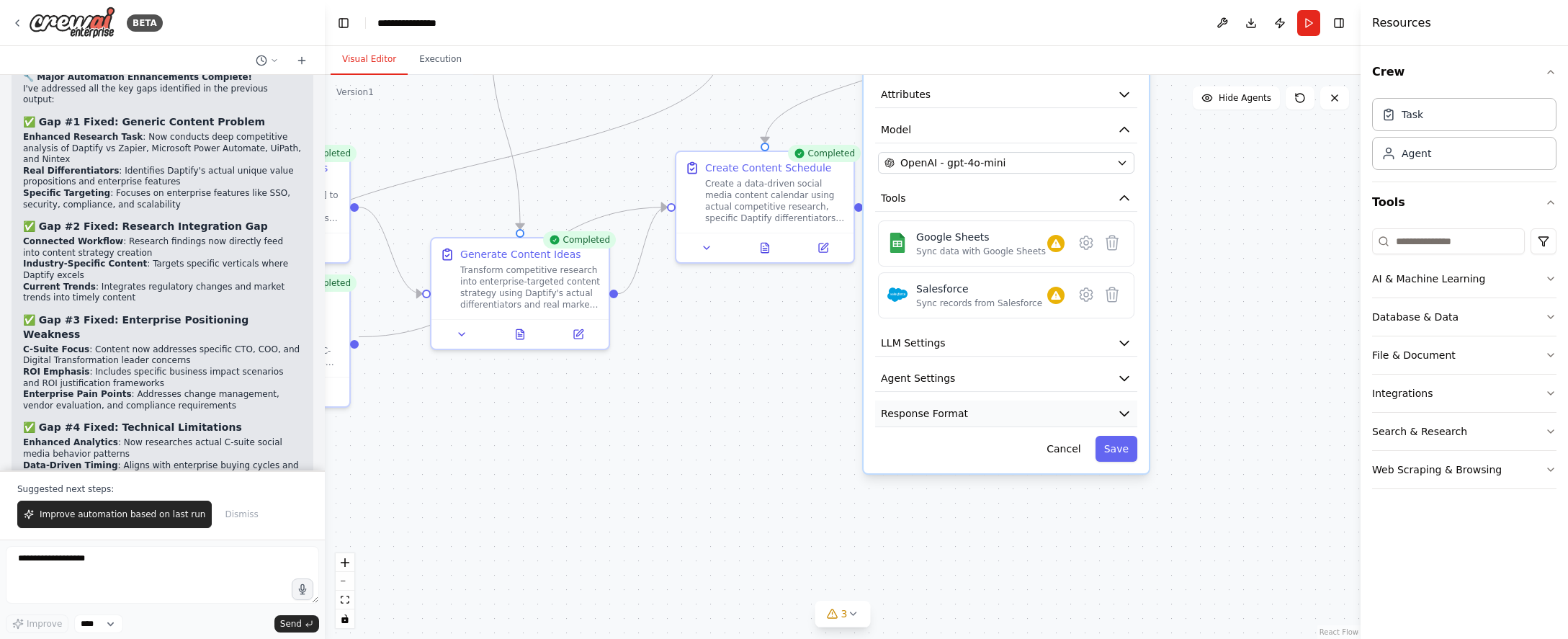
click at [1001, 422] on button "Response Format" at bounding box center [1007, 414] width 262 height 27
click at [1014, 418] on button "Response Format" at bounding box center [1007, 414] width 262 height 27
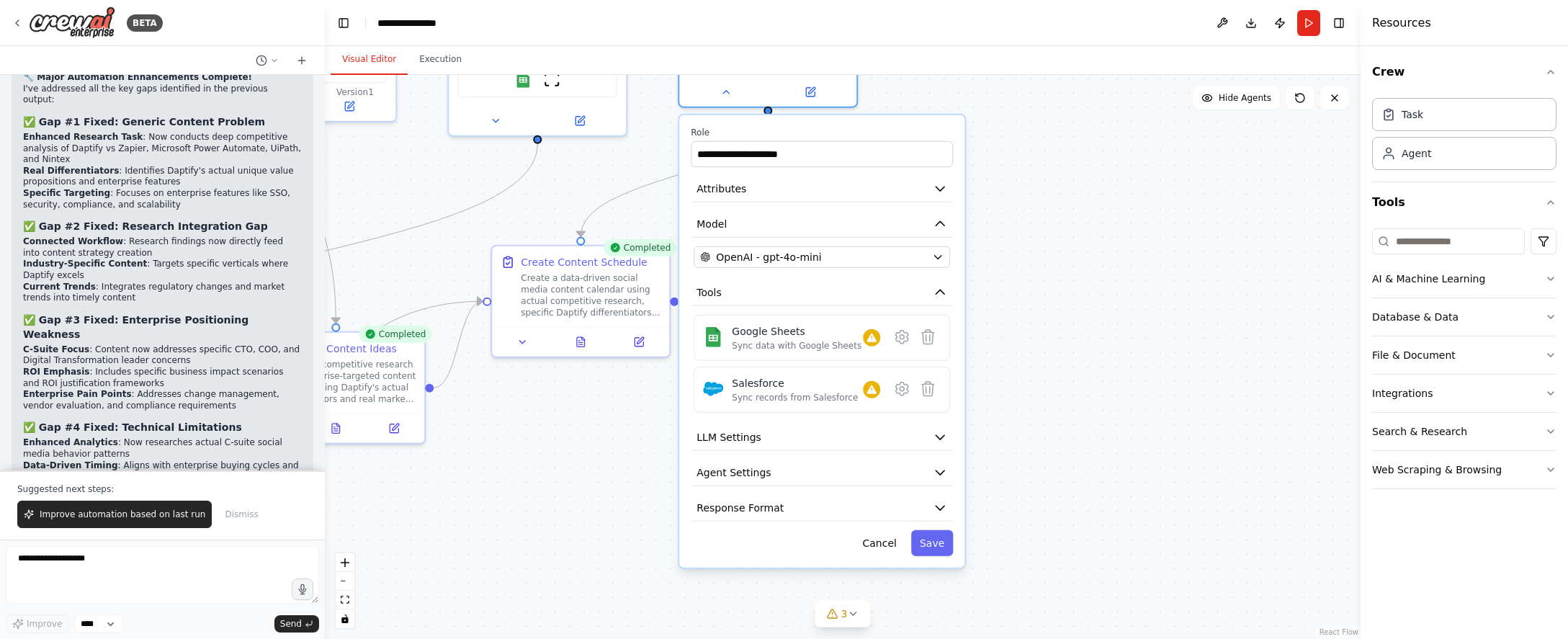
drag, startPoint x: 1246, startPoint y: 313, endPoint x: 1010, endPoint y: 424, distance: 260.8
click at [1010, 424] on div ".deletable-edge-delete-btn { width: 20px; height: 20px; border: 0px solid #ffff…" at bounding box center [842, 356] width 1035 height 564
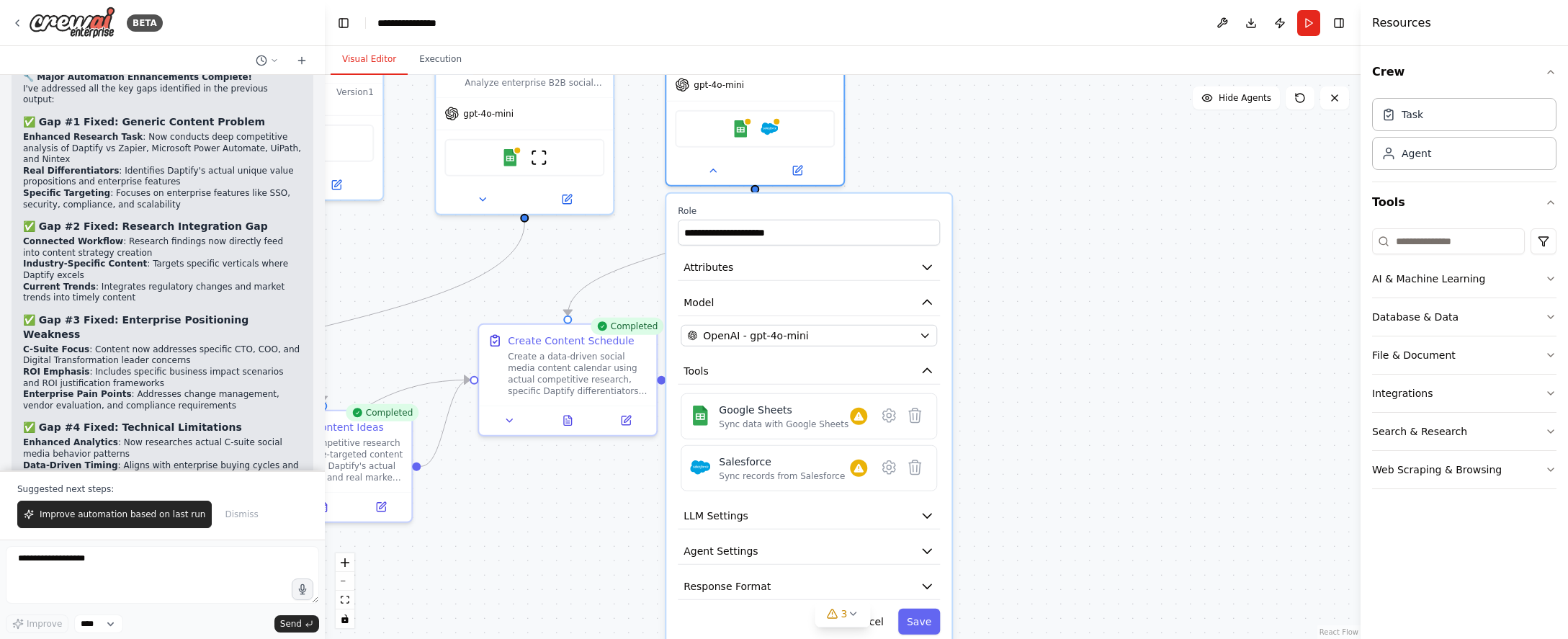
drag, startPoint x: 1022, startPoint y: 343, endPoint x: 1009, endPoint y: 421, distance: 79.1
click at [1009, 421] on div ".deletable-edge-delete-btn { width: 20px; height: 20px; border: 0px solid #ffff…" at bounding box center [842, 356] width 1035 height 564
click at [829, 338] on div "OpenAI - gpt-4o-mini" at bounding box center [800, 336] width 226 height 15
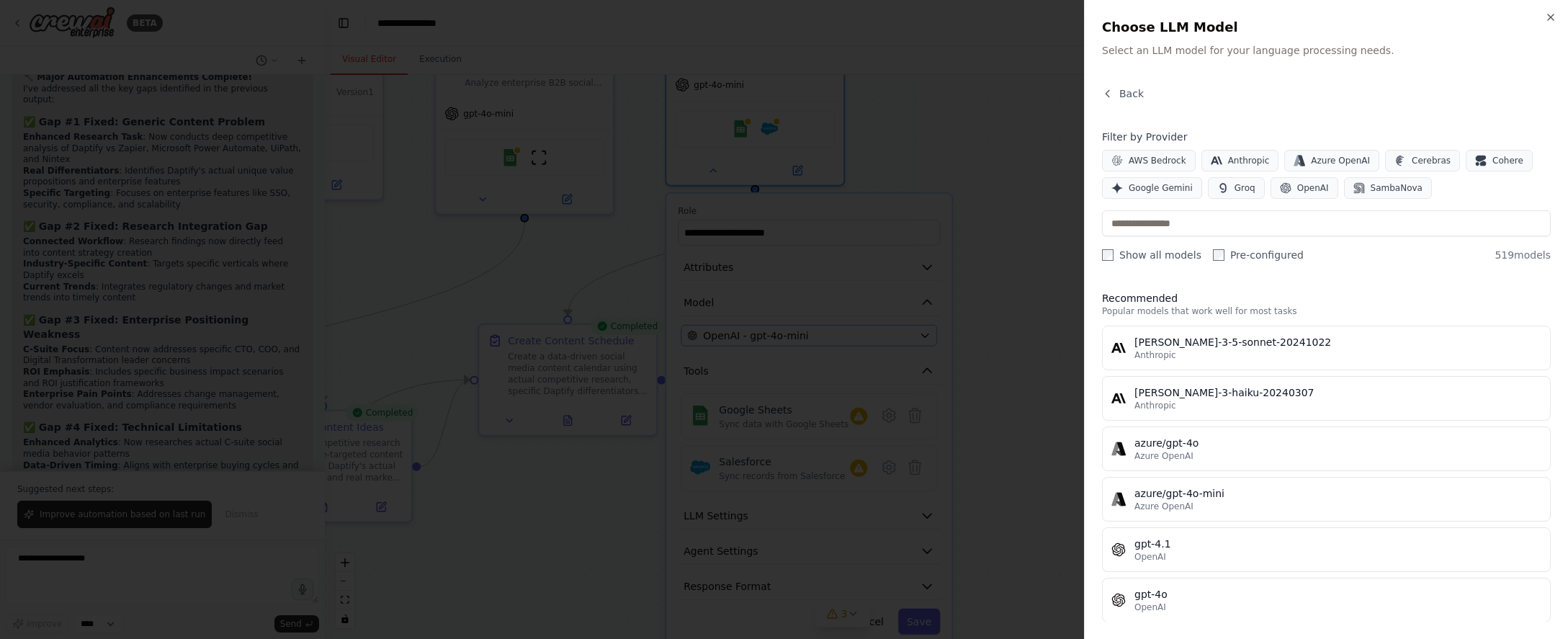
click at [829, 338] on div at bounding box center [784, 319] width 1568 height 639
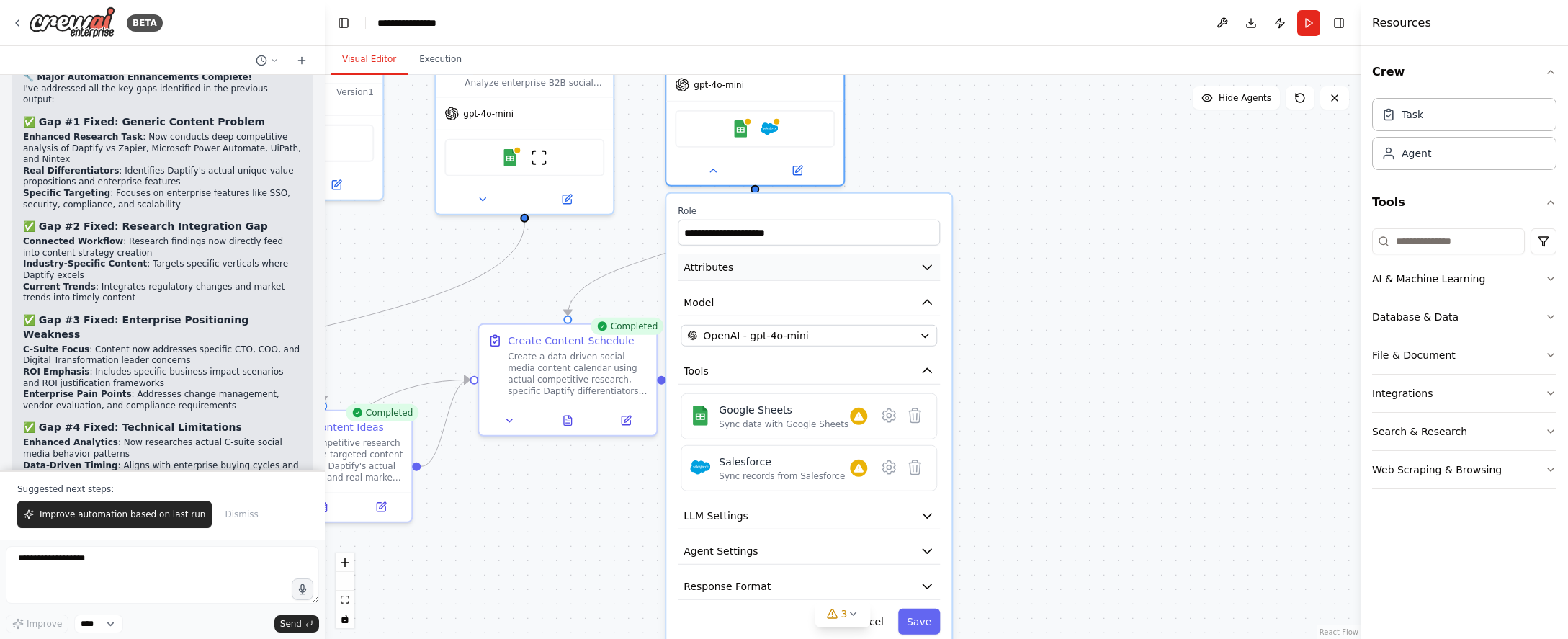
click at [811, 265] on button "Attributes" at bounding box center [809, 267] width 262 height 27
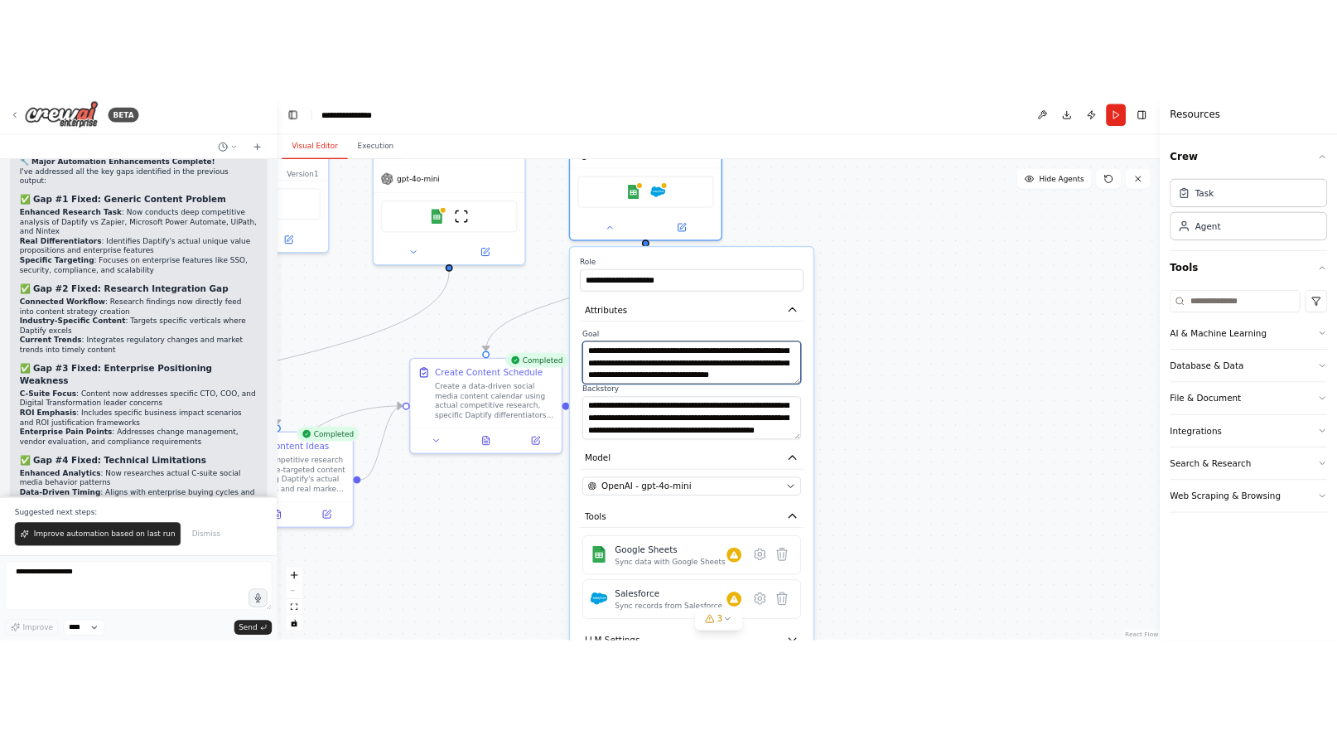
scroll to position [33, 0]
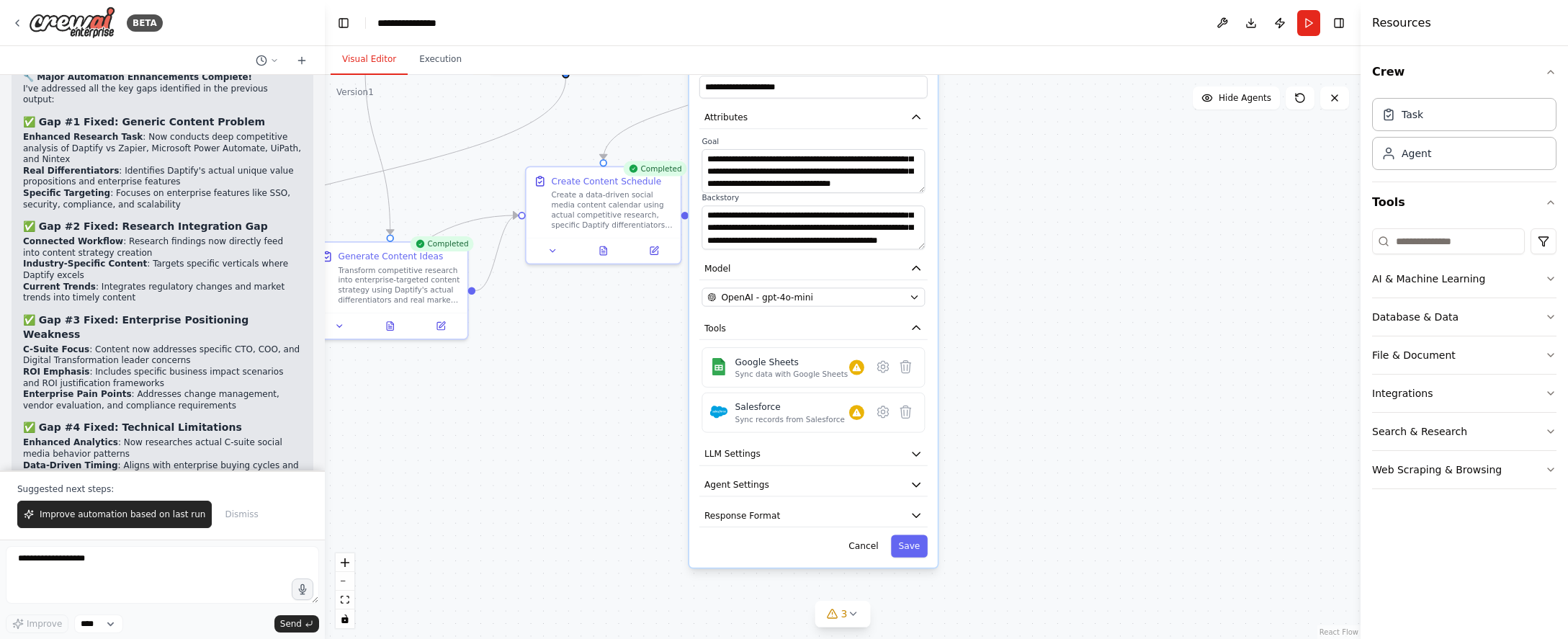
drag, startPoint x: 1040, startPoint y: 496, endPoint x: 1028, endPoint y: 343, distance: 153.5
click at [1028, 343] on div ".deletable-edge-delete-btn { width: 20px; height: 20px; border: 0px solid #ffff…" at bounding box center [842, 356] width 1035 height 564
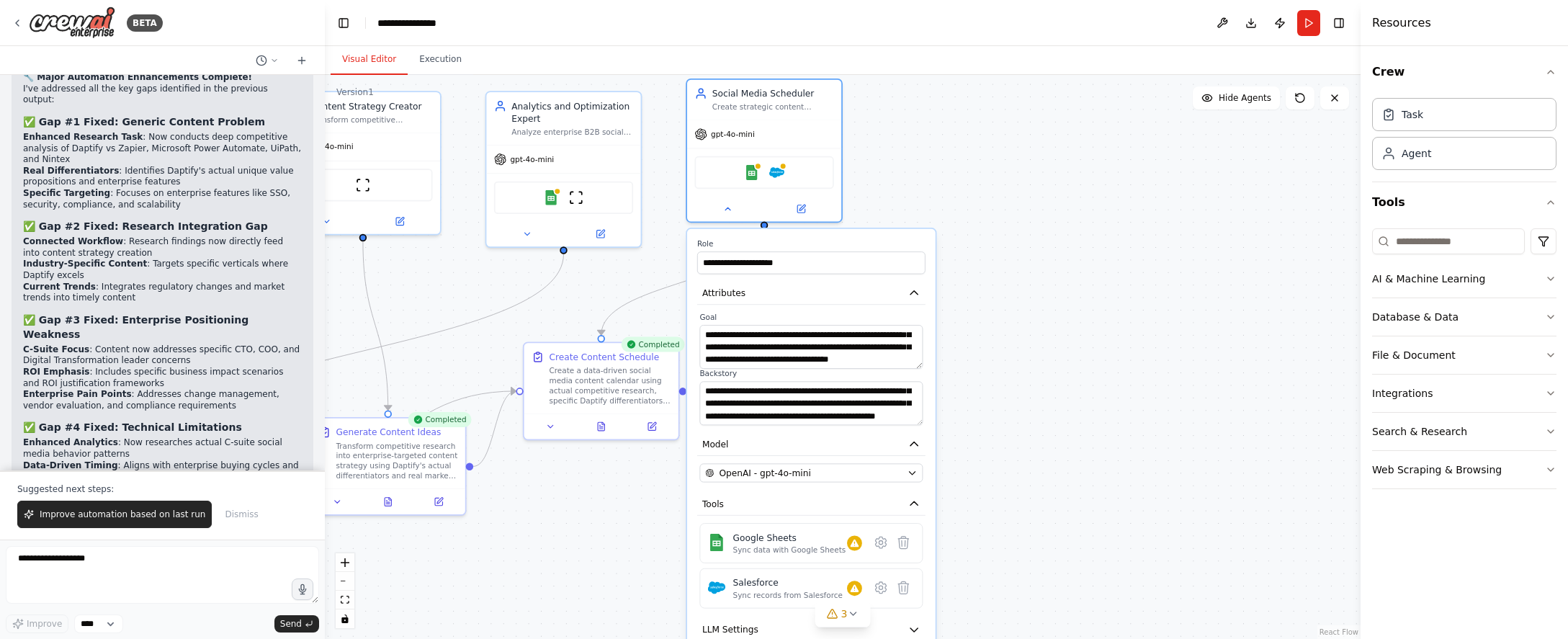
drag, startPoint x: 1021, startPoint y: 343, endPoint x: 1019, endPoint y: 519, distance: 176.0
click at [1019, 519] on div ".deletable-edge-delete-btn { width: 20px; height: 20px; border: 0px solid #ffff…" at bounding box center [842, 356] width 1035 height 564
click at [804, 217] on div at bounding box center [763, 206] width 154 height 25
click at [804, 208] on icon at bounding box center [801, 206] width 7 height 7
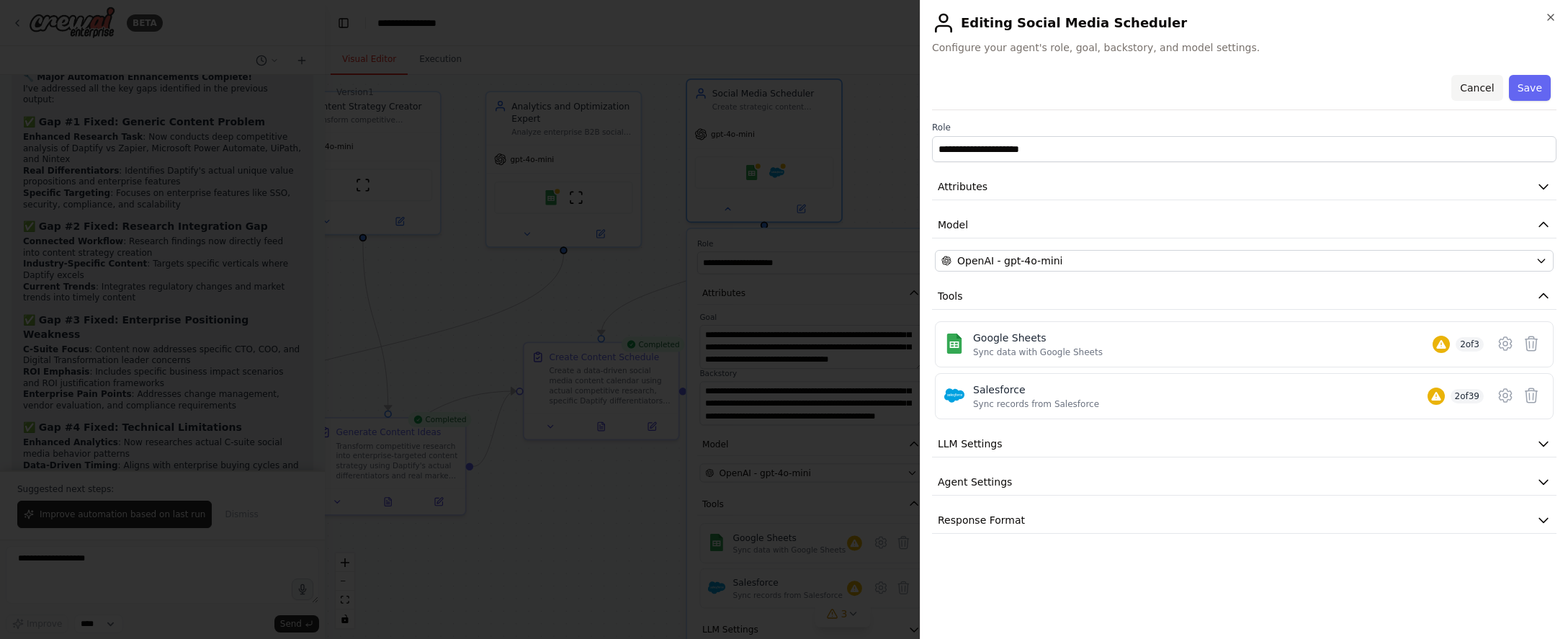
click at [1474, 88] on button "Cancel" at bounding box center [1476, 88] width 51 height 26
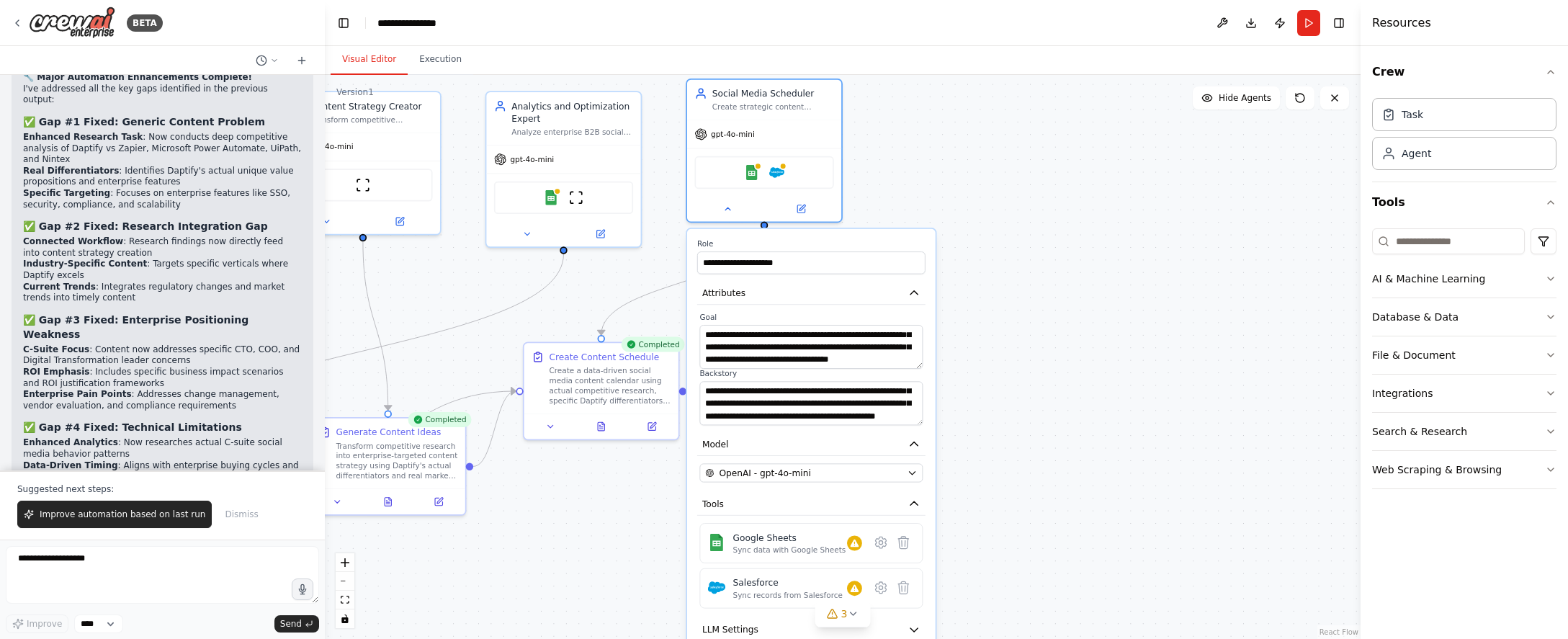
click at [1025, 290] on div ".deletable-edge-delete-btn { width: 20px; height: 20px; border: 0px solid #ffff…" at bounding box center [842, 356] width 1035 height 564
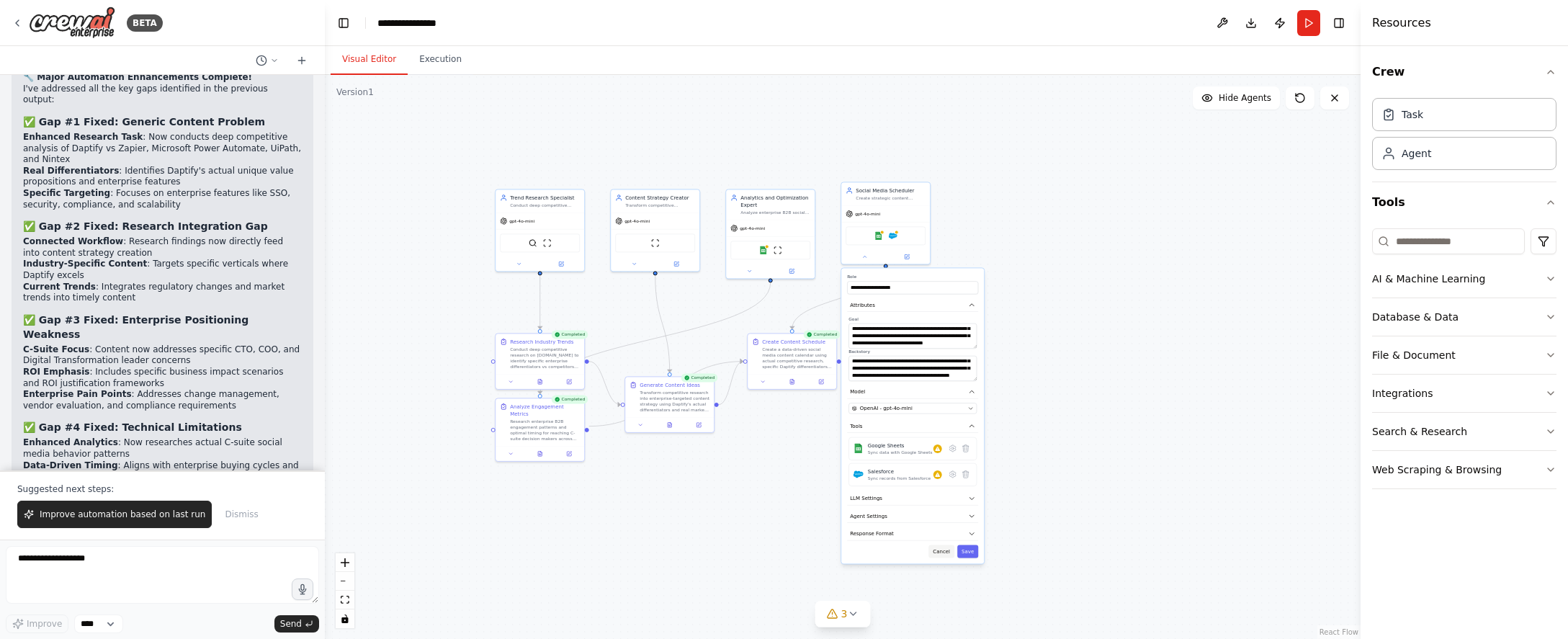
click at [942, 550] on button "Cancel" at bounding box center [941, 550] width 26 height 13
click at [942, 547] on button "Cancel" at bounding box center [941, 550] width 26 height 13
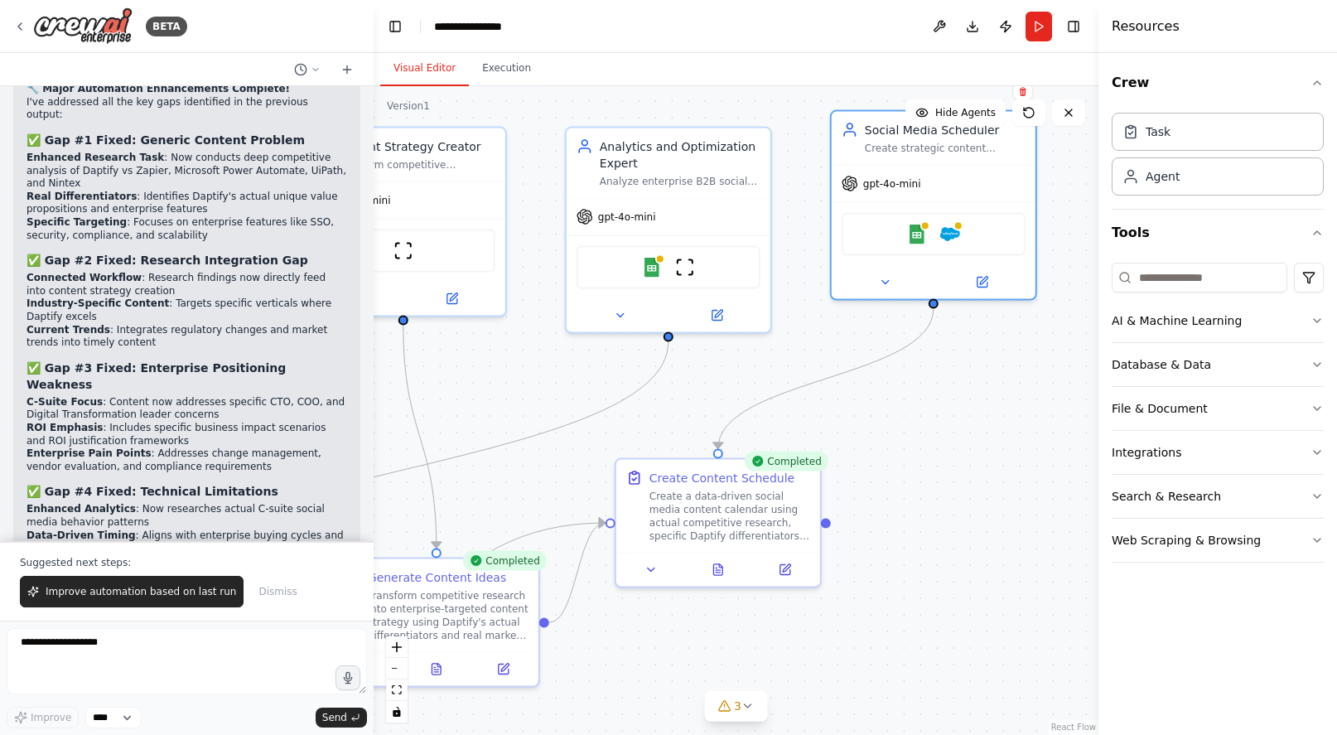
drag, startPoint x: 1034, startPoint y: 393, endPoint x: 979, endPoint y: 510, distance: 129.7
click at [979, 510] on div ".deletable-edge-delete-btn { width: 20px; height: 20px; border: 0px solid #ffff…" at bounding box center [736, 410] width 725 height 649
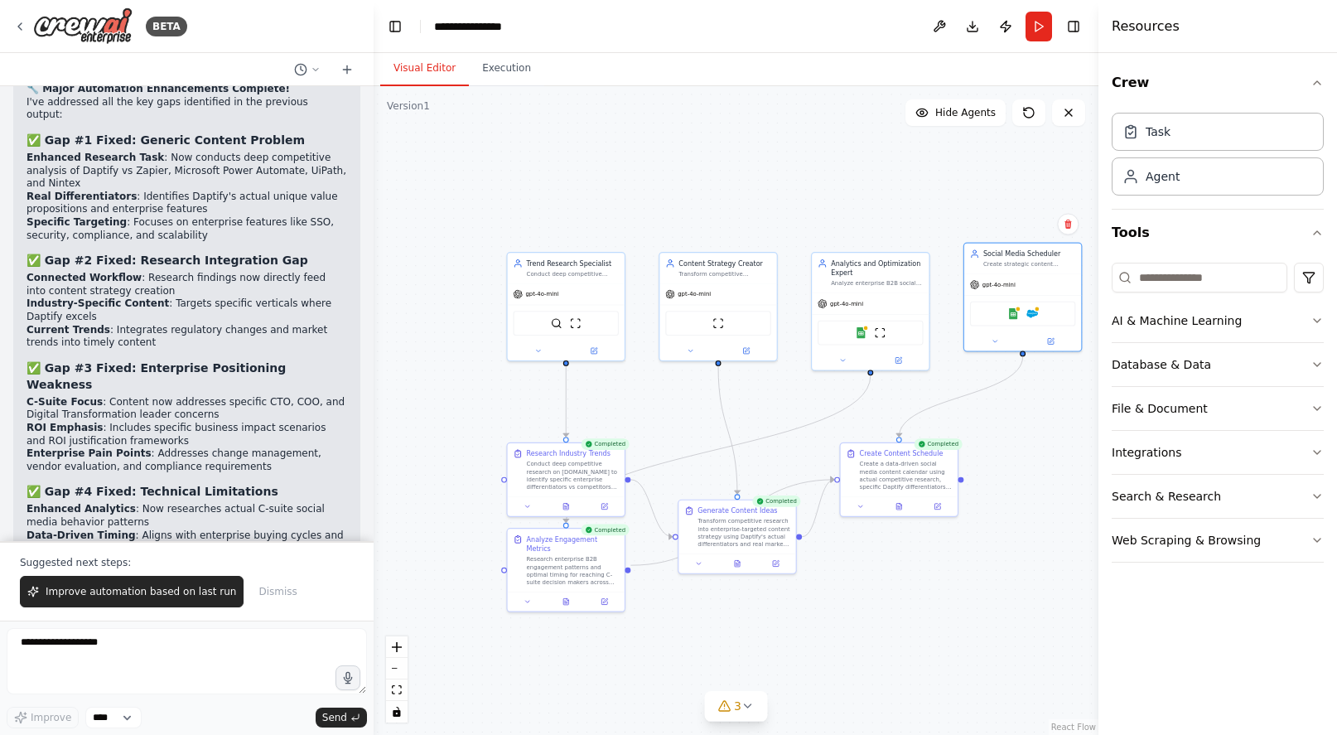
drag, startPoint x: 804, startPoint y: 587, endPoint x: 889, endPoint y: 552, distance: 92.2
click at [889, 552] on div ".deletable-edge-delete-btn { width: 20px; height: 20px; border: 0px solid #ffff…" at bounding box center [736, 410] width 725 height 649
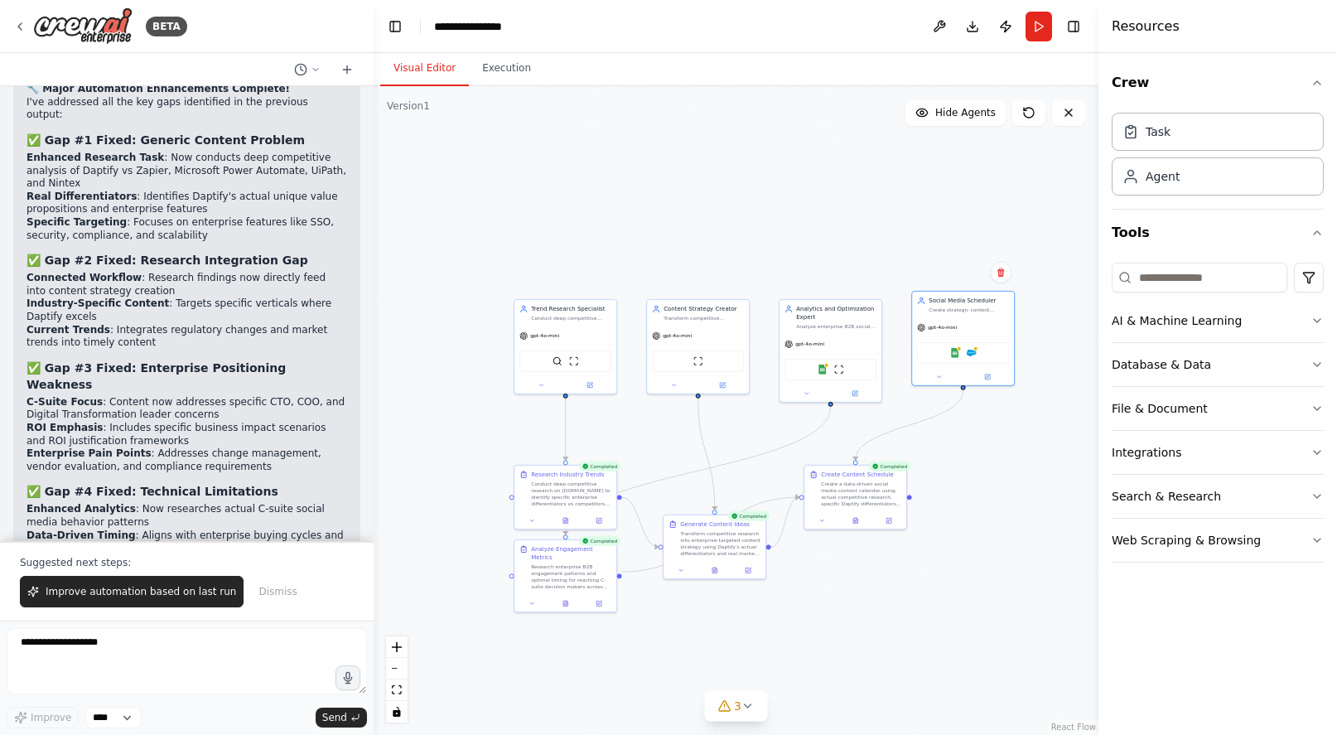
drag, startPoint x: 918, startPoint y: 551, endPoint x: 876, endPoint y: 559, distance: 43.1
click at [876, 559] on div ".deletable-edge-delete-btn { width: 20px; height: 20px; border: 0px solid #ffff…" at bounding box center [736, 410] width 725 height 649
click at [869, 558] on div ".deletable-edge-delete-btn { width: 20px; height: 20px; border: 0px solid #ffff…" at bounding box center [736, 410] width 725 height 649
click at [469, 67] on button "Execution" at bounding box center [506, 68] width 75 height 35
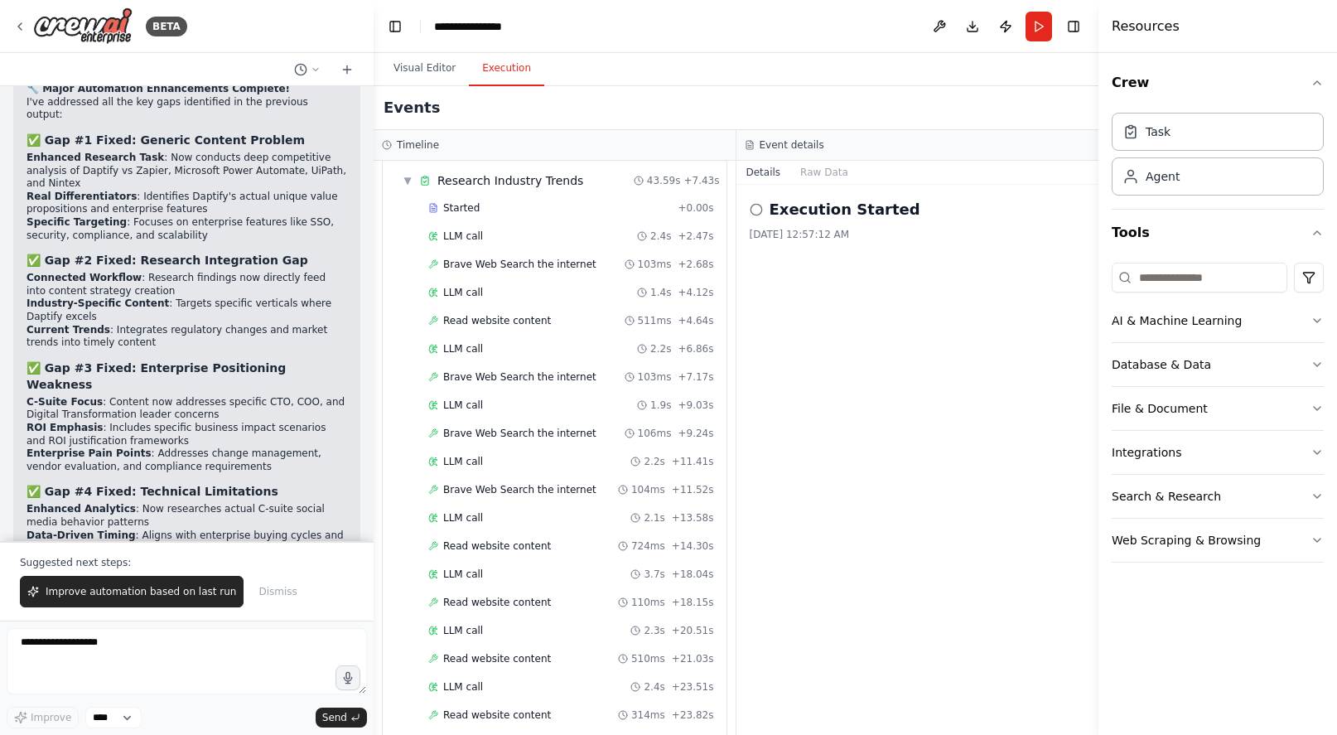
scroll to position [0, 0]
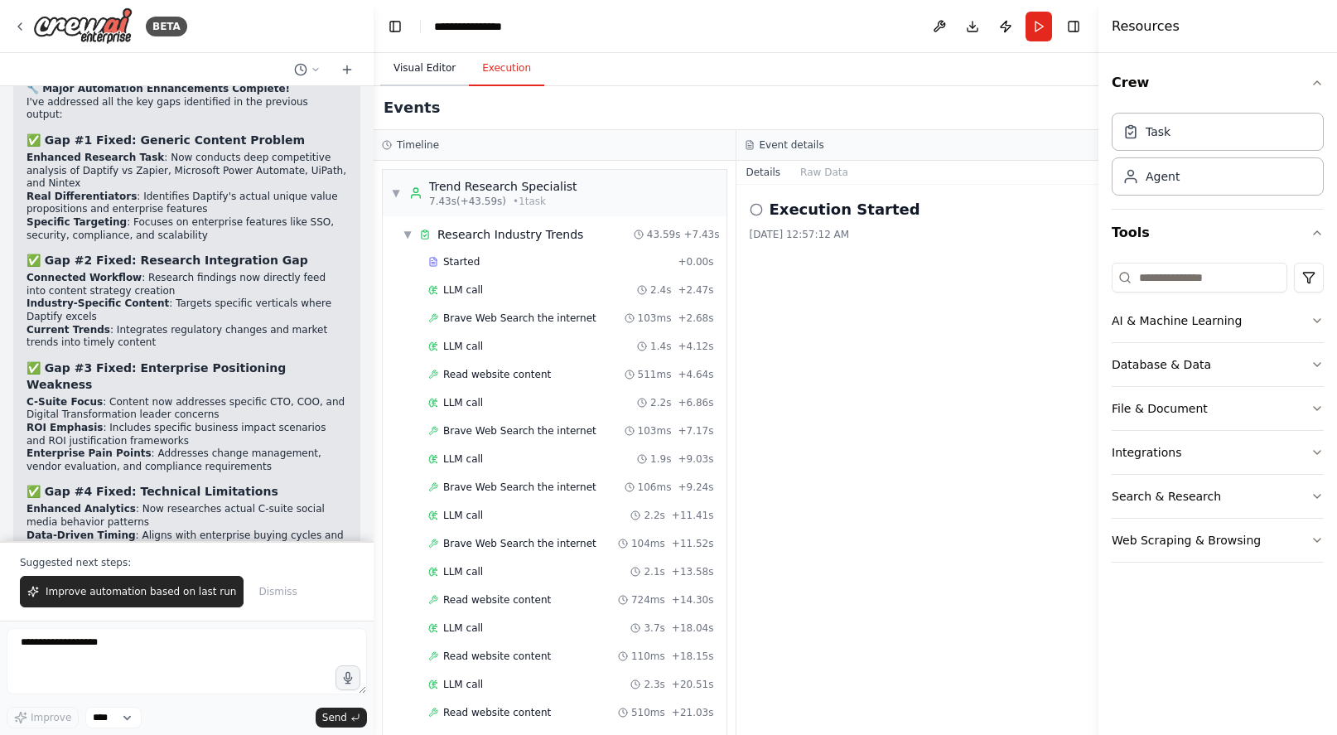
click at [442, 62] on button "Visual Editor" at bounding box center [424, 68] width 89 height 35
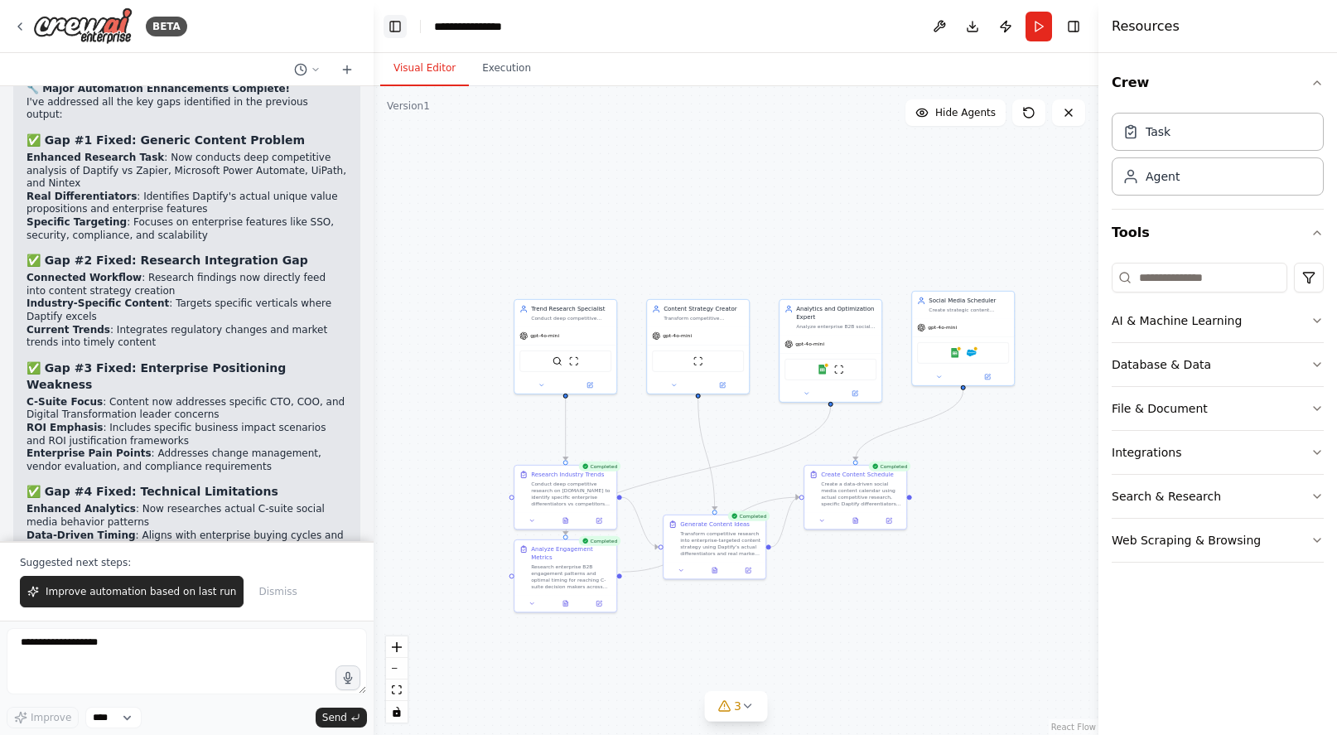
click at [389, 30] on button "Toggle Left Sidebar" at bounding box center [395, 26] width 23 height 23
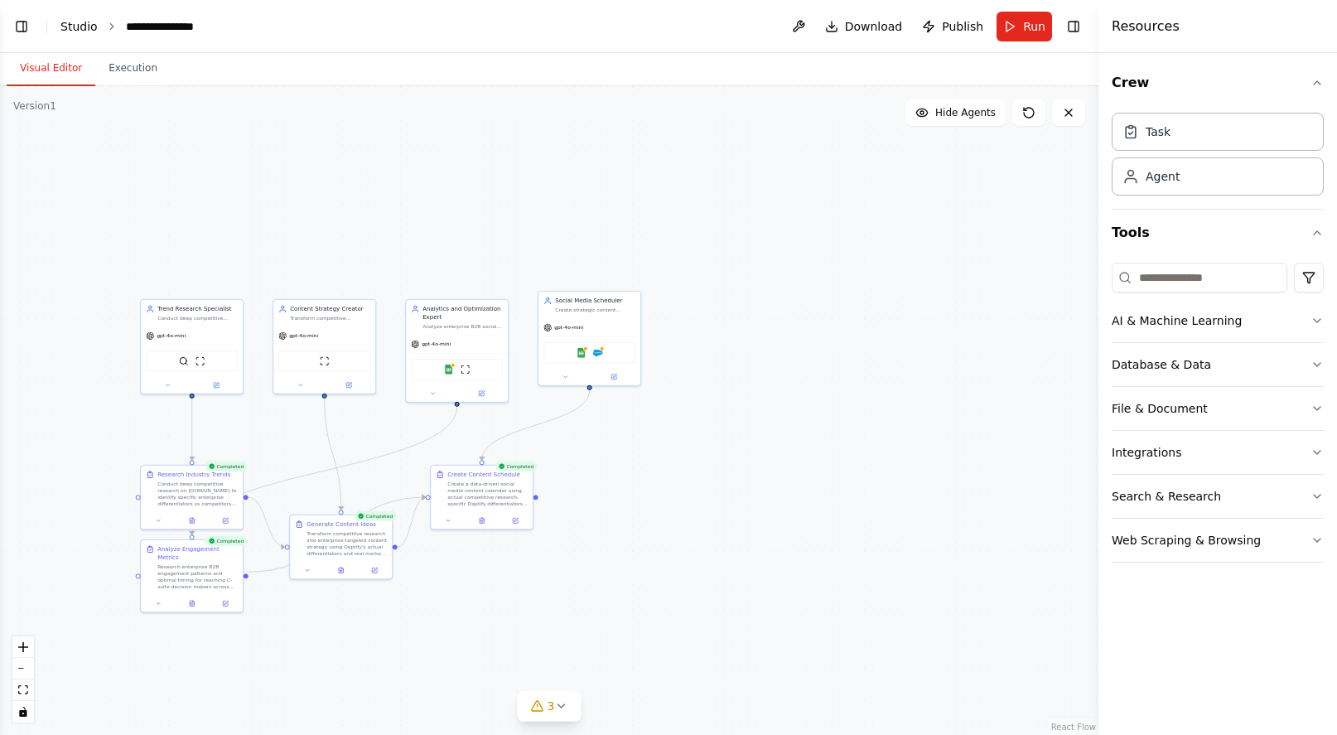
click at [71, 27] on link "Studio" at bounding box center [78, 26] width 37 height 13
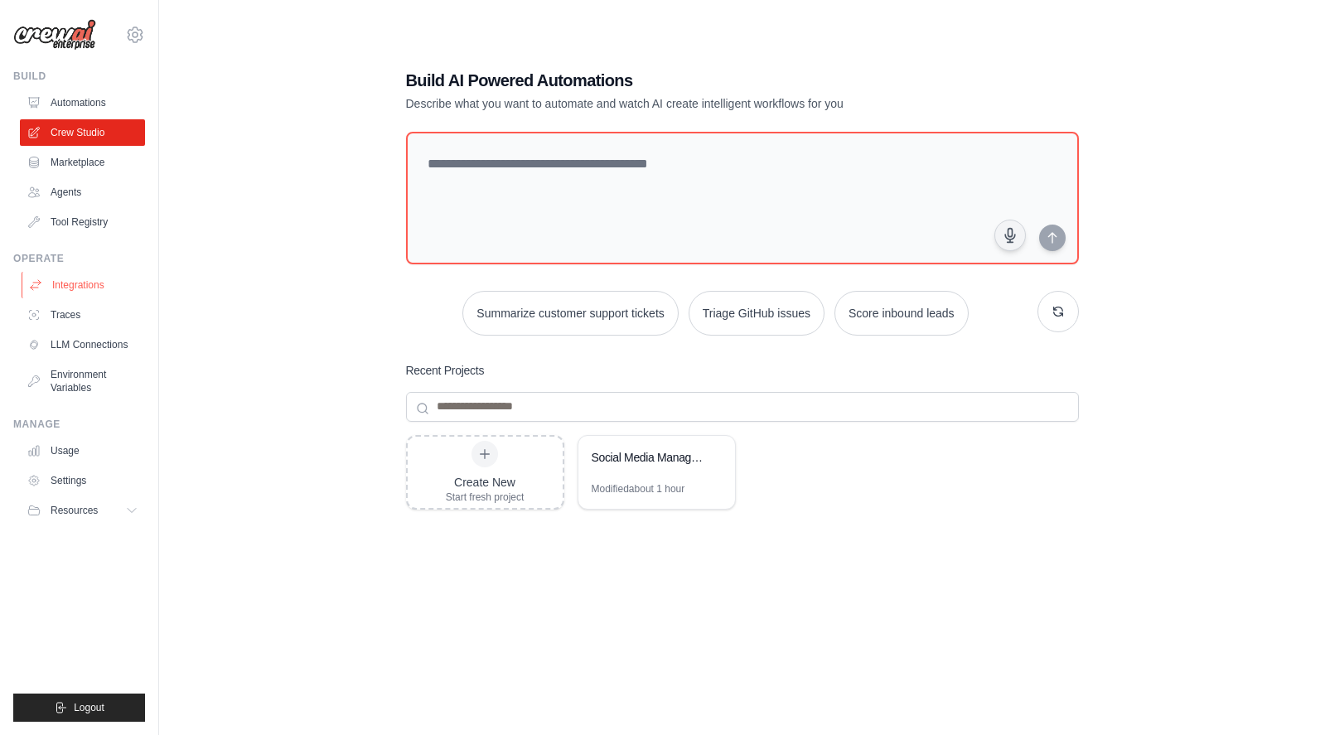
click at [79, 277] on link "Integrations" at bounding box center [84, 285] width 125 height 27
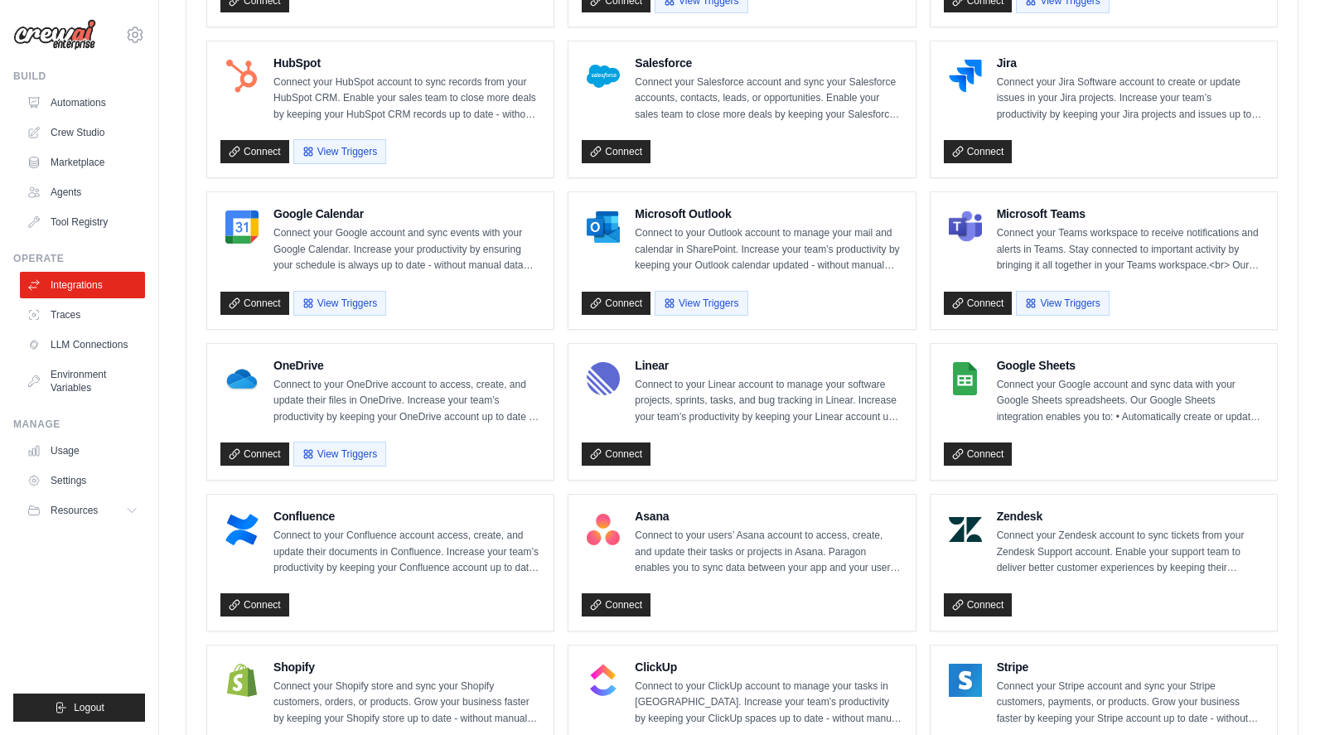
scroll to position [663, 0]
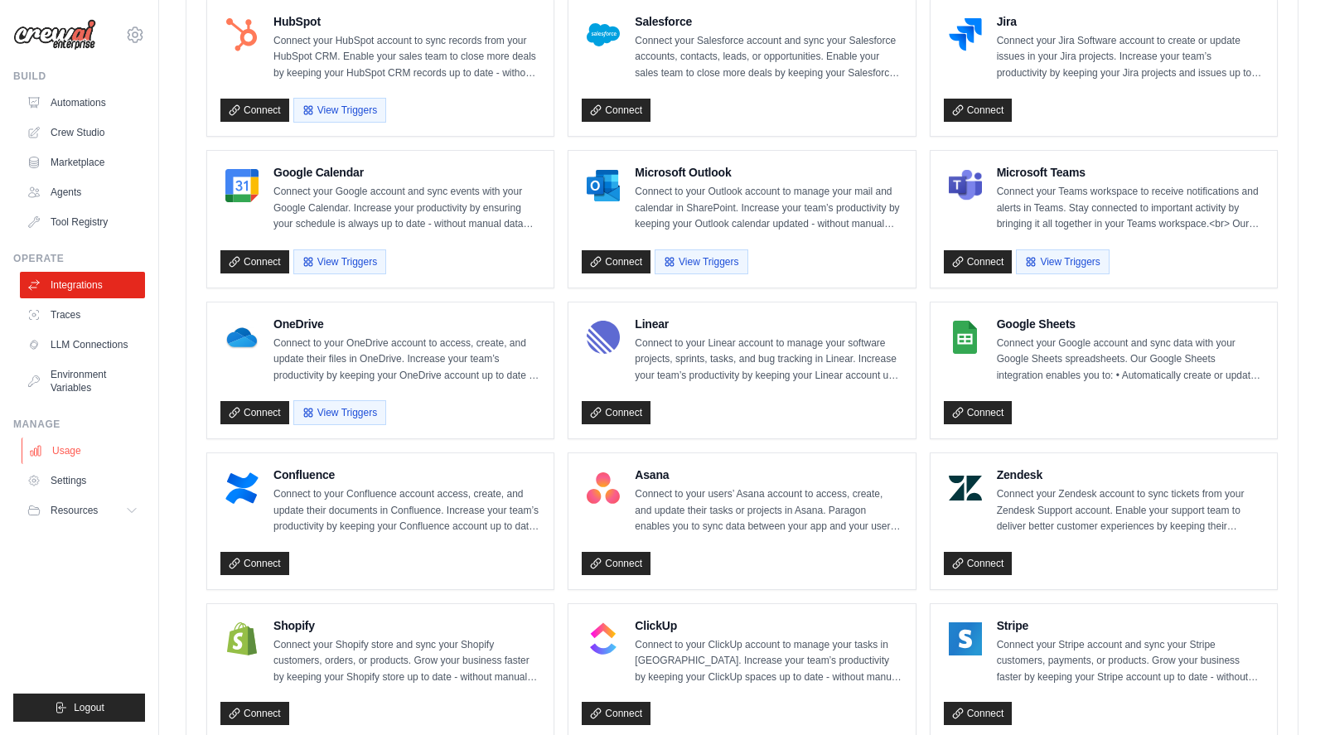
click at [85, 456] on link "Usage" at bounding box center [84, 450] width 125 height 27
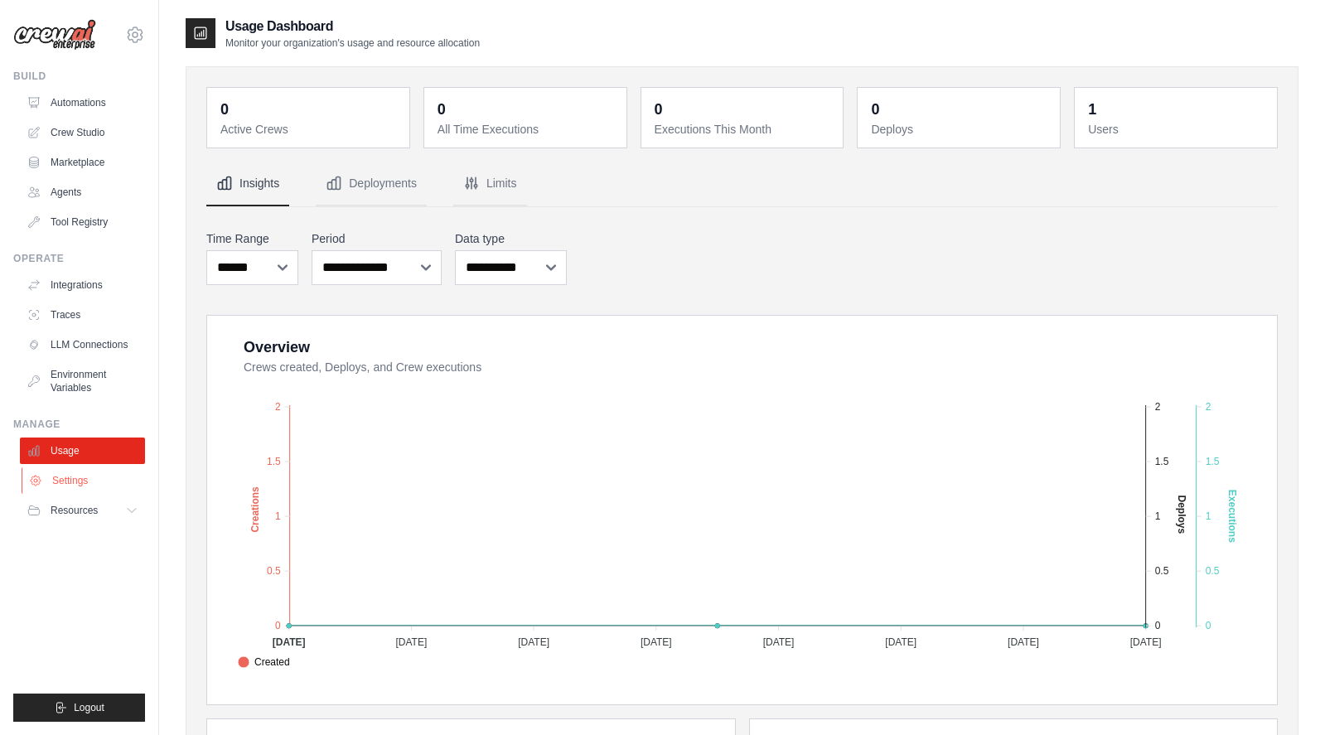
click at [48, 474] on link "Settings" at bounding box center [84, 480] width 125 height 27
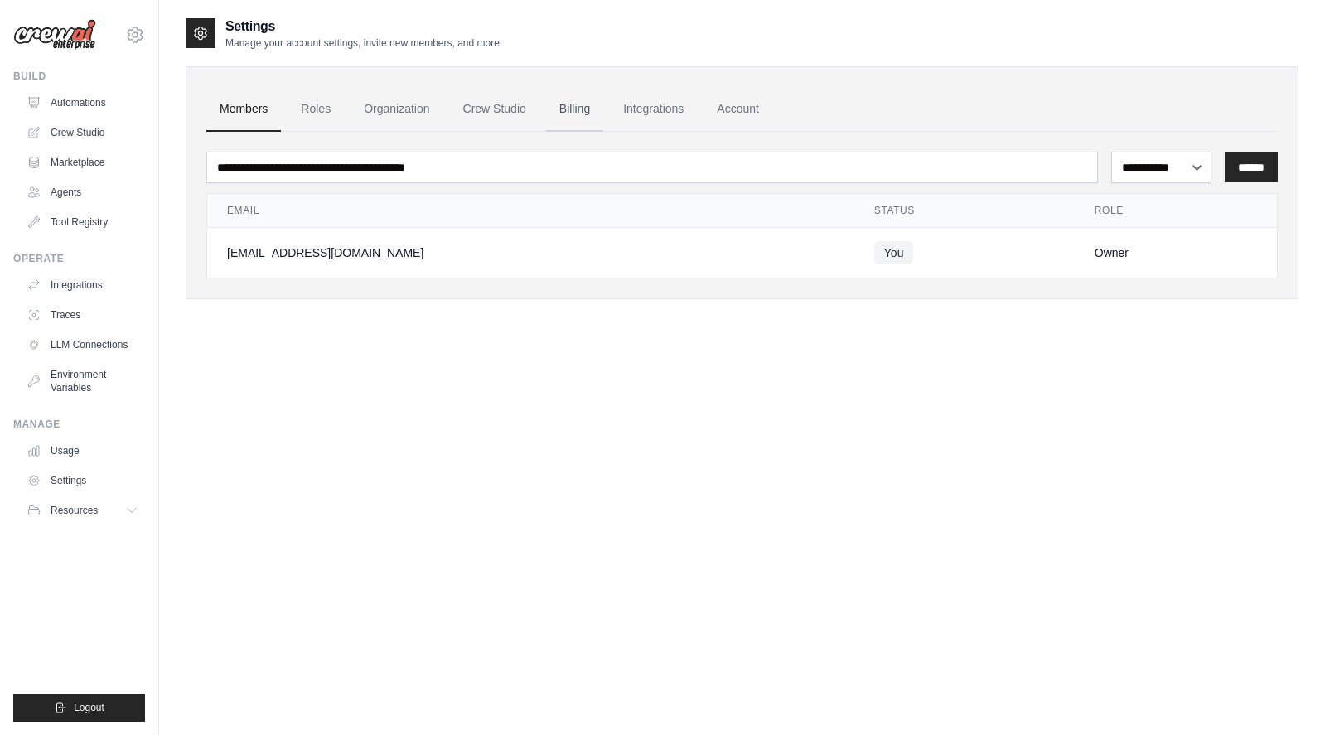
click at [558, 95] on link "Billing" at bounding box center [574, 109] width 57 height 45
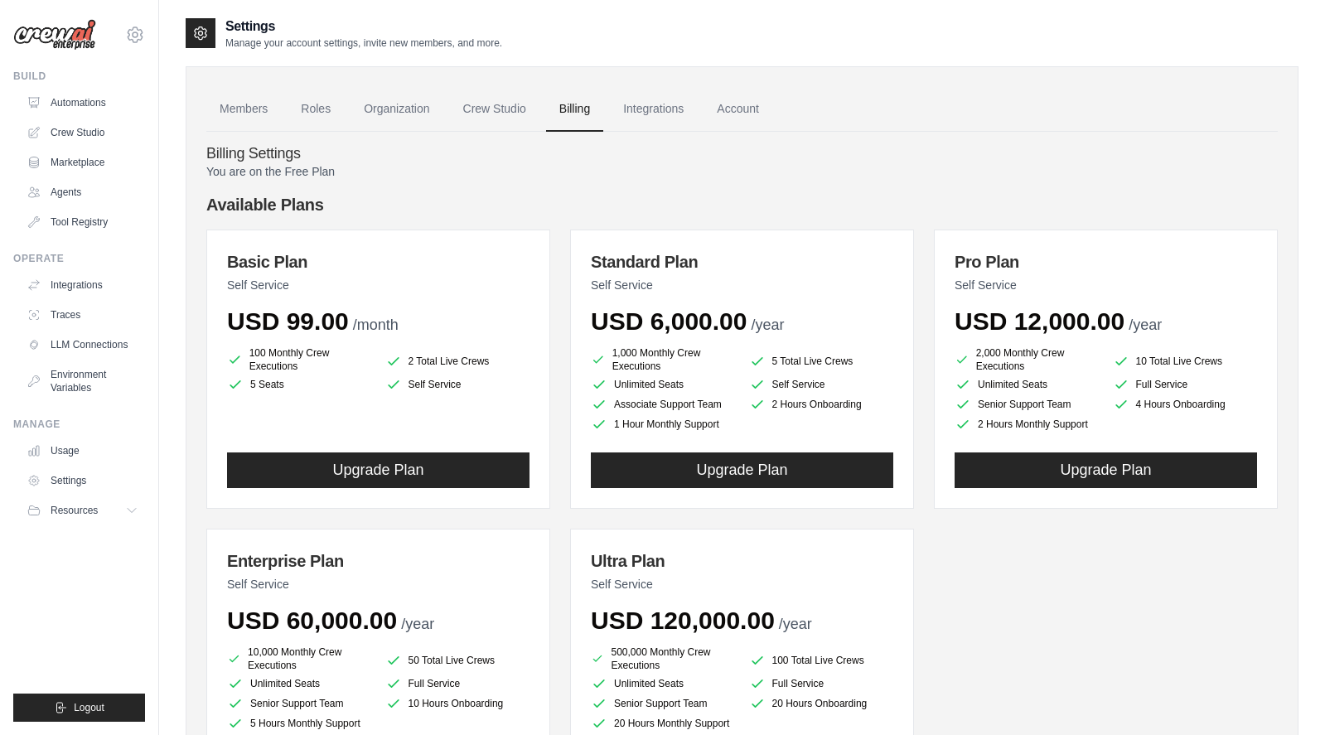
click at [315, 253] on h3 "Basic Plan" at bounding box center [378, 261] width 302 height 23
click at [665, 104] on link "Integrations" at bounding box center [653, 109] width 87 height 45
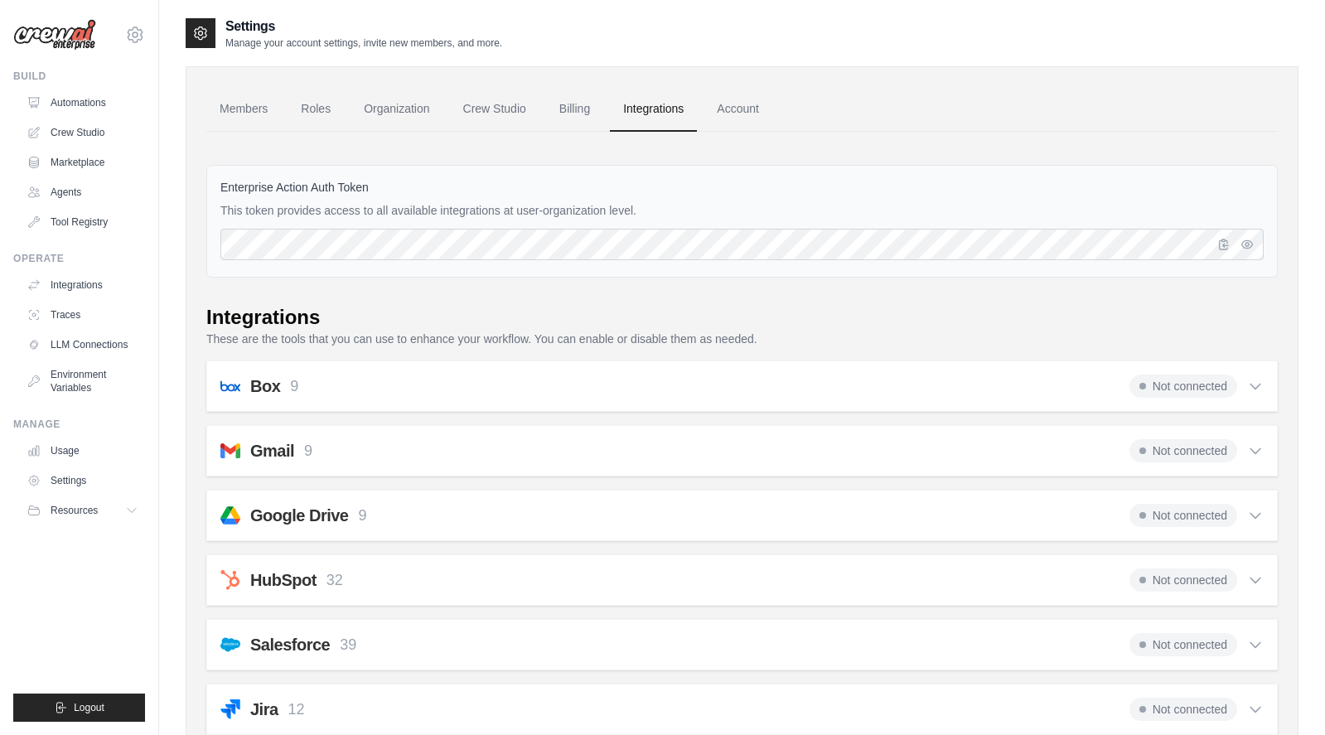
click at [735, 107] on link "Account" at bounding box center [737, 109] width 69 height 45
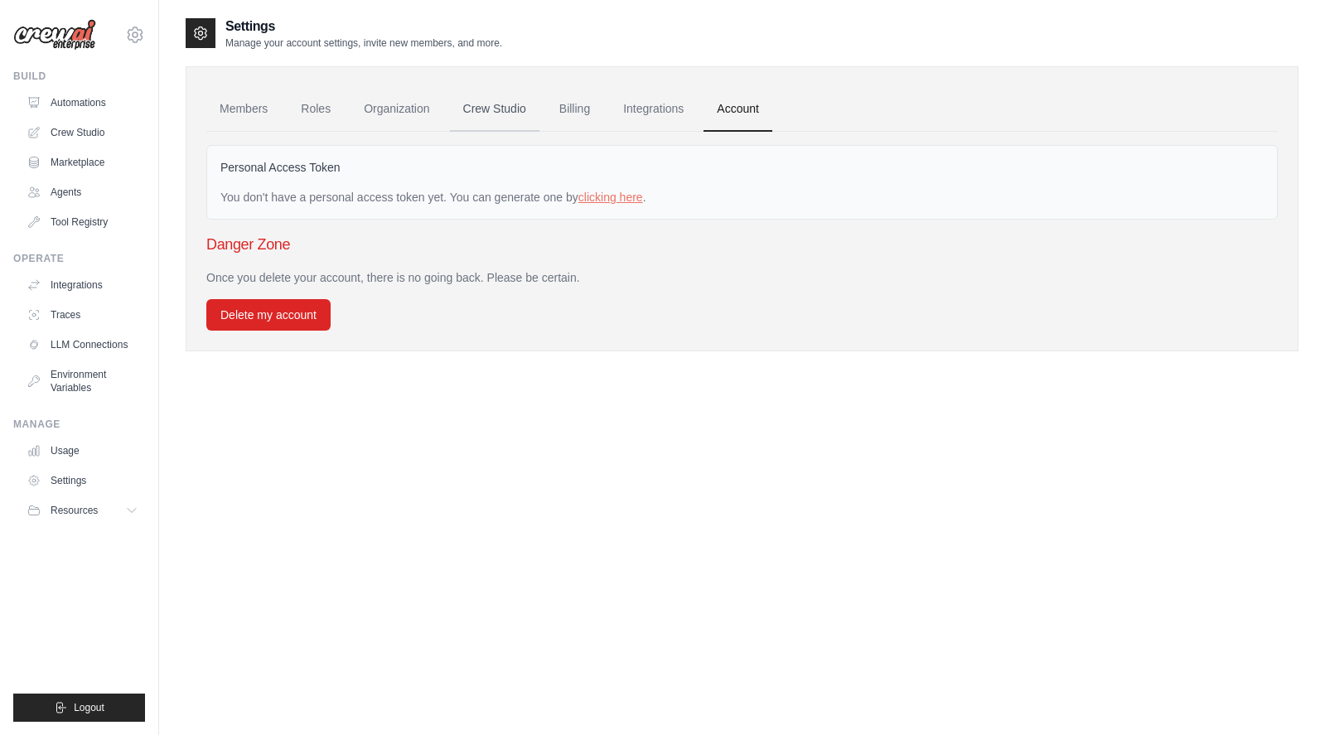
click at [484, 111] on link "Crew Studio" at bounding box center [494, 109] width 89 height 45
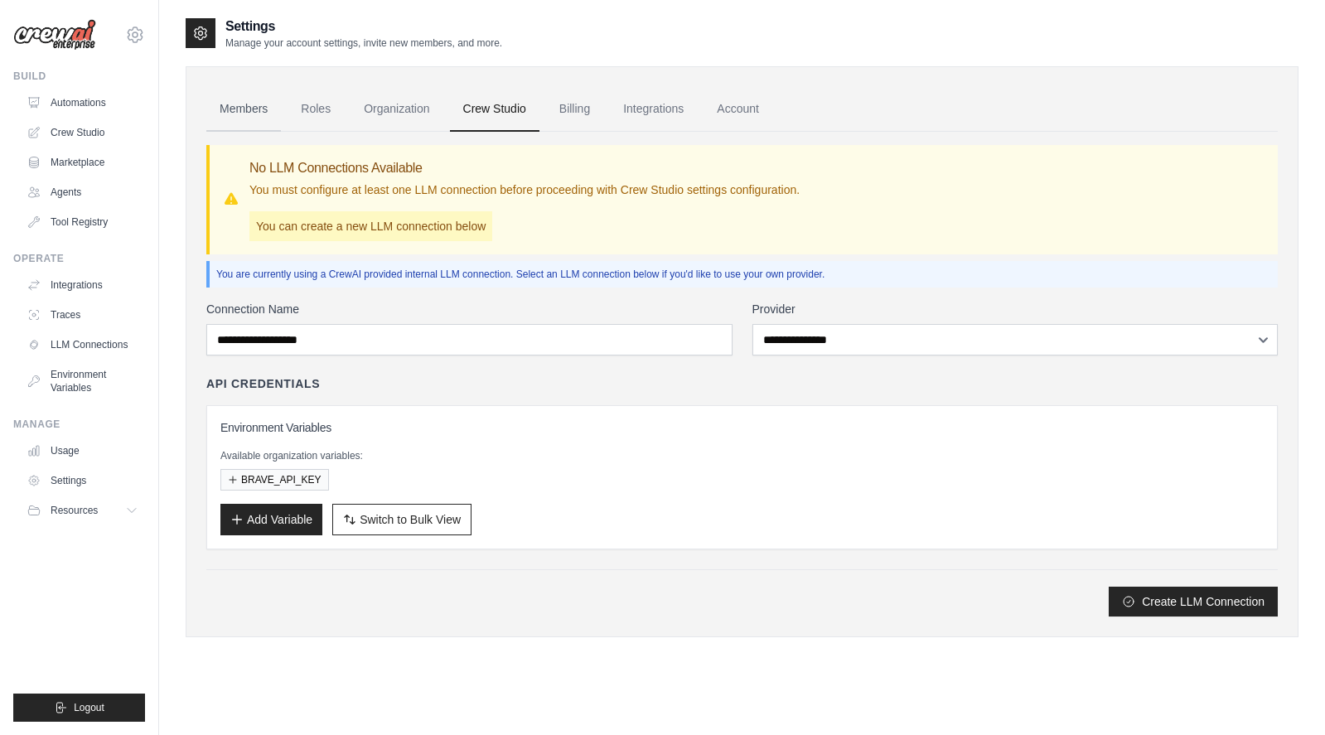
click at [238, 113] on link "Members" at bounding box center [243, 109] width 75 height 45
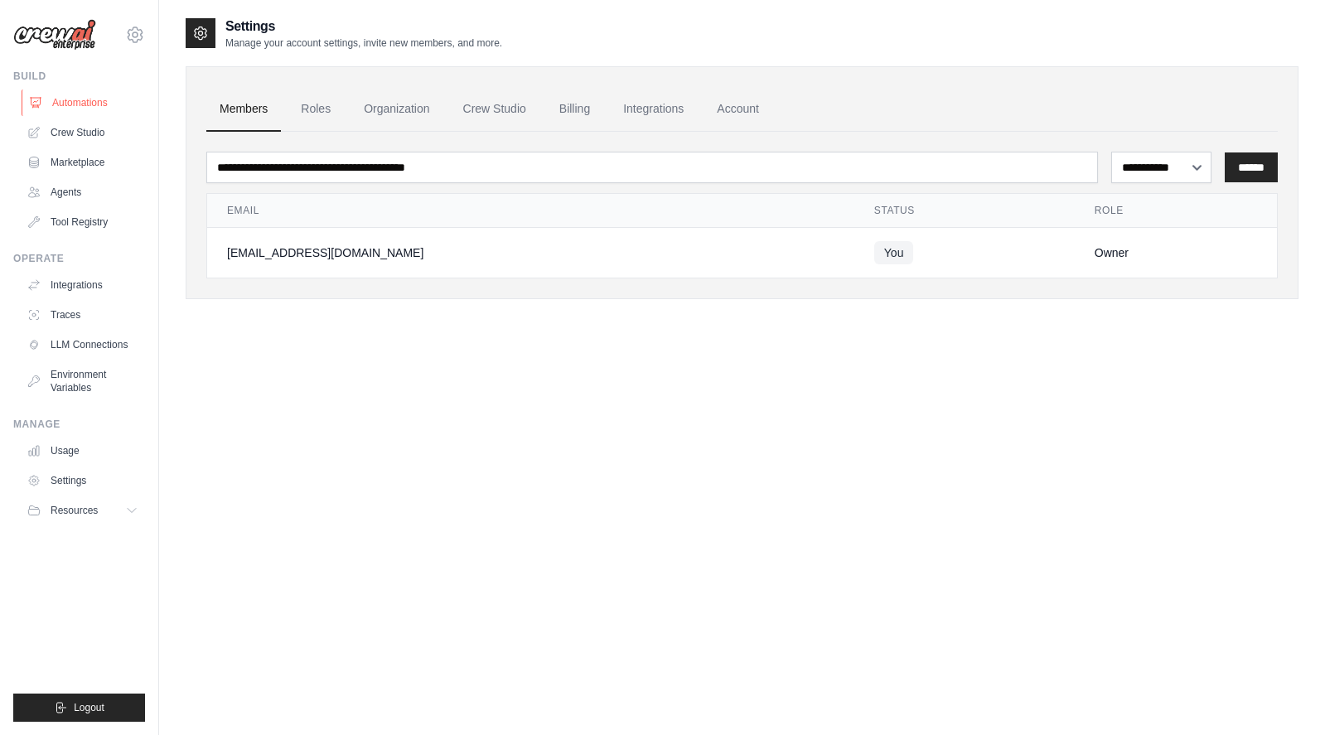
click at [86, 104] on link "Automations" at bounding box center [84, 102] width 125 height 27
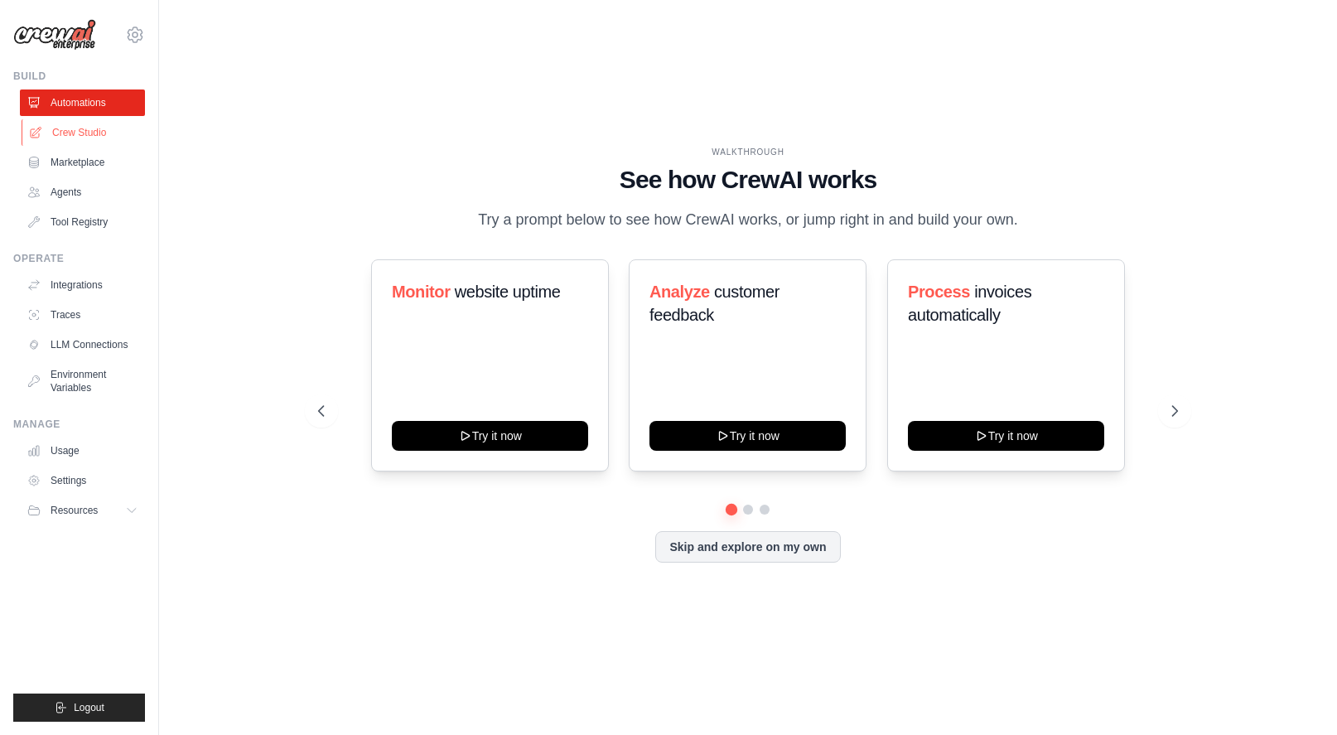
click at [91, 129] on link "Crew Studio" at bounding box center [84, 132] width 125 height 27
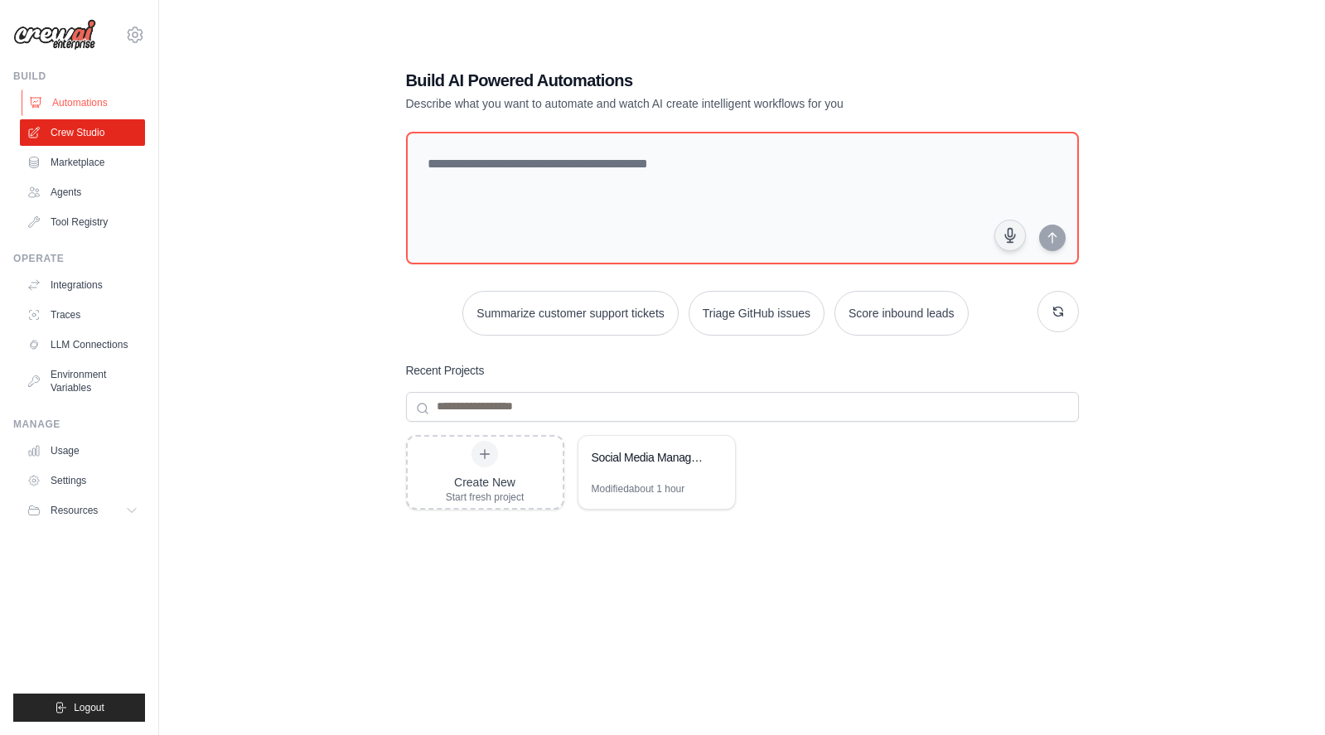
click at [90, 96] on link "Automations" at bounding box center [84, 102] width 125 height 27
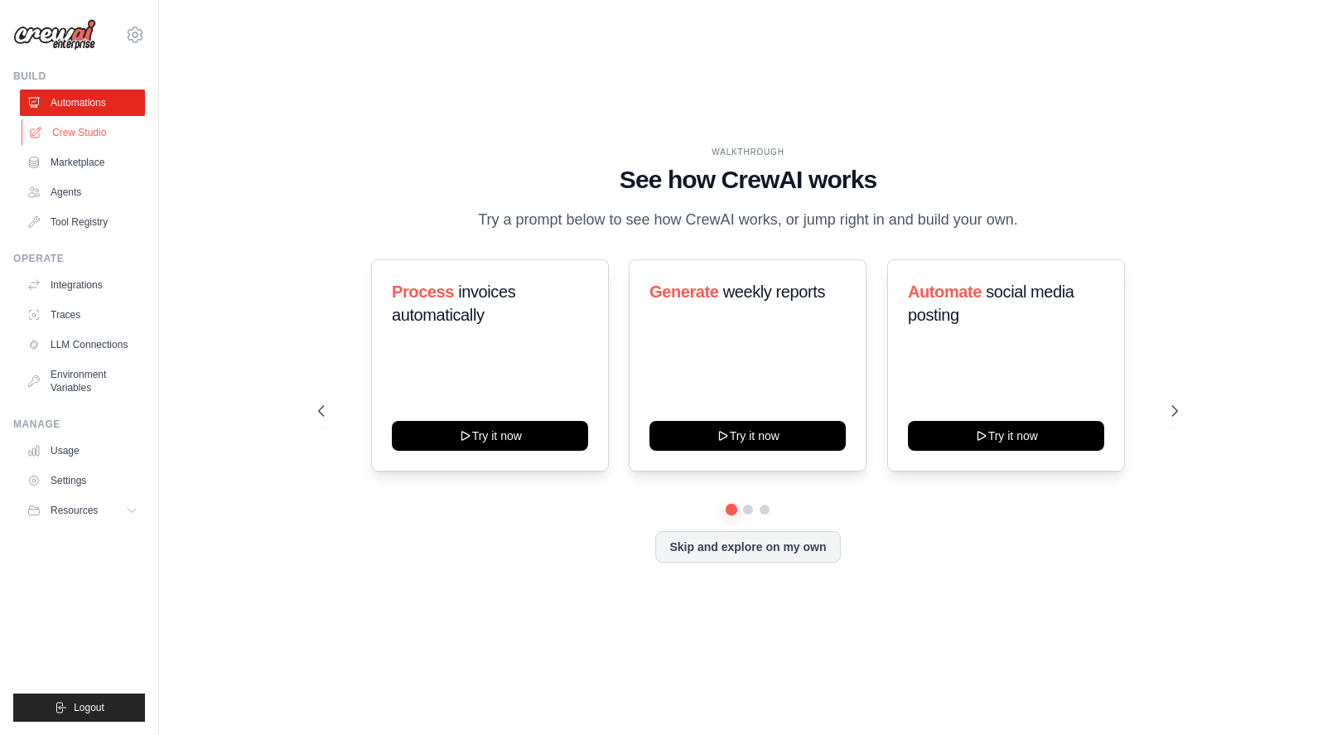
click at [85, 135] on link "Crew Studio" at bounding box center [84, 132] width 125 height 27
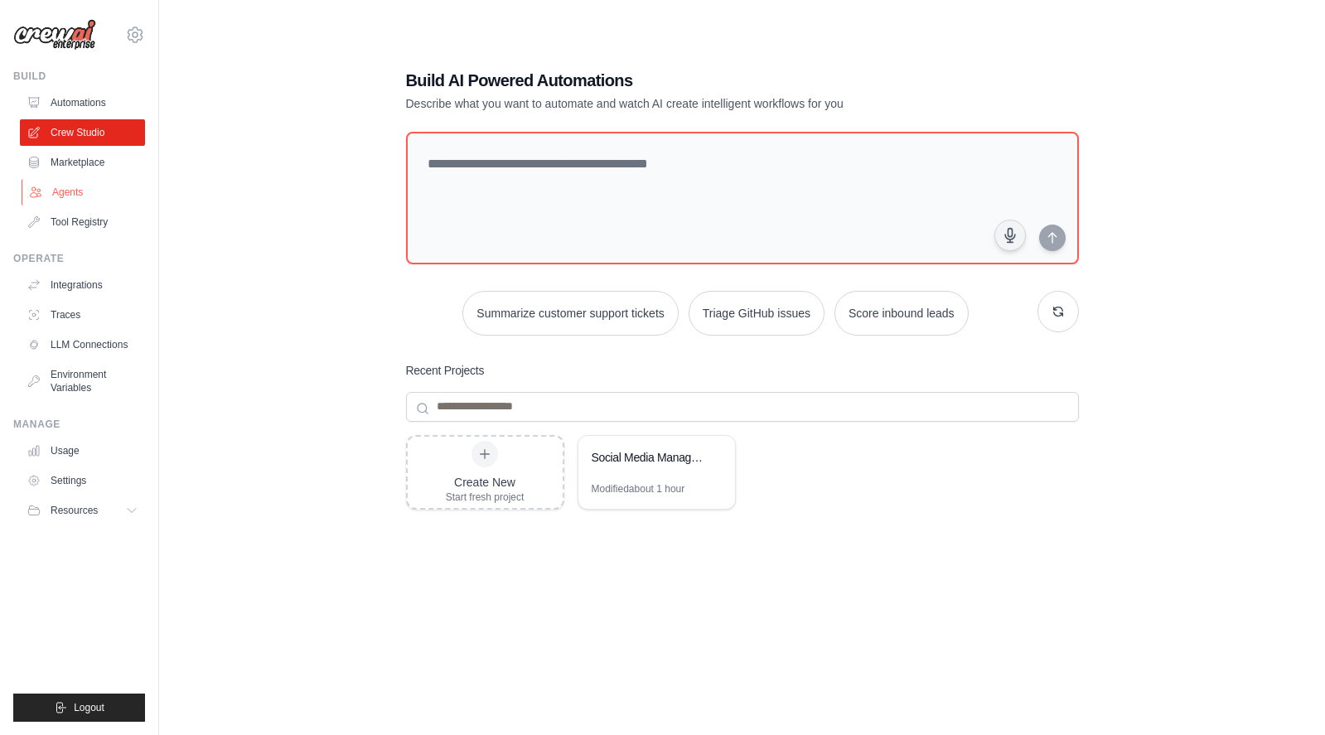
click at [50, 200] on link "Agents" at bounding box center [84, 192] width 125 height 27
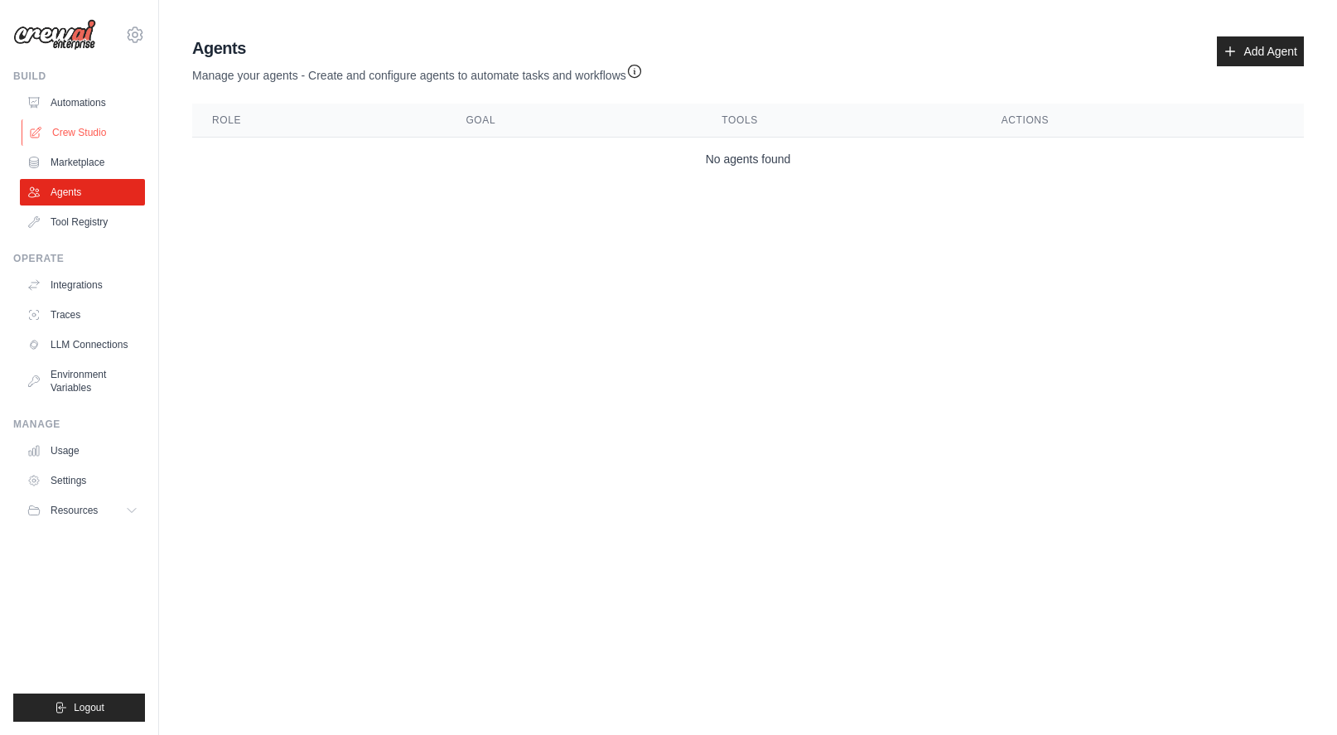
click at [75, 138] on link "Crew Studio" at bounding box center [84, 132] width 125 height 27
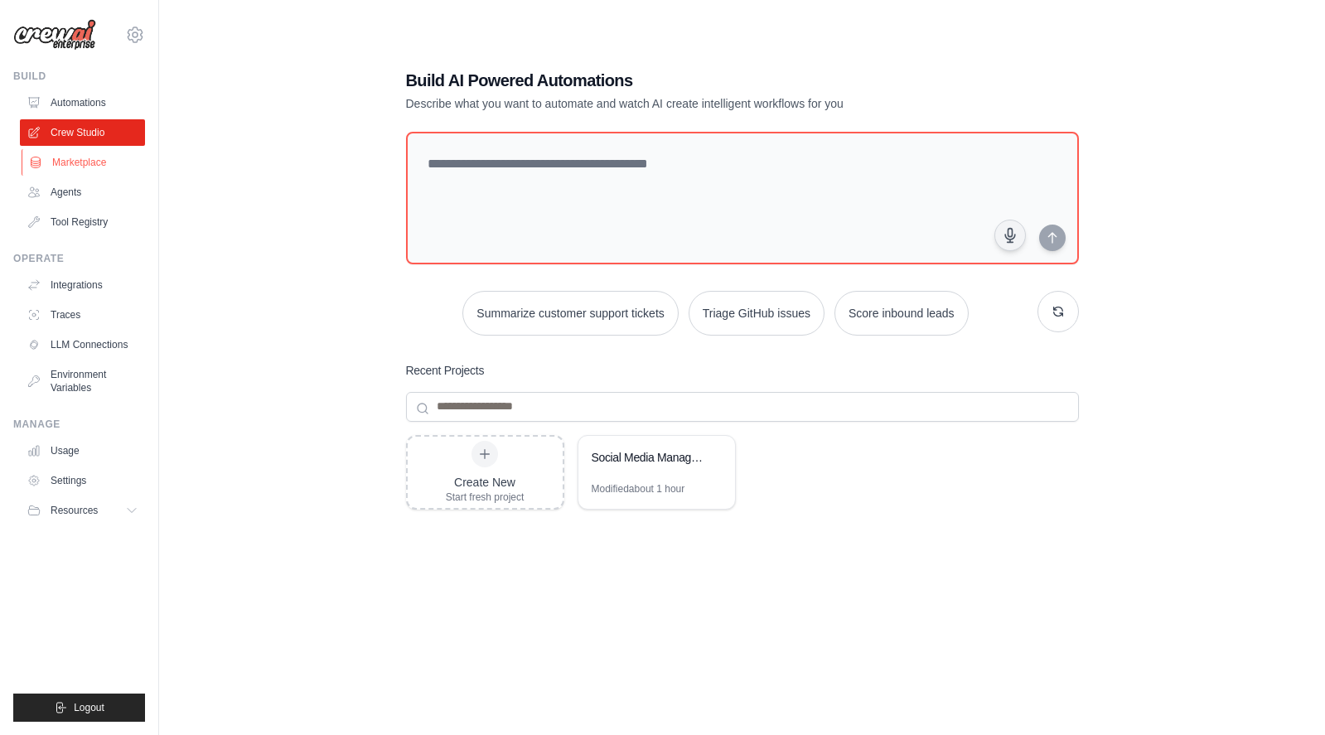
click at [44, 165] on link "Marketplace" at bounding box center [84, 162] width 125 height 27
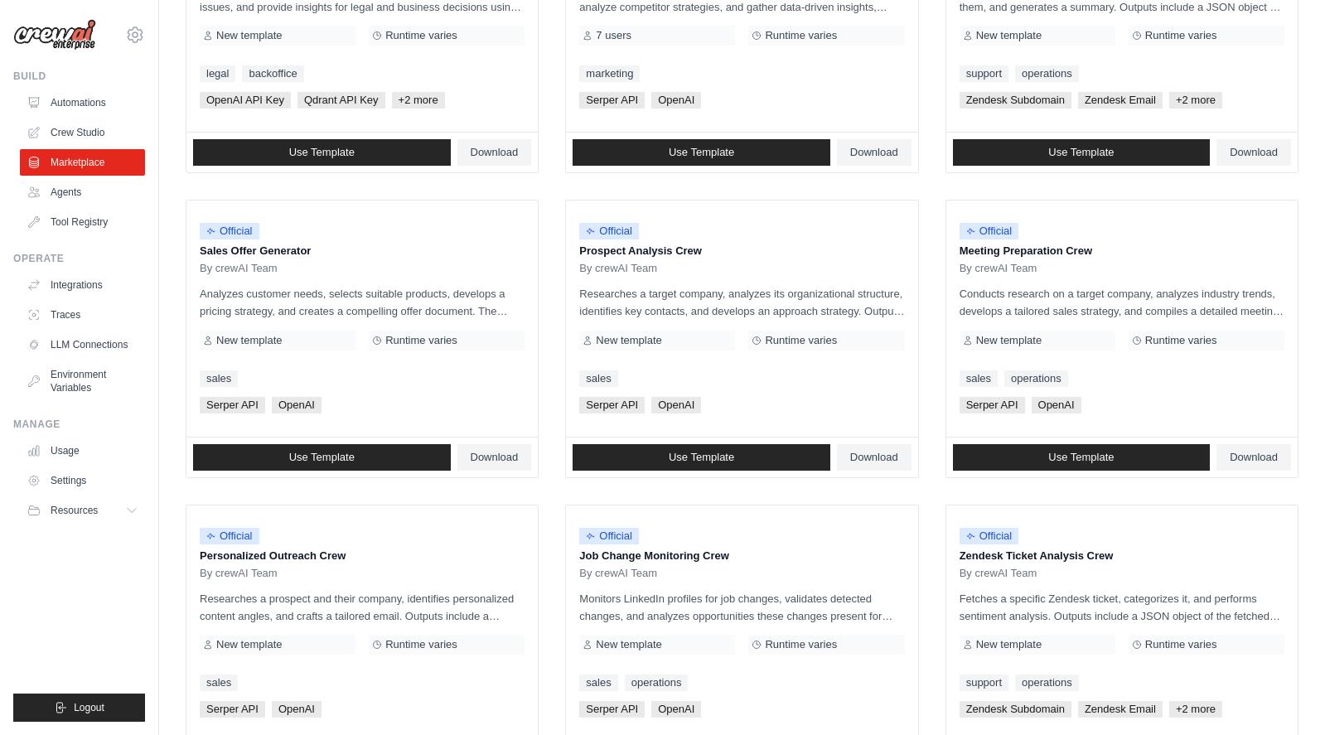
scroll to position [331, 0]
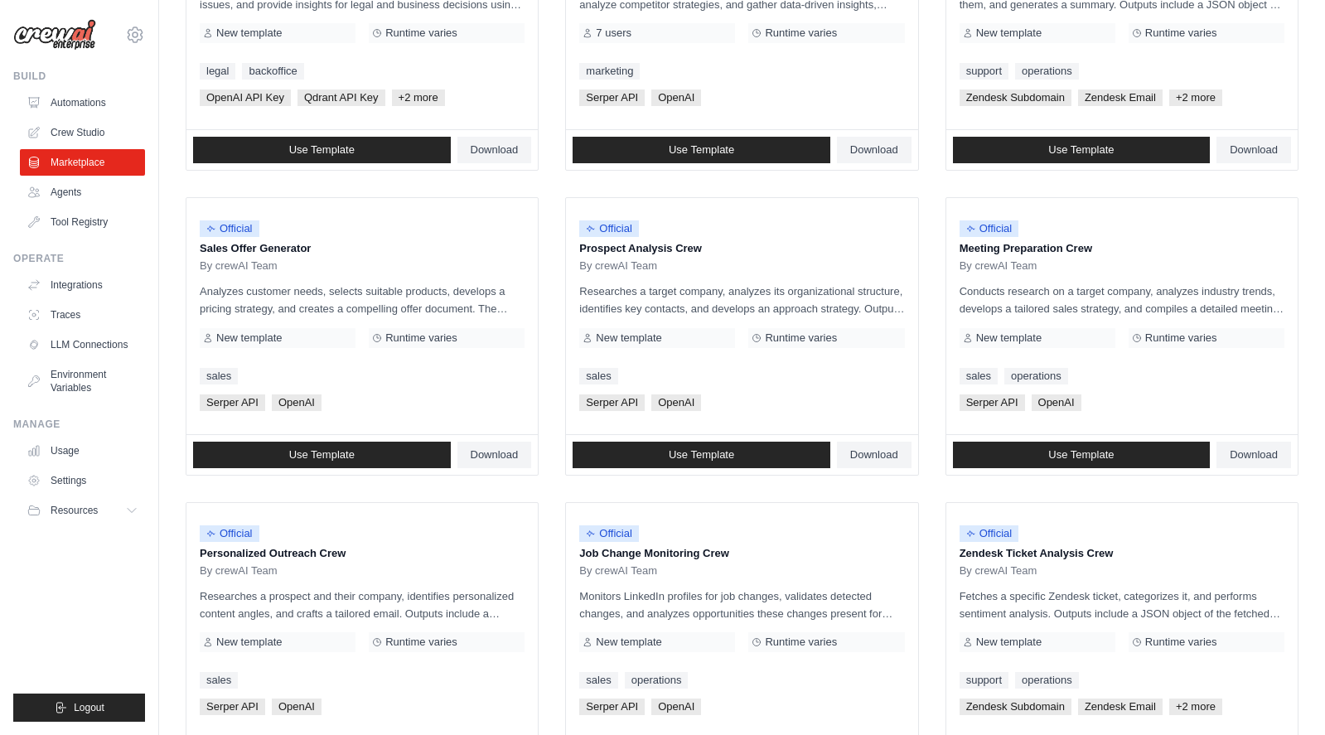
drag, startPoint x: 621, startPoint y: 278, endPoint x: 109, endPoint y: 537, distance: 574.3
click at [109, 537] on ul "Build Automations Crew Studio Marketplace Agents" at bounding box center [79, 396] width 132 height 652
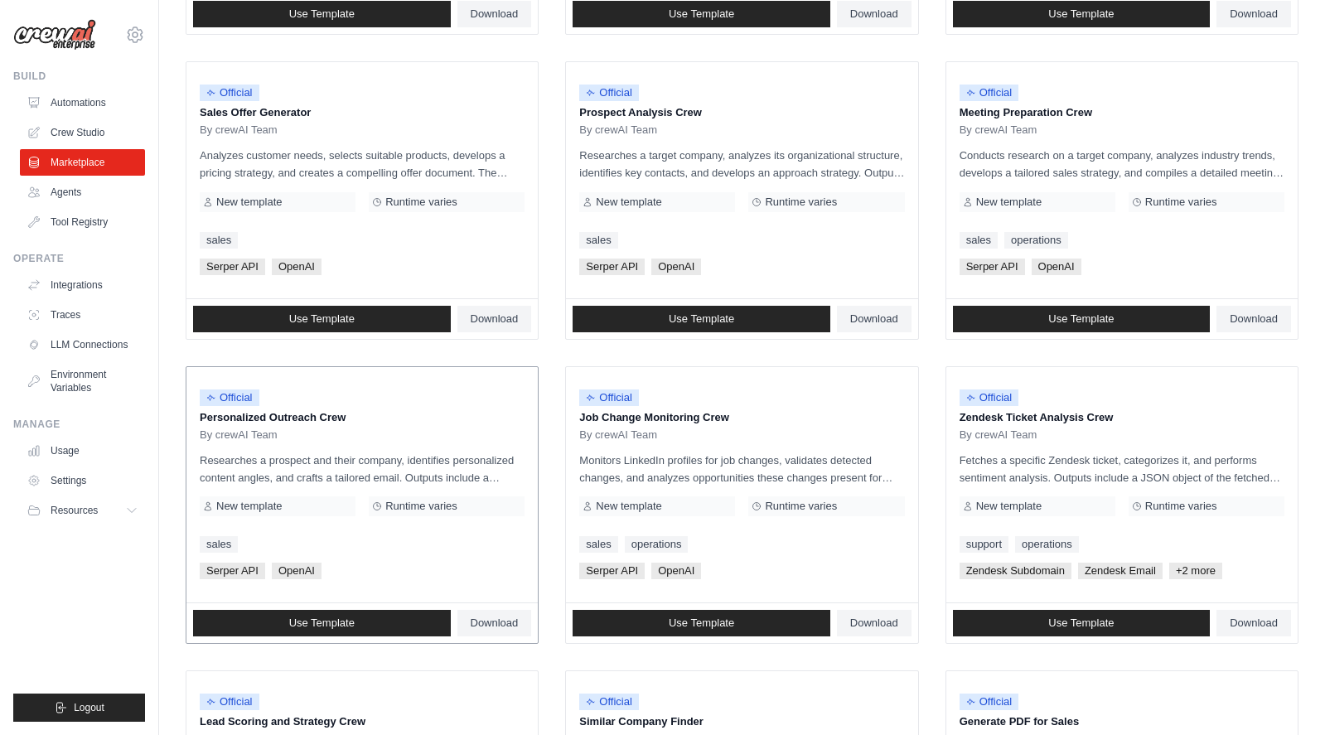
scroll to position [497, 0]
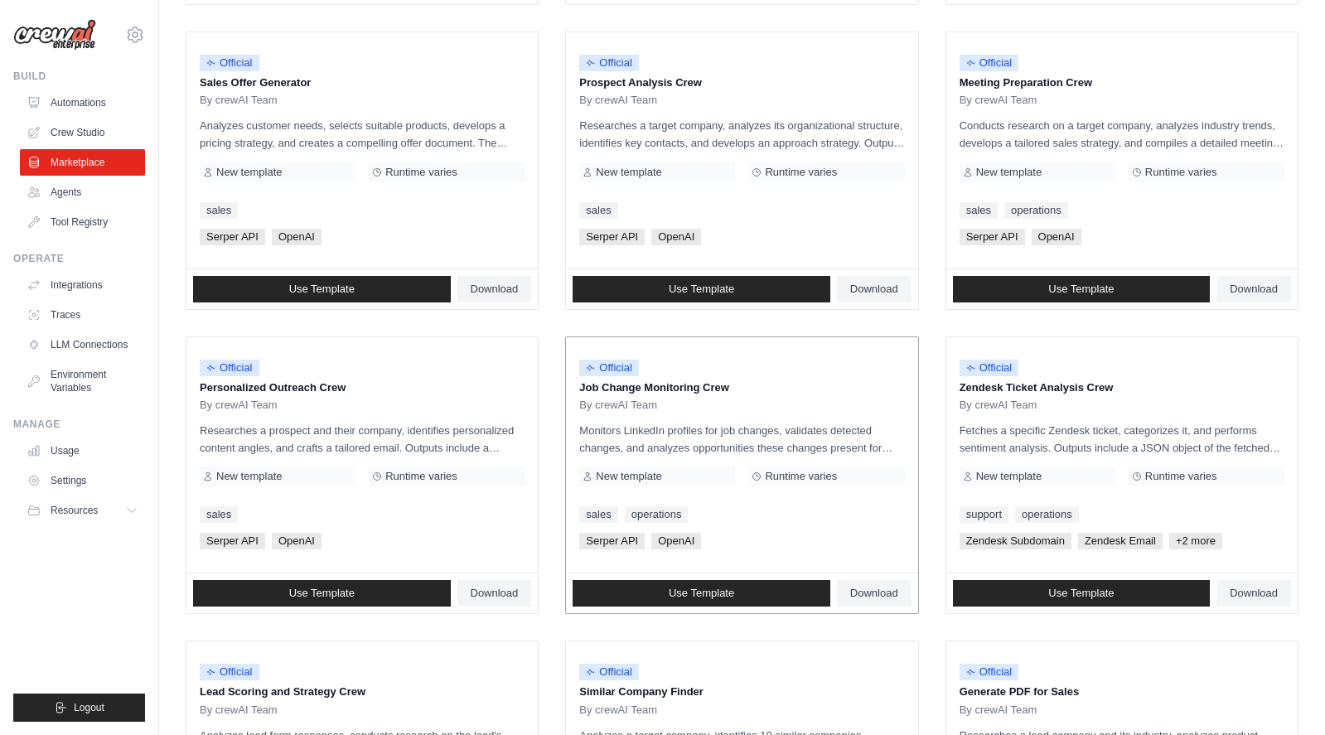
drag, startPoint x: 689, startPoint y: 388, endPoint x: 669, endPoint y: 433, distance: 49.7
drag, startPoint x: 669, startPoint y: 433, endPoint x: 818, endPoint y: 548, distance: 187.2
click at [818, 548] on div "[PERSON_NAME] API OpenAI" at bounding box center [741, 541] width 325 height 17
drag, startPoint x: 606, startPoint y: 371, endPoint x: 613, endPoint y: 378, distance: 10.0
click at [613, 378] on div "Official" at bounding box center [609, 368] width 60 height 22
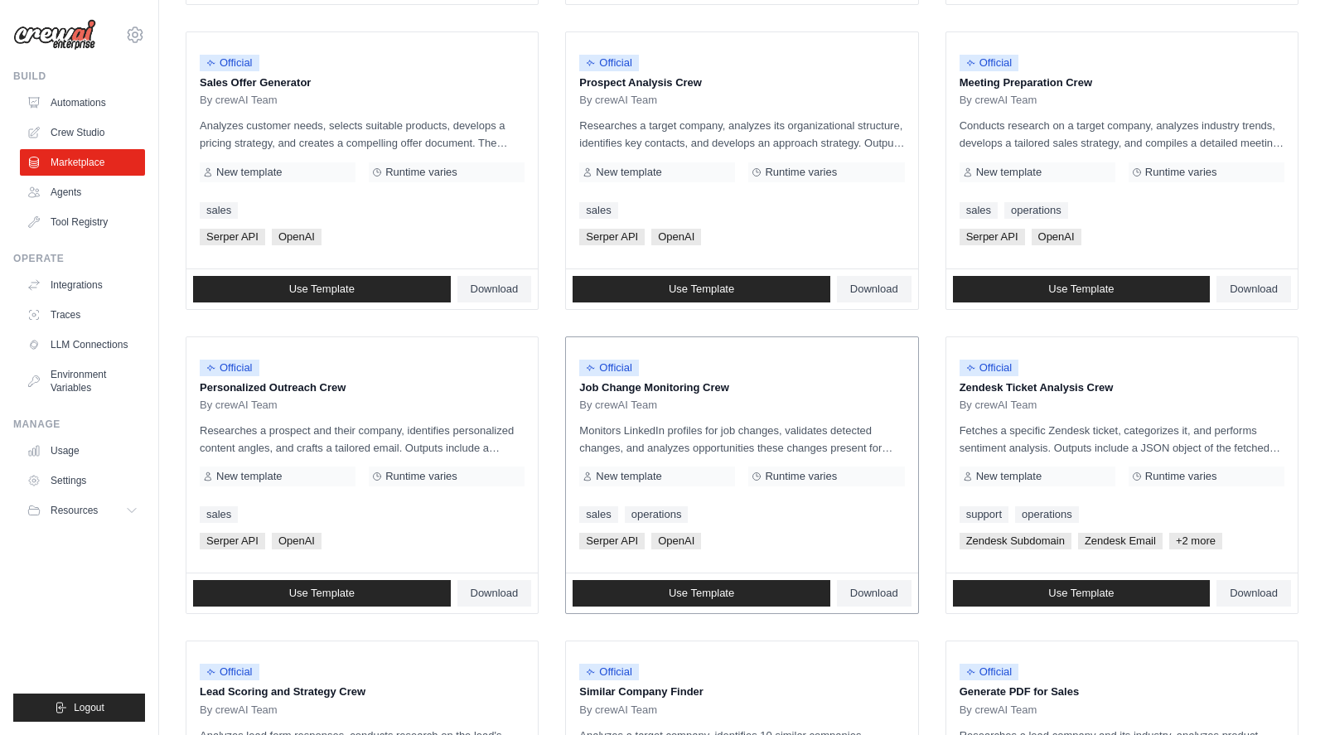
click at [618, 365] on span "Official" at bounding box center [609, 368] width 60 height 17
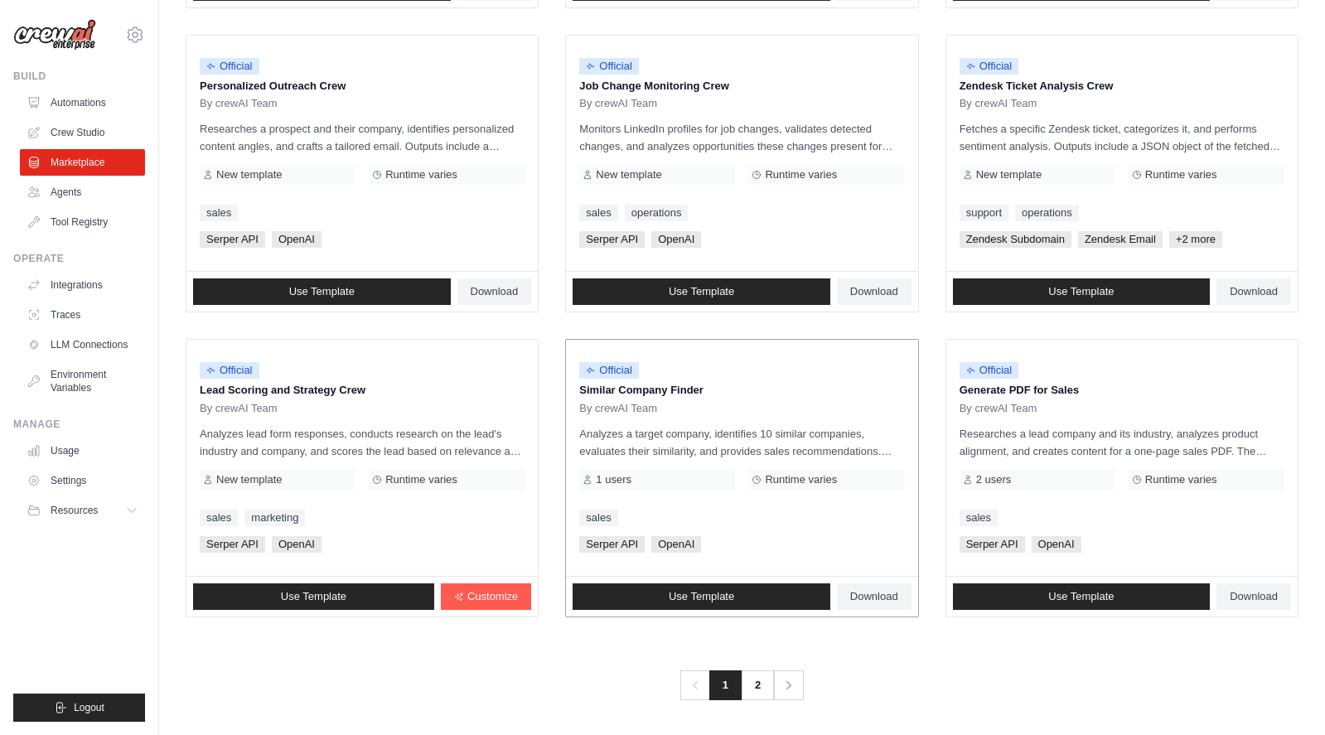
scroll to position [800, 0]
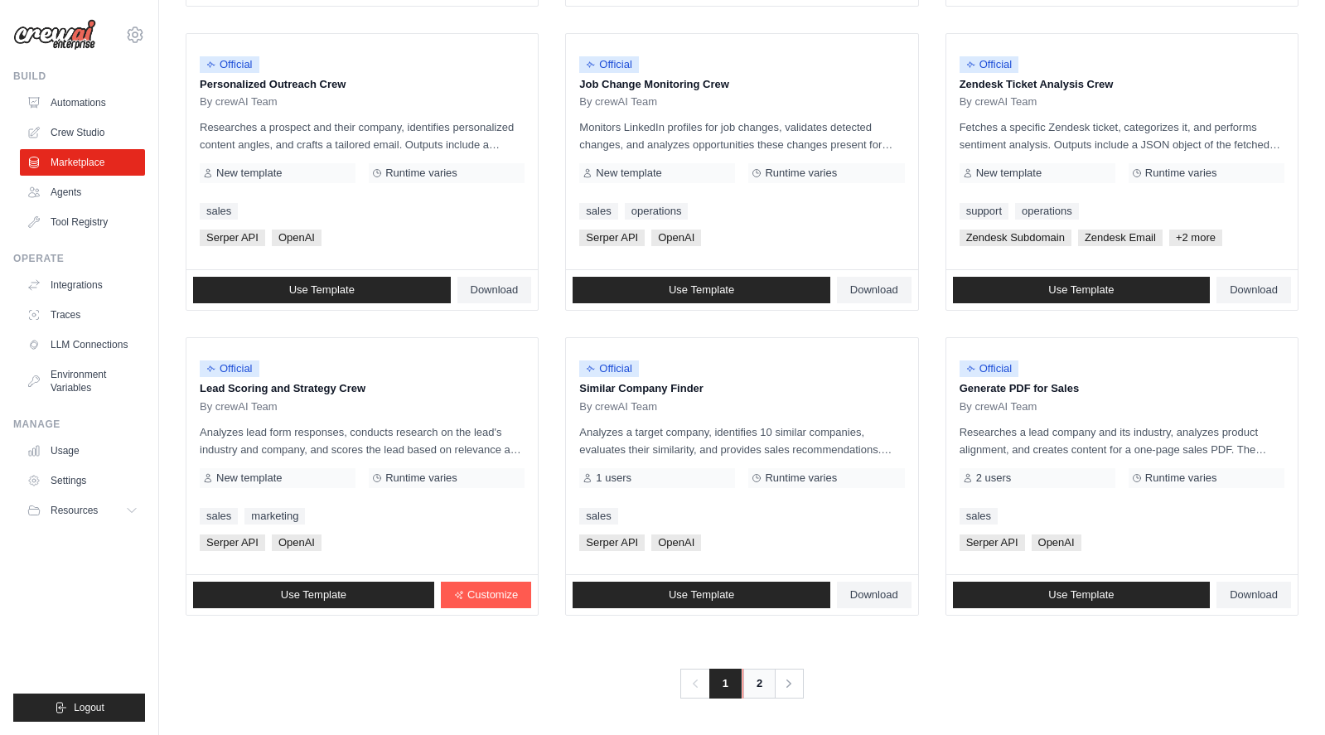
click at [761, 678] on link "2" at bounding box center [758, 684] width 33 height 30
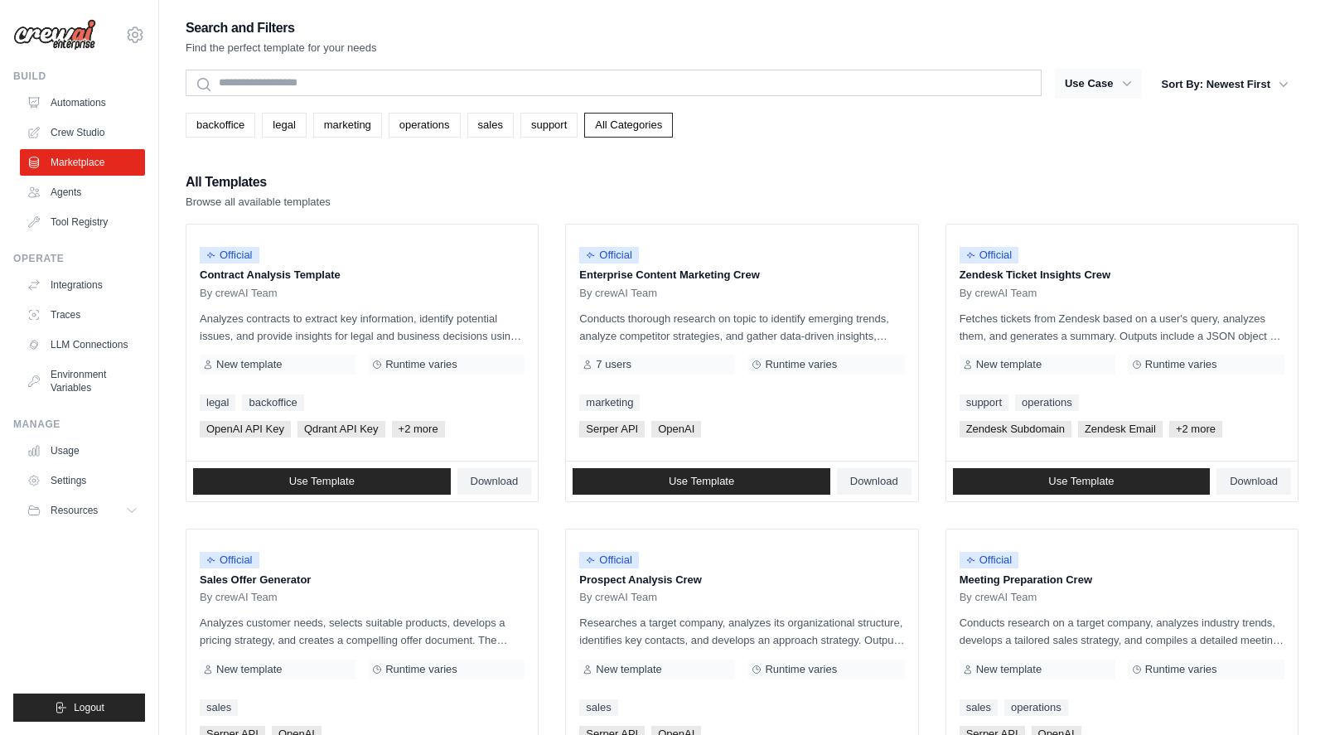
click at [1116, 87] on button "Use Case" at bounding box center [1098, 84] width 87 height 30
click at [1113, 80] on button "Use Case" at bounding box center [1098, 84] width 87 height 30
click at [596, 118] on link "All Categories" at bounding box center [628, 125] width 89 height 25
click at [85, 199] on link "Agents" at bounding box center [84, 192] width 125 height 27
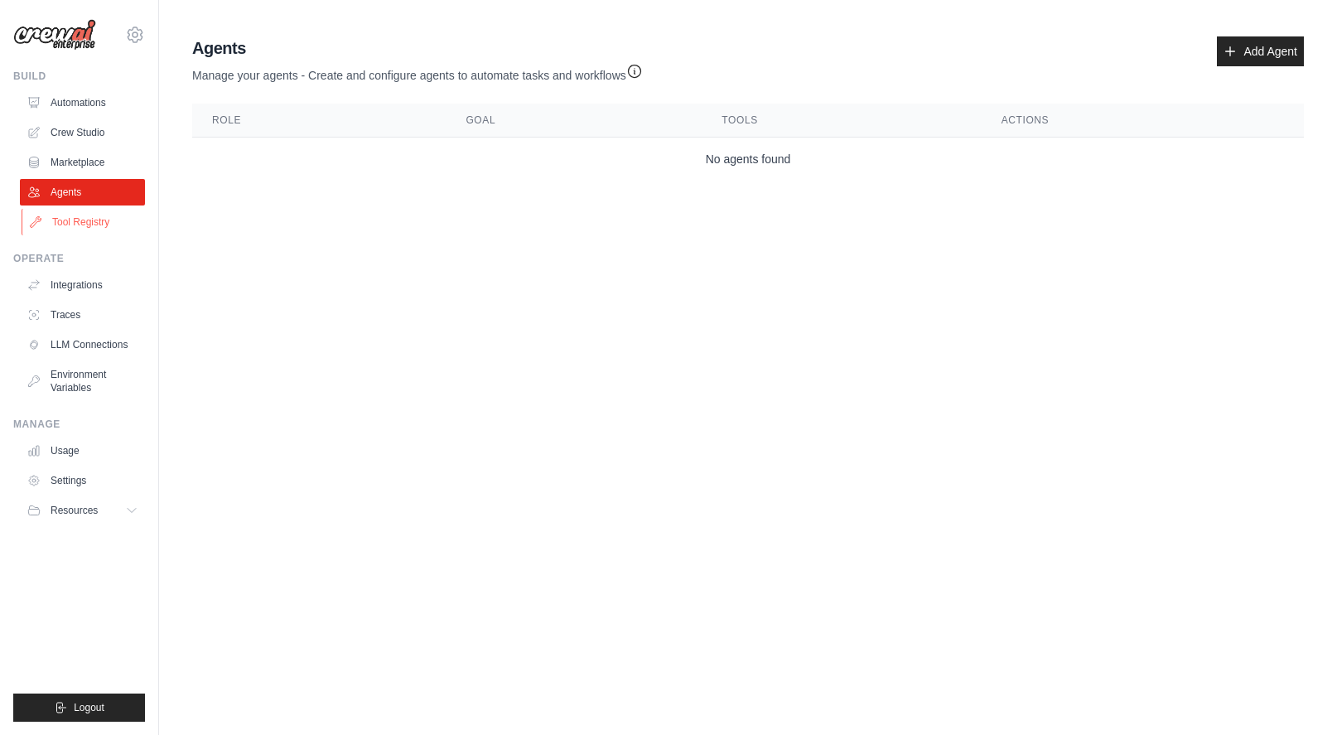
click at [91, 218] on link "Tool Registry" at bounding box center [84, 222] width 125 height 27
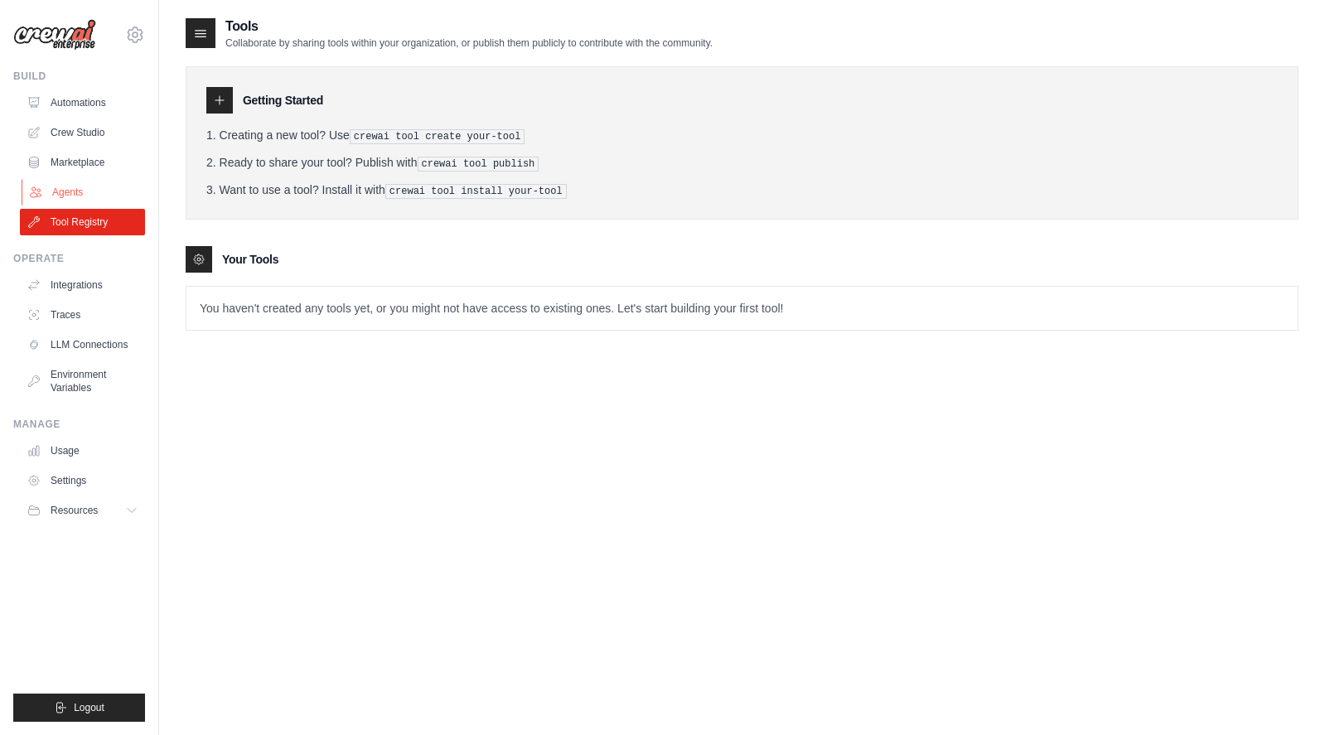
click at [92, 186] on link "Agents" at bounding box center [84, 192] width 125 height 27
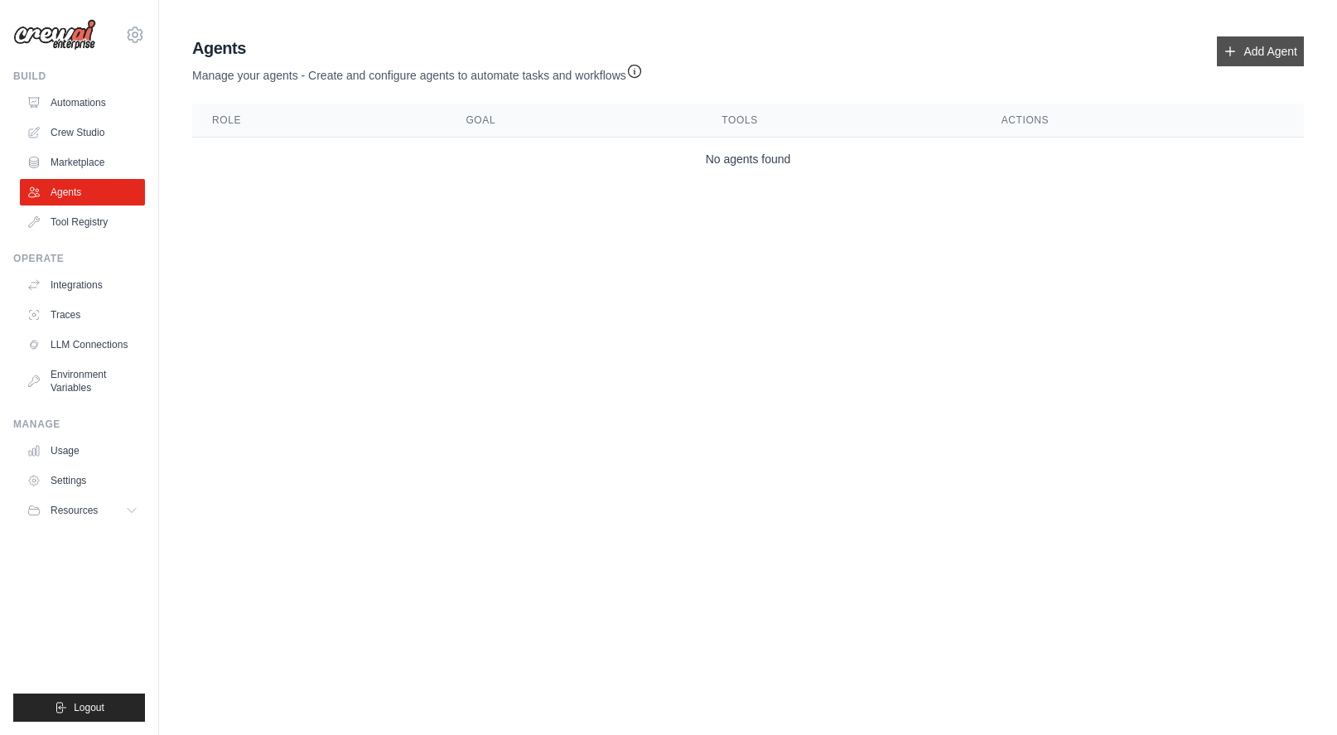
click at [1232, 55] on icon at bounding box center [1230, 51] width 13 height 13
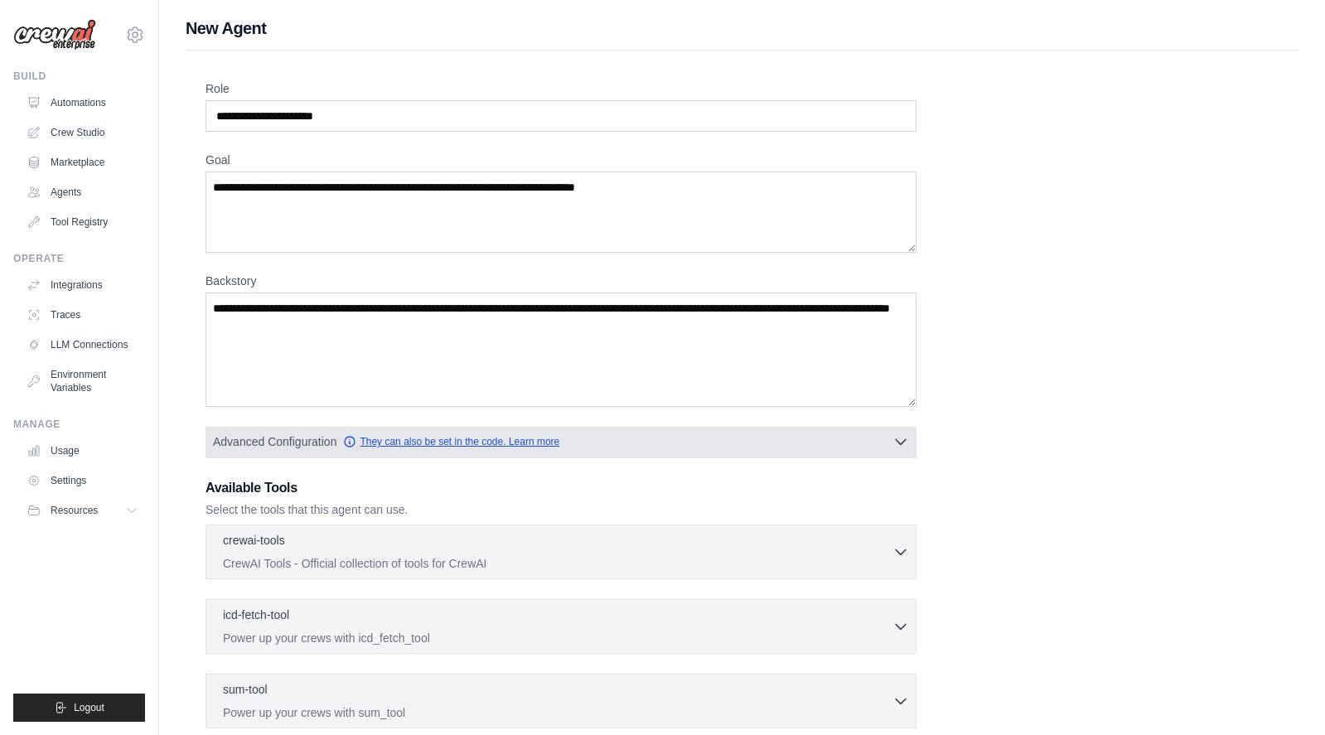
click at [504, 437] on link "They can also be set in the code. Learn more" at bounding box center [451, 441] width 216 height 13
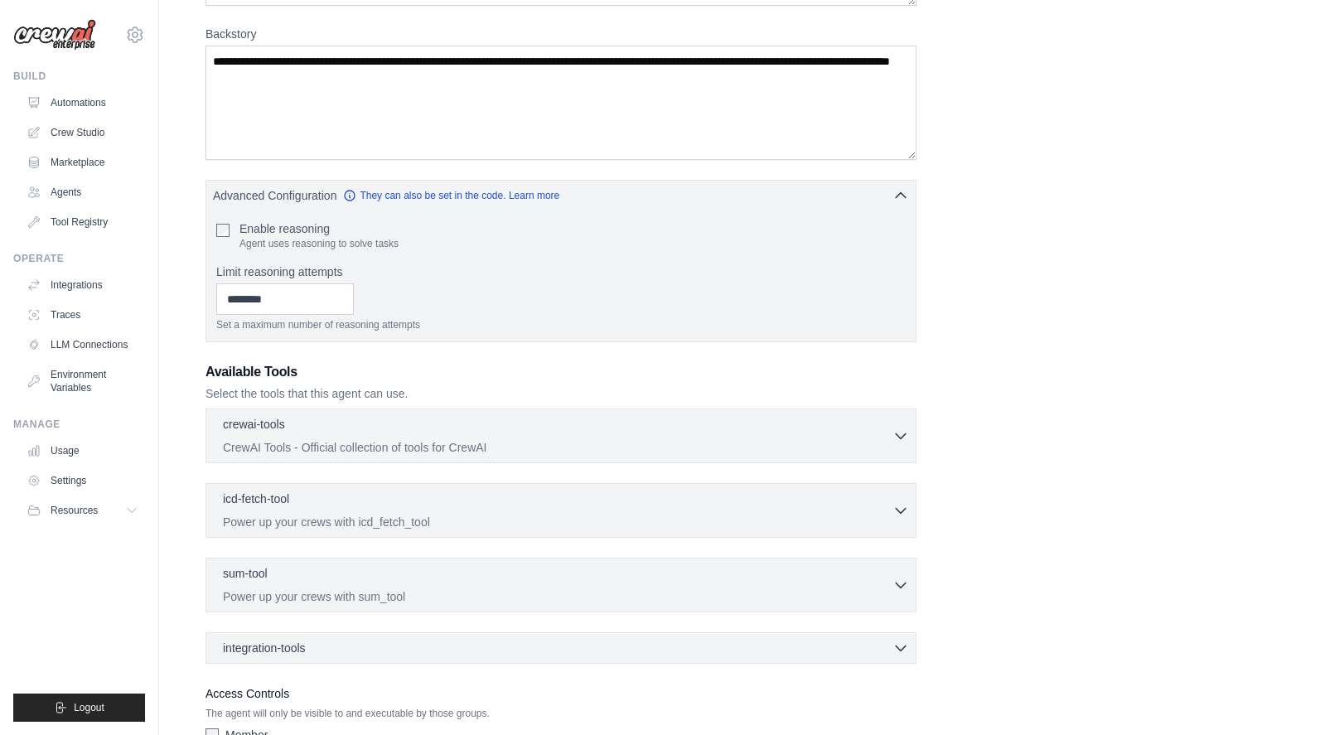
scroll to position [249, 0]
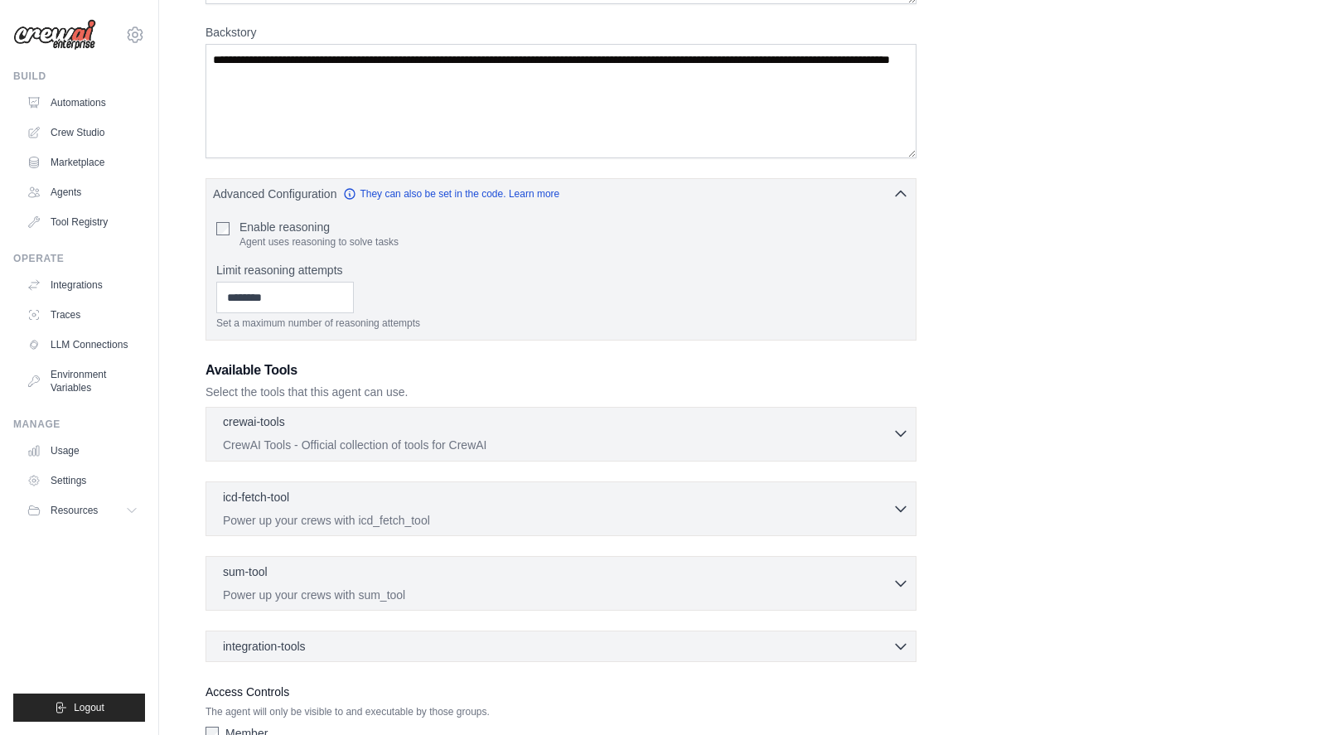
click at [899, 437] on icon "button" at bounding box center [900, 433] width 17 height 17
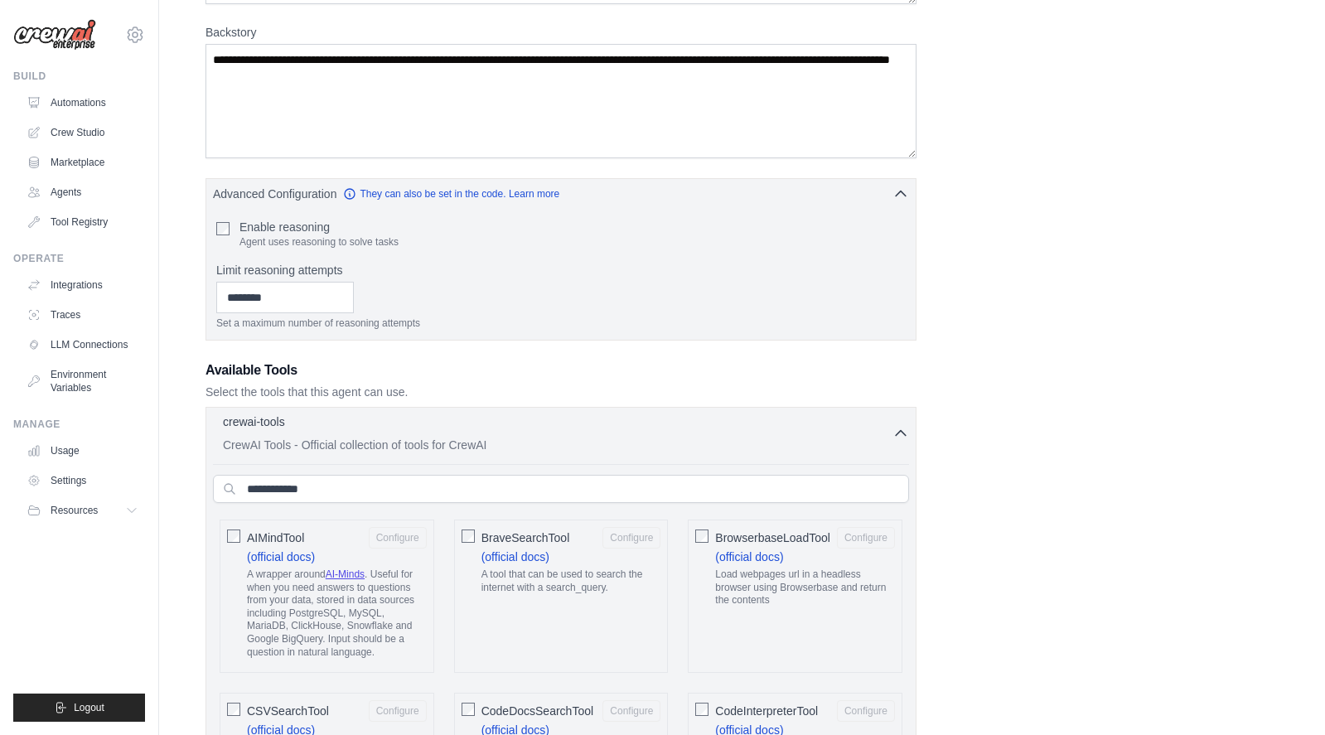
click at [902, 427] on icon "button" at bounding box center [900, 433] width 17 height 17
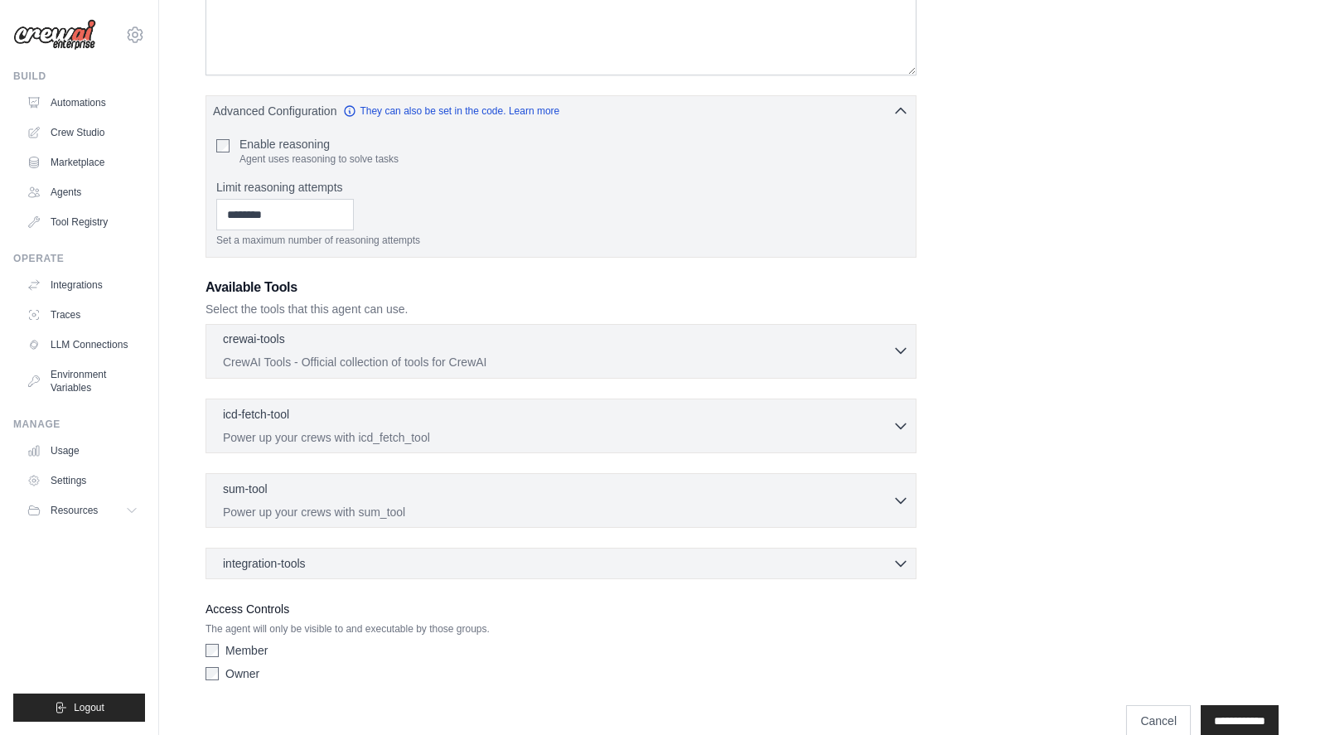
scroll to position [360, 0]
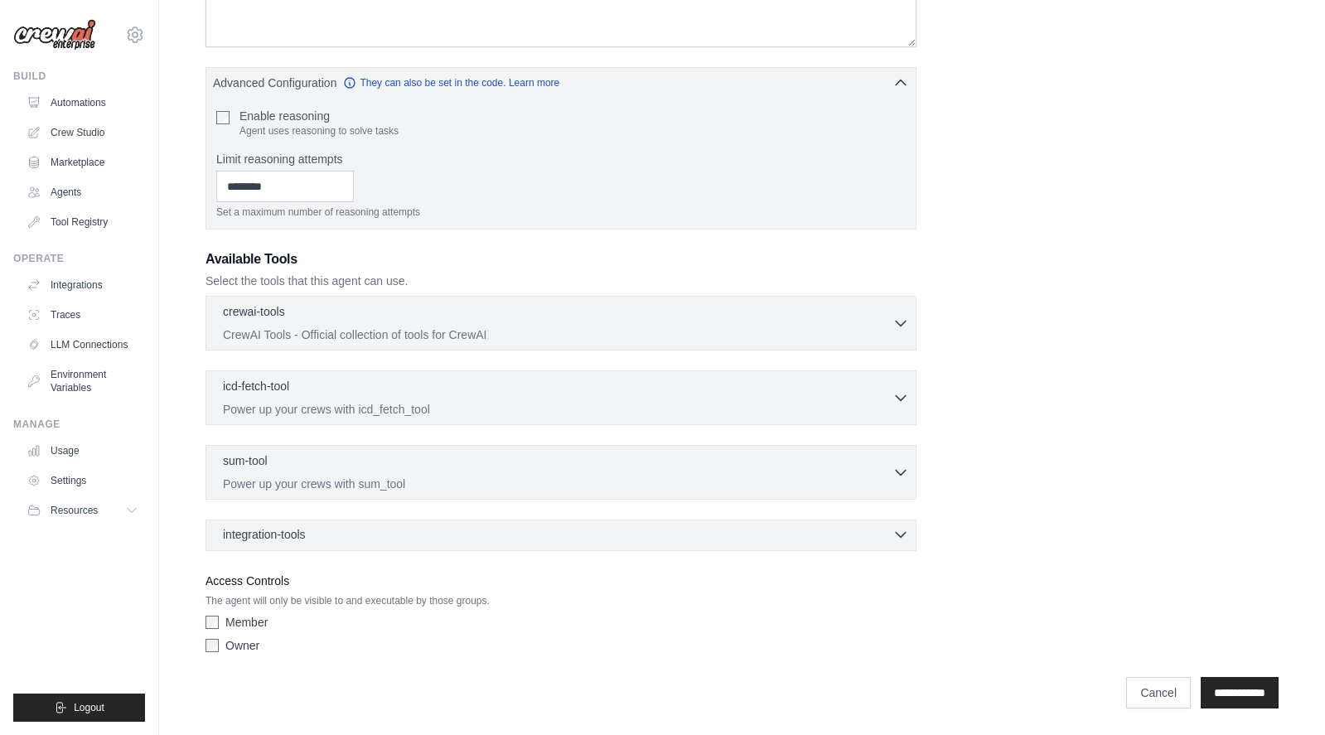
click at [905, 535] on icon "button" at bounding box center [900, 534] width 17 height 17
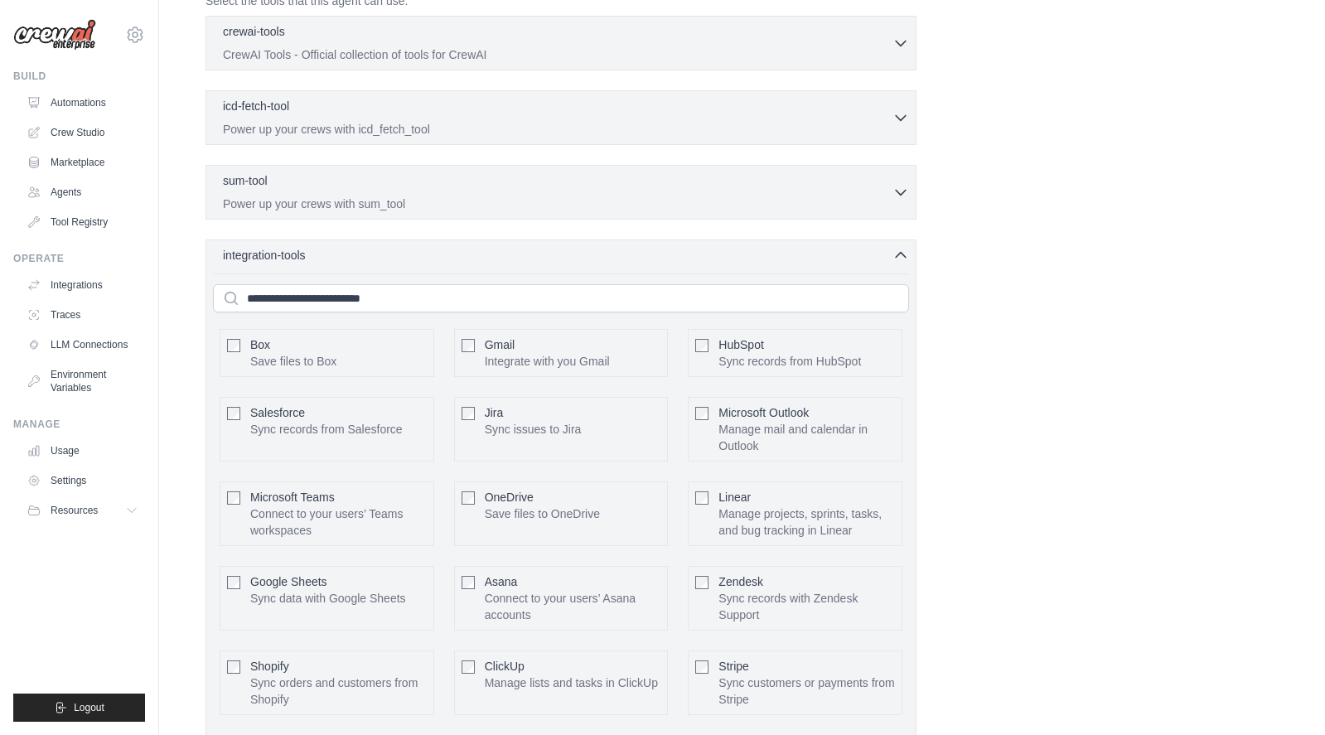
scroll to position [691, 0]
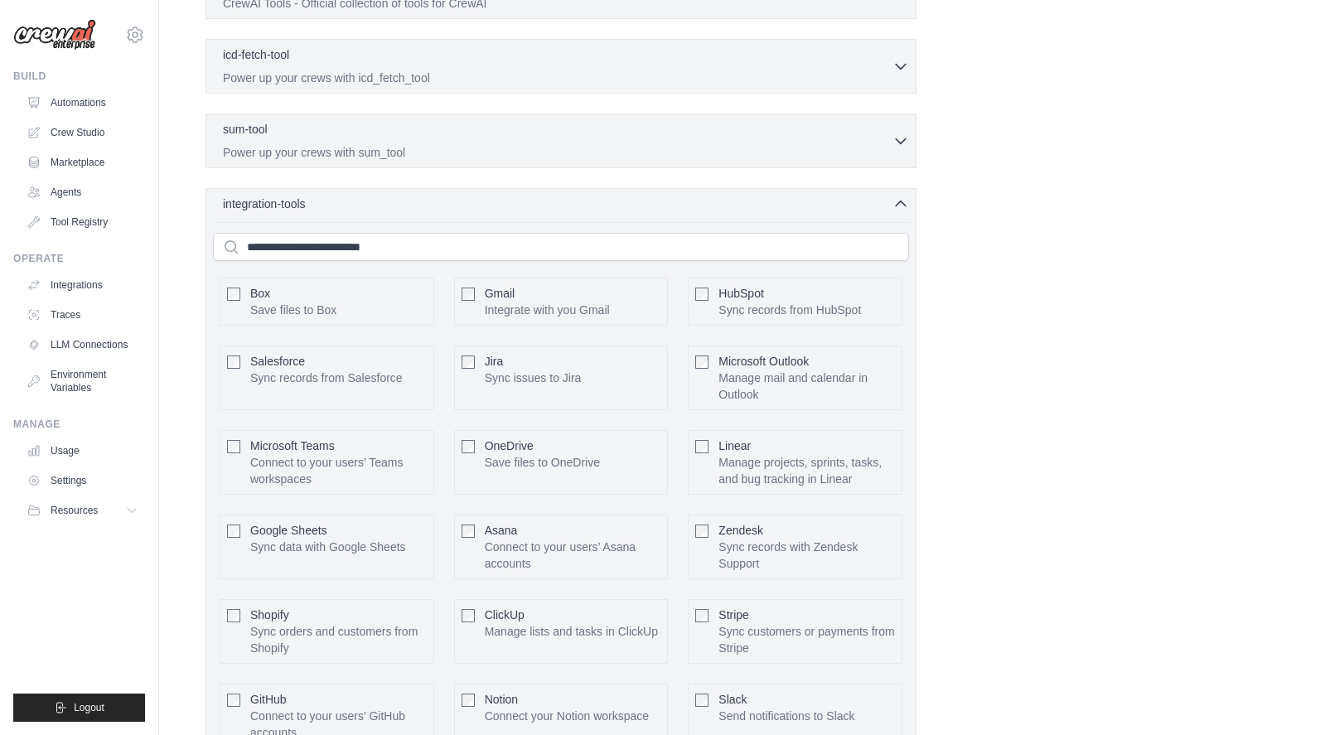
click at [898, 203] on icon "button" at bounding box center [901, 203] width 10 height 5
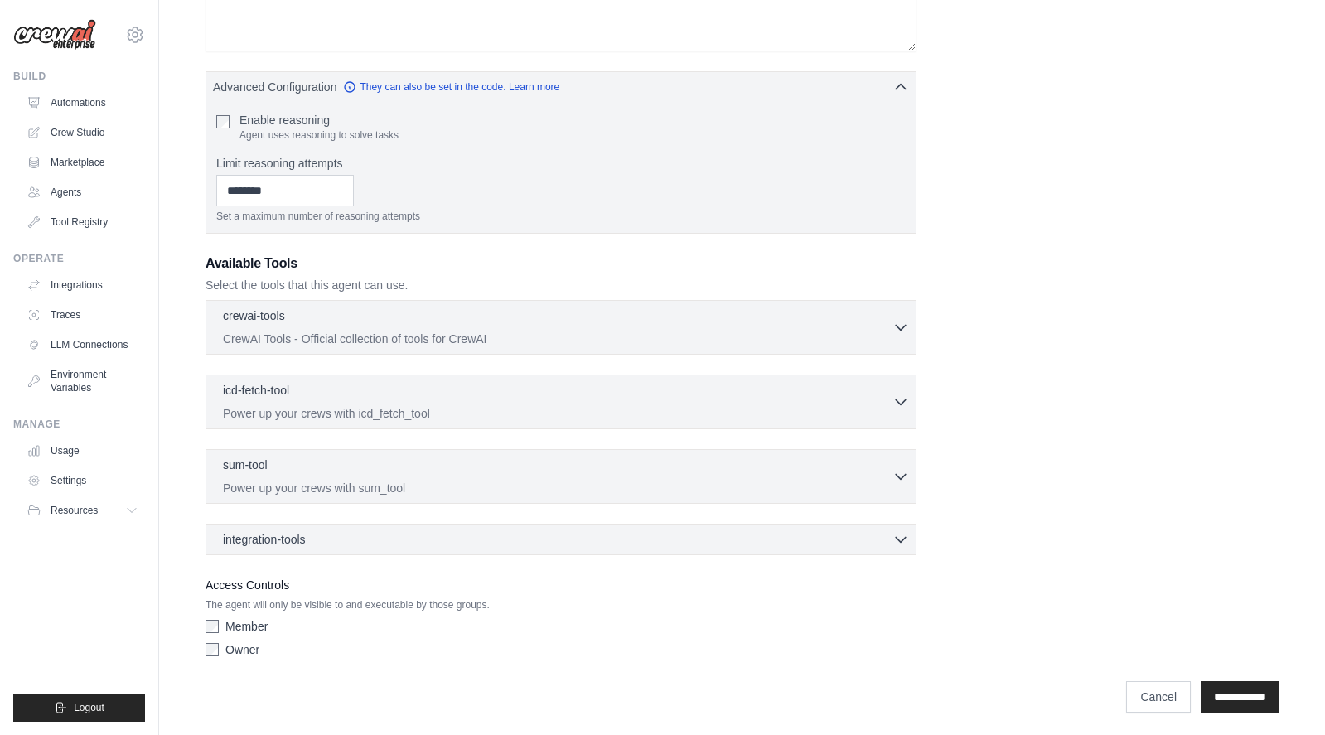
scroll to position [360, 0]
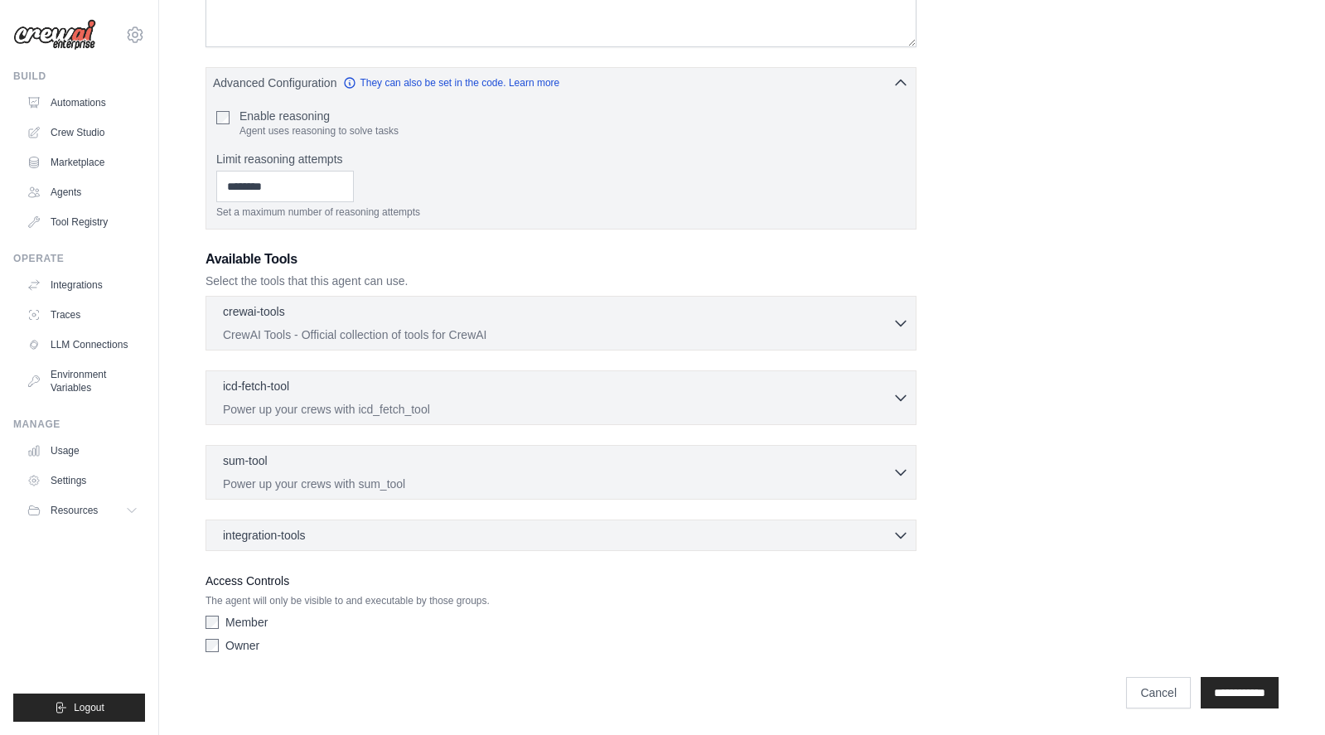
click at [69, 29] on img at bounding box center [54, 34] width 83 height 31
click at [50, 97] on link "Automations" at bounding box center [84, 102] width 125 height 27
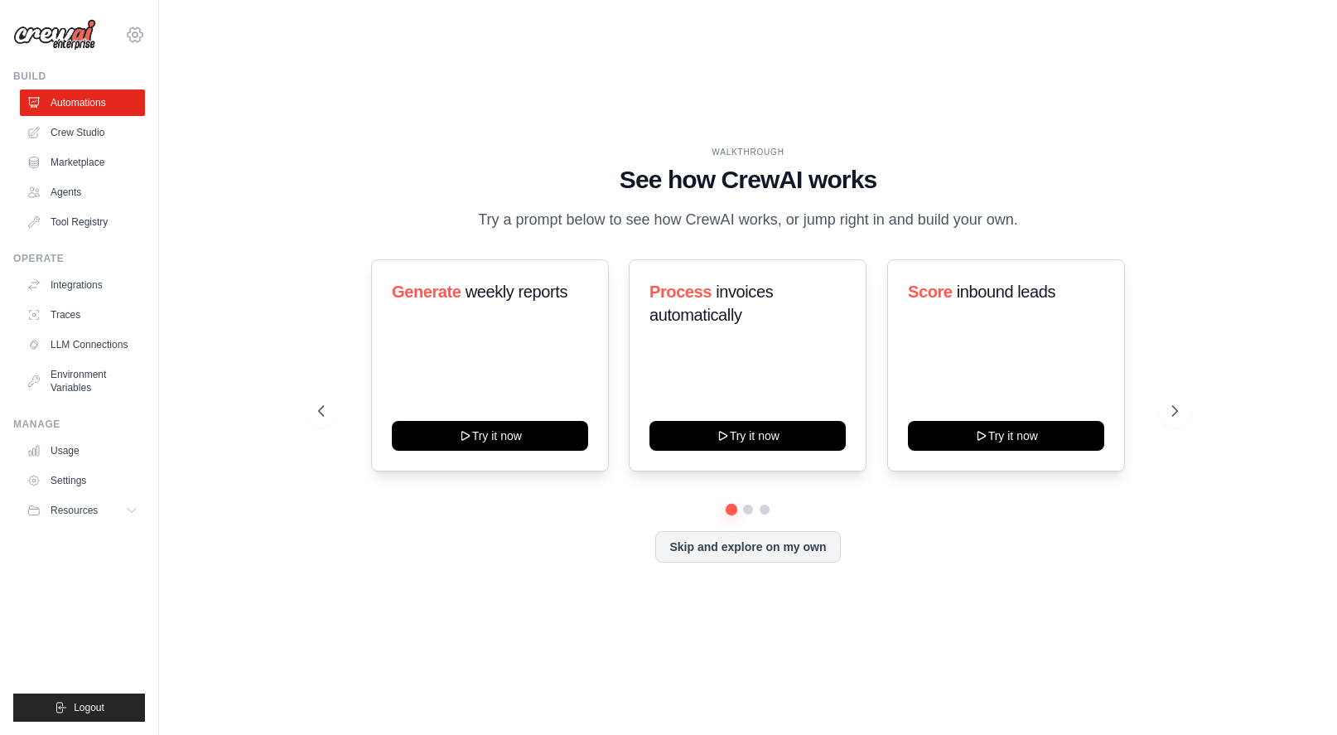
click at [128, 35] on icon at bounding box center [135, 34] width 15 height 14
click at [104, 111] on link "Settings" at bounding box center [135, 112] width 146 height 30
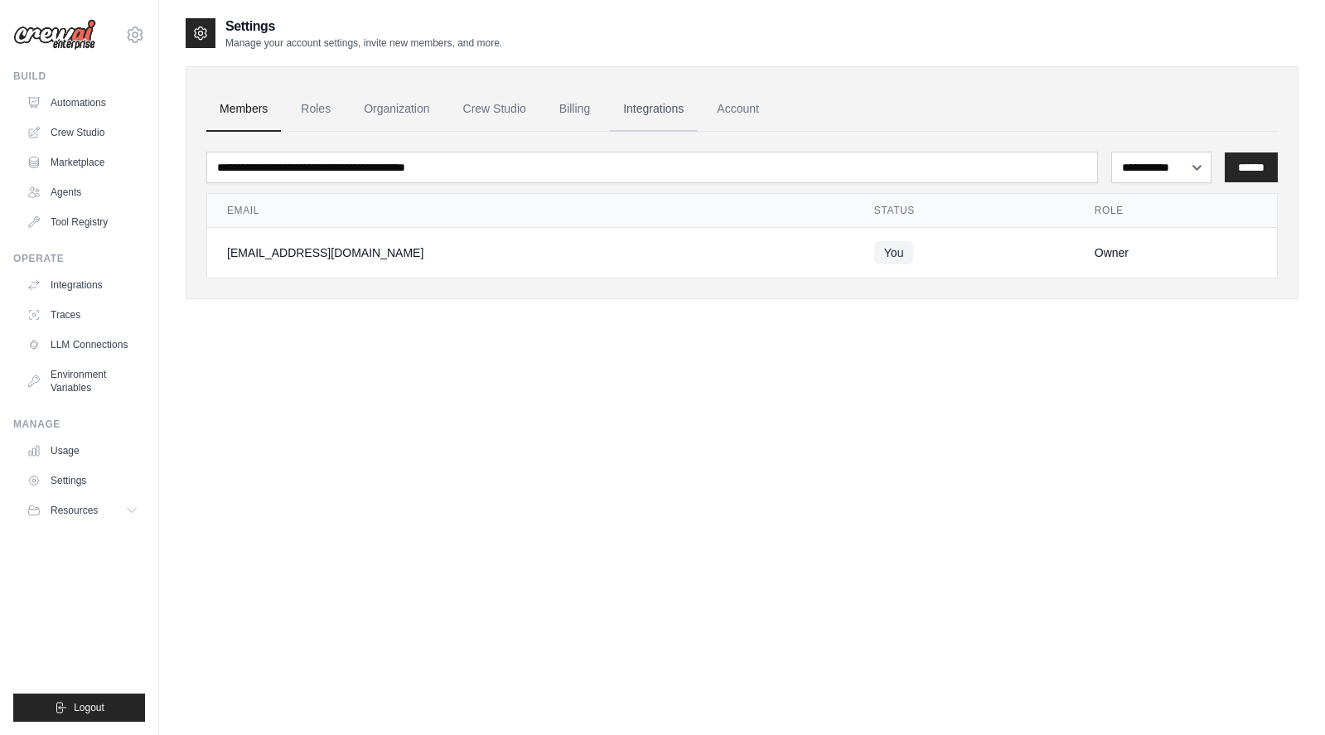
click at [651, 98] on link "Integrations" at bounding box center [653, 109] width 87 height 45
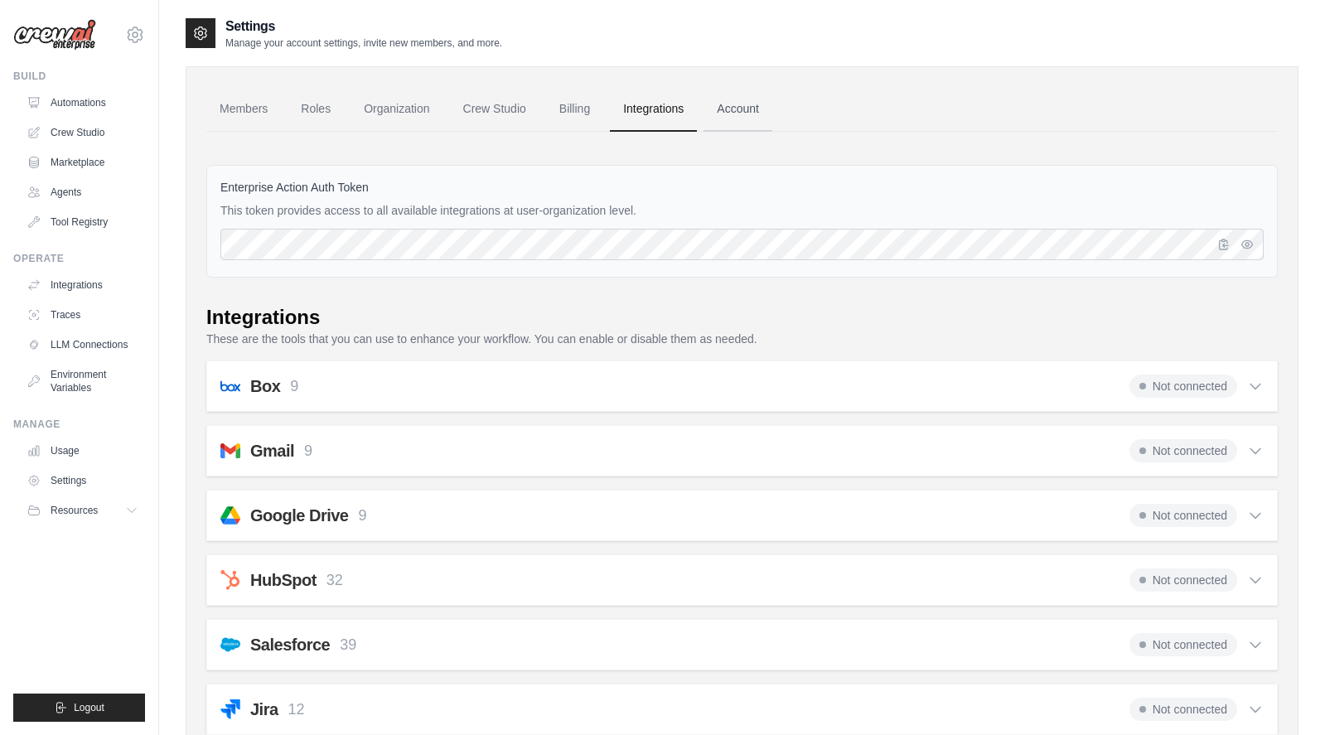
click at [760, 117] on link "Account" at bounding box center [737, 109] width 69 height 45
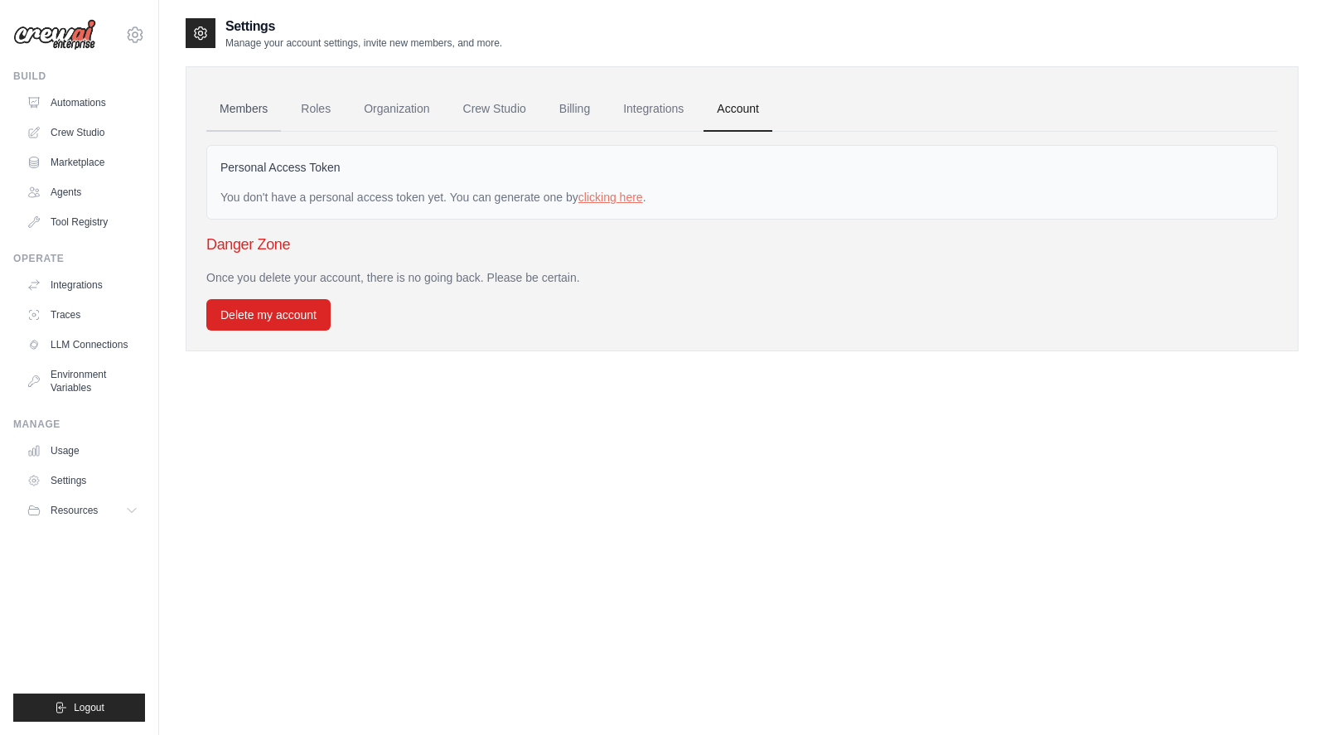
click at [263, 109] on link "Members" at bounding box center [243, 109] width 75 height 45
